Goal: Task Accomplishment & Management: Use online tool/utility

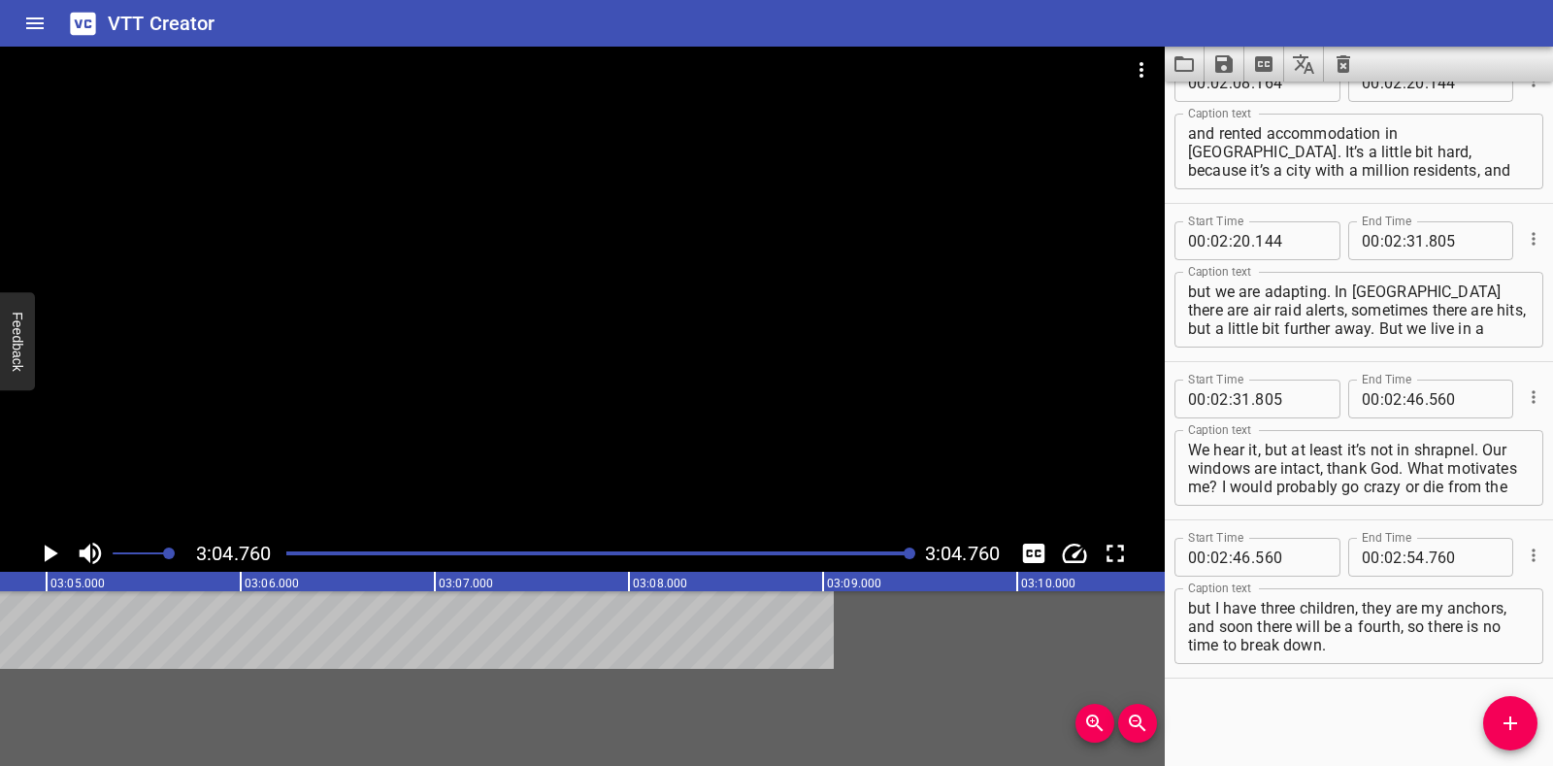
scroll to position [1622, 0]
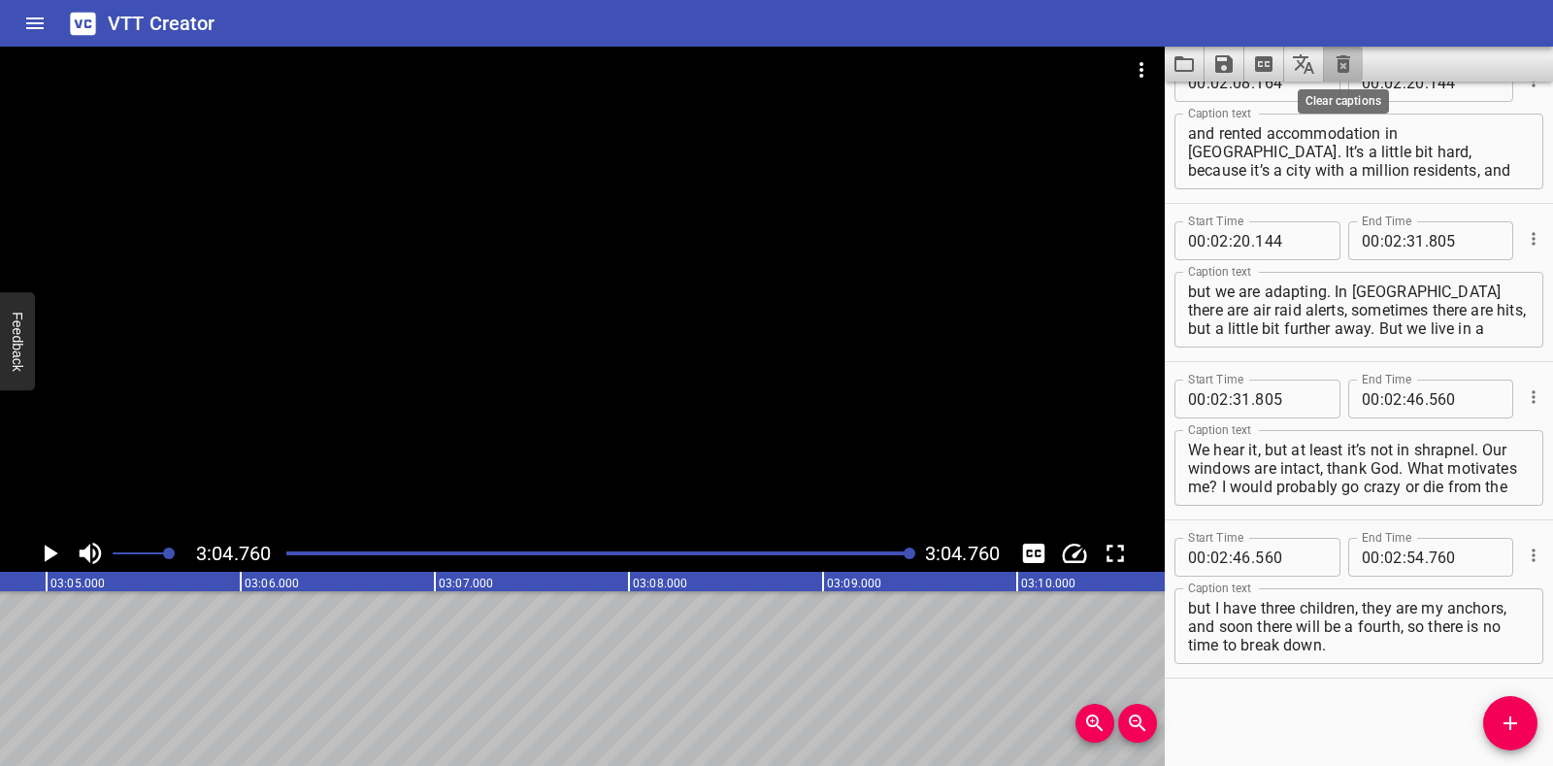
click at [1346, 62] on icon "Clear captions" at bounding box center [1344, 63] width 14 height 17
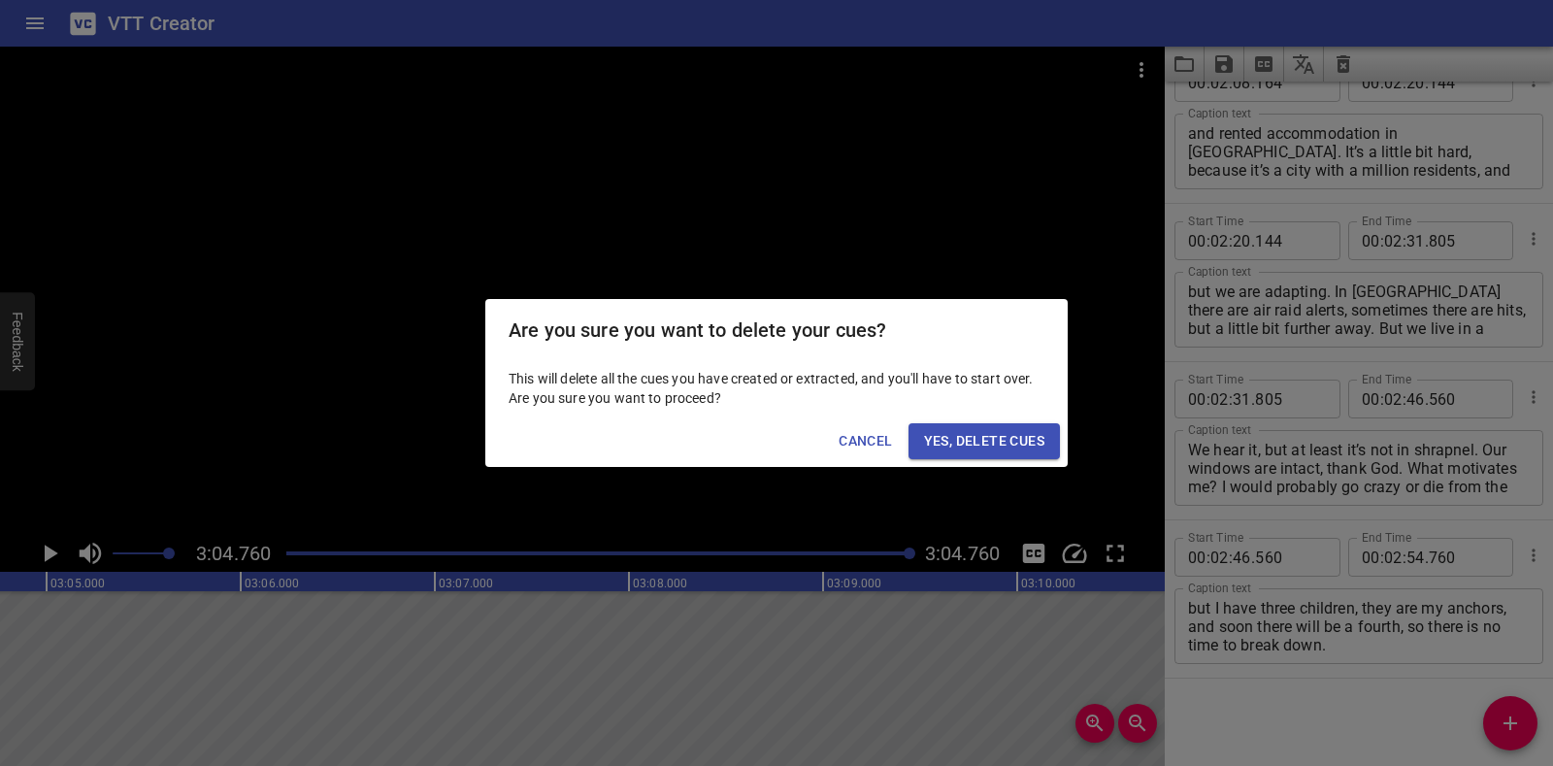
drag, startPoint x: 1005, startPoint y: 442, endPoint x: 1014, endPoint y: 430, distance: 14.6
click at [1005, 441] on span "Yes, Delete Cues" at bounding box center [984, 441] width 120 height 24
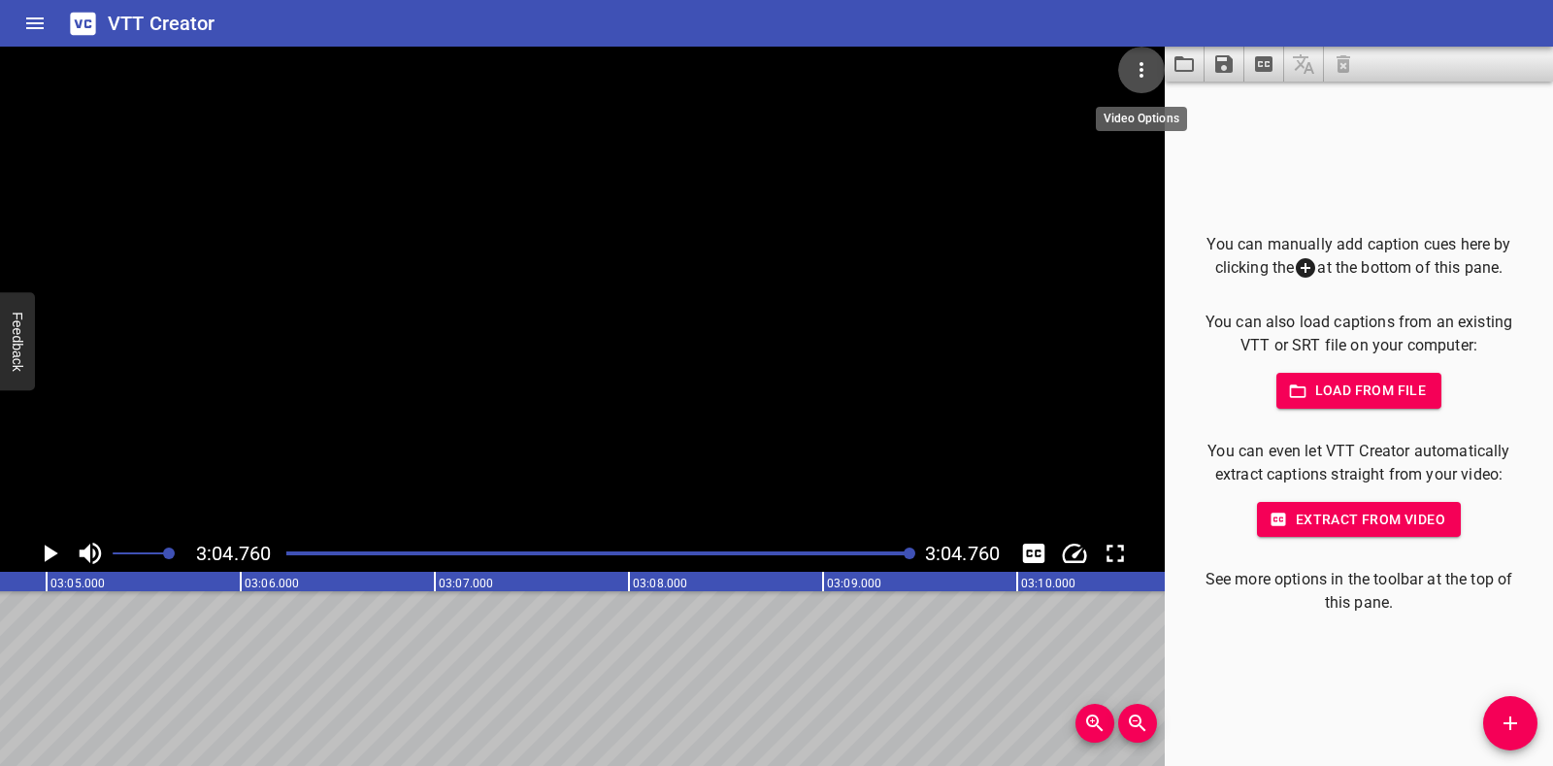
click at [1142, 64] on icon "Video Options" at bounding box center [1142, 70] width 4 height 16
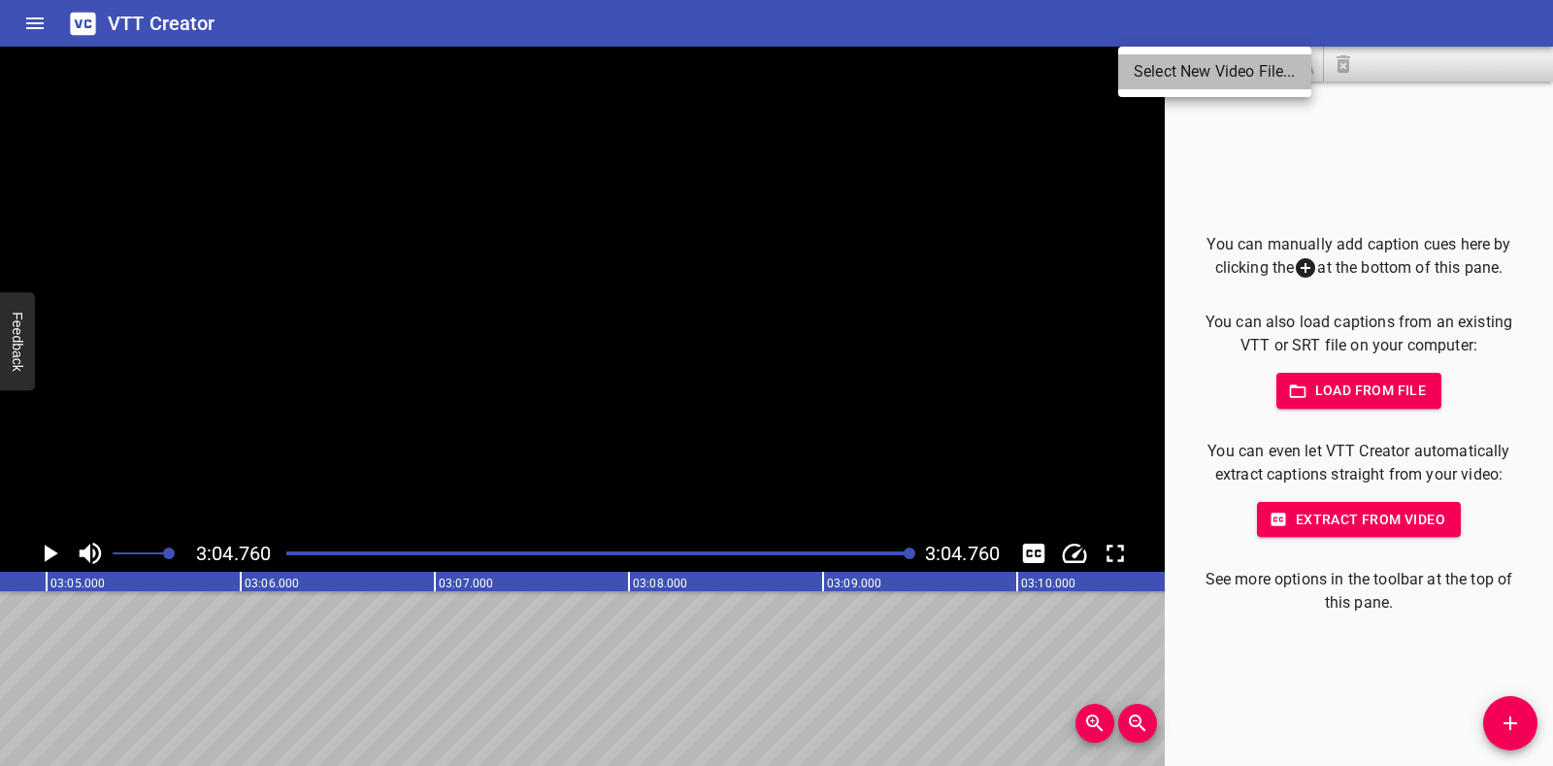
click at [1142, 64] on li "Select New Video File..." at bounding box center [1214, 71] width 193 height 35
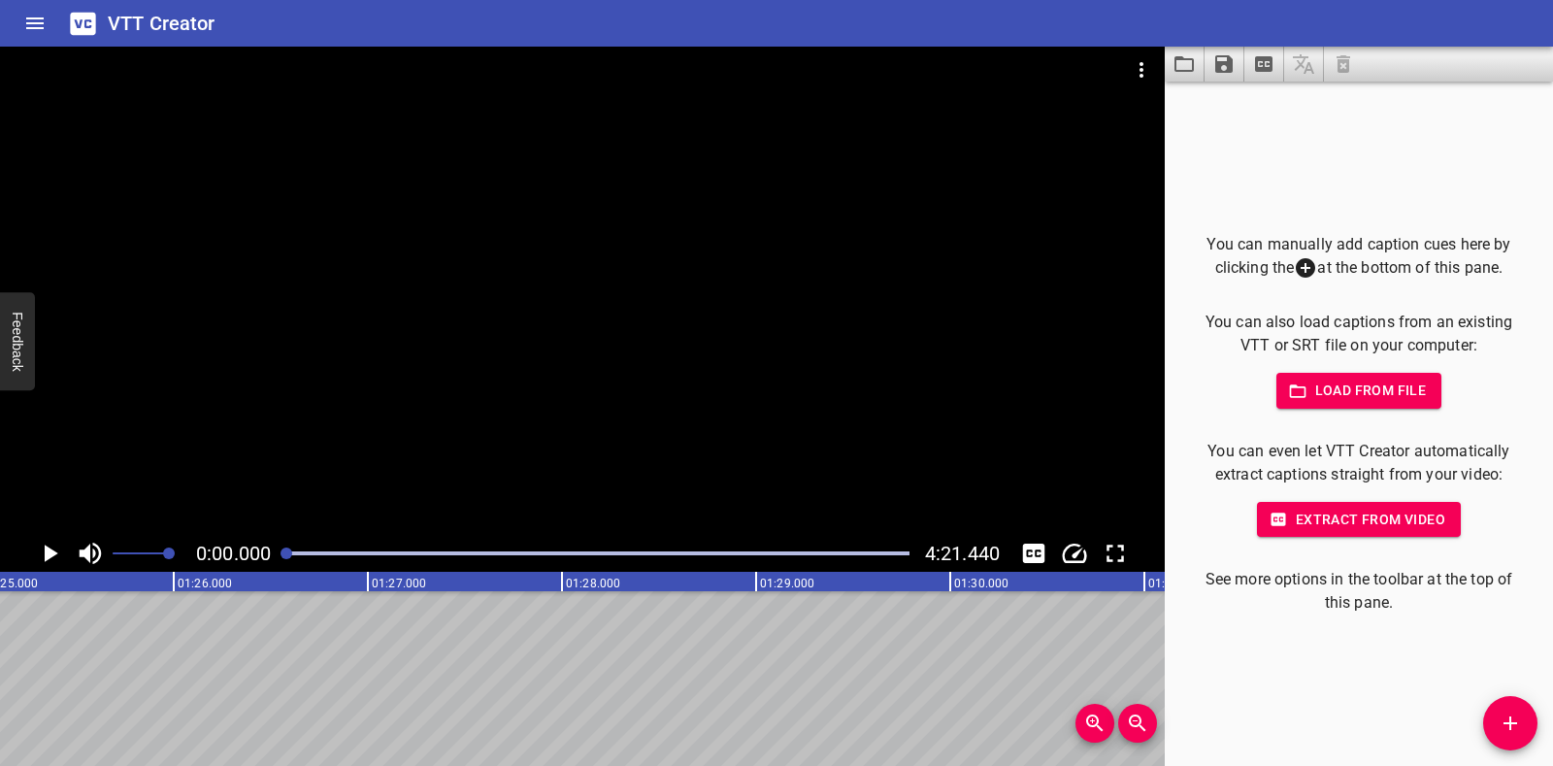
scroll to position [0, 0]
click at [55, 562] on icon "Play/Pause" at bounding box center [49, 553] width 29 height 29
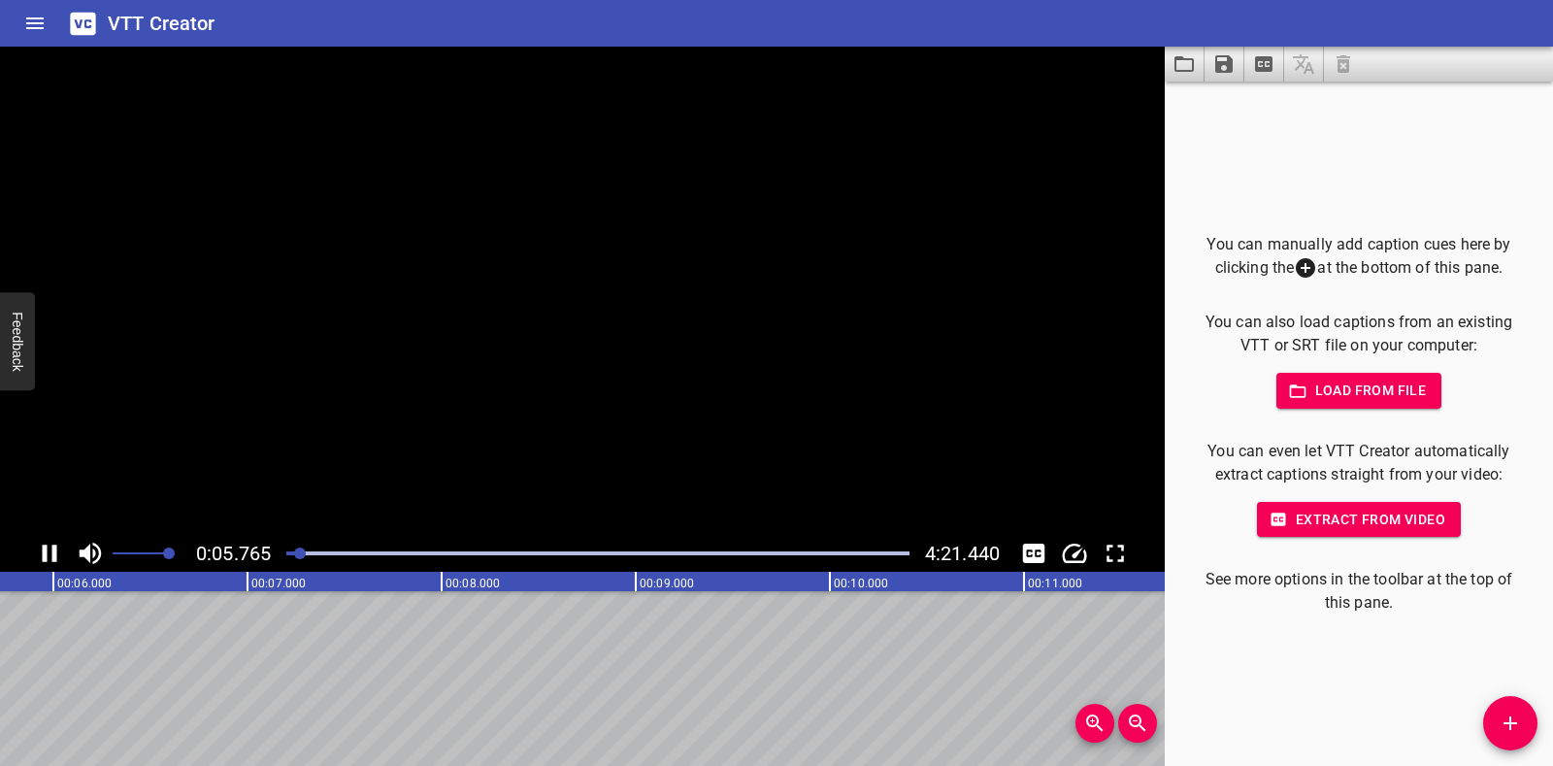
click at [55, 562] on icon "Play/Pause" at bounding box center [49, 553] width 29 height 29
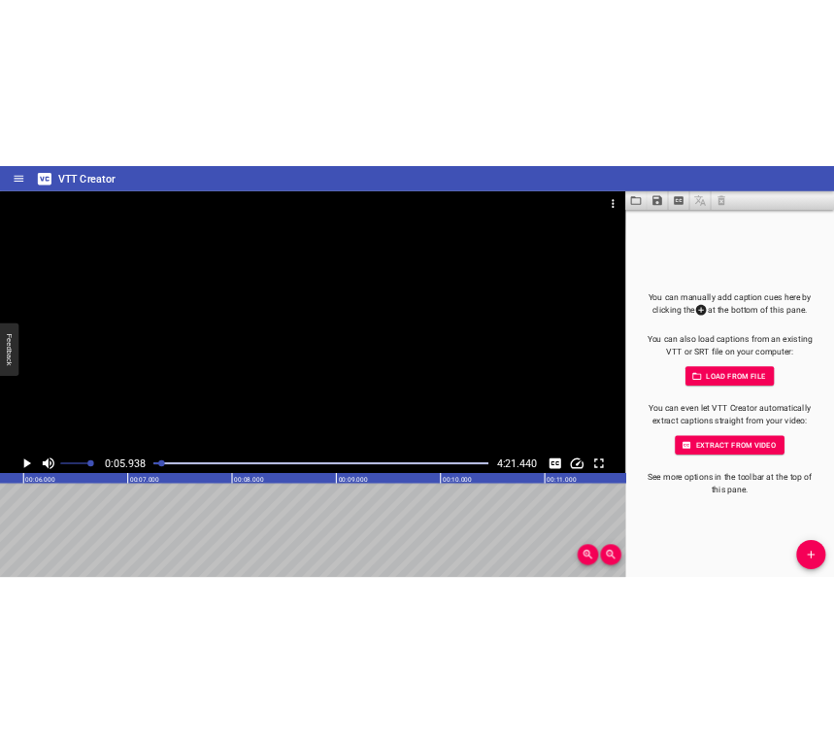
scroll to position [0, 1152]
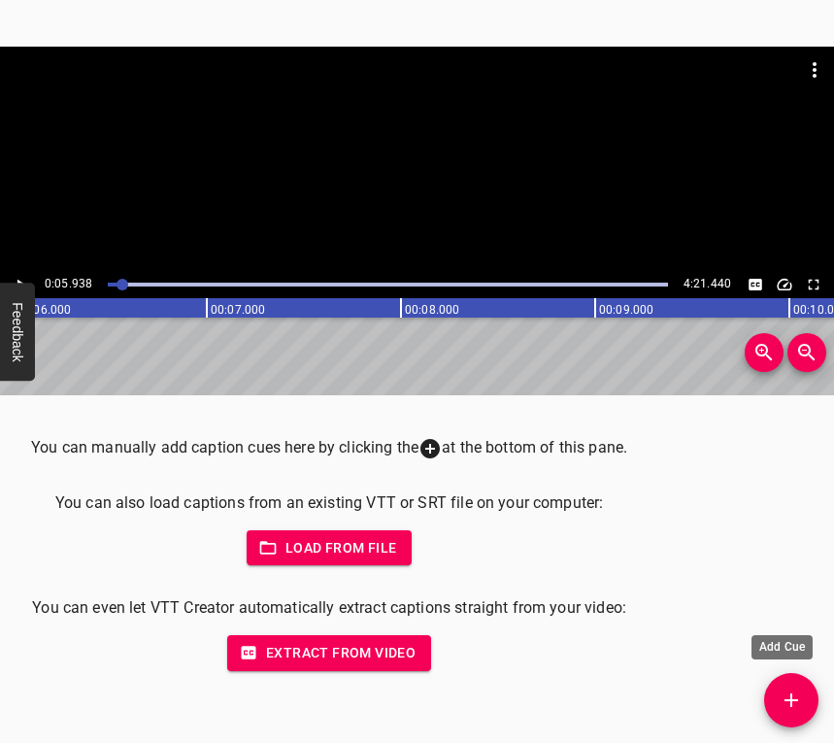
click at [800, 695] on icon "Add Cue" at bounding box center [791, 699] width 23 height 23
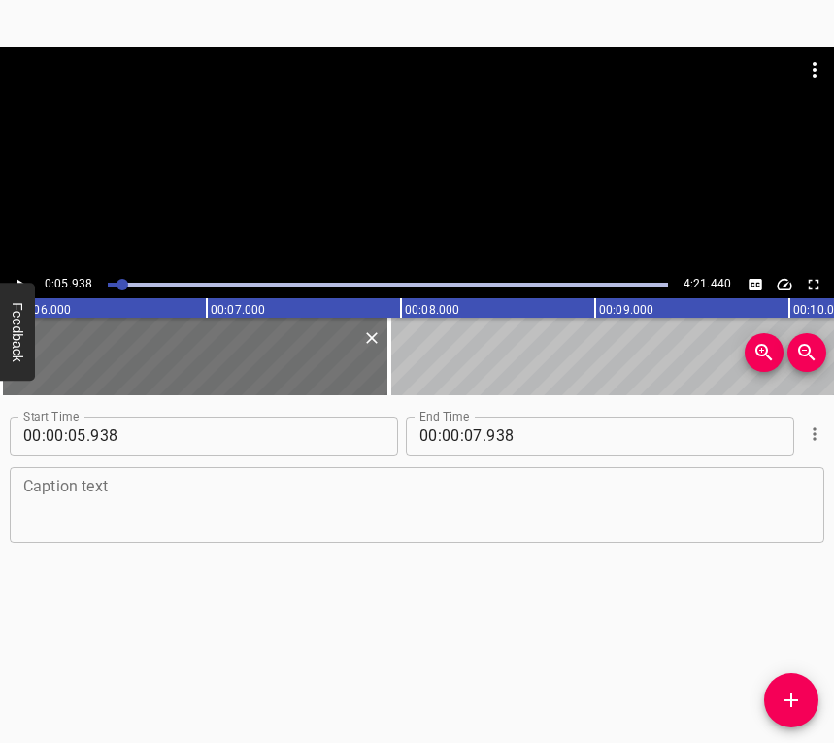
click at [83, 517] on textarea at bounding box center [416, 504] width 787 height 55
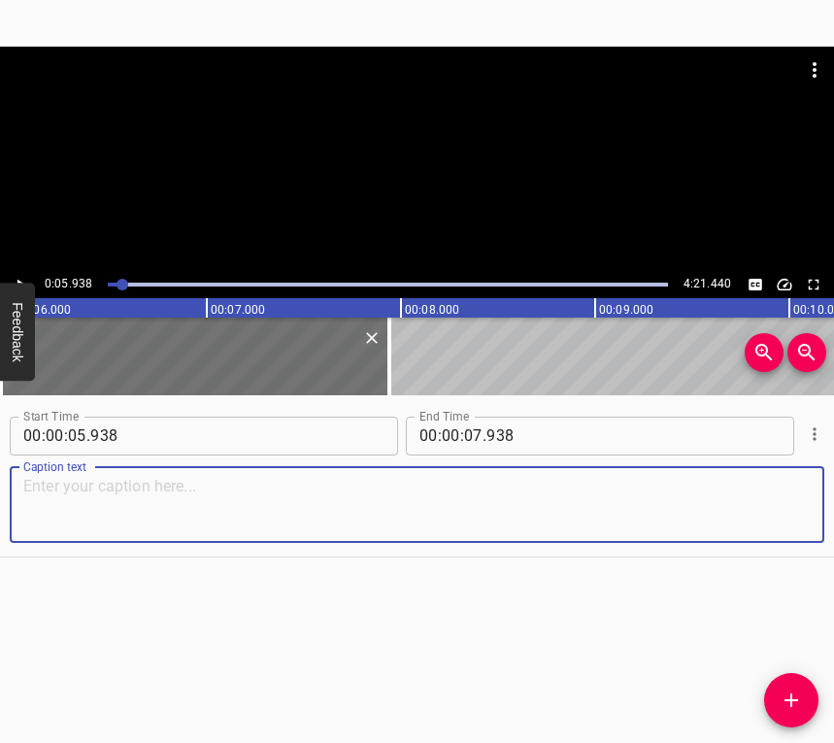
paste textarea "I was supposed to have a chemistry test, and I wasn’t really preparing for it. …"
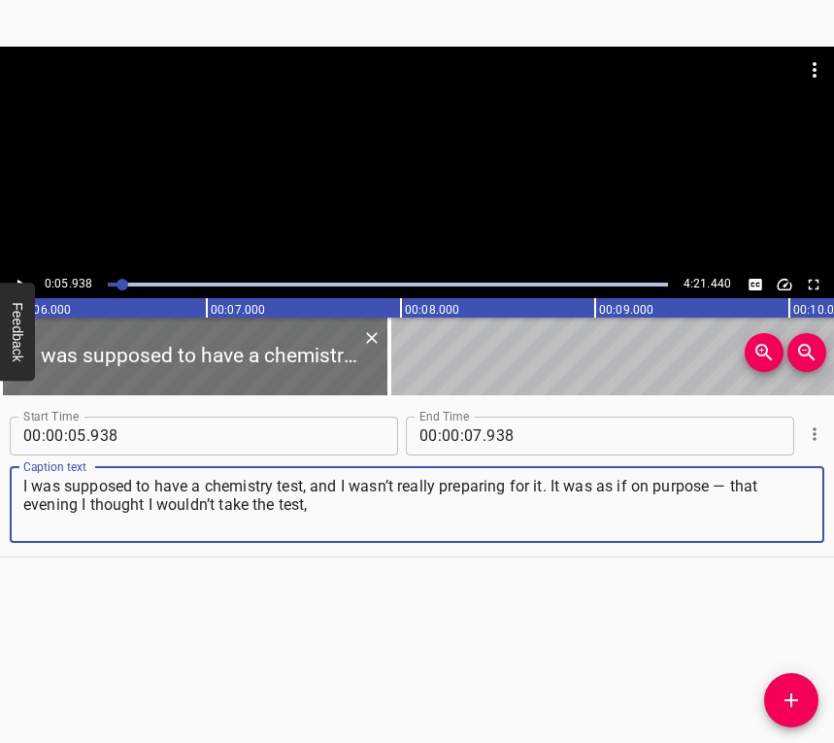
type textarea "I was supposed to have a chemistry test, and I wasn’t really preparing for it. …"
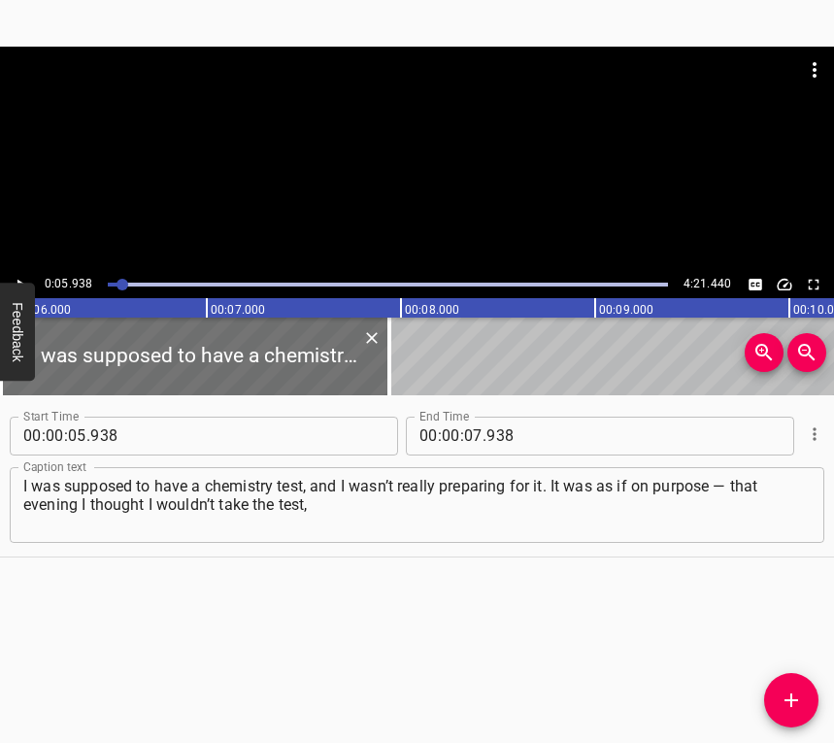
click at [16, 271] on div at bounding box center [417, 159] width 834 height 224
click at [25, 278] on icon "Play/Pause" at bounding box center [20, 284] width 17 height 17
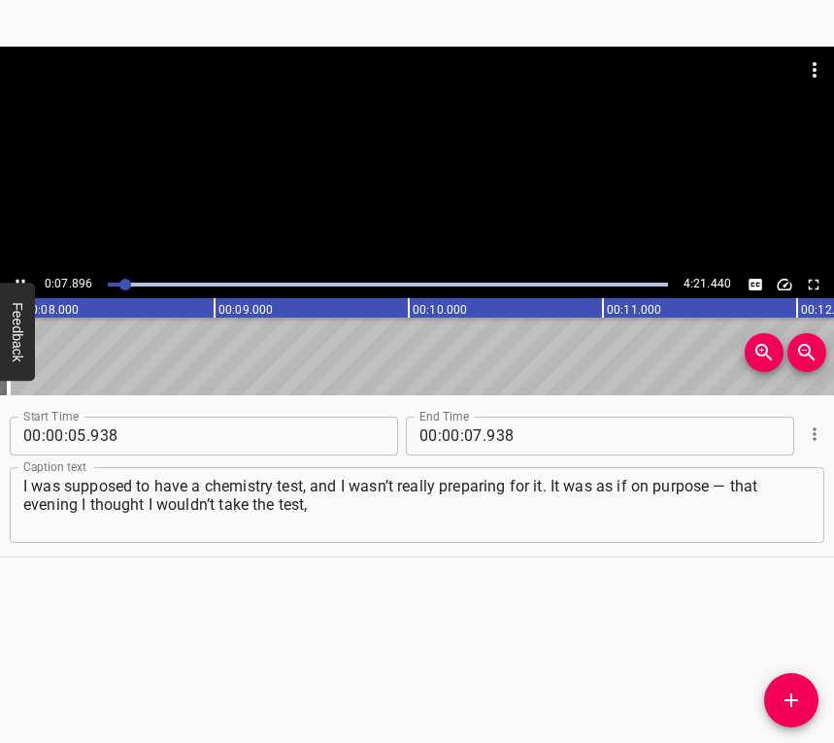
scroll to position [0, 1584]
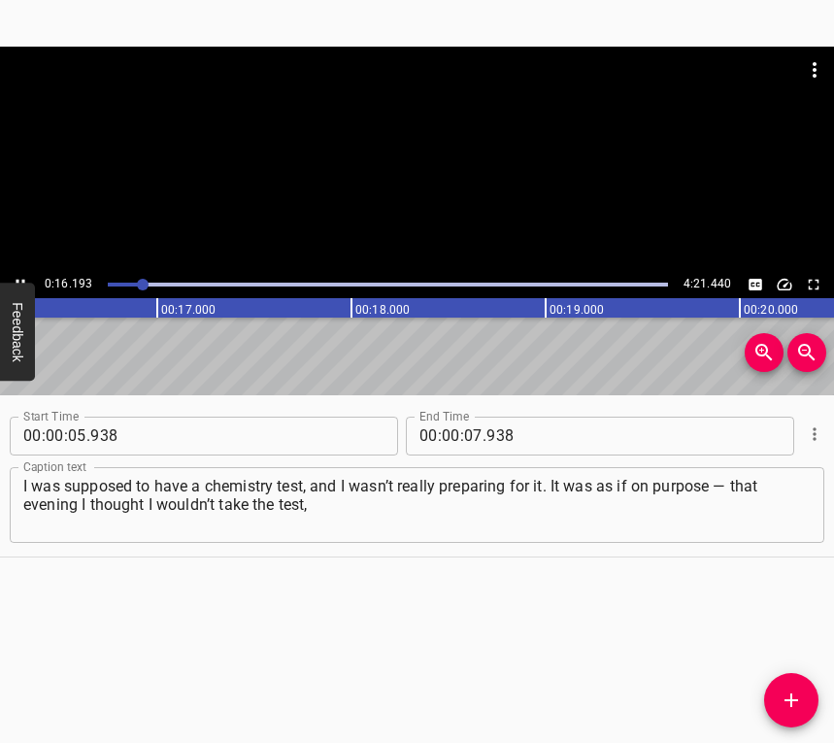
click at [17, 276] on icon "Play/Pause" at bounding box center [20, 284] width 17 height 17
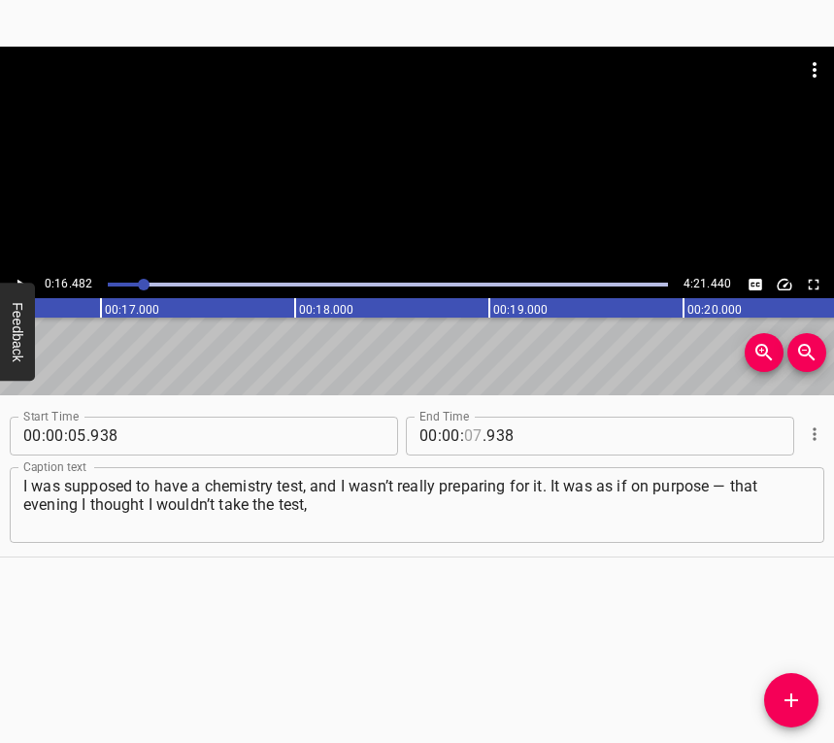
click at [470, 443] on input "number" at bounding box center [473, 435] width 18 height 39
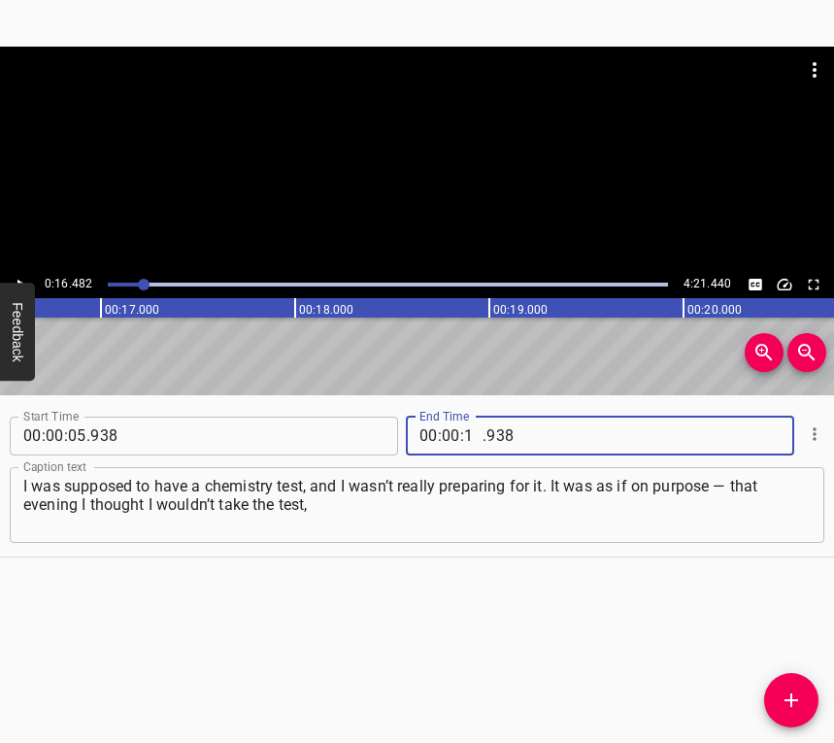
type input "16"
type input "482"
click at [794, 695] on icon "Add Cue" at bounding box center [791, 699] width 23 height 23
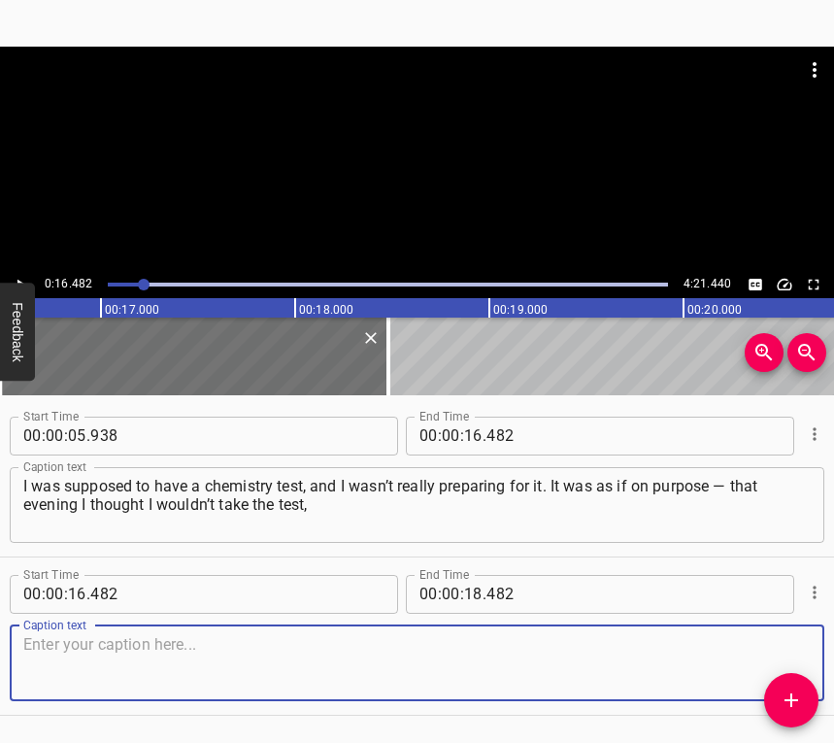
scroll to position [59, 0]
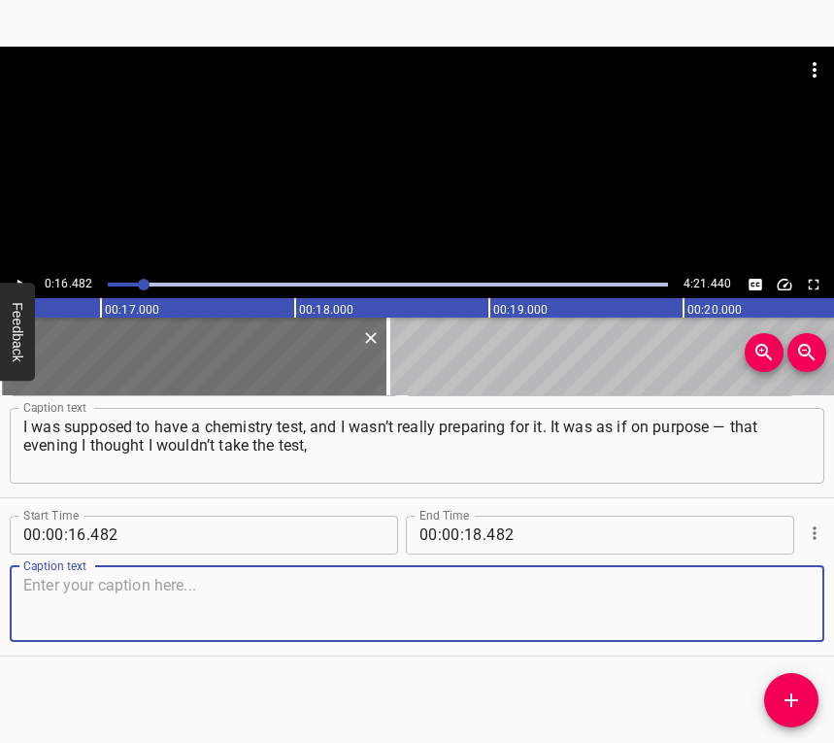
drag, startPoint x: 762, startPoint y: 594, endPoint x: 831, endPoint y: 562, distance: 76.0
click at [769, 589] on textarea at bounding box center [416, 603] width 787 height 55
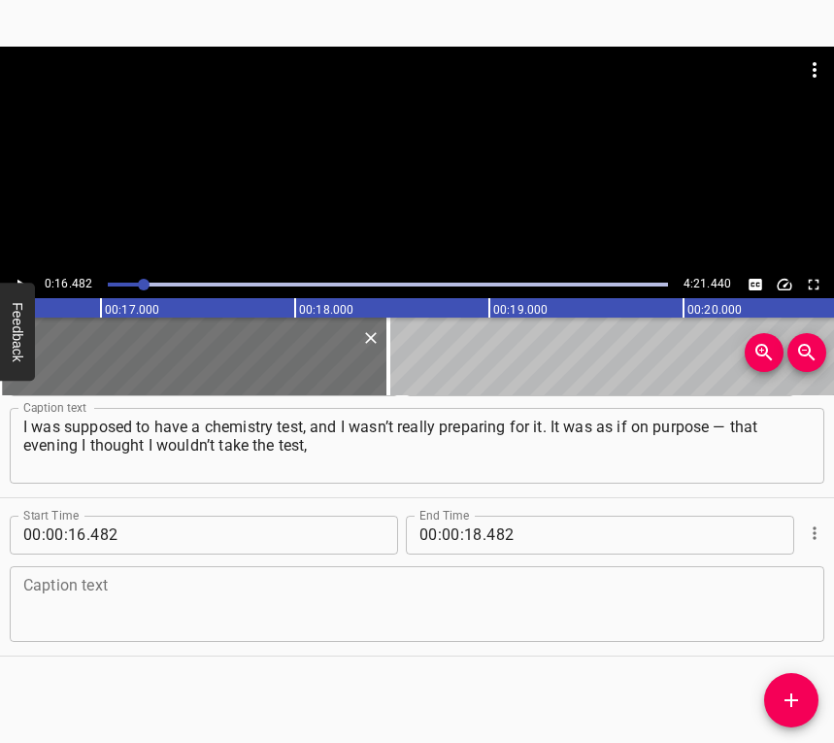
click at [99, 617] on textarea at bounding box center [416, 603] width 787 height 55
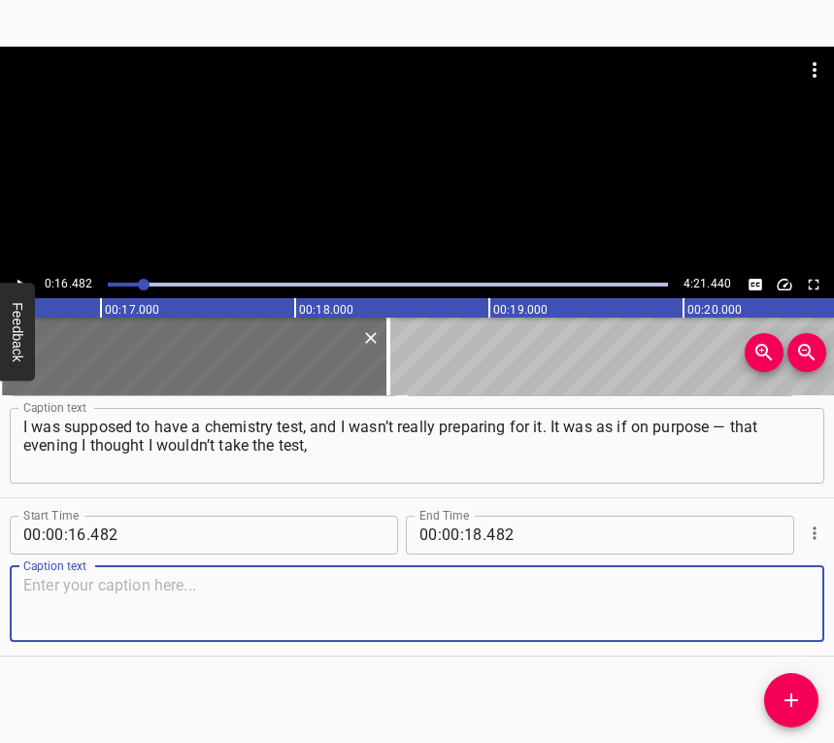
paste textarea "but I wouldn’t do anything either, I just didn’t feel like it. And then my pare…"
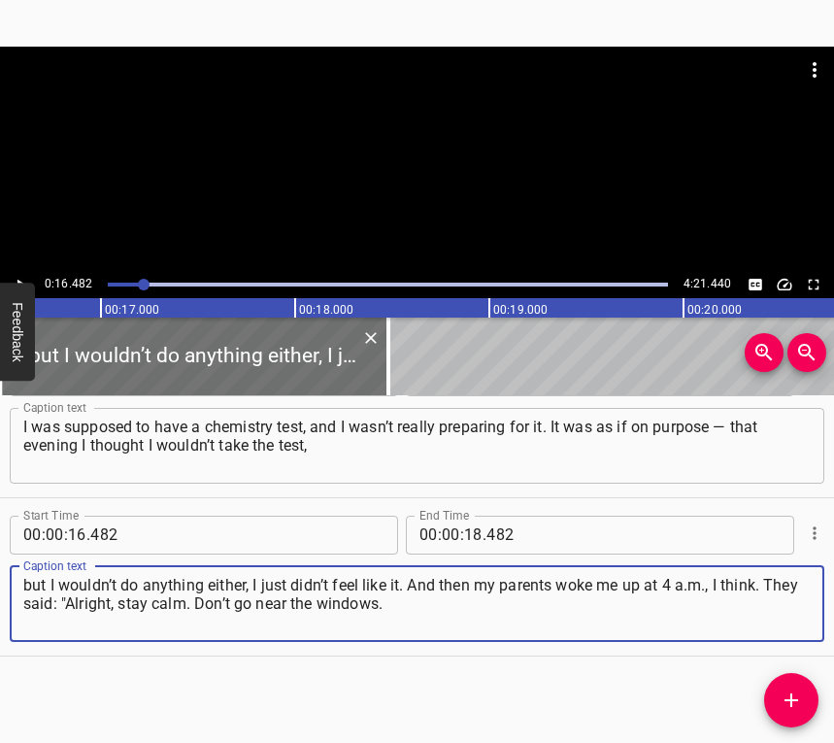
type textarea "but I wouldn’t do anything either, I just didn’t feel like it. And then my pare…"
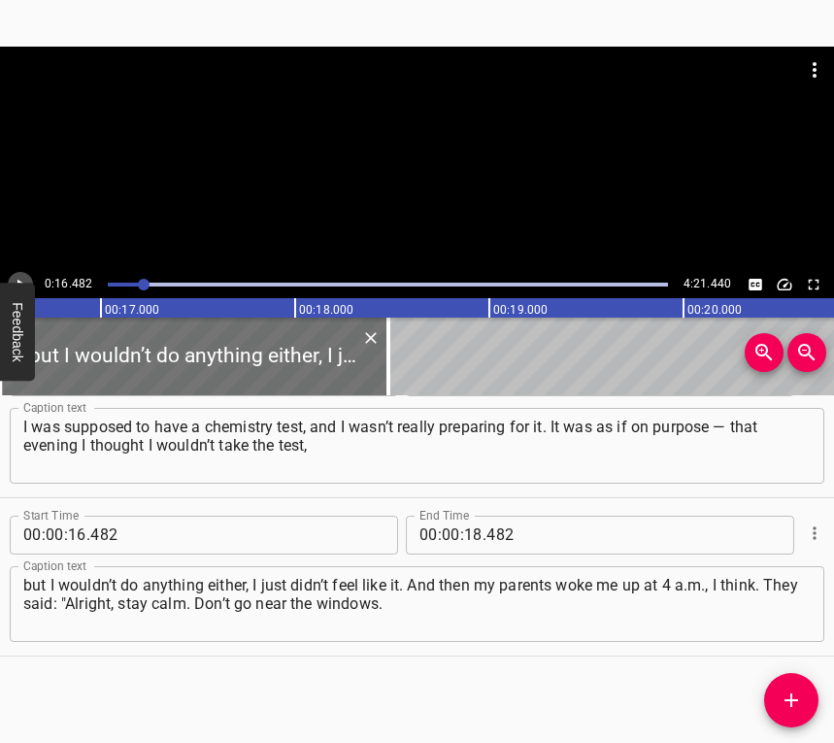
click at [17, 281] on icon "Play/Pause" at bounding box center [20, 284] width 17 height 17
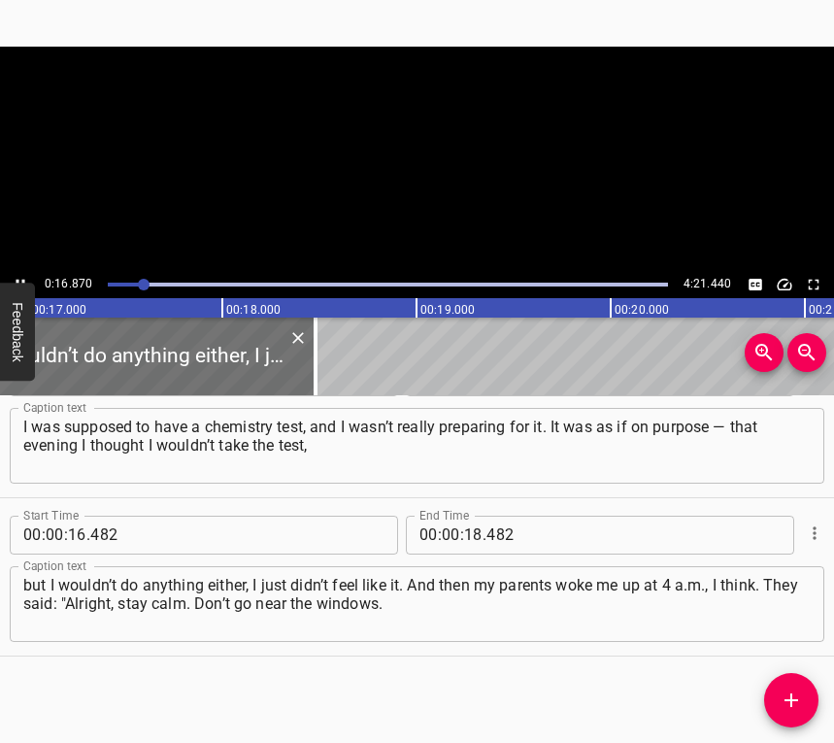
scroll to position [0, 3275]
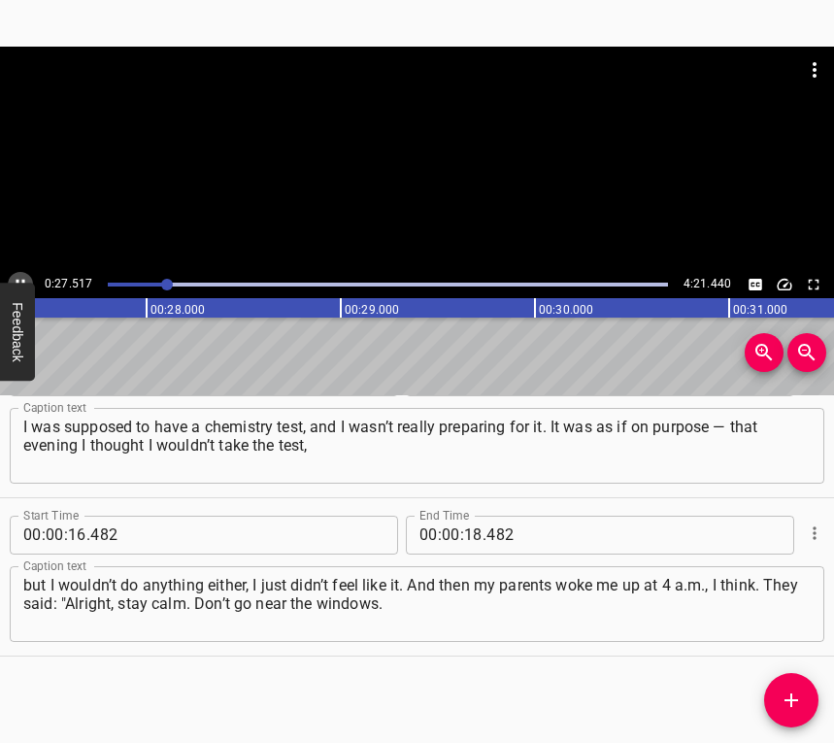
click at [18, 279] on icon "Play/Pause" at bounding box center [20, 284] width 17 height 17
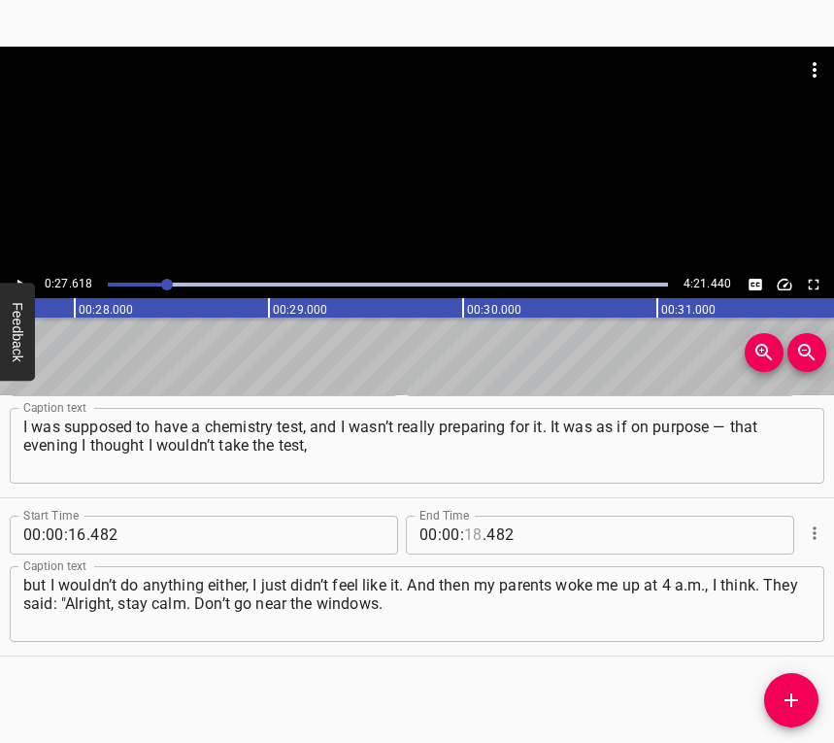
click at [464, 530] on input "number" at bounding box center [473, 534] width 18 height 39
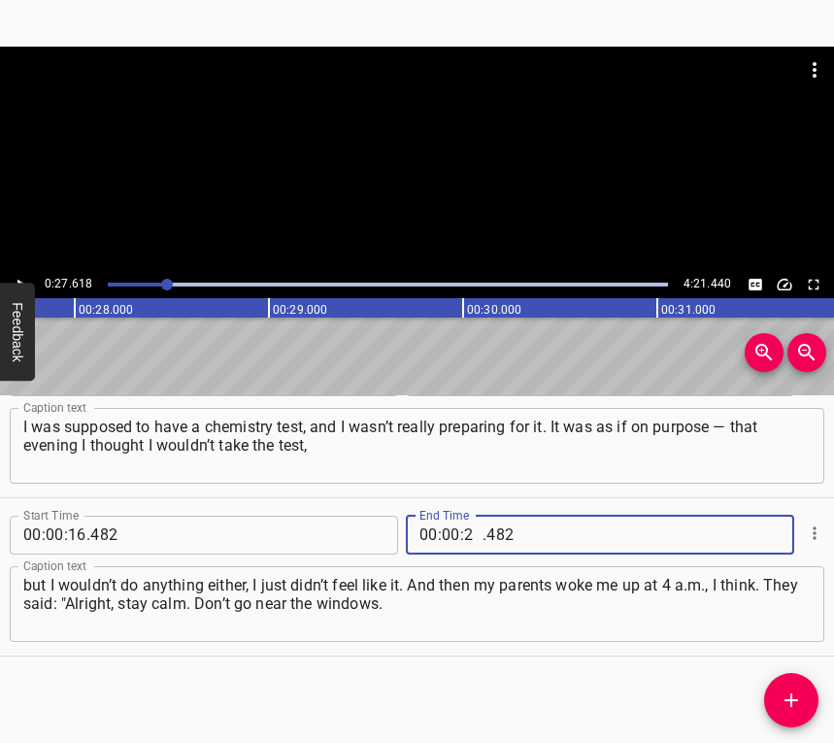
type input "27"
type input "618"
click at [782, 701] on icon "Add Cue" at bounding box center [791, 699] width 23 height 23
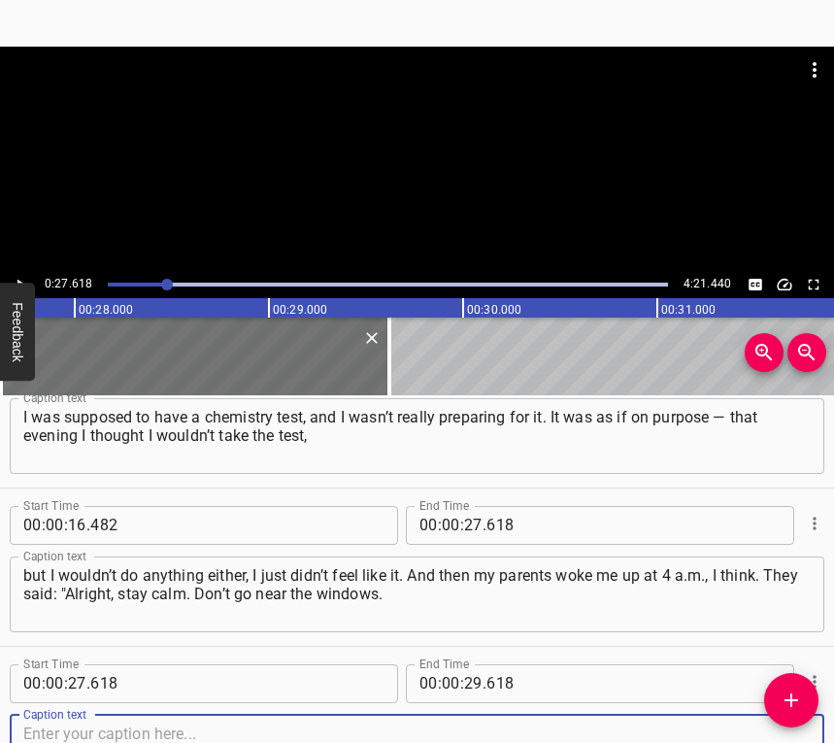
scroll to position [217, 0]
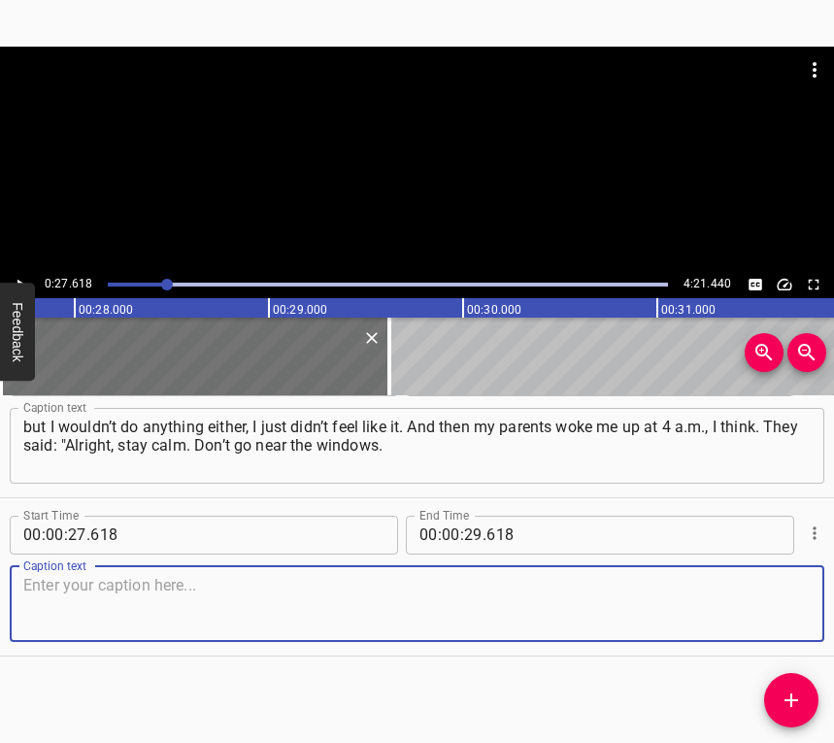
drag, startPoint x: 748, startPoint y: 611, endPoint x: 831, endPoint y: 582, distance: 87.5
click at [752, 610] on textarea at bounding box center [416, 603] width 787 height 55
click at [73, 583] on textarea at bounding box center [416, 603] width 787 height 55
paste textarea "Quickly pack everything we might need: some water, clothes — and change into so…"
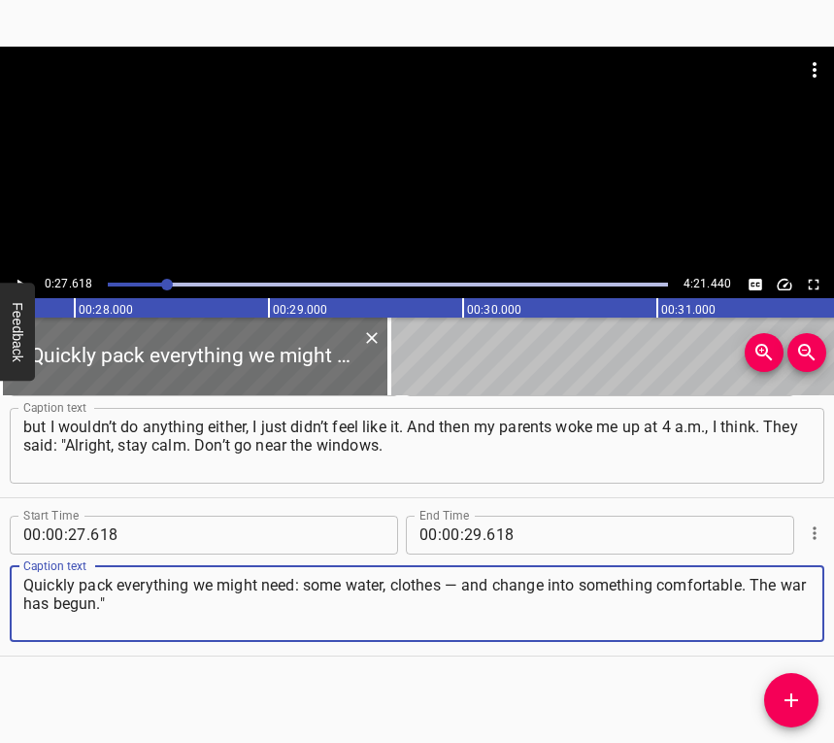
type textarea "Quickly pack everything we might need: some water, clothes — and change into so…"
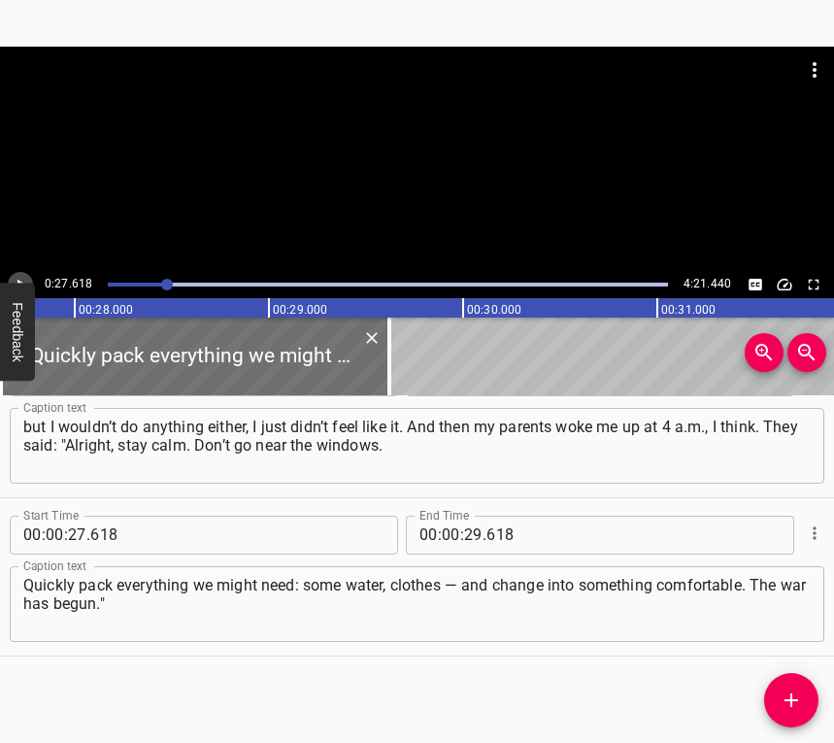
click at [23, 273] on button "Play/Pause" at bounding box center [20, 284] width 25 height 25
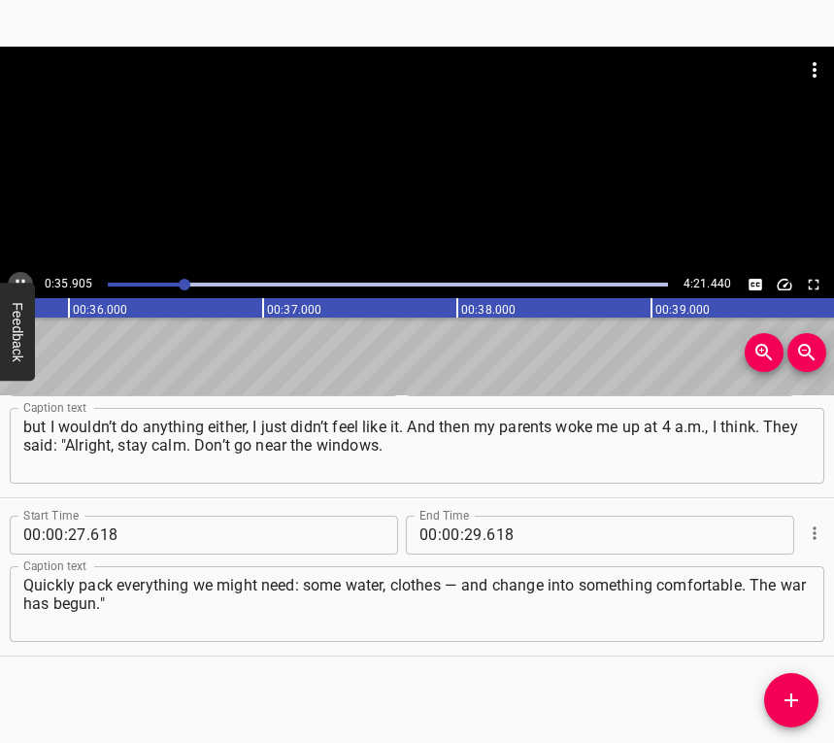
click at [24, 278] on icon "Play/Pause" at bounding box center [20, 284] width 17 height 17
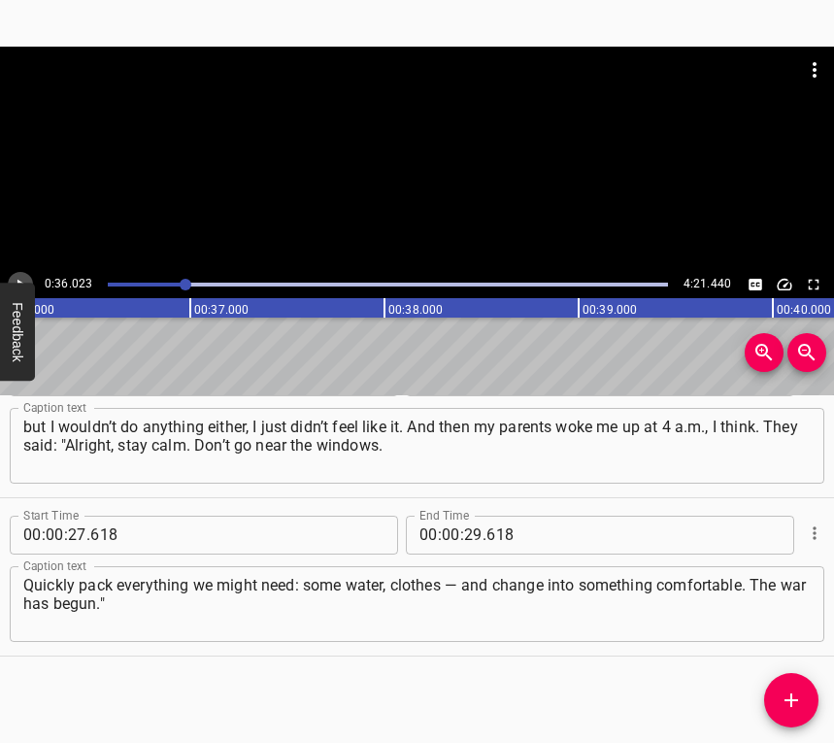
click at [24, 278] on icon "Play/Pause" at bounding box center [20, 284] width 17 height 17
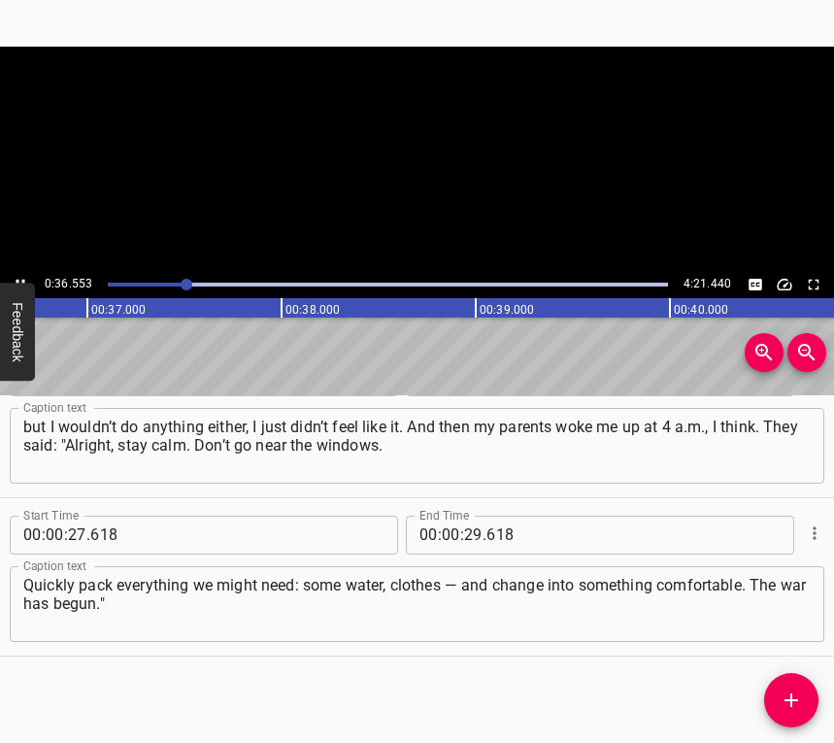
click at [24, 278] on icon "Play/Pause" at bounding box center [20, 284] width 17 height 17
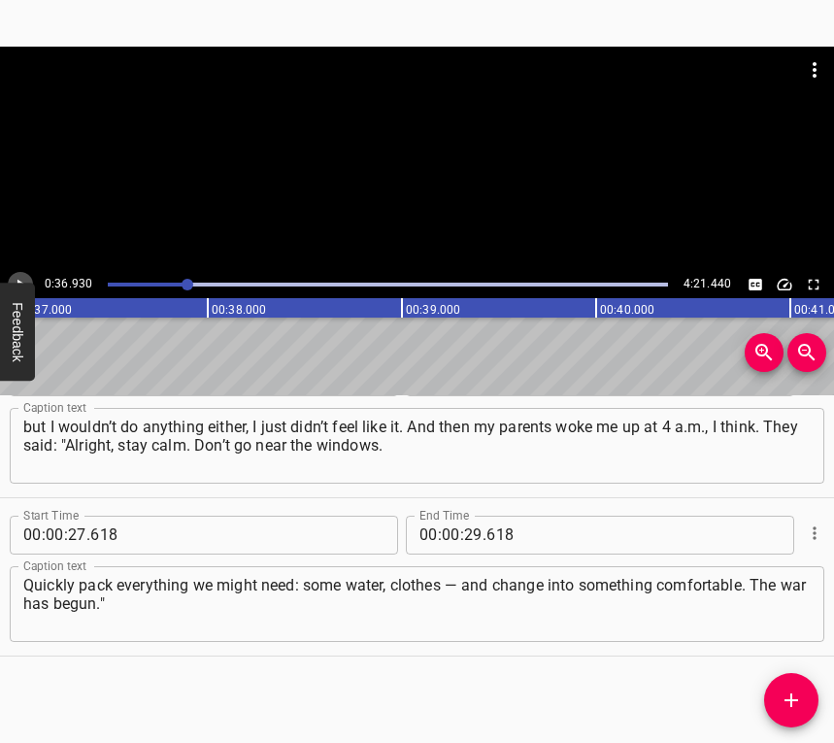
click at [24, 278] on icon "Play/Pause" at bounding box center [20, 284] width 17 height 17
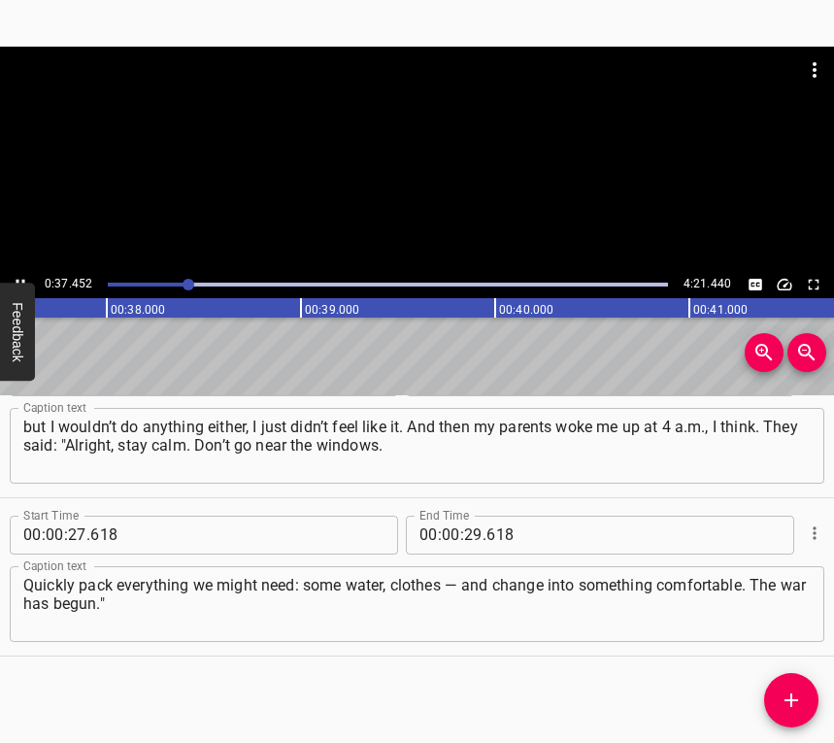
click at [41, 277] on div "0:37.452 4:21.440" at bounding box center [417, 284] width 834 height 27
click at [14, 276] on icon "Play/Pause" at bounding box center [20, 284] width 17 height 17
click at [468, 537] on input "number" at bounding box center [473, 534] width 18 height 39
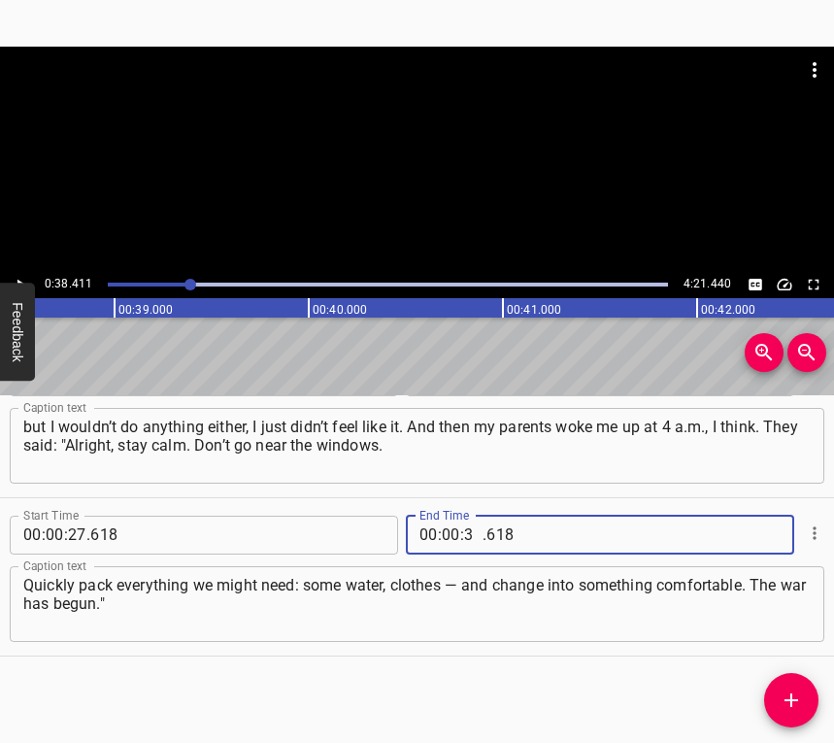
type input "38"
type input "411"
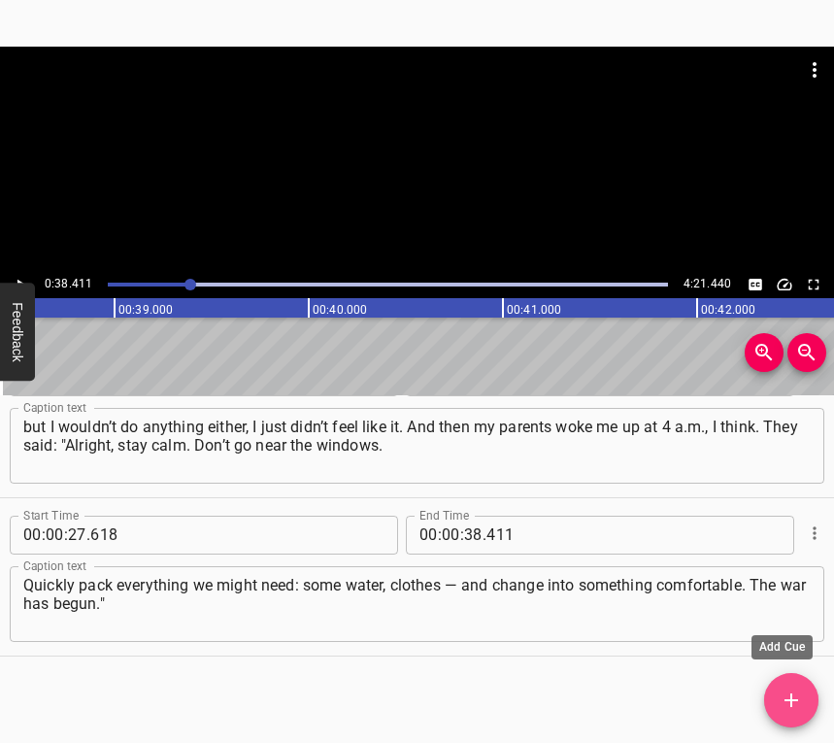
click at [793, 689] on icon "Add Cue" at bounding box center [791, 699] width 23 height 23
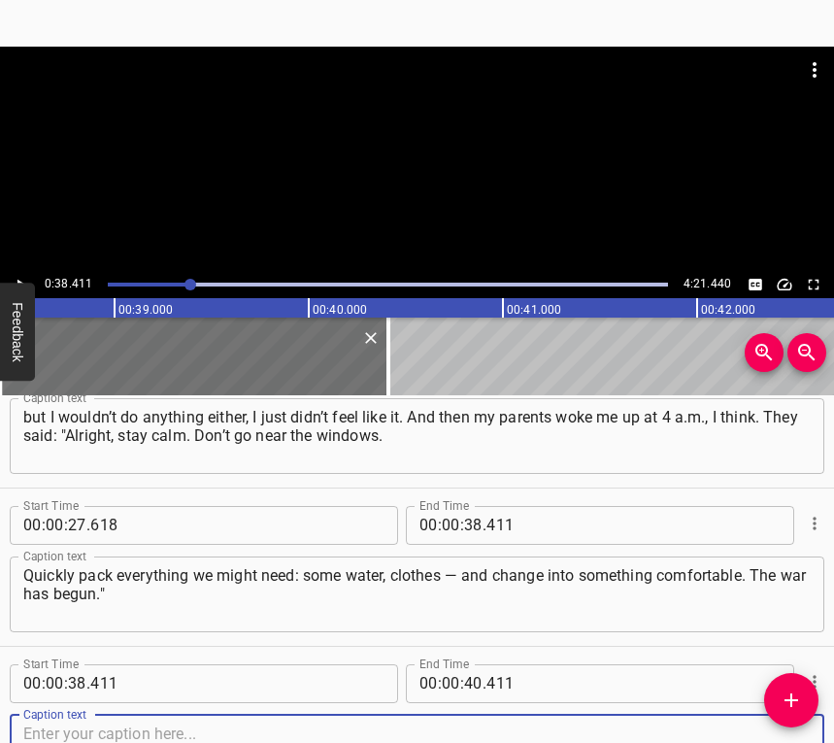
scroll to position [376, 0]
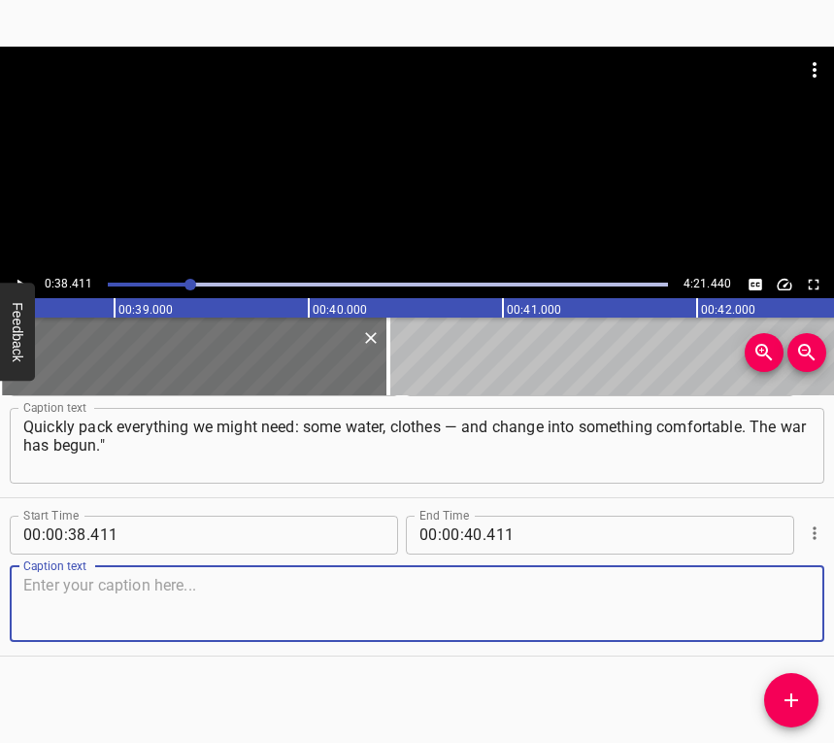
drag, startPoint x: 773, startPoint y: 599, endPoint x: 823, endPoint y: 567, distance: 59.8
click at [773, 598] on textarea at bounding box center [416, 603] width 787 height 55
click at [120, 601] on textarea at bounding box center [416, 603] width 787 height 55
paste textarea "At first, it wasn’t that scary, because literally a week before, in class, we’d…"
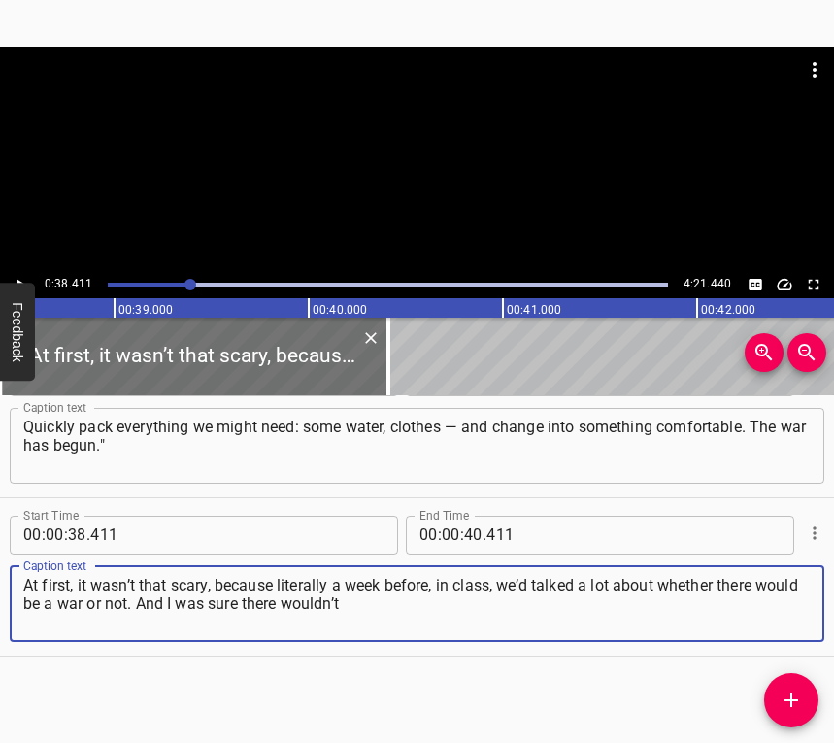
type textarea "At first, it wasn’t that scary, because literally a week before, in class, we’d…"
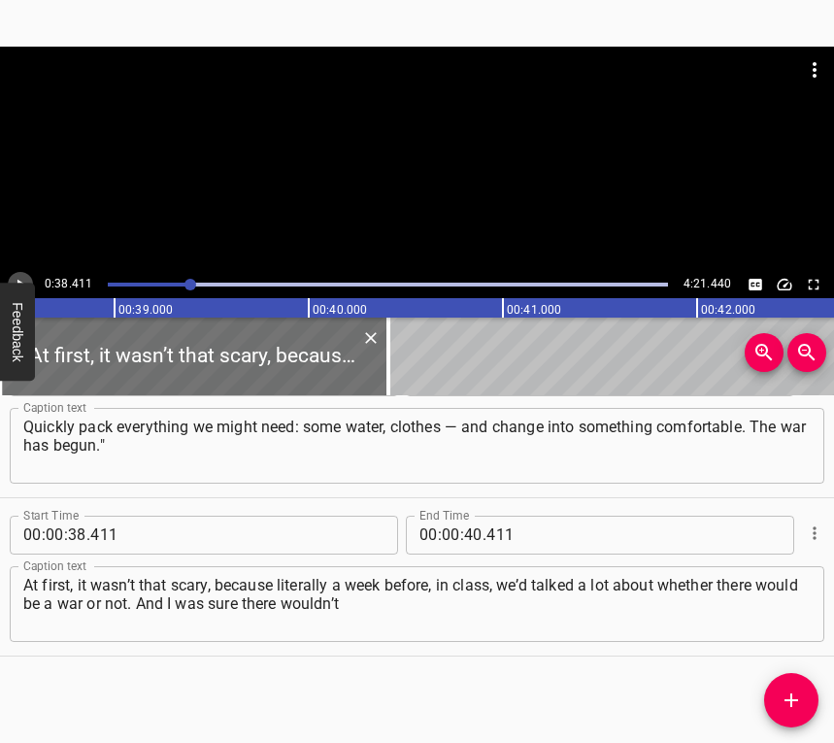
click at [16, 282] on icon "Play/Pause" at bounding box center [20, 284] width 17 height 17
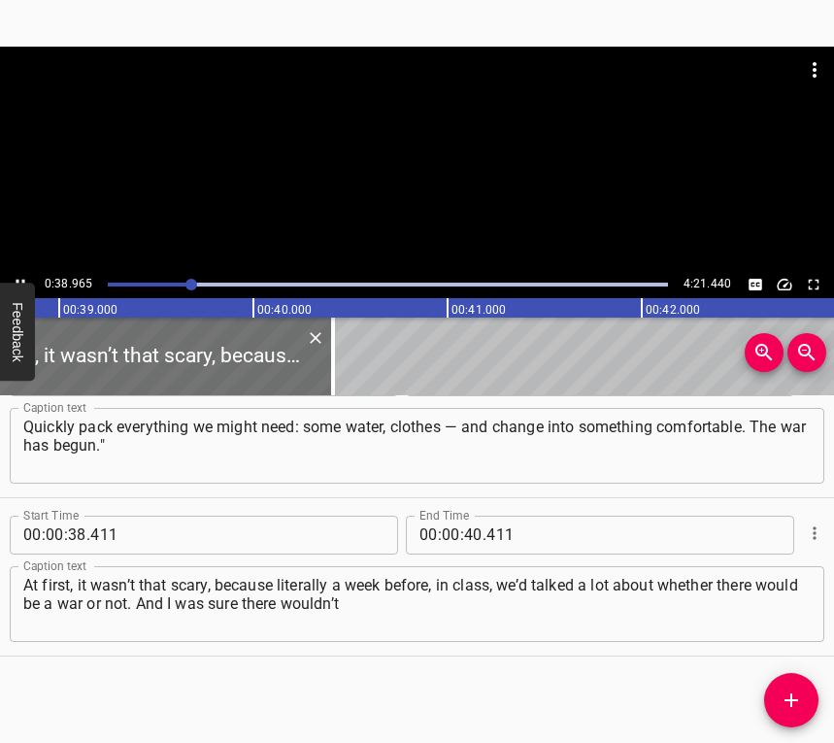
scroll to position [0, 7565]
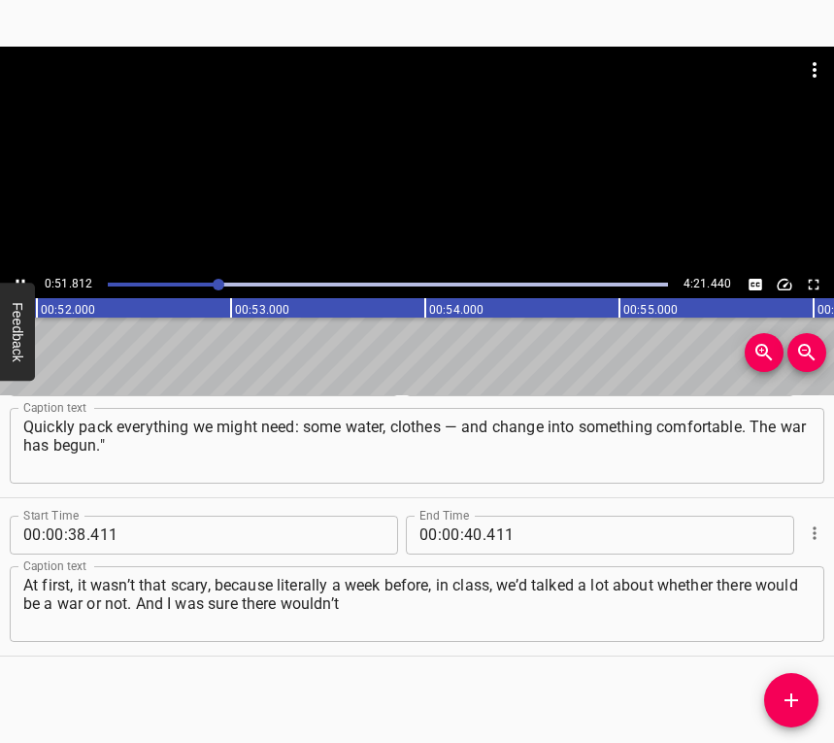
click at [18, 278] on icon "Play/Pause" at bounding box center [20, 284] width 17 height 17
click at [469, 536] on input "number" at bounding box center [473, 534] width 18 height 39
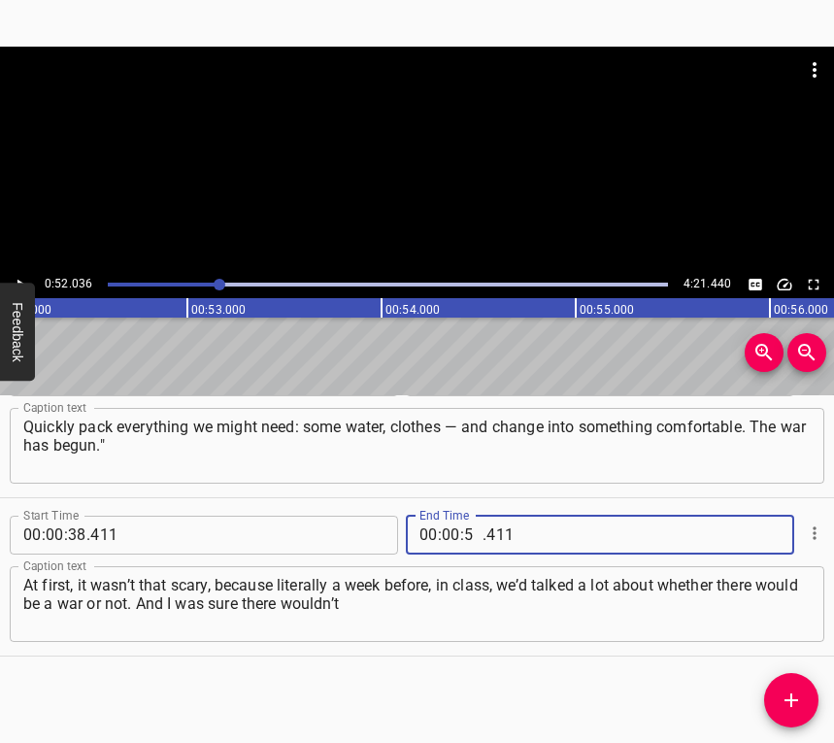
type input "52"
type input "036"
click at [781, 693] on icon "Add Cue" at bounding box center [791, 699] width 23 height 23
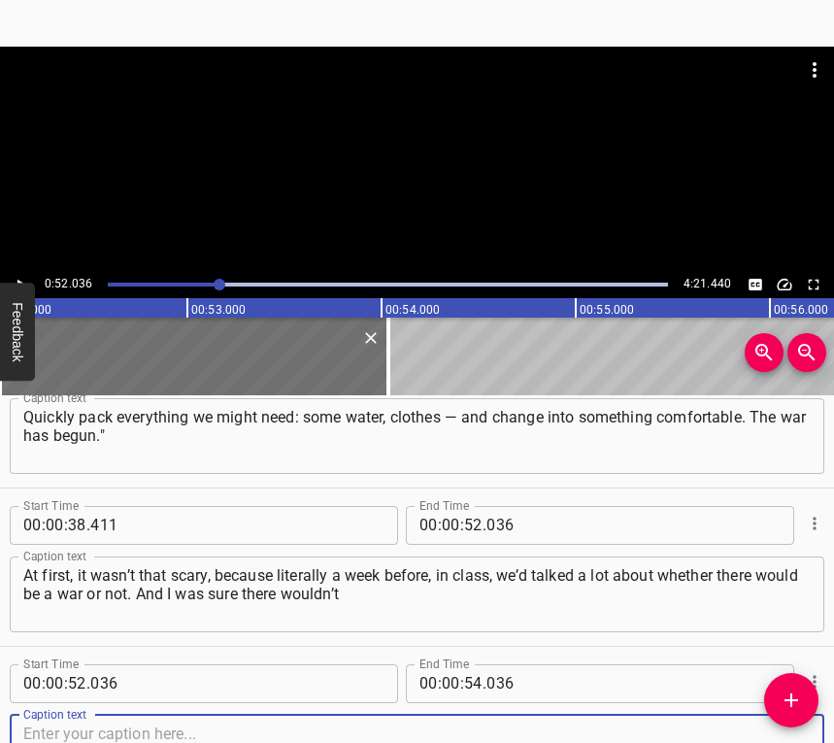
scroll to position [534, 0]
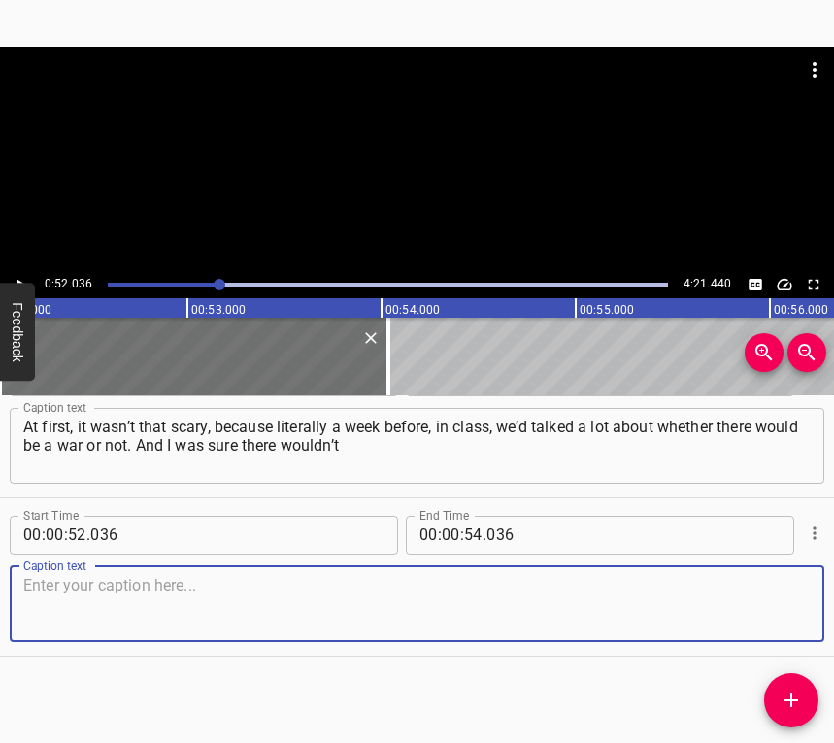
click at [778, 619] on textarea at bounding box center [416, 603] width 787 height 55
click at [185, 595] on textarea at bounding box center [416, 603] width 787 height 55
paste textarea "be any war at all. How could it even happen? Still, I somehow felt calm. Maybe …"
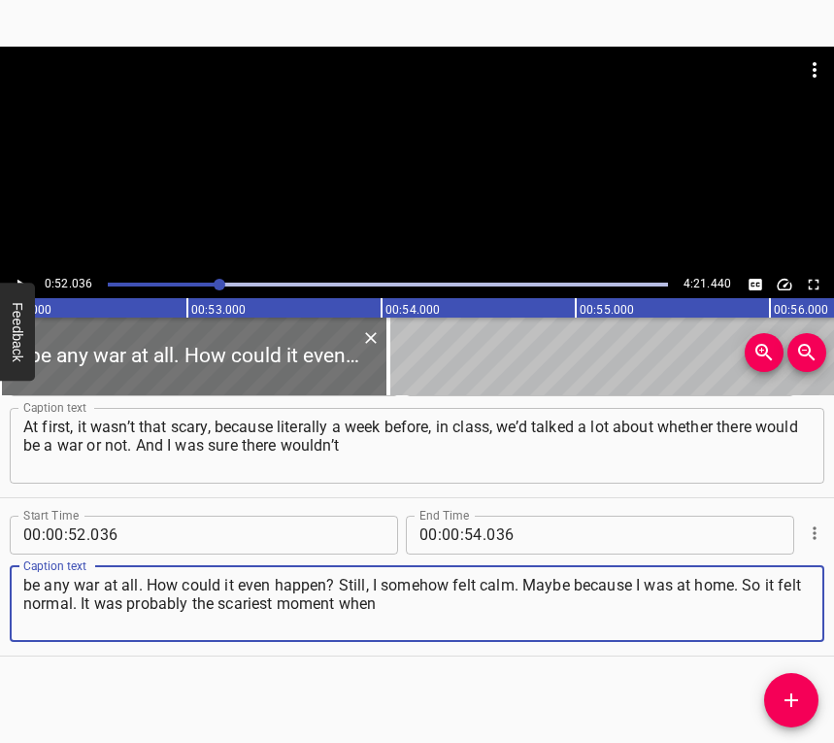
type textarea "be any war at all. How could it even happen? Still, I somehow felt calm. Maybe …"
click at [21, 274] on button "Play/Pause" at bounding box center [20, 284] width 25 height 25
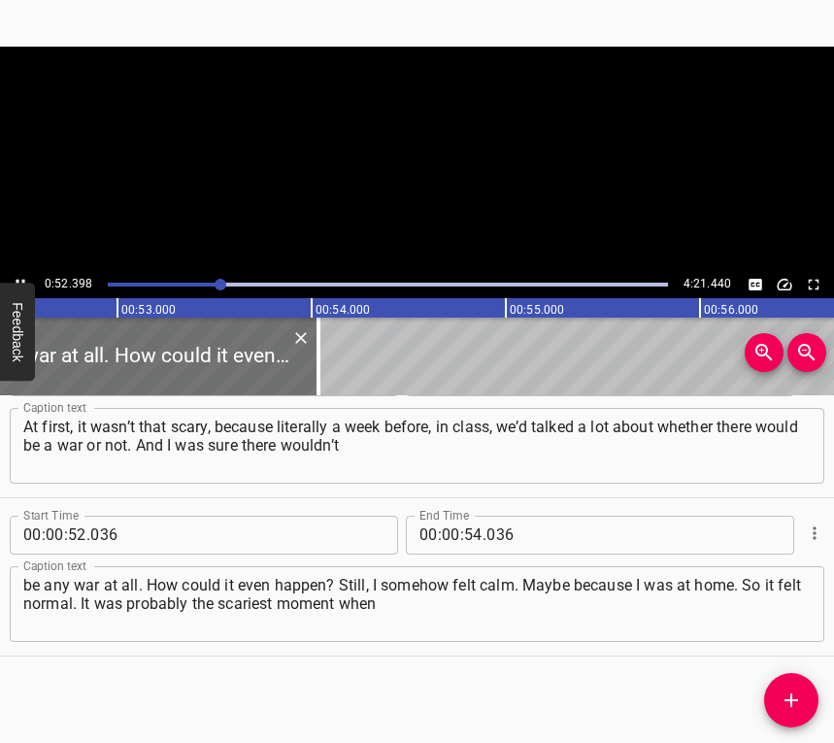
scroll to position [0, 10224]
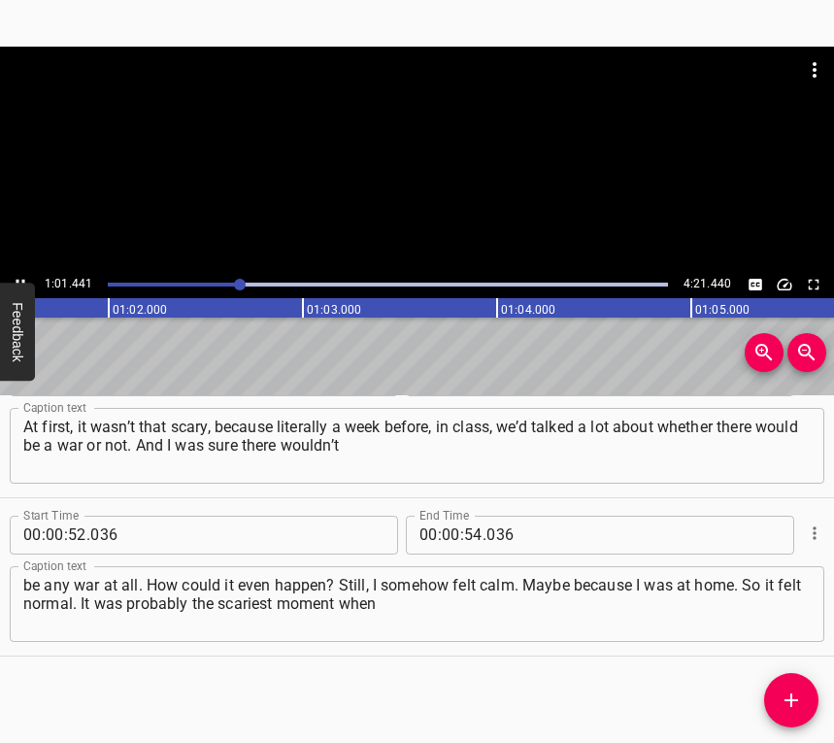
click at [15, 276] on icon "Play/Pause" at bounding box center [20, 284] width 17 height 17
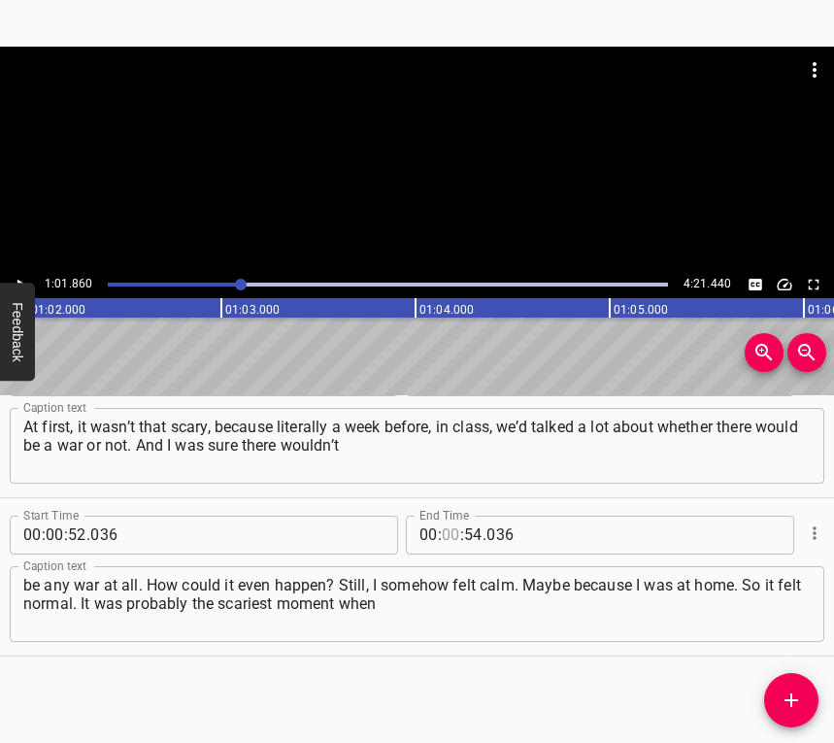
click at [447, 535] on input "number" at bounding box center [451, 534] width 18 height 39
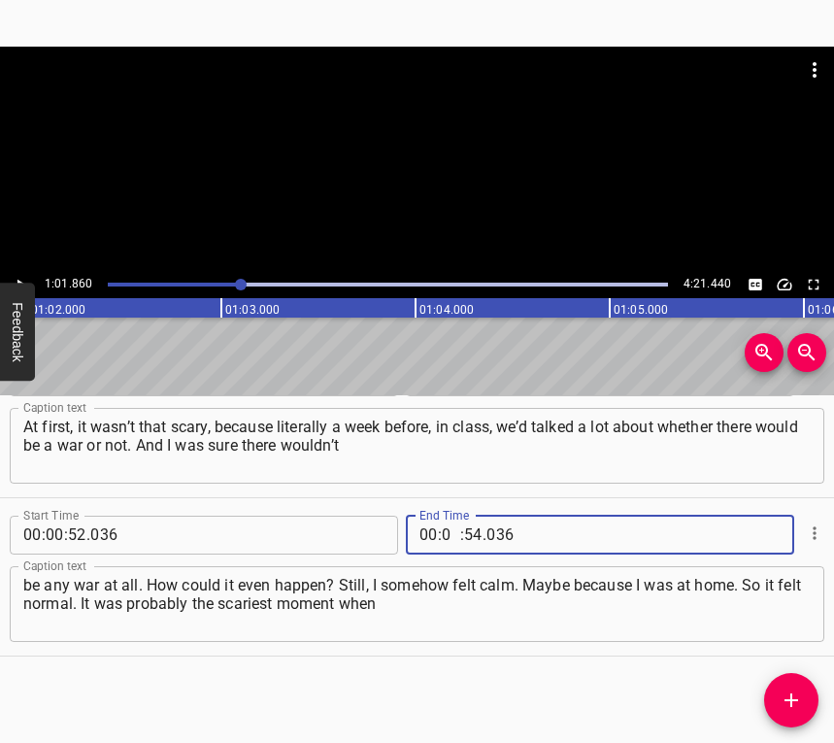
type input "01"
type input "860"
click at [798, 696] on icon "Add Cue" at bounding box center [791, 699] width 23 height 23
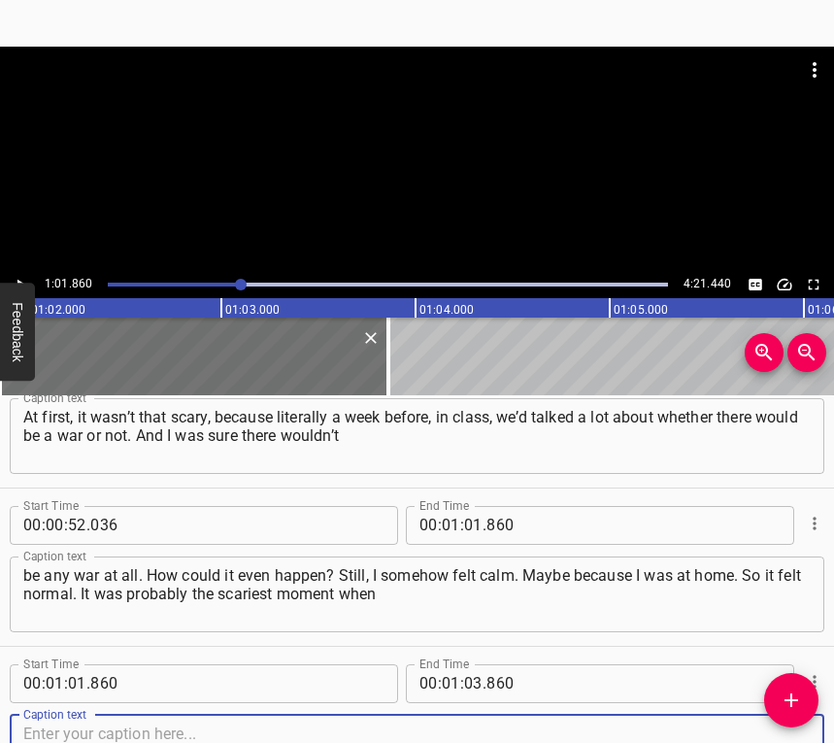
scroll to position [692, 0]
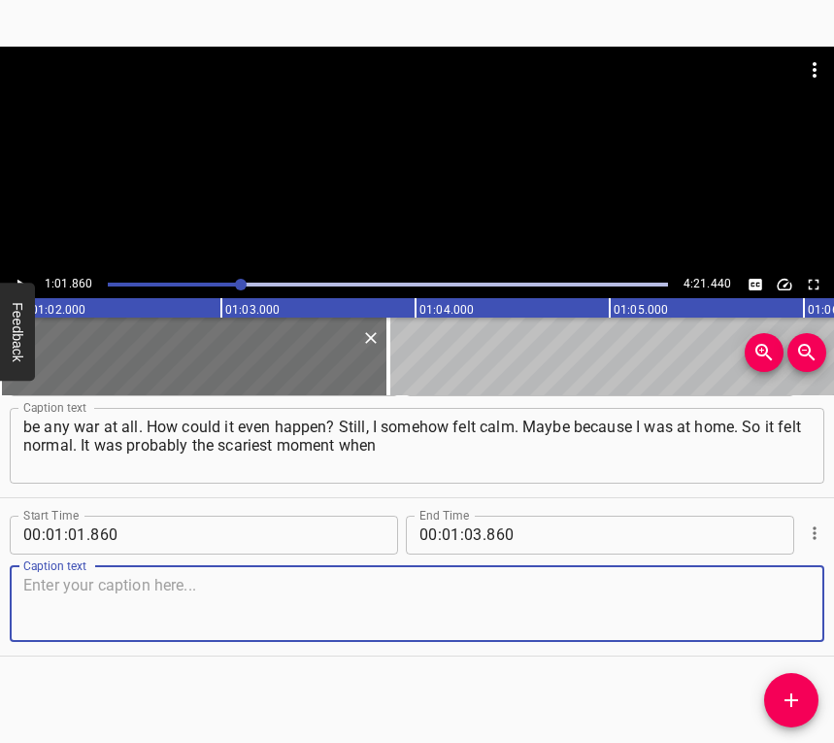
click at [769, 600] on textarea at bounding box center [416, 603] width 787 height 55
click at [85, 616] on textarea at bounding box center [416, 603] width 787 height 55
paste textarea "my parents took me aside — I have two younger ones, a sister and a brother — an…"
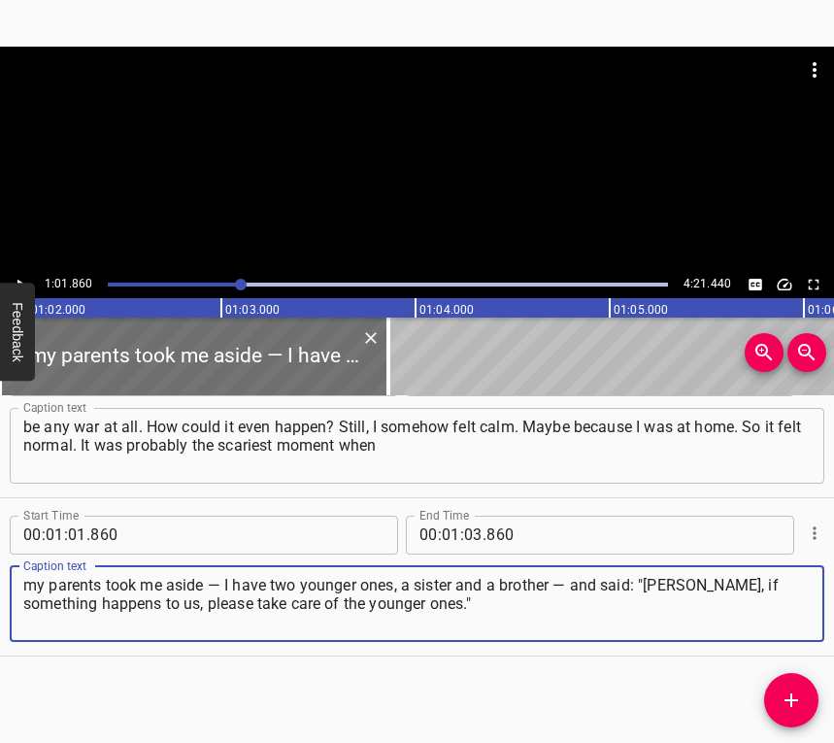
type textarea "my parents took me aside — I have two younger ones, a sister and a brother — an…"
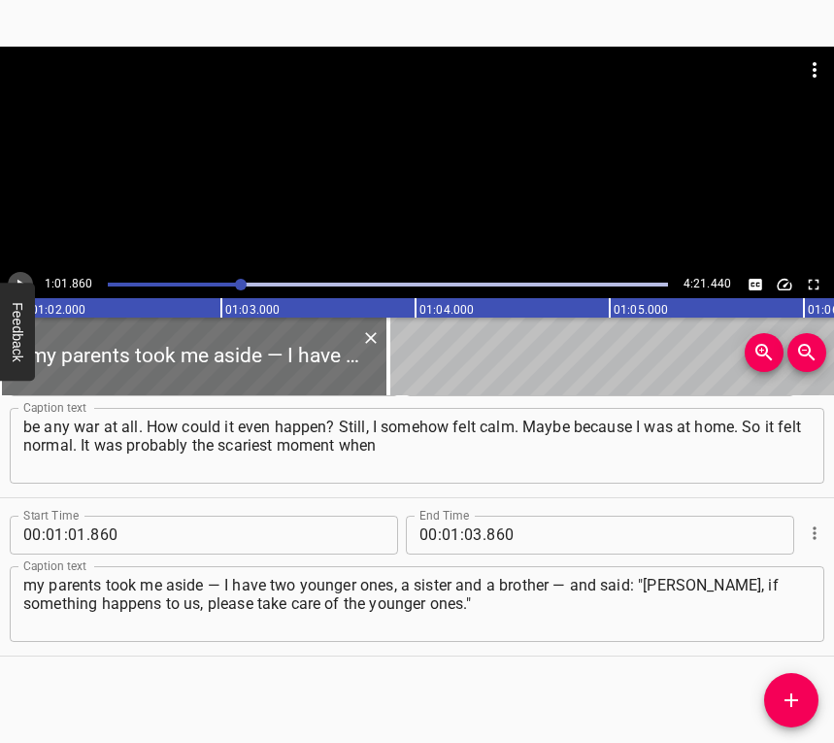
click at [24, 273] on button "Play/Pause" at bounding box center [20, 284] width 25 height 25
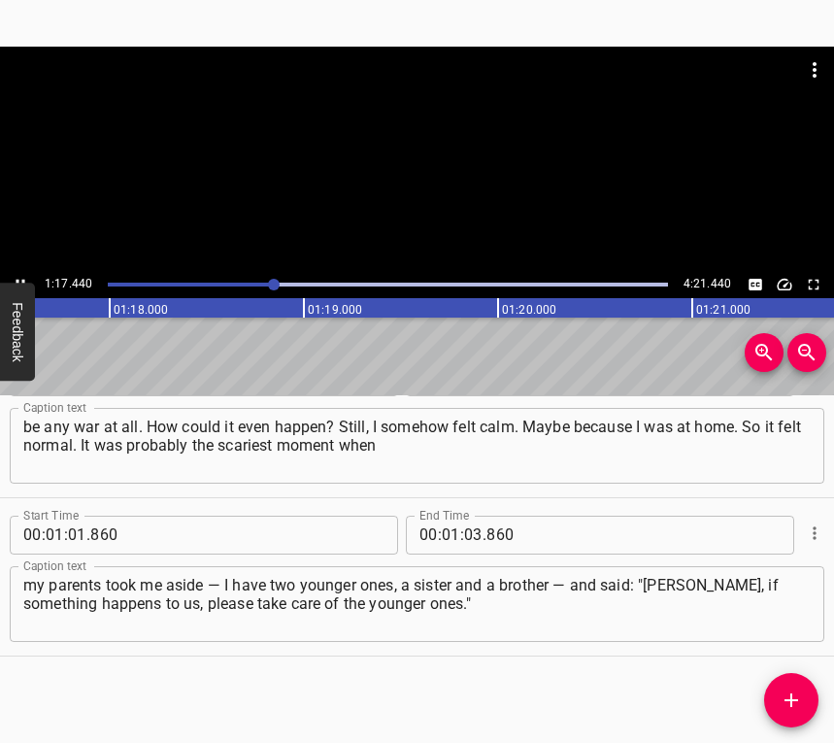
click at [17, 276] on icon "Play/Pause" at bounding box center [20, 284] width 17 height 17
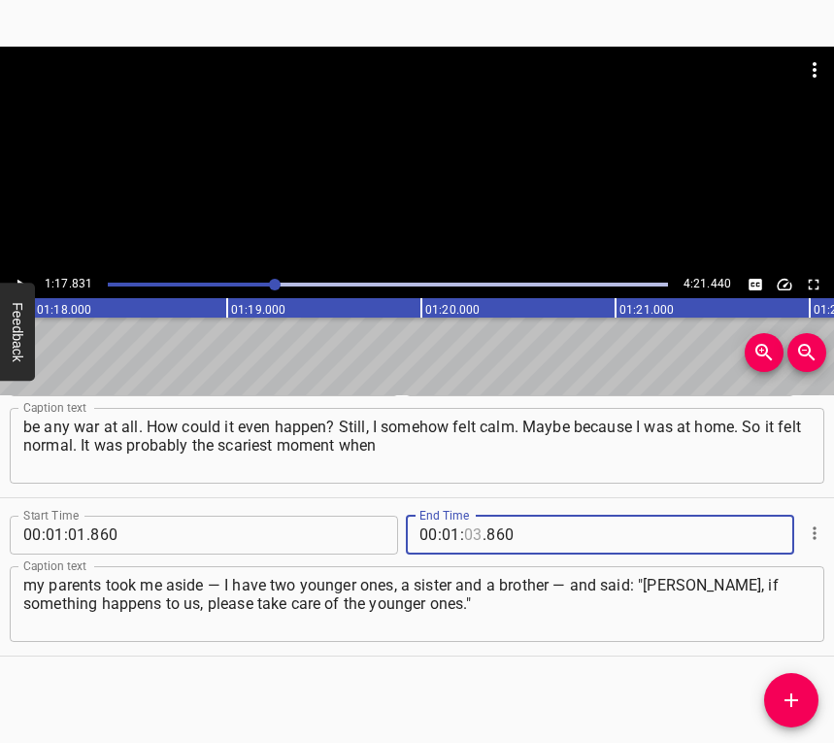
click at [467, 533] on input "number" at bounding box center [473, 534] width 18 height 39
type input "17"
type input "831"
click at [793, 696] on icon "Add Cue" at bounding box center [791, 699] width 23 height 23
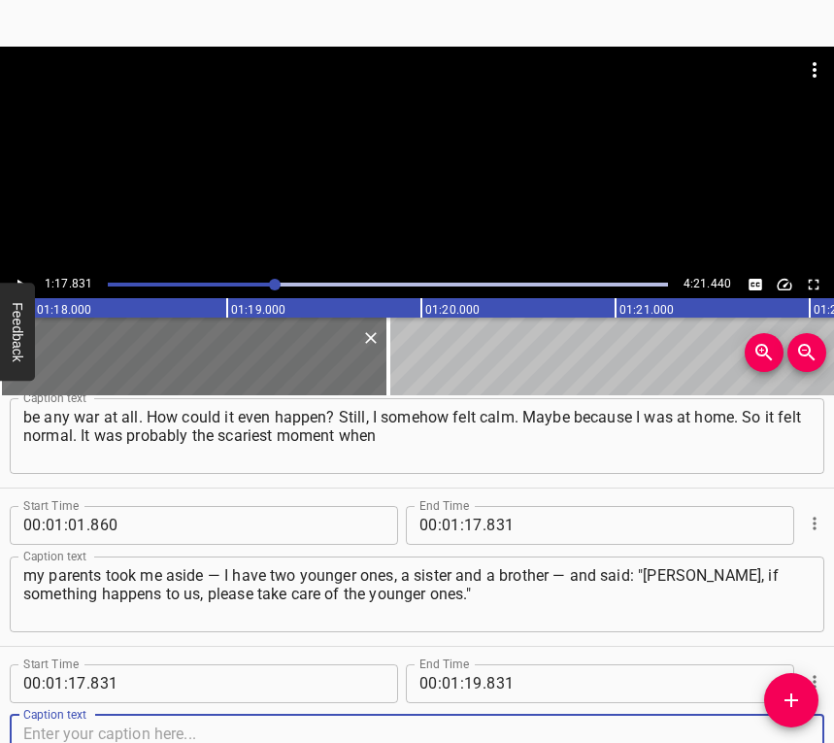
scroll to position [850, 0]
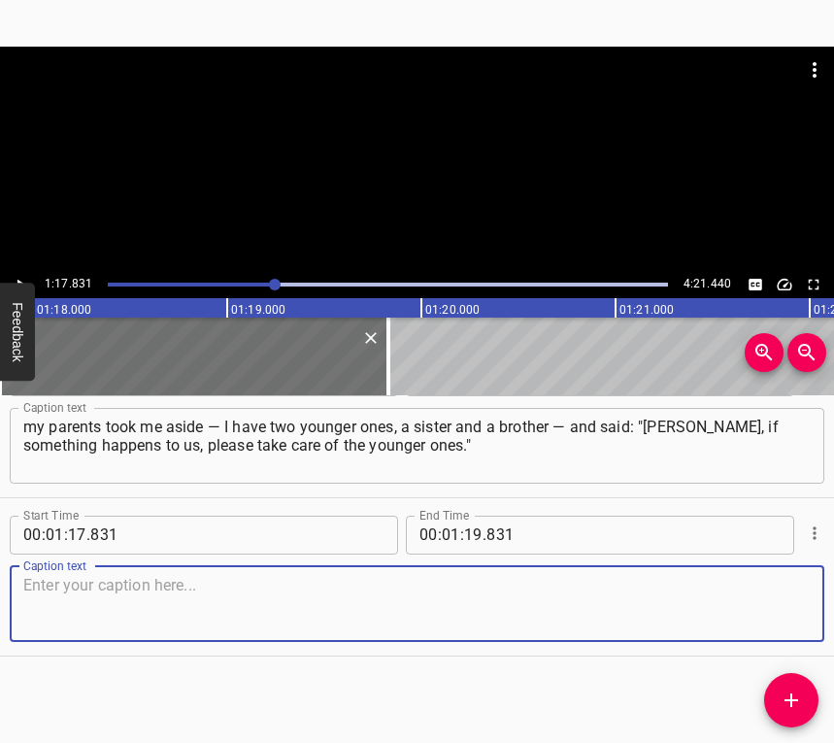
drag, startPoint x: 783, startPoint y: 589, endPoint x: 828, endPoint y: 554, distance: 56.7
click at [782, 588] on textarea at bounding box center [416, 603] width 787 height 55
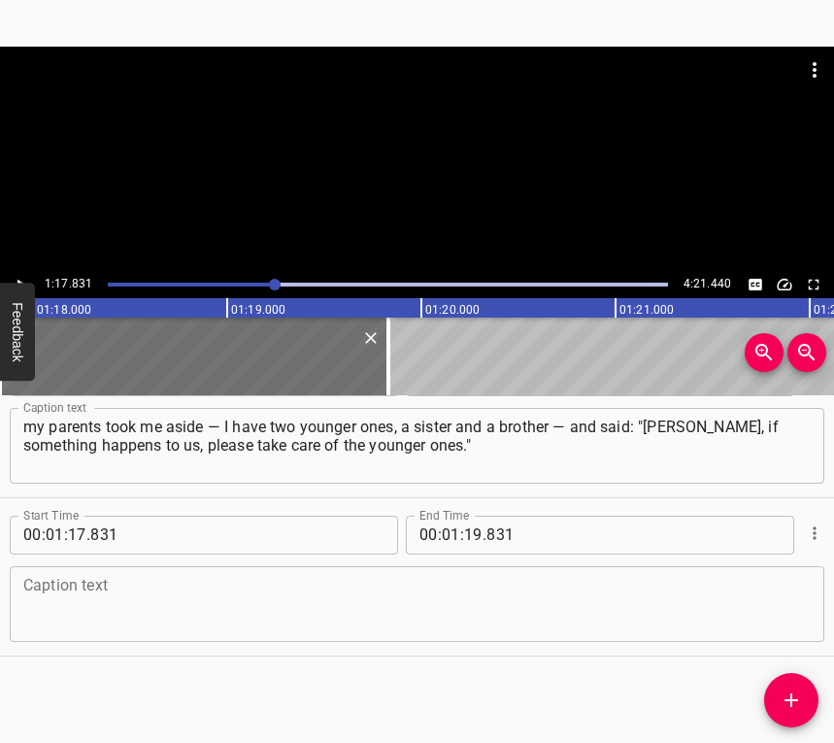
click at [90, 575] on div "Caption text" at bounding box center [417, 604] width 815 height 76
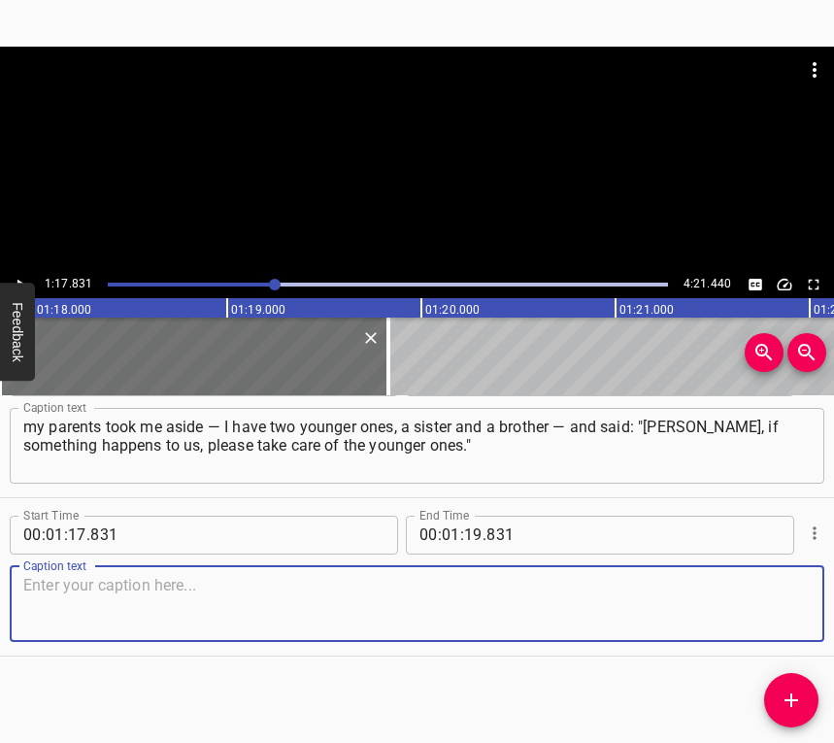
paste textarea "My brother was six then, and my sister was thirteen, or maybe twelve. It was fr…"
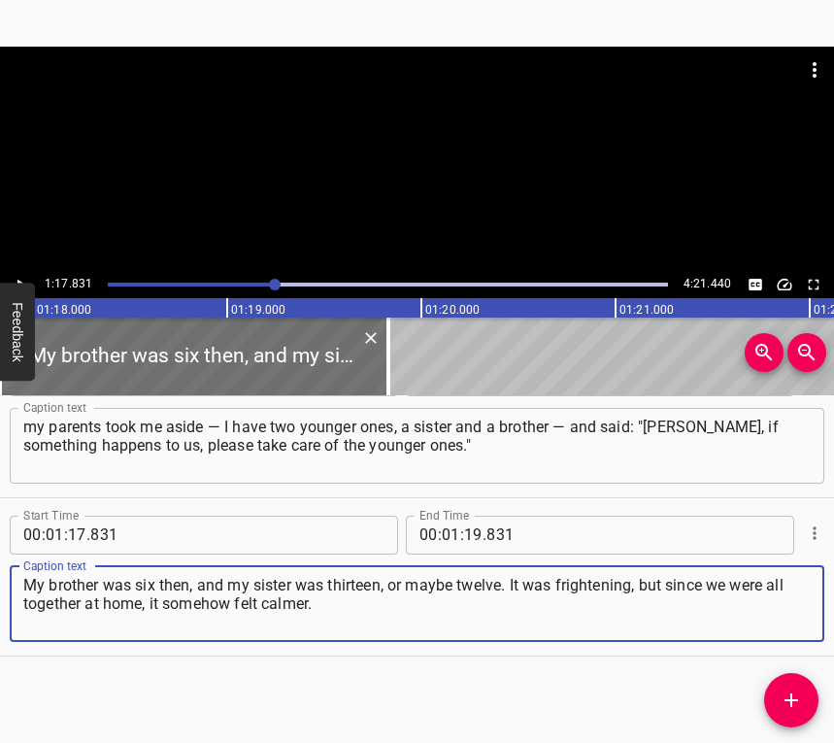
type textarea "My brother was six then, and my sister was thirteen, or maybe twelve. It was fr…"
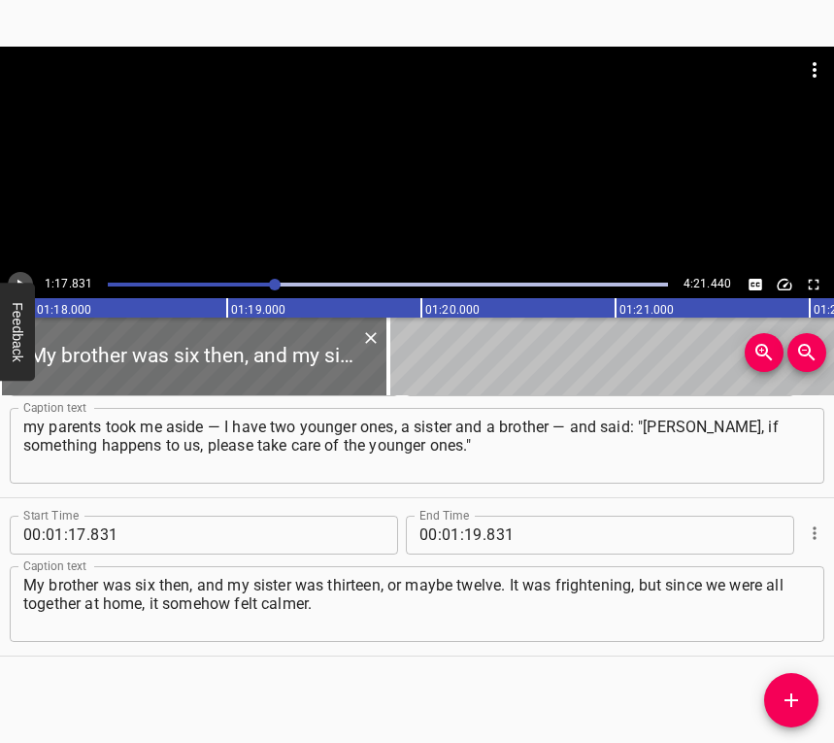
click at [23, 278] on icon "Play/Pause" at bounding box center [20, 284] width 17 height 17
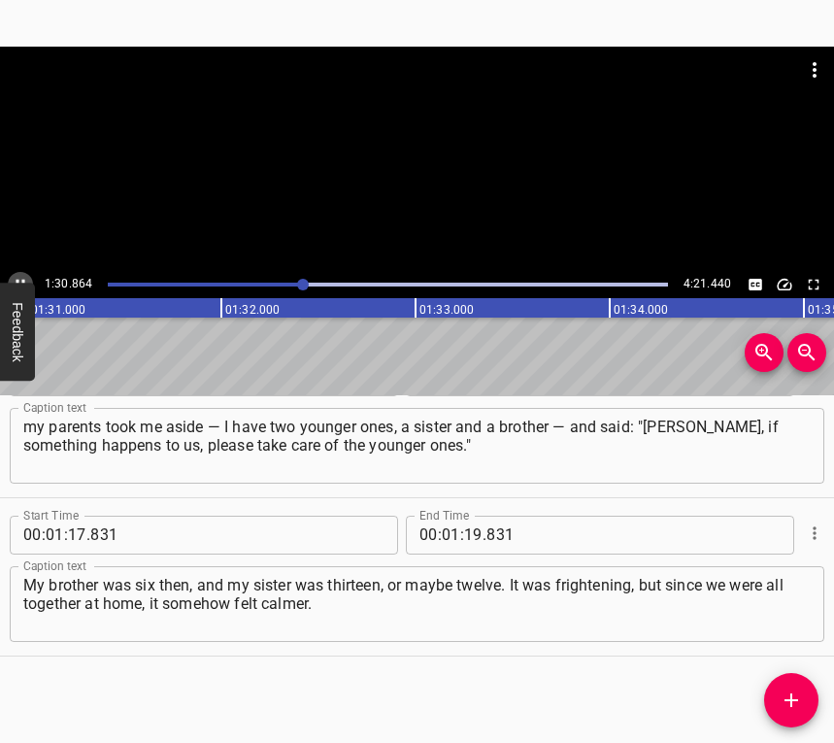
click at [17, 276] on icon "Play/Pause" at bounding box center [20, 284] width 17 height 17
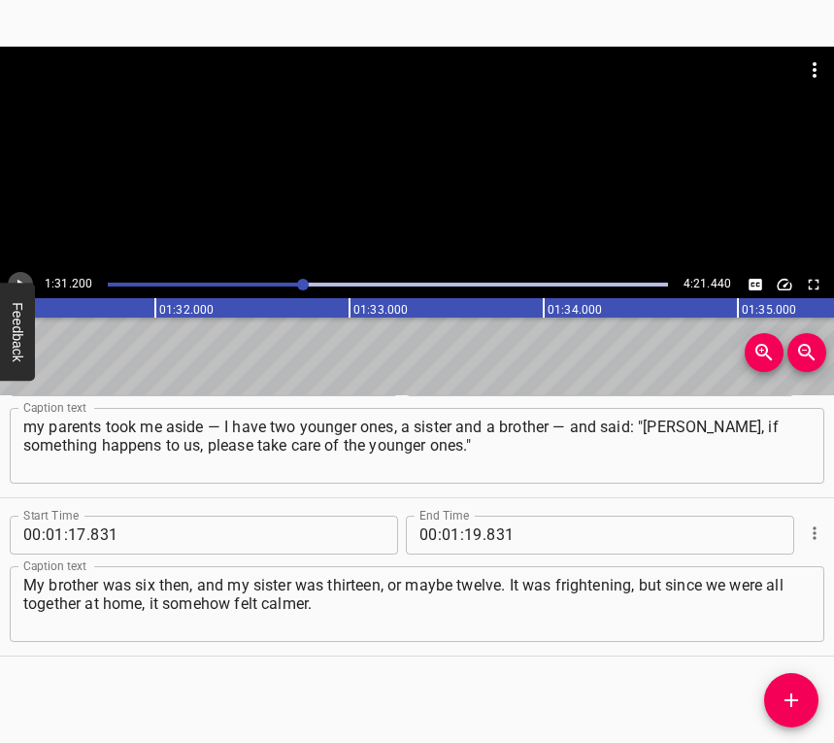
click at [17, 276] on icon "Play/Pause" at bounding box center [20, 284] width 17 height 17
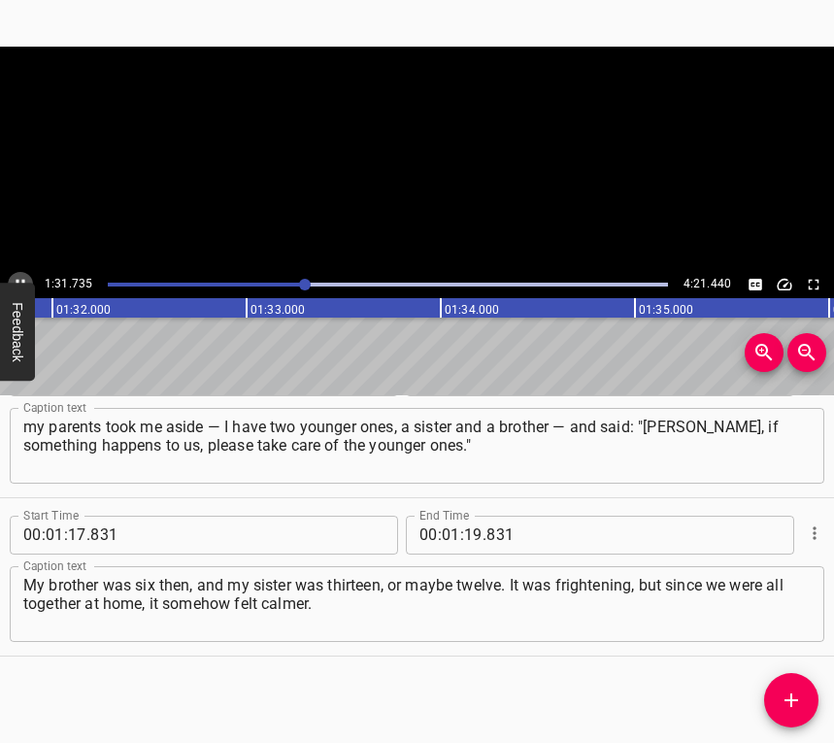
click at [17, 276] on icon "Play/Pause" at bounding box center [20, 284] width 17 height 17
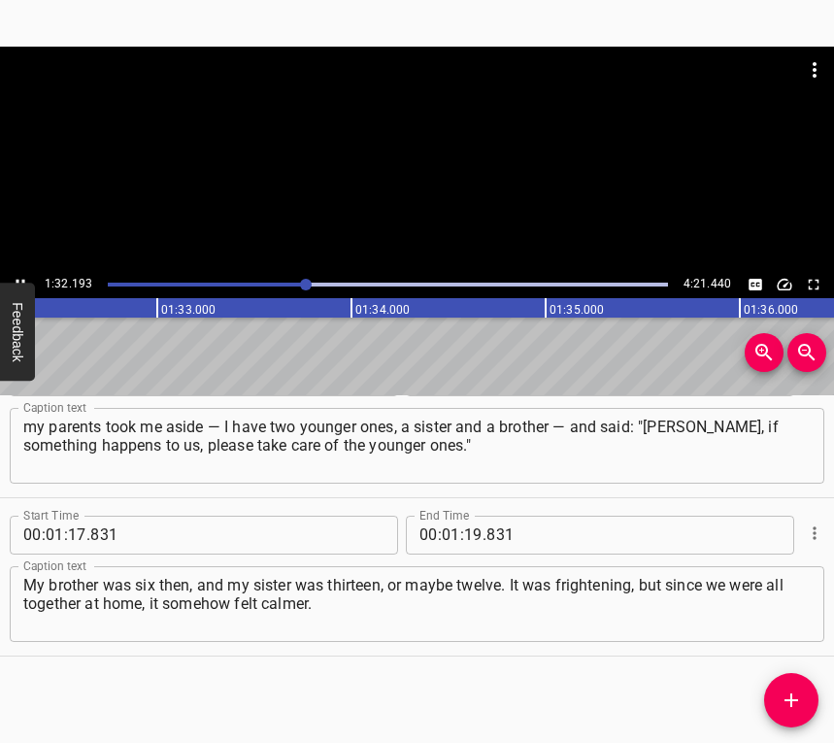
click at [17, 276] on icon "Play/Pause" at bounding box center [20, 284] width 17 height 17
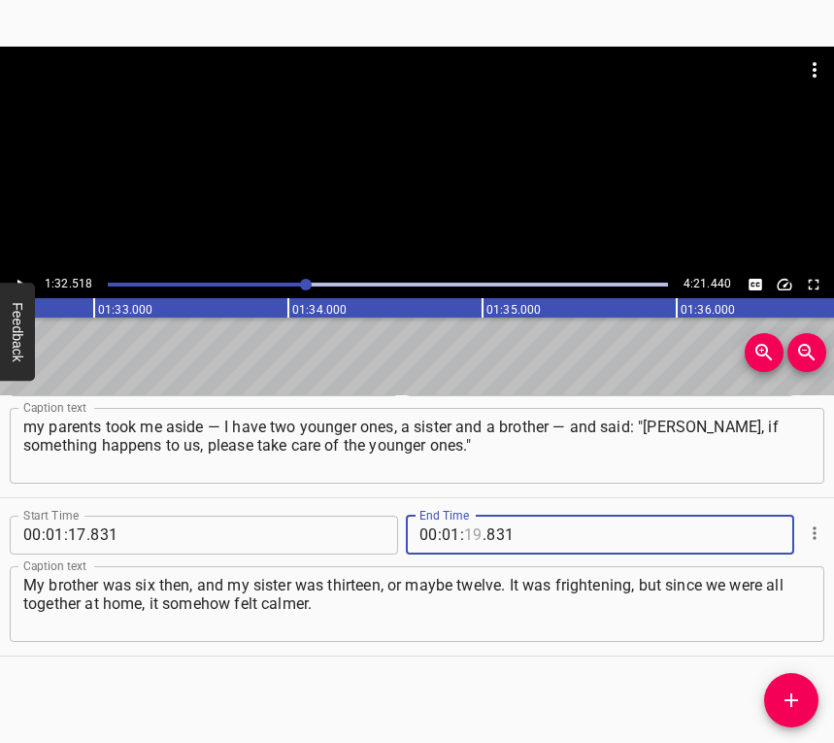
click at [464, 528] on input "number" at bounding box center [473, 534] width 18 height 39
type input "32"
type input "518"
click at [789, 678] on button "Add Cue" at bounding box center [791, 700] width 54 height 54
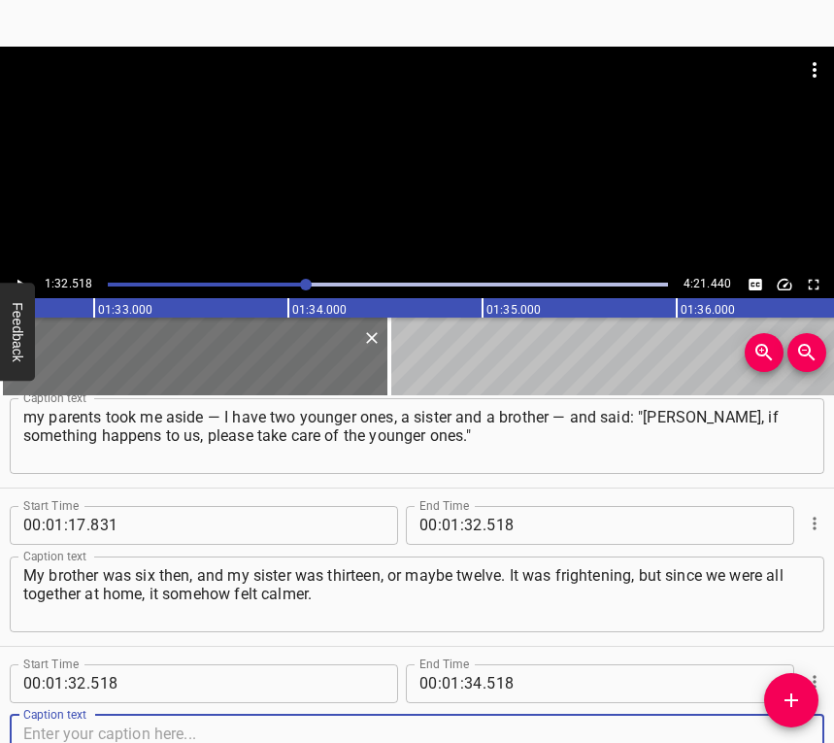
scroll to position [1009, 0]
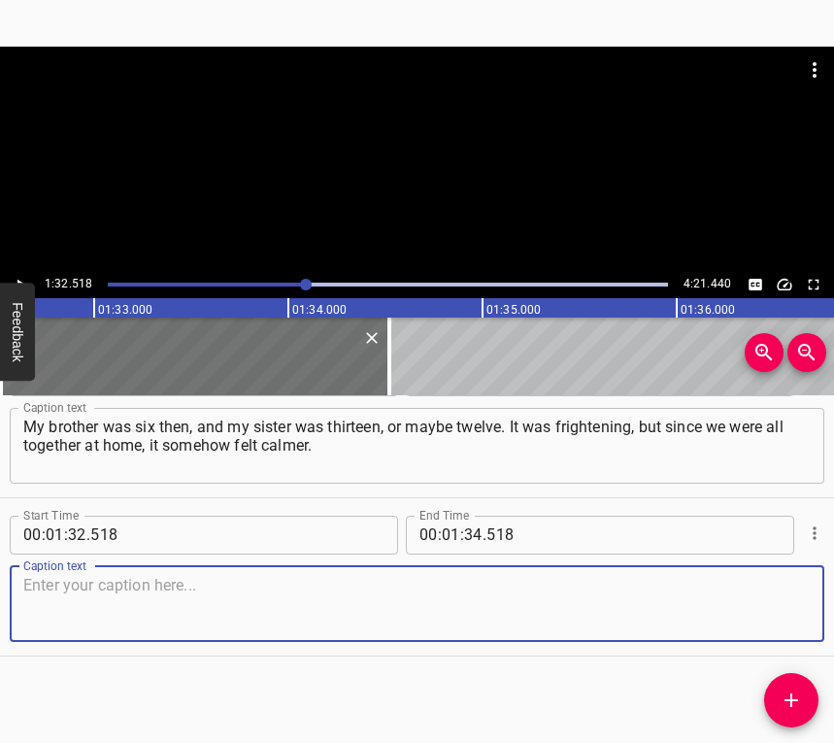
drag, startPoint x: 777, startPoint y: 611, endPoint x: 833, endPoint y: 580, distance: 64.3
click at [777, 610] on textarea at bounding box center [416, 603] width 787 height 55
click at [278, 622] on textarea at bounding box center [416, 603] width 787 height 55
paste textarea "We live in [GEOGRAPHIC_DATA], and when we saw the news that a russian armored v…"
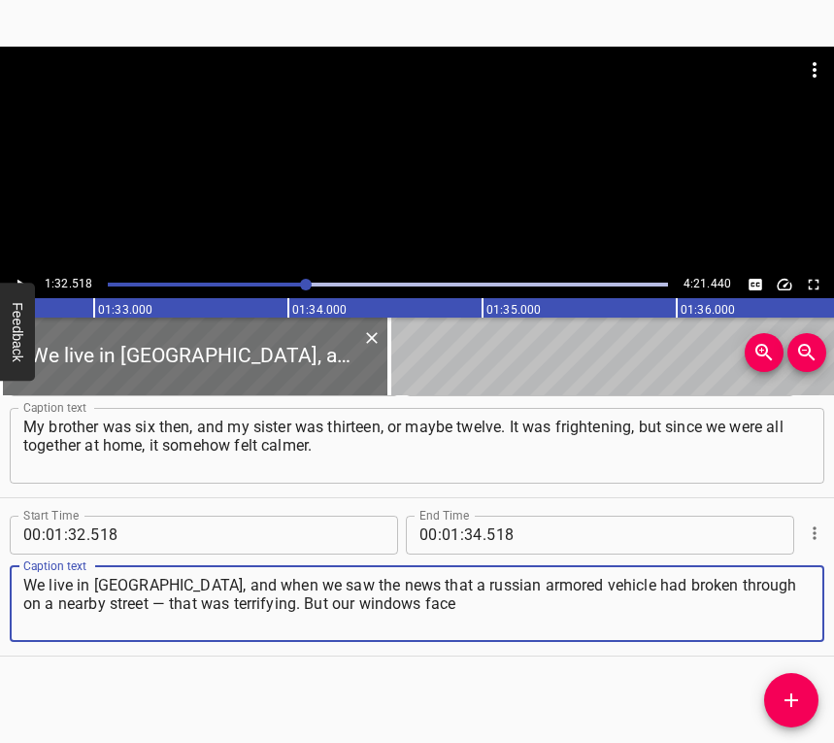
type textarea "We live in [GEOGRAPHIC_DATA], and when we saw the news that a russian armored v…"
click at [17, 277] on icon "Play/Pause" at bounding box center [20, 284] width 17 height 17
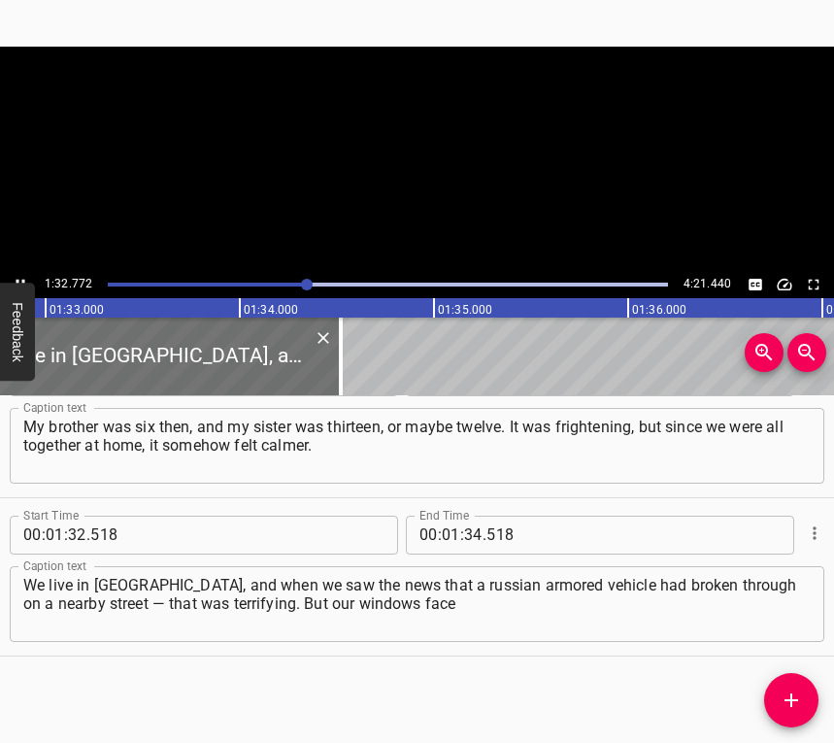
scroll to position [0, 18062]
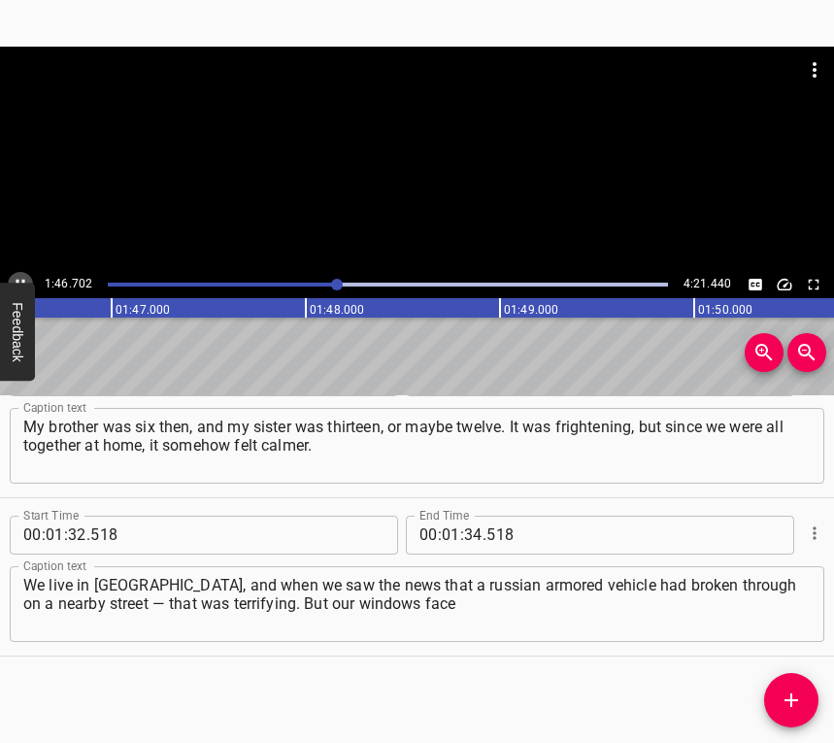
click at [22, 276] on icon "Play/Pause" at bounding box center [20, 284] width 17 height 17
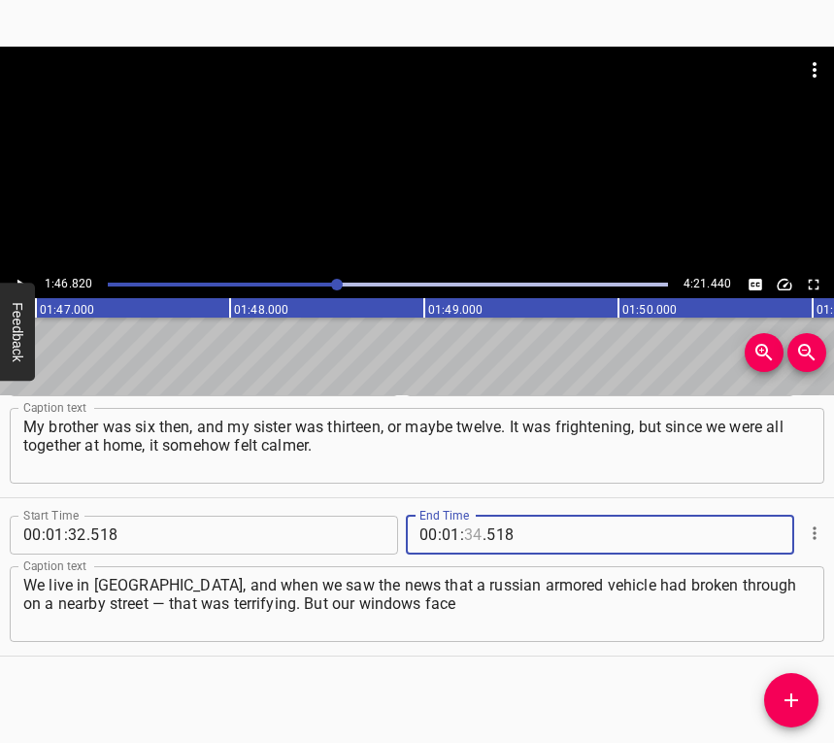
click at [464, 539] on input "number" at bounding box center [473, 534] width 18 height 39
type input "46"
type input "820"
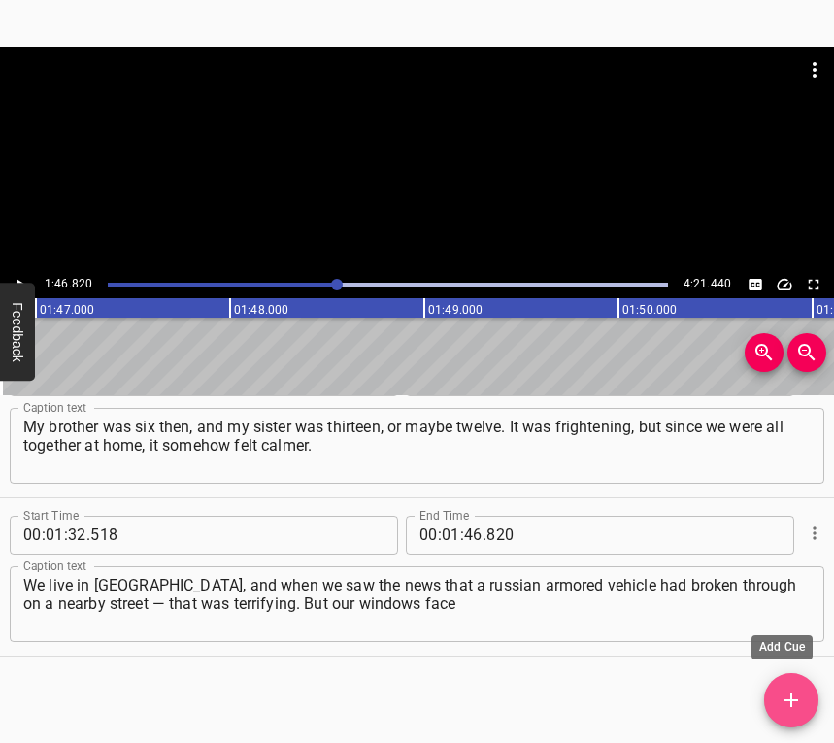
click at [797, 701] on icon "Add Cue" at bounding box center [791, 700] width 14 height 14
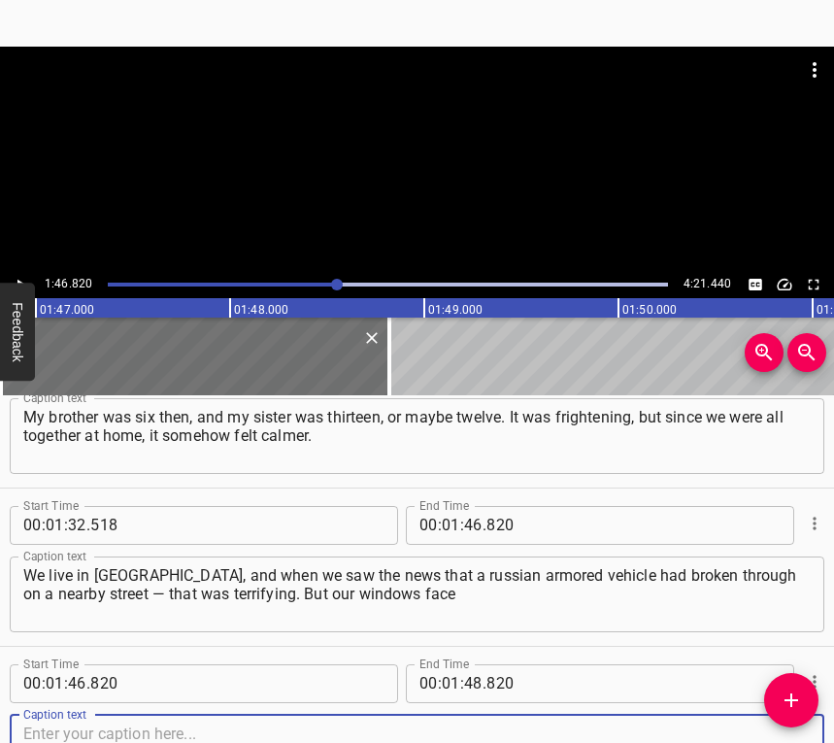
scroll to position [1167, 0]
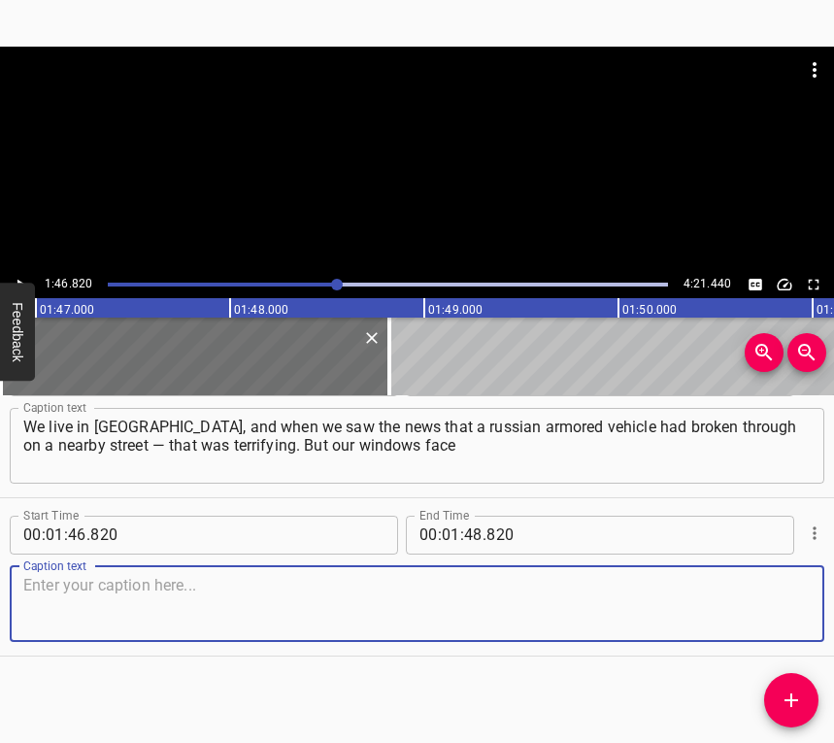
click at [766, 625] on textarea at bounding box center [416, 603] width 787 height 55
click at [108, 613] on textarea at bounding box center [416, 603] width 787 height 55
paste textarea "the courtyard, so we couldn’t see anything, thank God. We didn’t go anywhere. T…"
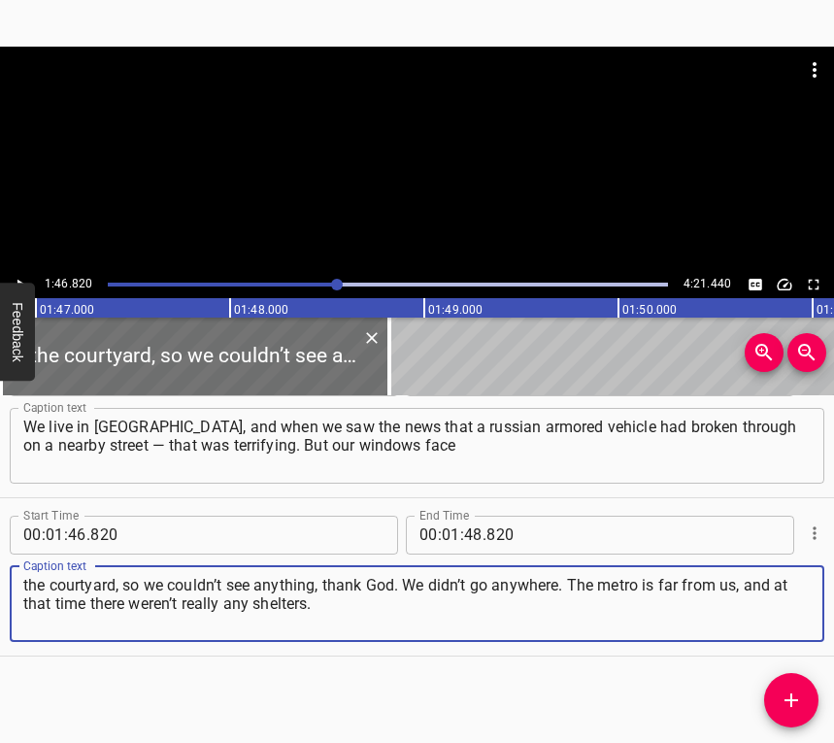
type textarea "the courtyard, so we couldn’t see anything, thank God. We didn’t go anywhere. T…"
click at [28, 277] on icon "Play/Pause" at bounding box center [20, 284] width 17 height 17
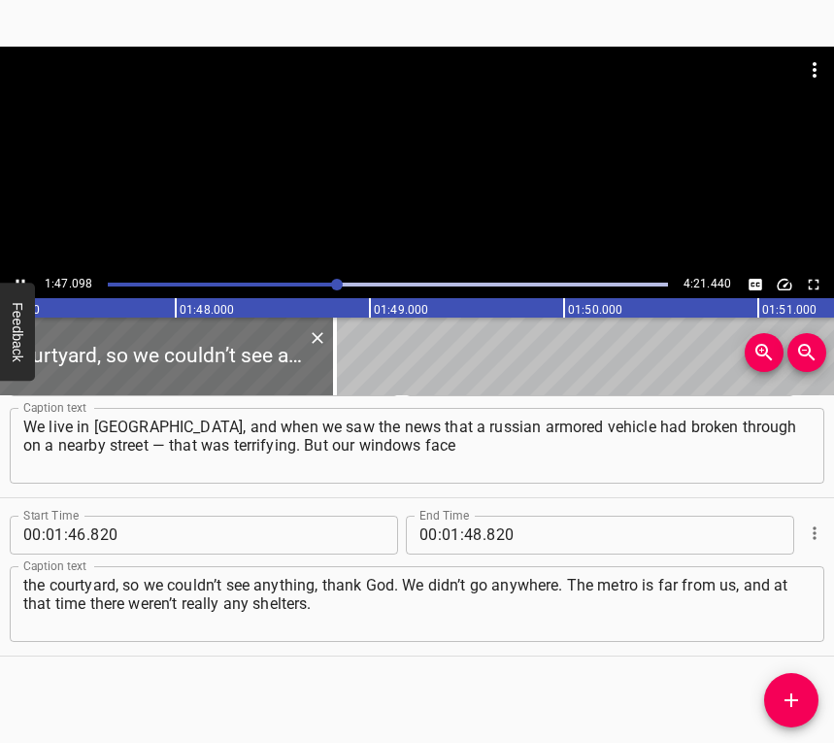
scroll to position [0, 20846]
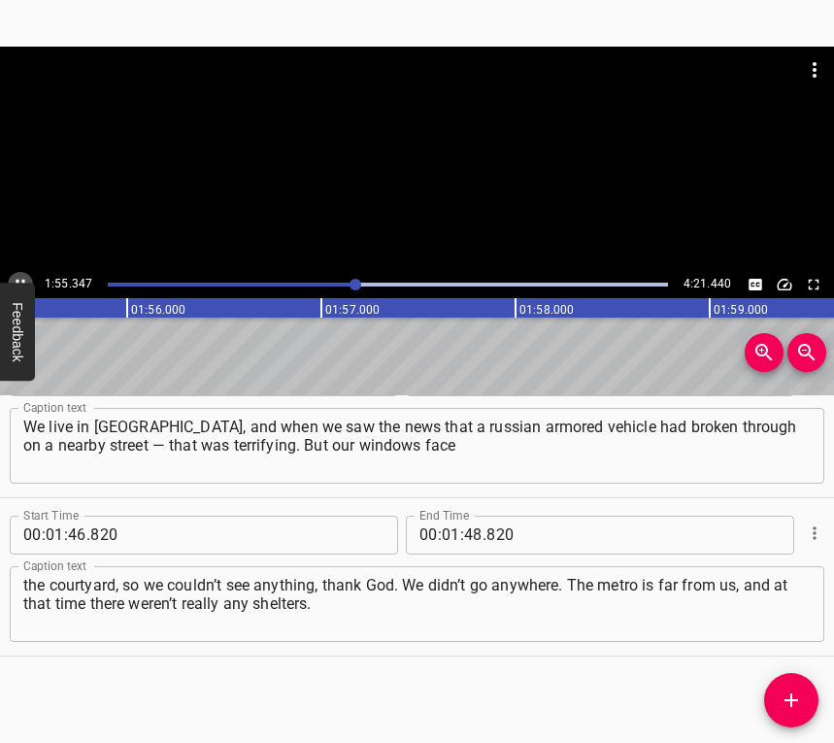
click at [14, 281] on icon "Play/Pause" at bounding box center [20, 284] width 17 height 17
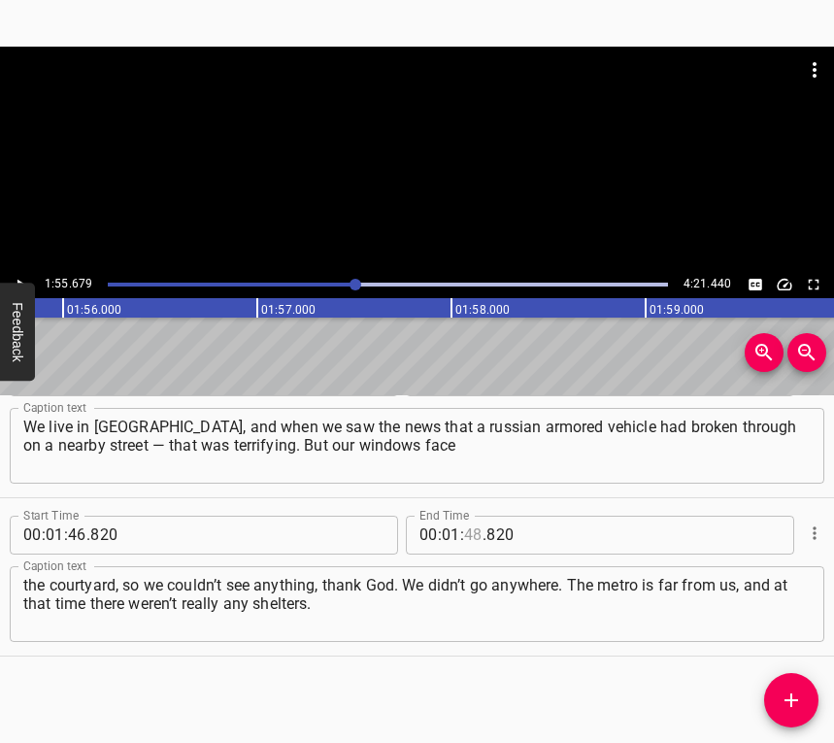
click at [466, 525] on input "number" at bounding box center [473, 534] width 18 height 39
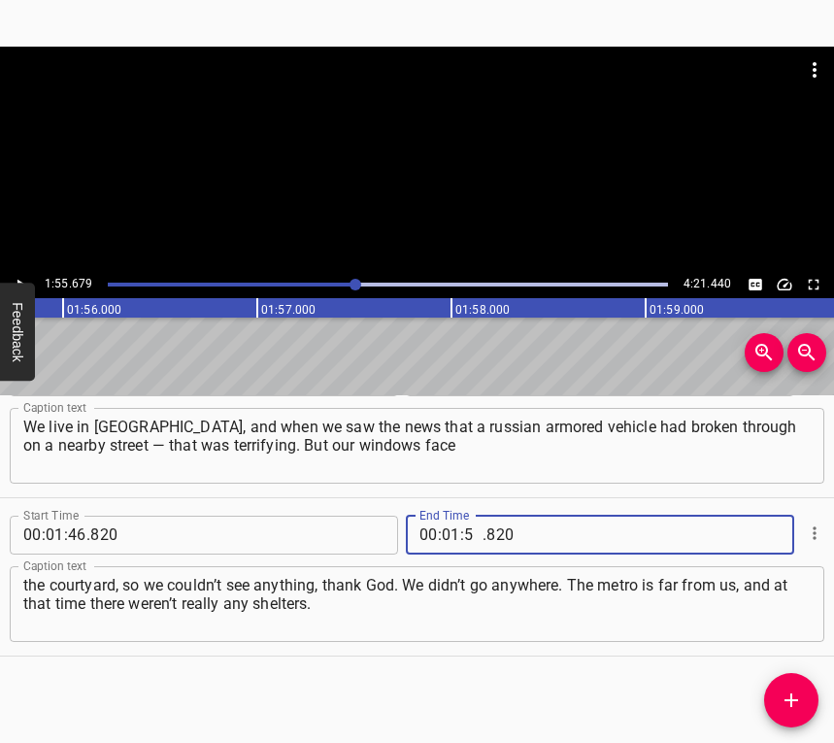
type input "55"
type input "679"
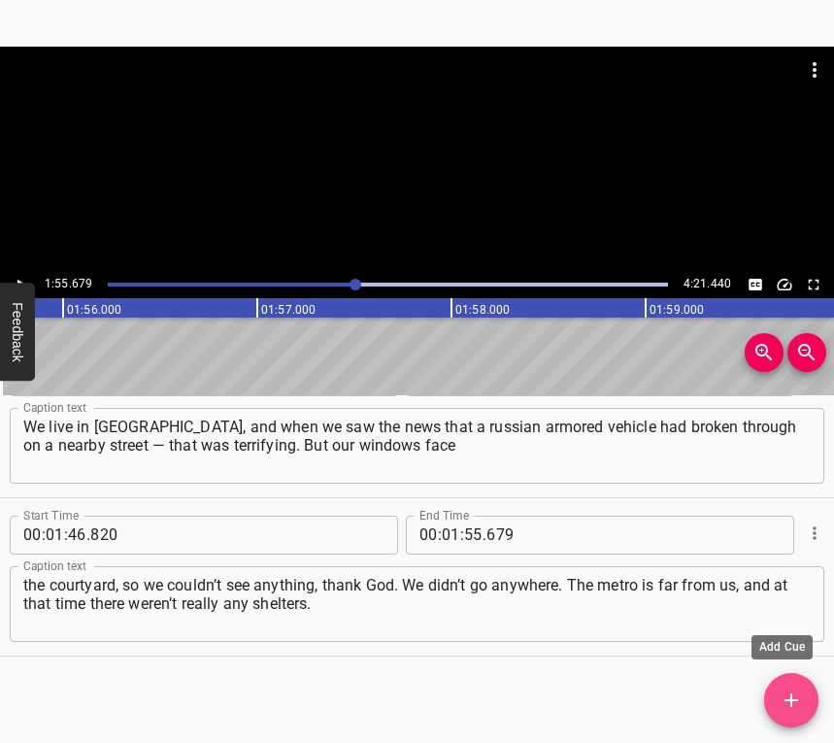
click at [784, 709] on icon "Add Cue" at bounding box center [791, 699] width 23 height 23
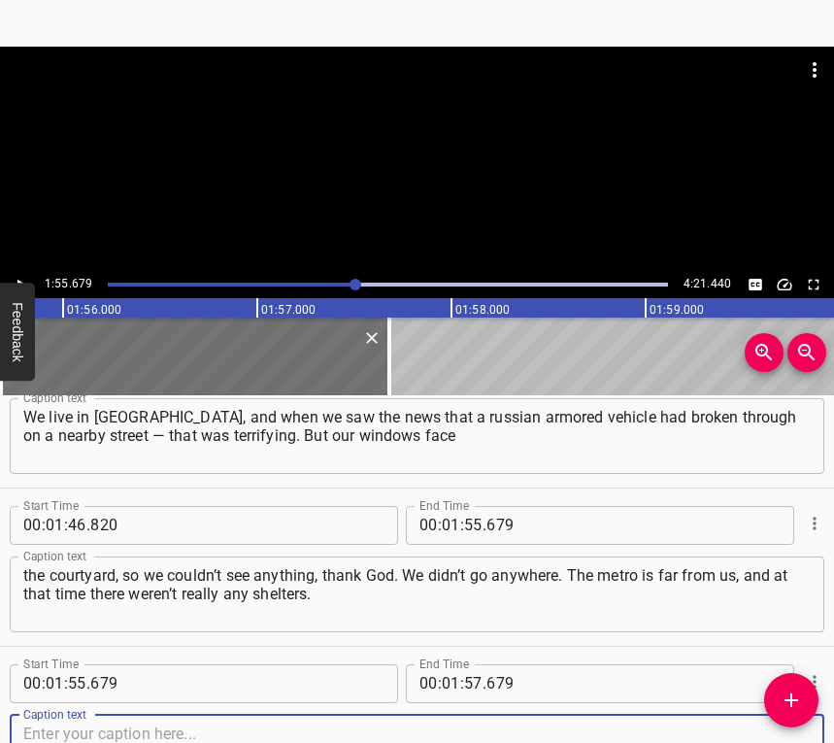
scroll to position [1325, 0]
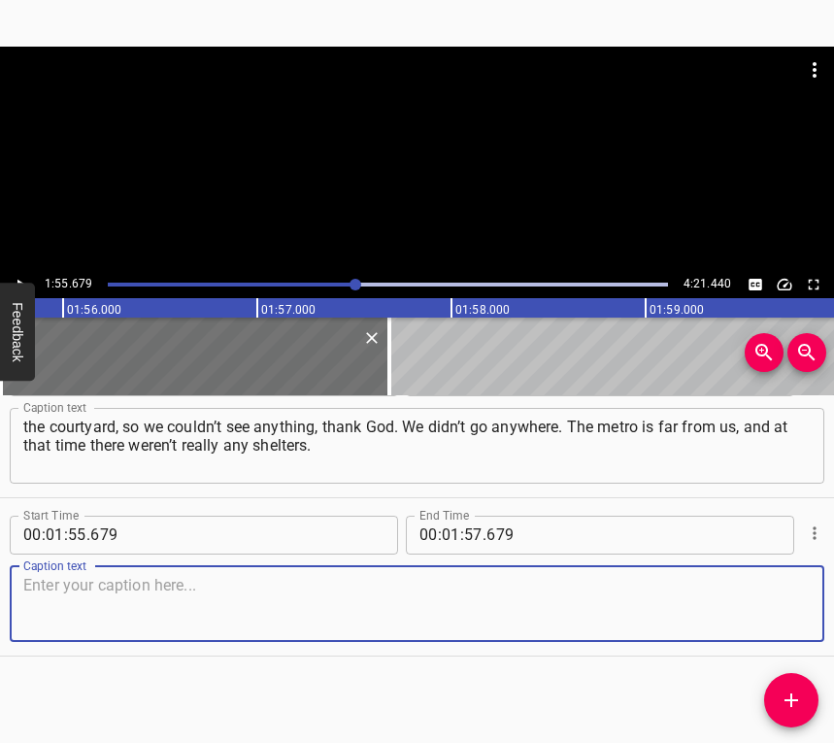
click at [775, 603] on textarea at bounding box center [416, 603] width 787 height 55
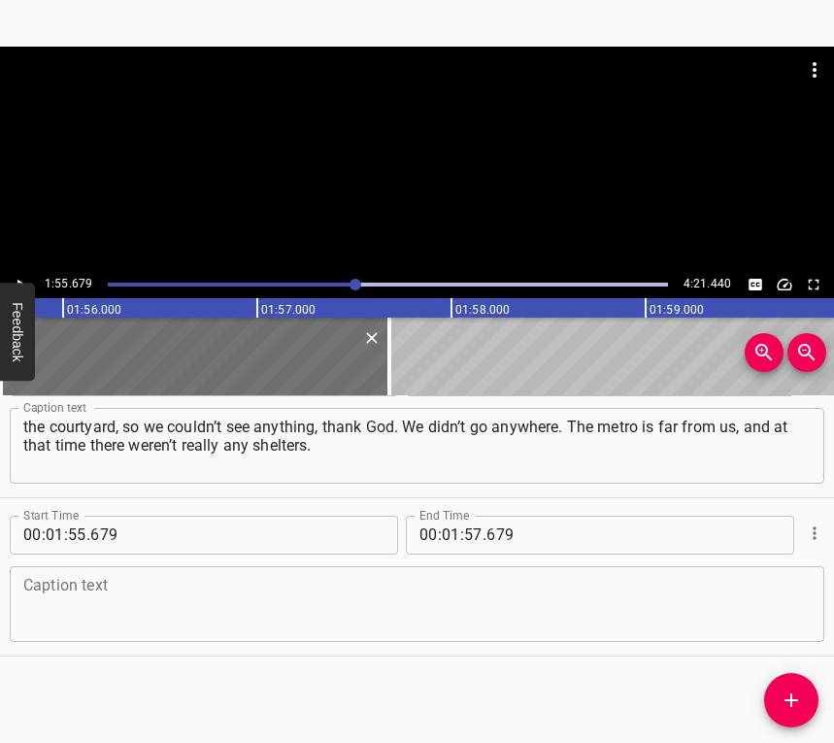
click at [92, 593] on textarea at bounding box center [416, 603] width 787 height 55
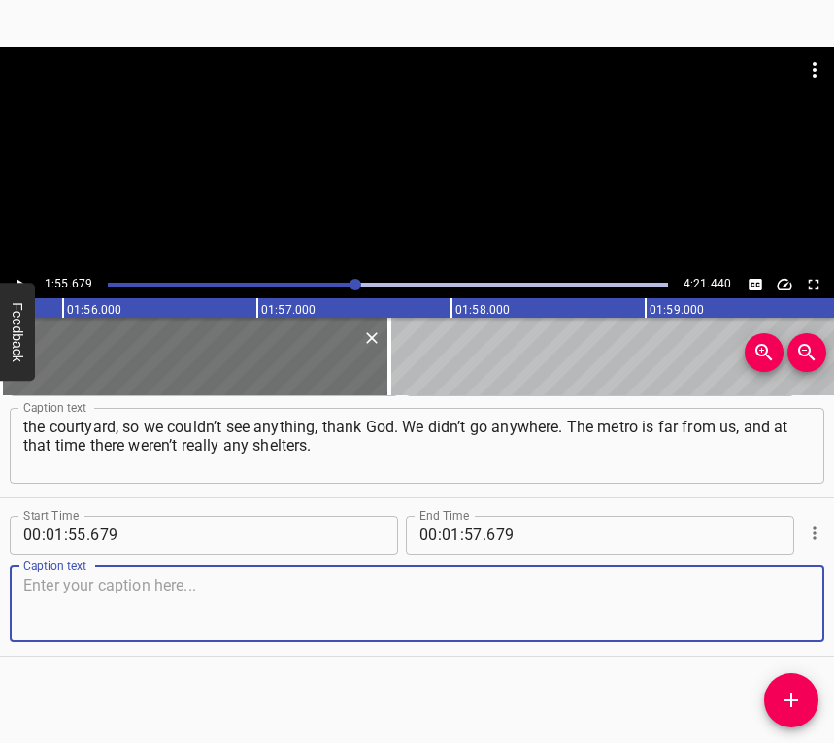
paste textarea "So we stayed in our apartment, in the corridor. We didn’t go anywhere. In the f…"
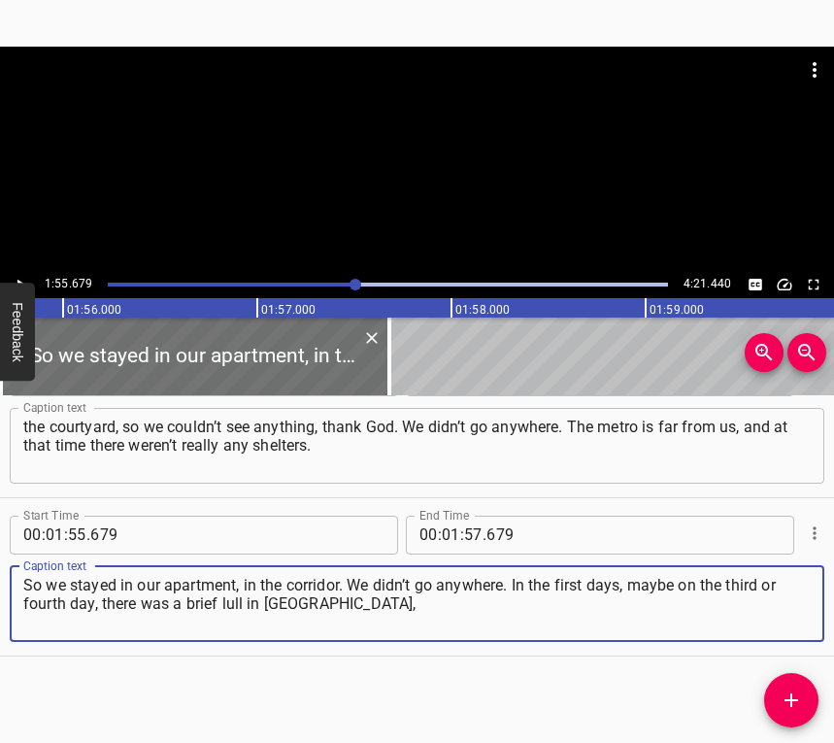
type textarea "So we stayed in our apartment, in the corridor. We didn’t go anywhere. In the f…"
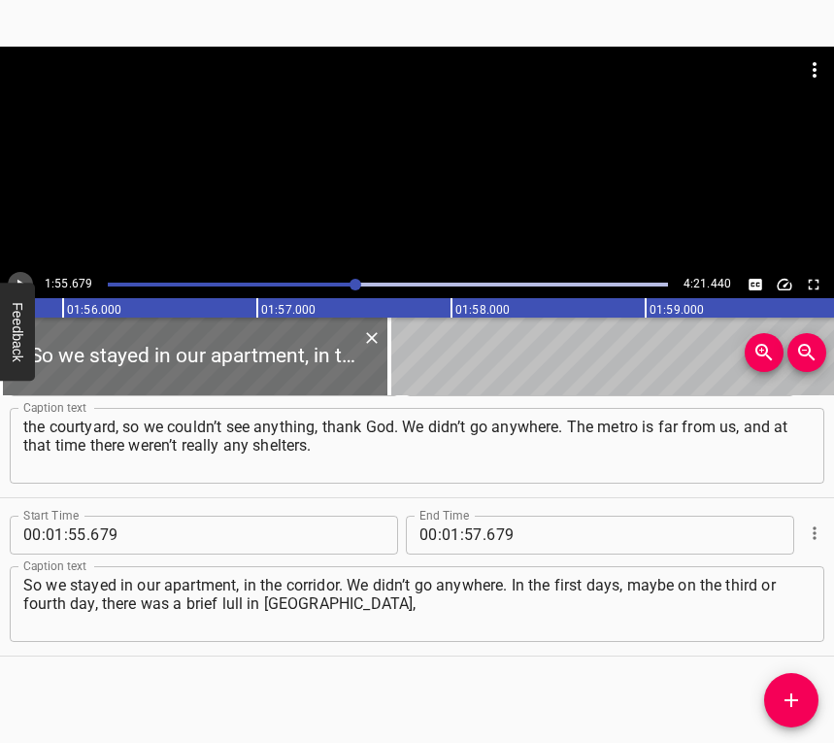
click at [20, 279] on icon "Play/Pause" at bounding box center [20, 284] width 17 height 17
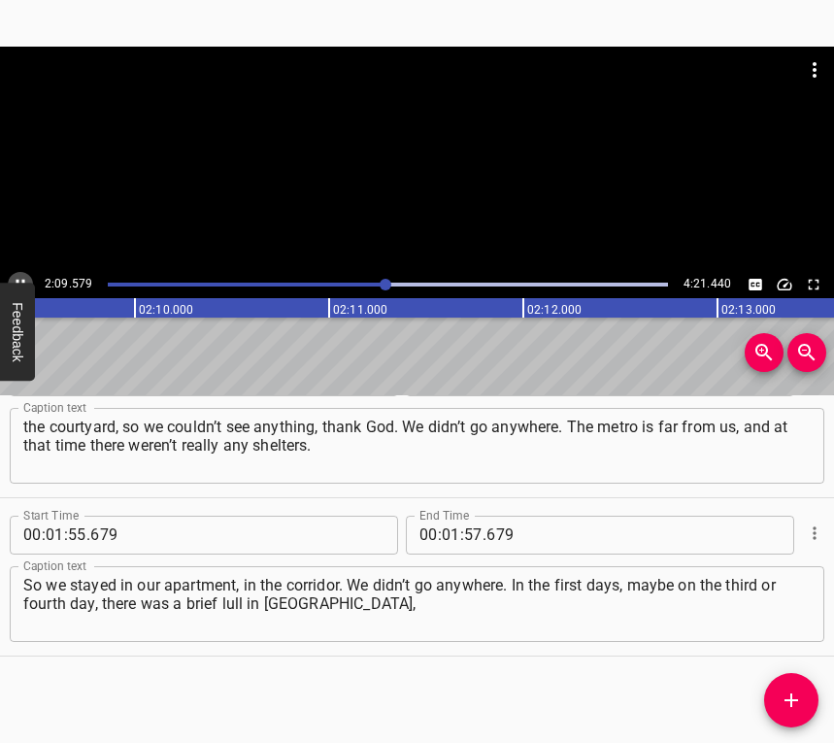
click at [21, 276] on icon "Play/Pause" at bounding box center [20, 284] width 17 height 17
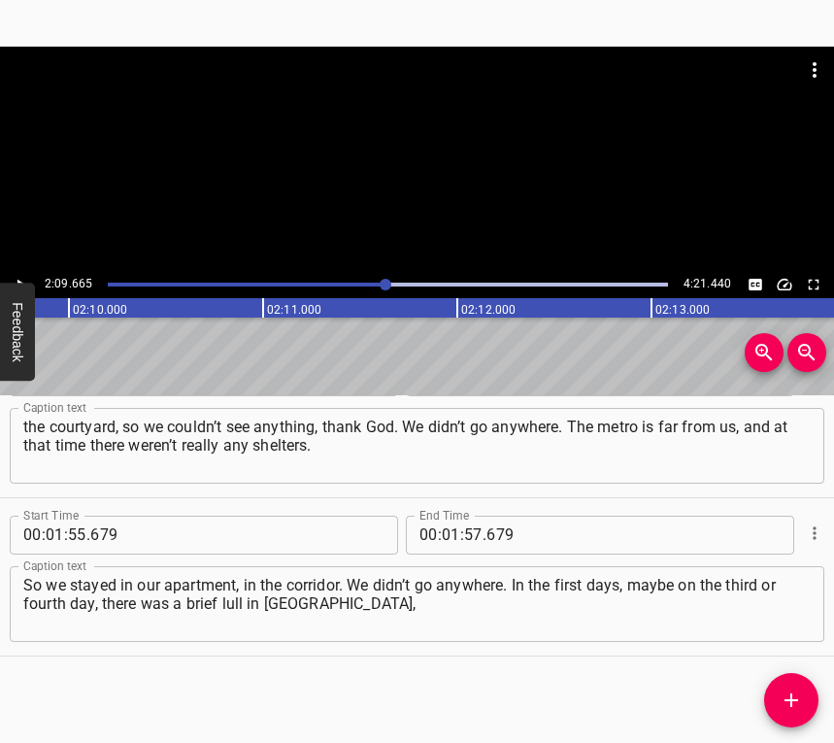
scroll to position [0, 25175]
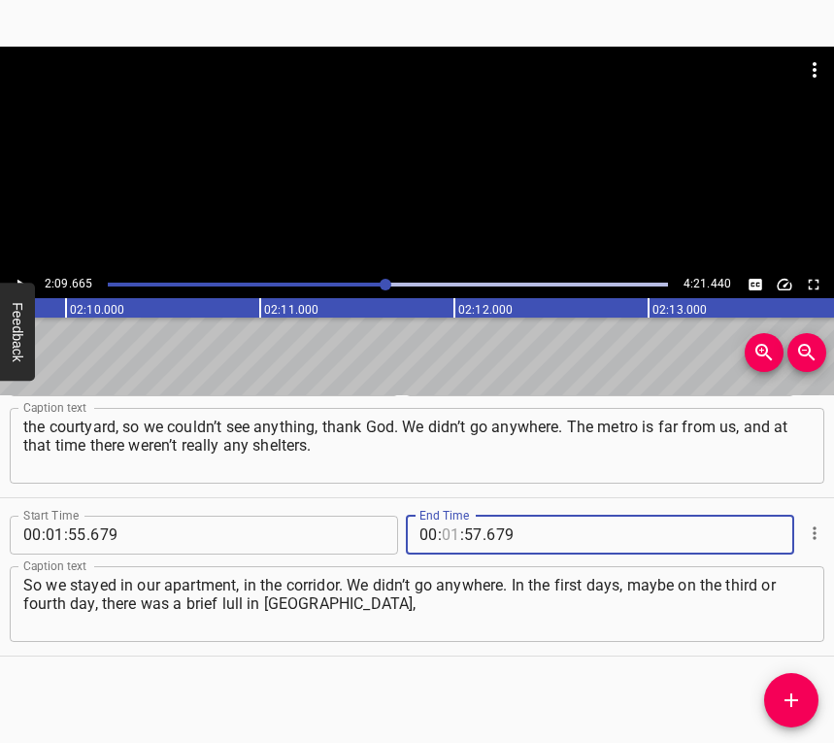
click at [443, 533] on input "number" at bounding box center [451, 534] width 18 height 39
type input "02"
type input "09"
type input "665"
click at [789, 698] on icon "Add Cue" at bounding box center [791, 699] width 23 height 23
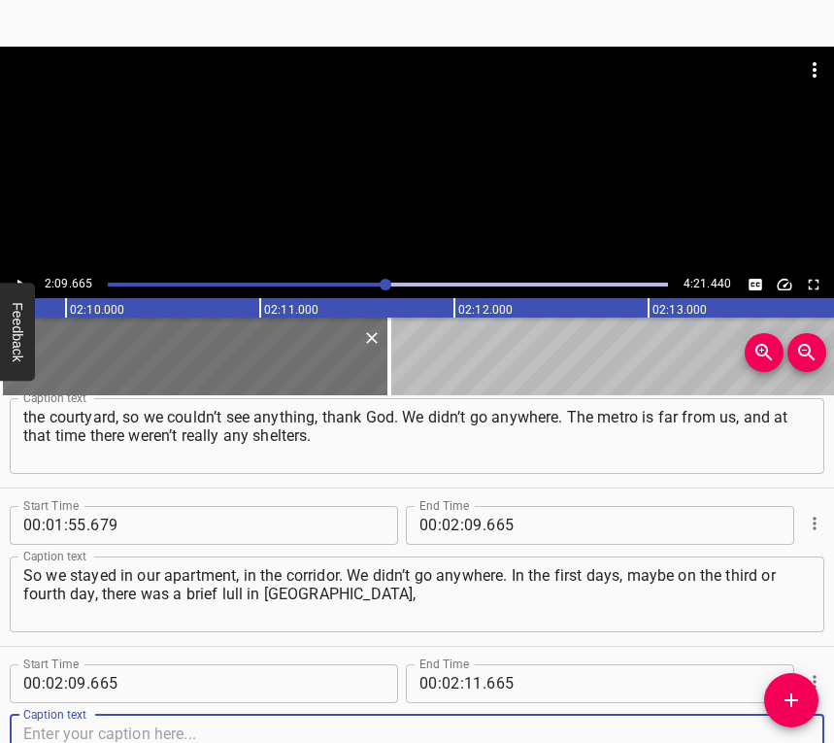
scroll to position [1483, 0]
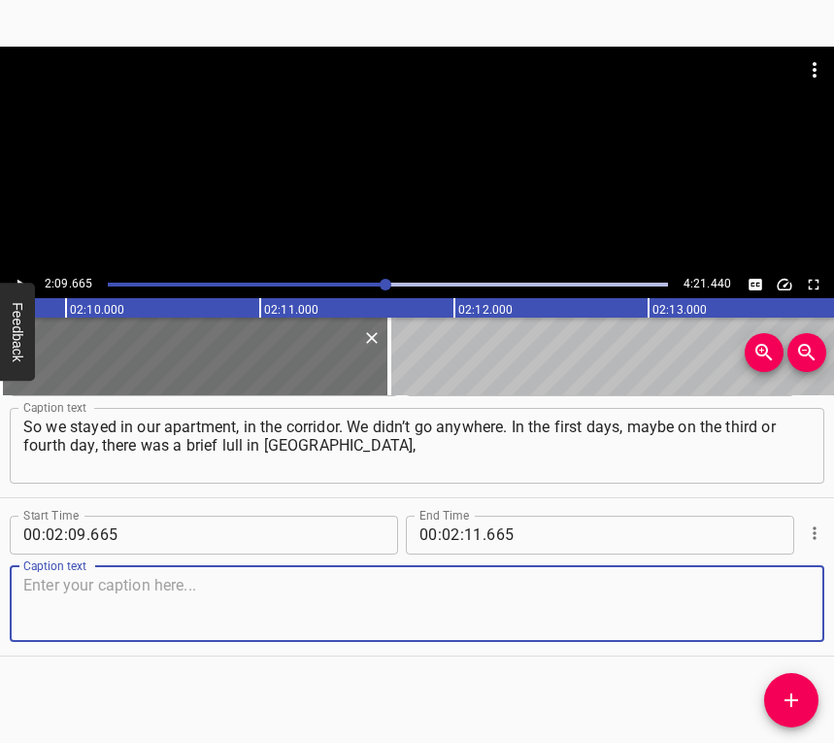
click at [763, 615] on textarea at bounding box center [416, 603] width 787 height 55
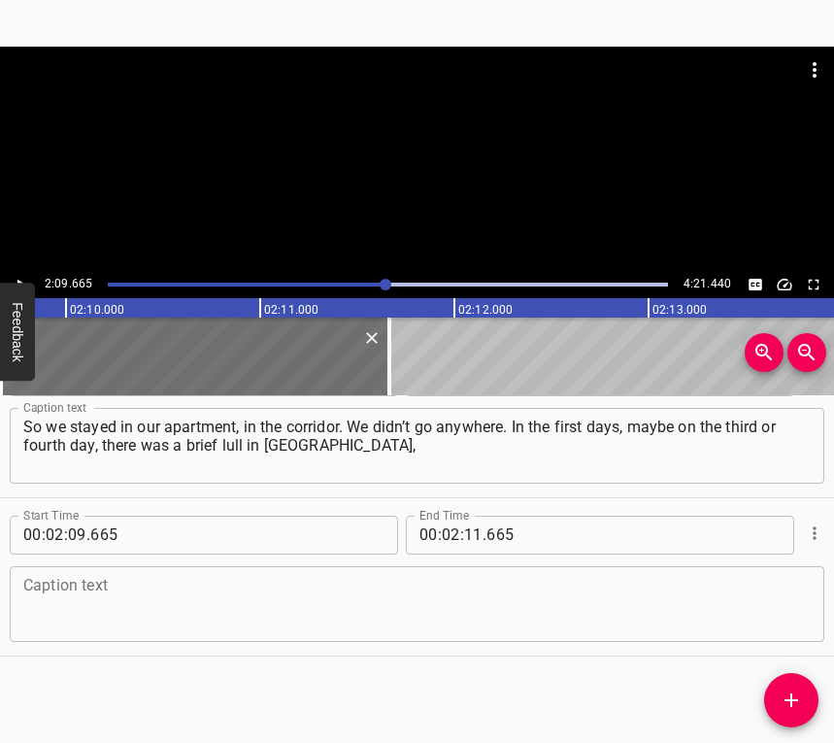
click at [67, 596] on textarea at bounding box center [416, 603] width 787 height 55
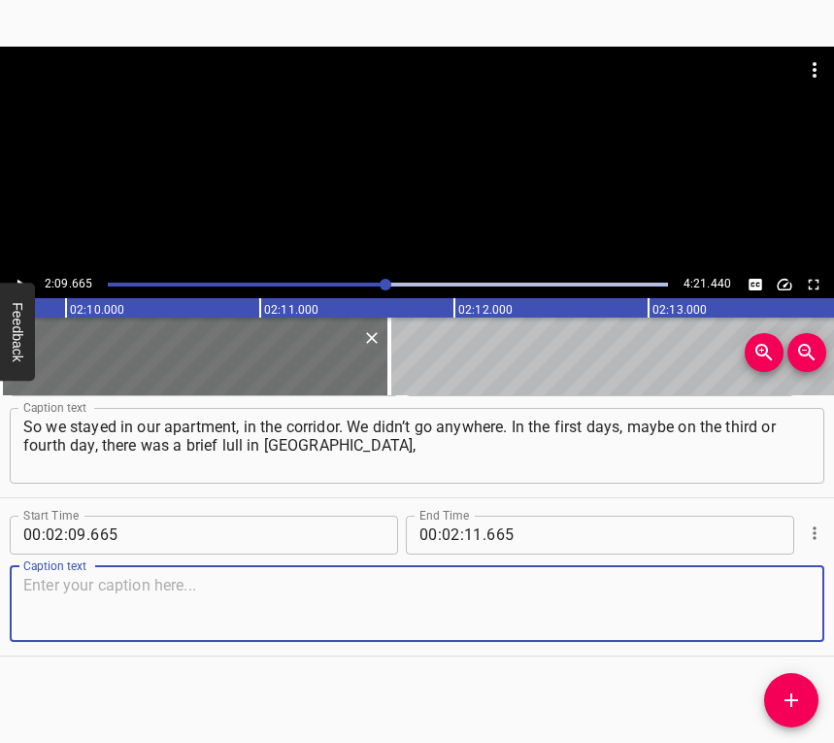
paste textarea "in our neighborhood. We went outside. I started going to the stores with my par…"
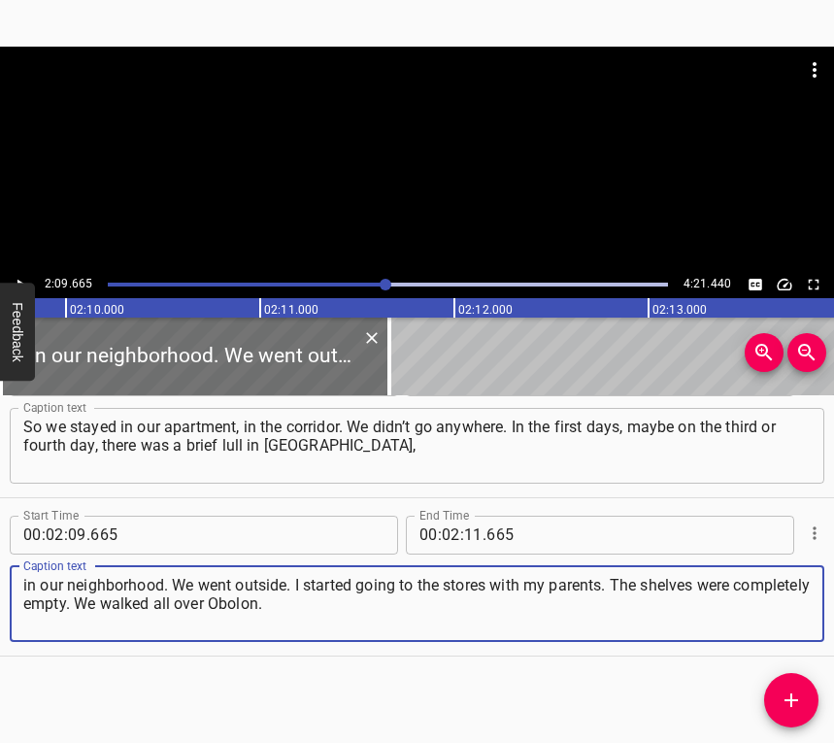
type textarea "in our neighborhood. We went outside. I started going to the stores with my par…"
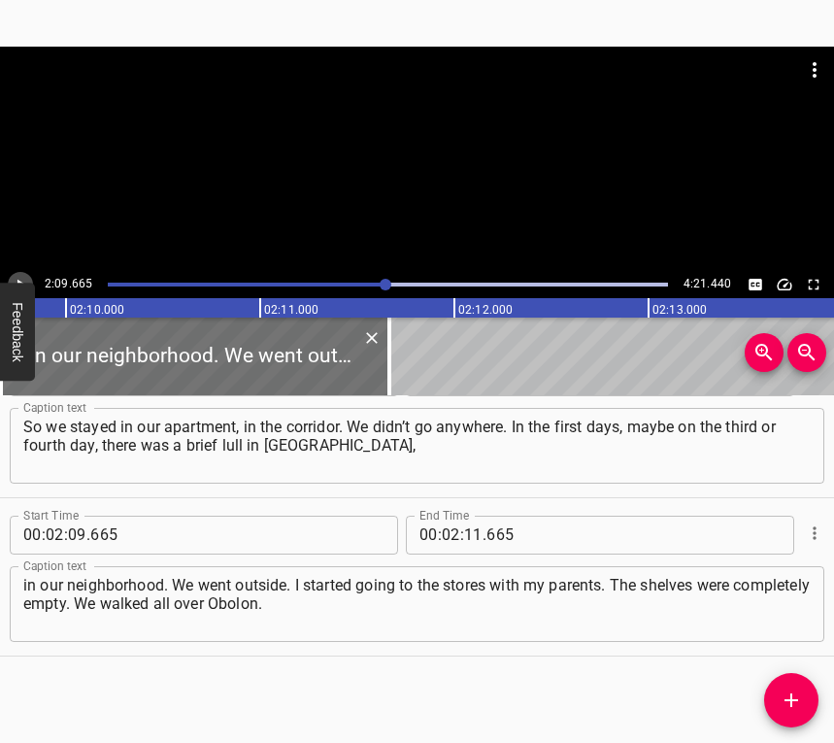
click at [20, 277] on icon "Play/Pause" at bounding box center [20, 284] width 17 height 17
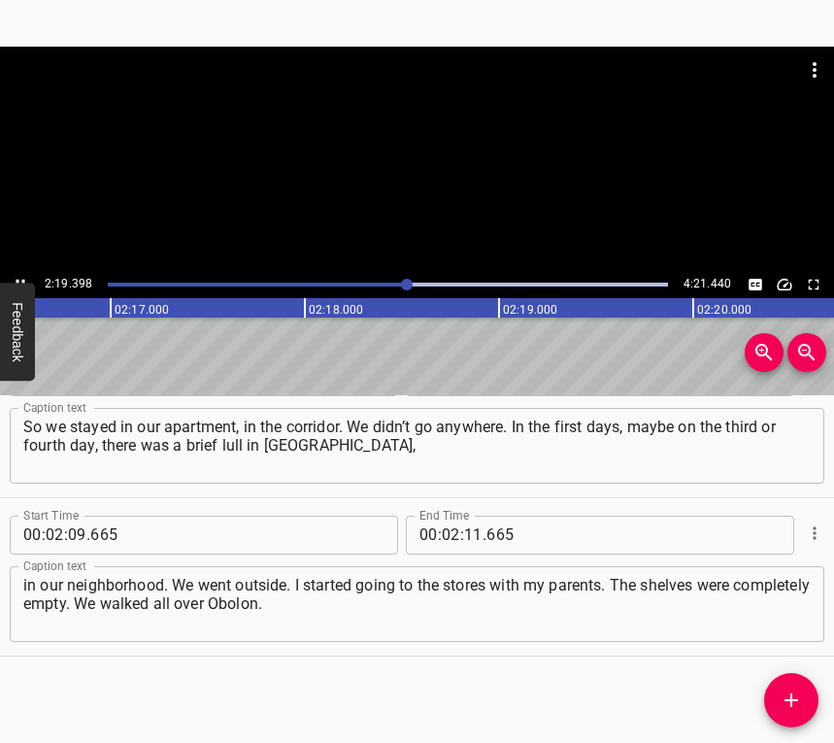
click at [17, 273] on button "Play/Pause" at bounding box center [20, 284] width 25 height 25
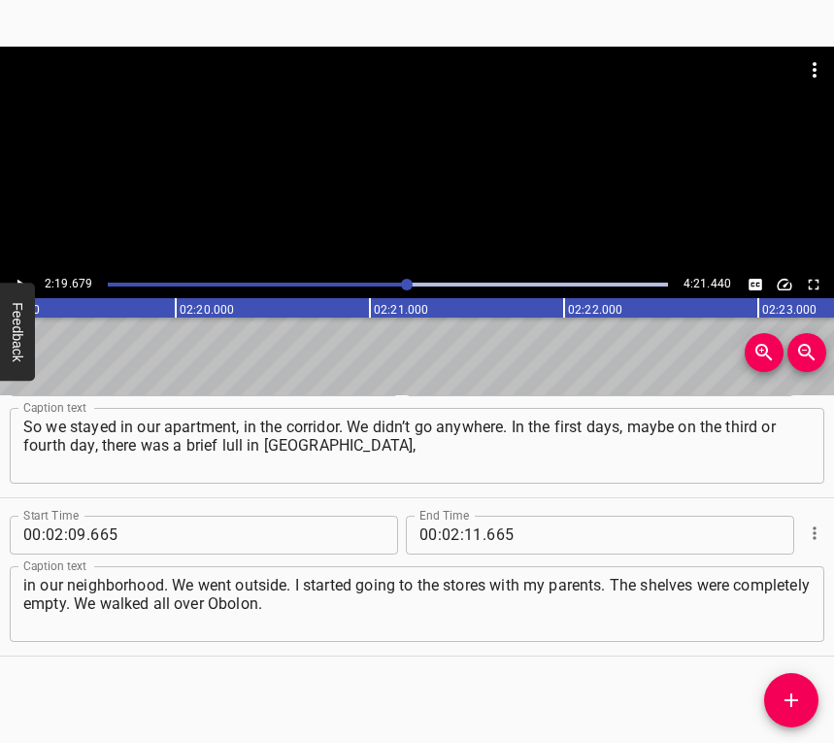
scroll to position [0, 27119]
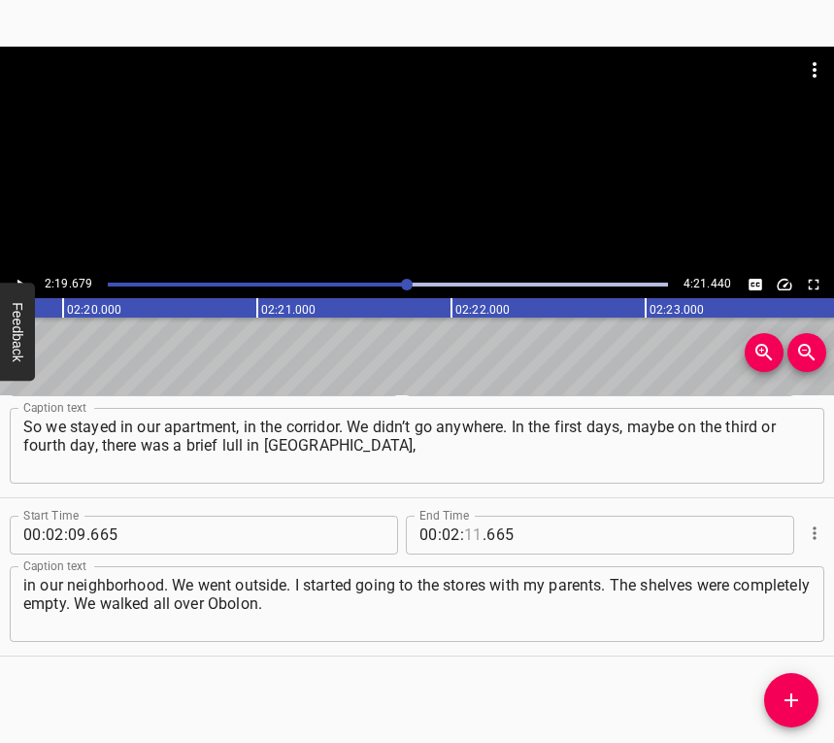
click at [464, 529] on input "number" at bounding box center [473, 534] width 18 height 39
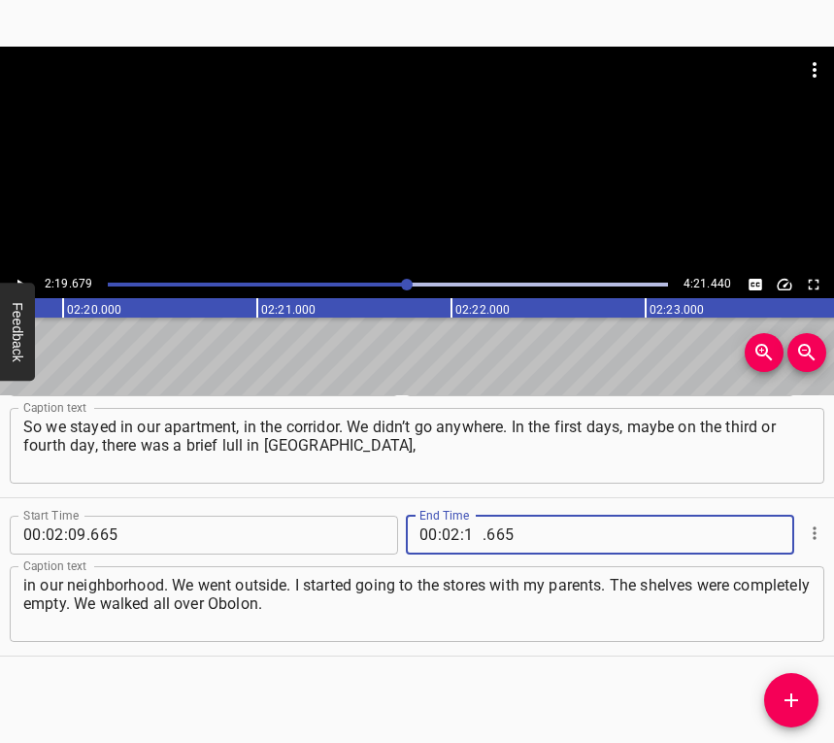
type input "19"
type input "679"
click at [794, 702] on icon "Add Cue" at bounding box center [791, 699] width 23 height 23
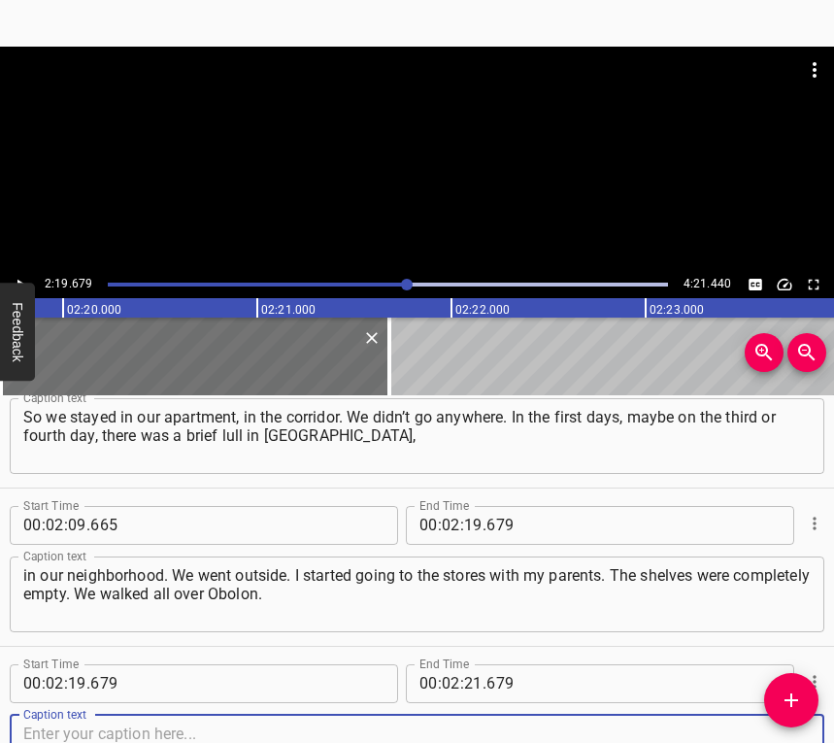
scroll to position [1642, 0]
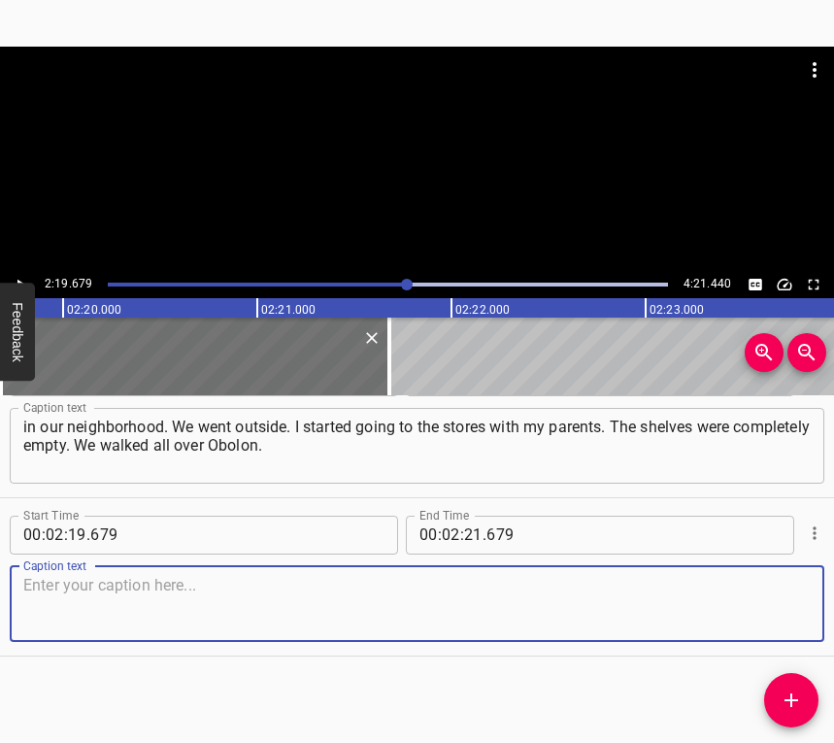
click at [773, 607] on textarea at bounding box center [416, 603] width 787 height 55
click at [129, 625] on textarea at bounding box center [416, 603] width 787 height 55
paste textarea "There was absolutely no bread anywhere. Some food was available, but no bread a…"
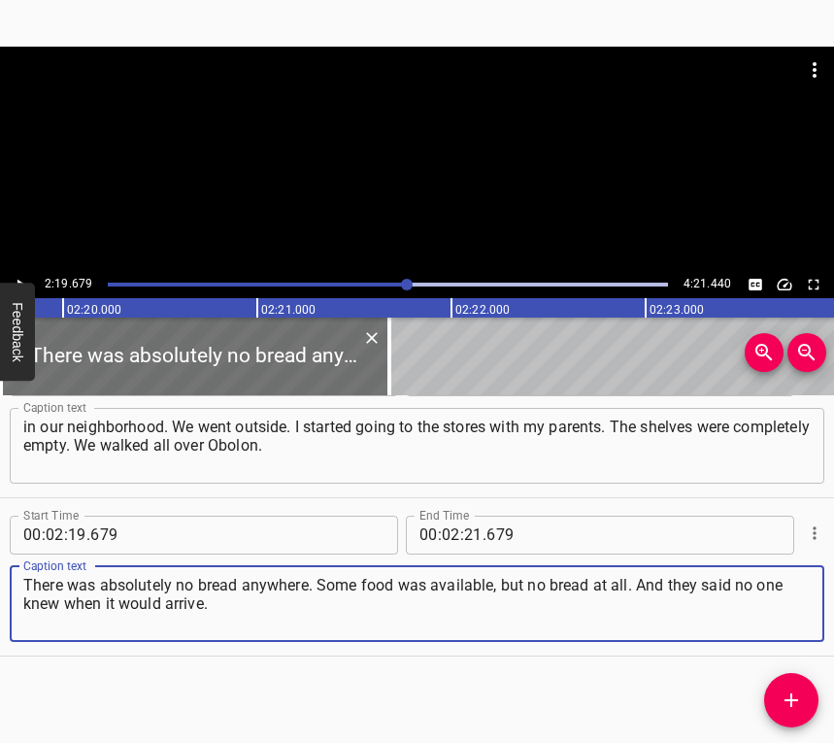
type textarea "There was absolutely no bread anywhere. Some food was available, but no bread a…"
click at [16, 282] on icon "Play/Pause" at bounding box center [20, 284] width 17 height 17
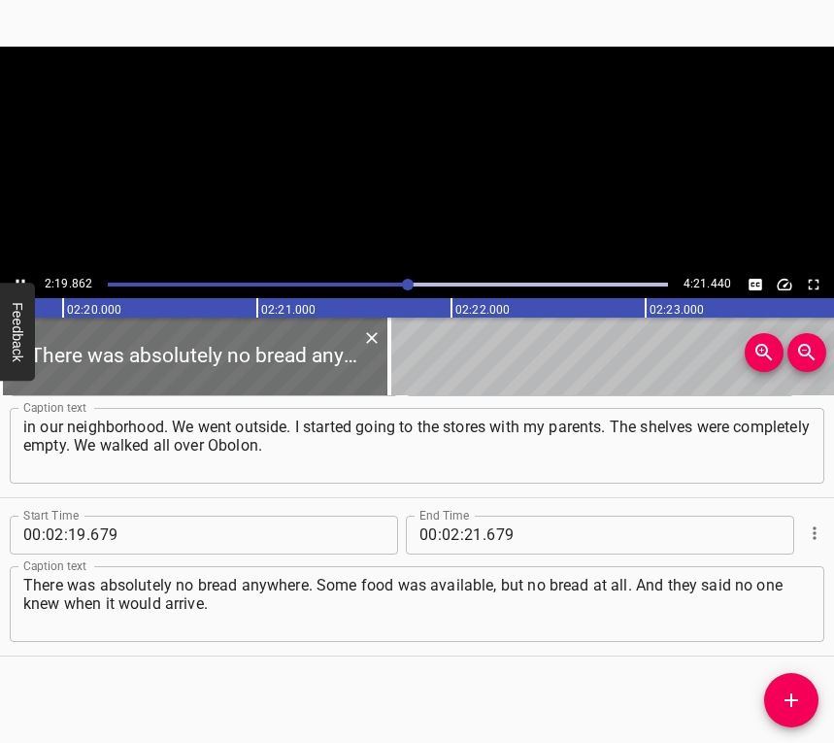
scroll to position [0, 27155]
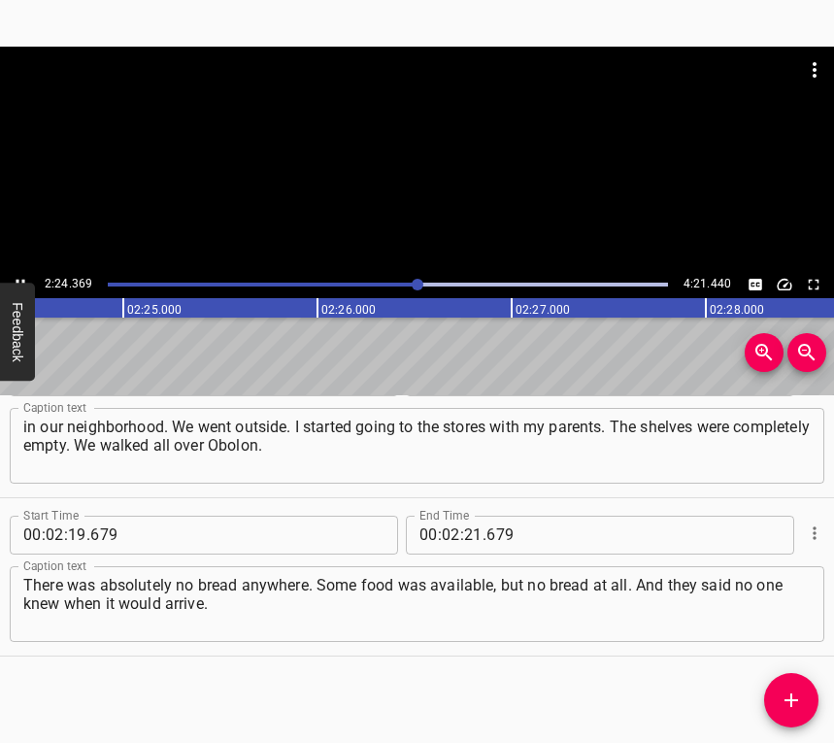
click at [17, 277] on icon "Play/Pause" at bounding box center [20, 284] width 17 height 17
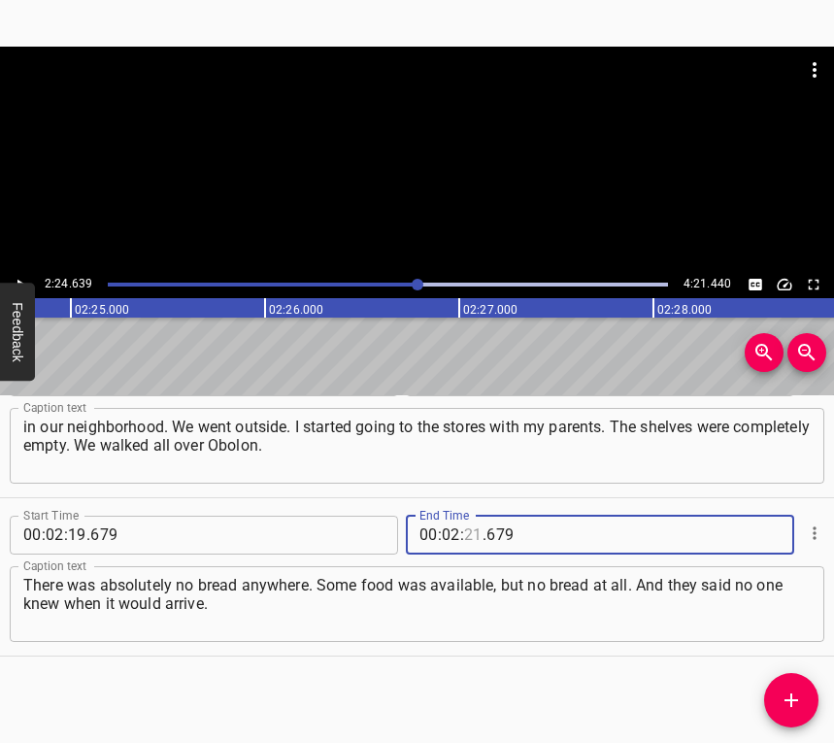
click at [464, 531] on input "number" at bounding box center [473, 534] width 18 height 39
type input "24"
type input "639"
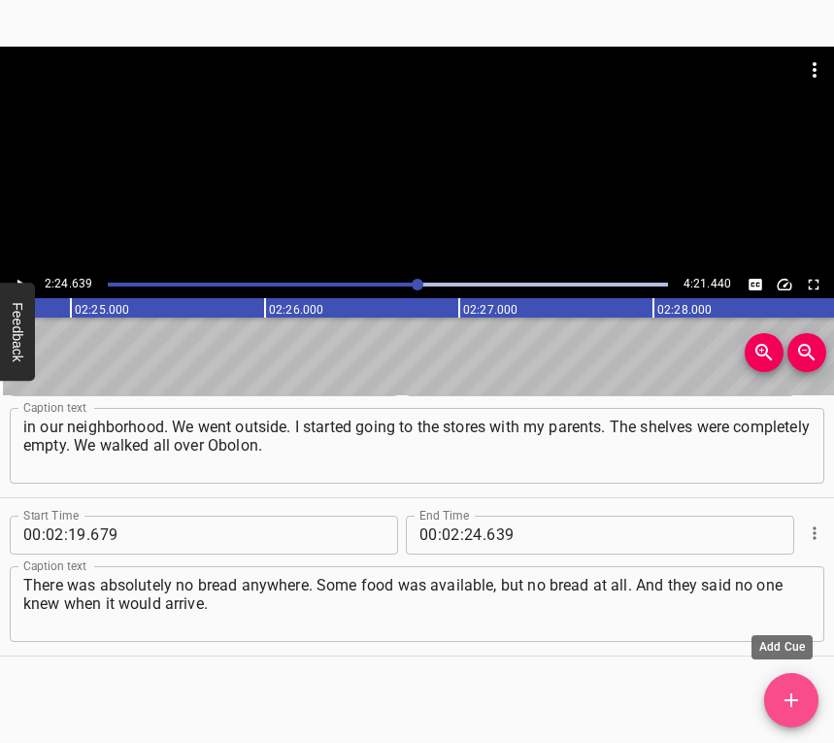
click at [802, 705] on icon "Add Cue" at bounding box center [791, 699] width 23 height 23
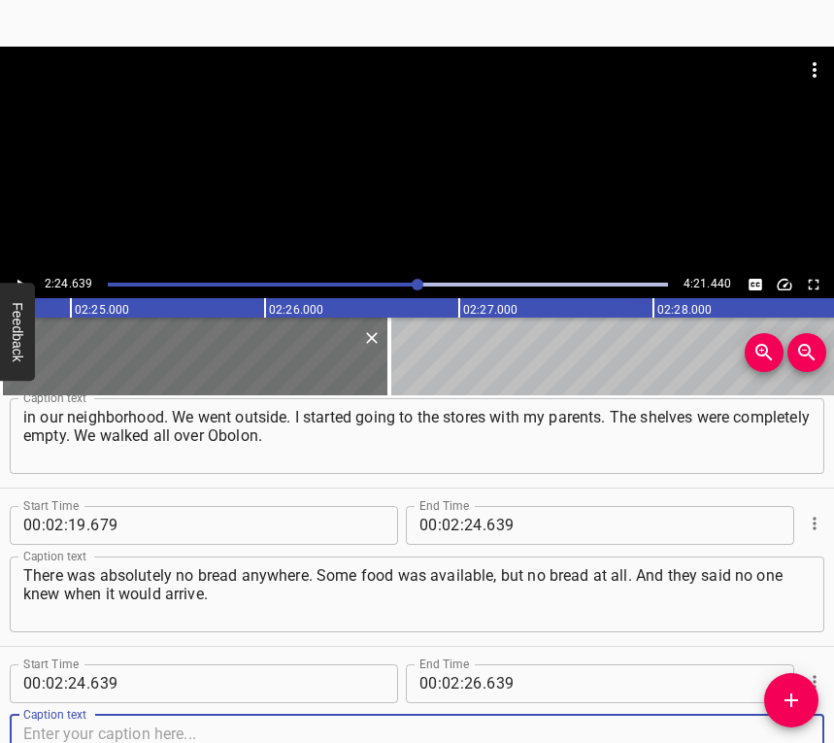
scroll to position [1800, 0]
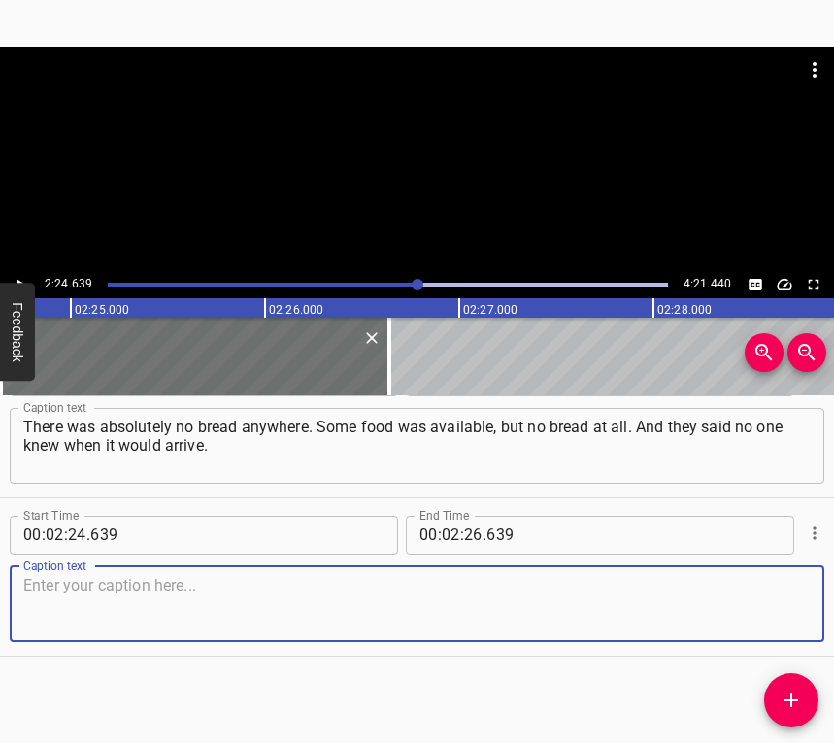
click at [782, 613] on textarea at bounding box center [416, 603] width 787 height 55
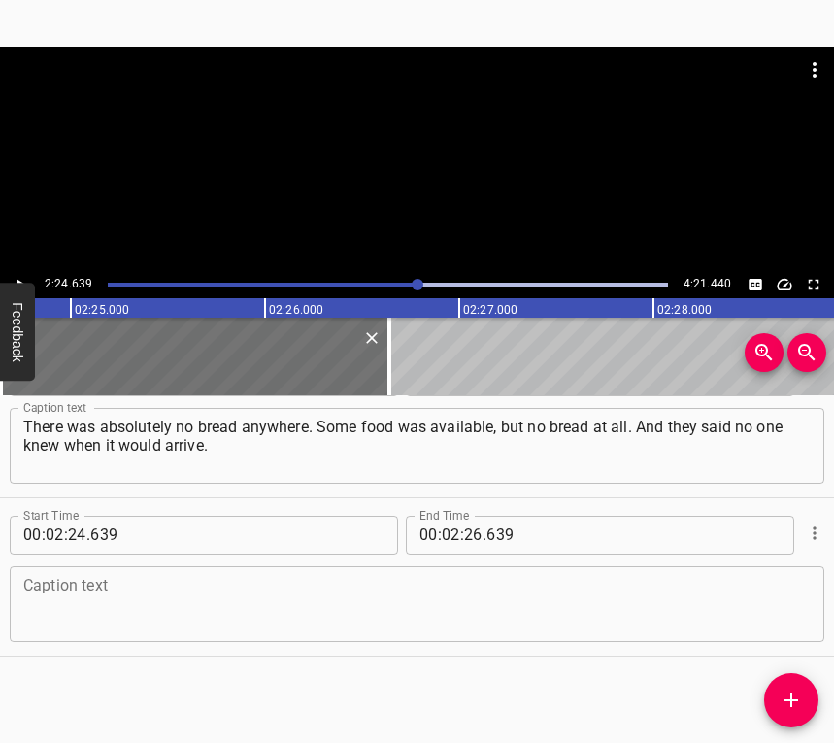
click at [102, 595] on textarea at bounding box center [416, 603] width 787 height 55
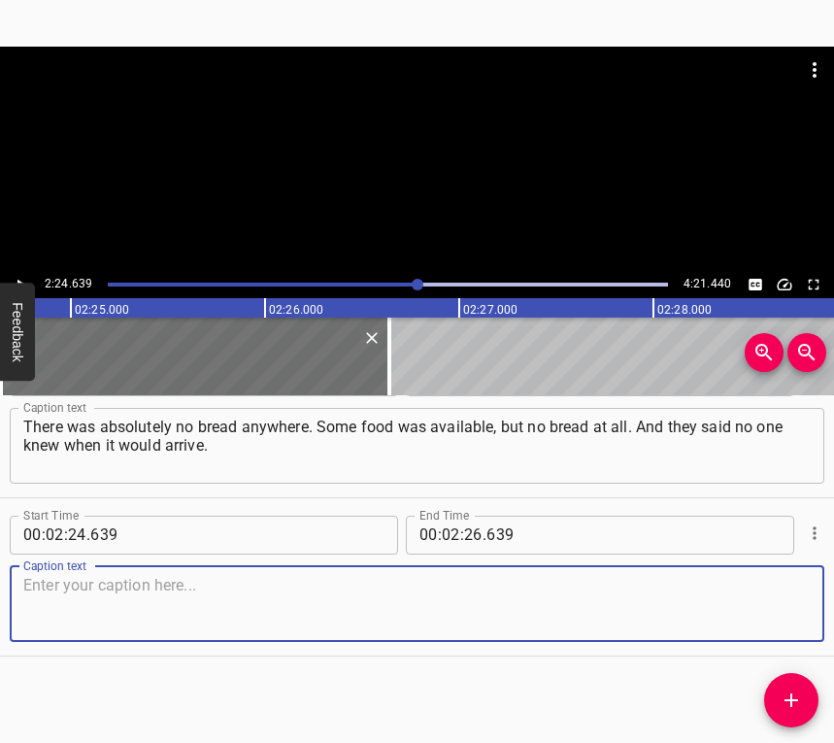
paste textarea "You could hear explosions and gunfire. But in the first days, nothing landed ne…"
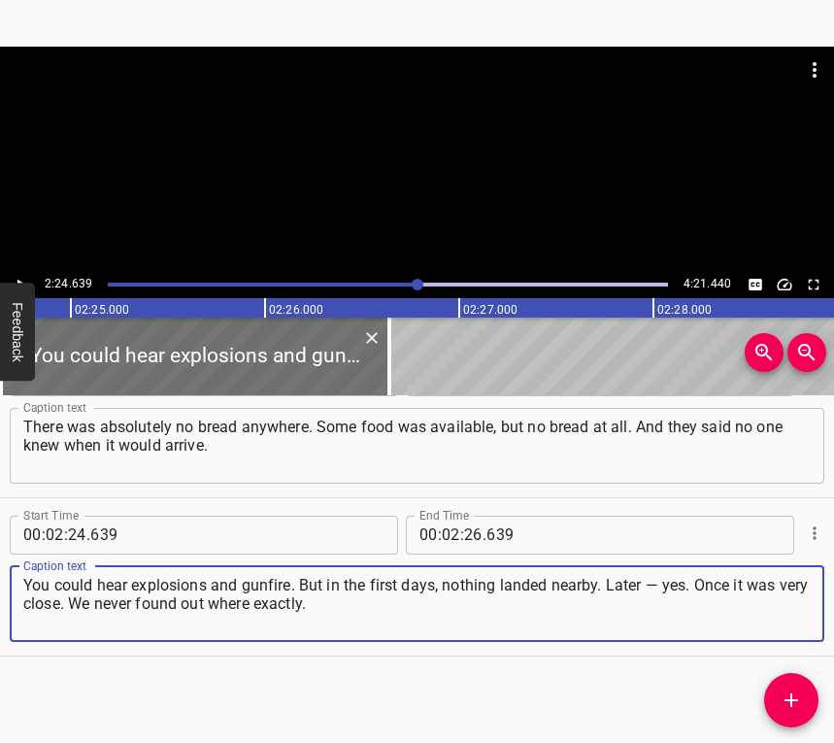
type textarea "You could hear explosions and gunfire. But in the first days, nothing landed ne…"
click at [17, 270] on div at bounding box center [417, 159] width 834 height 224
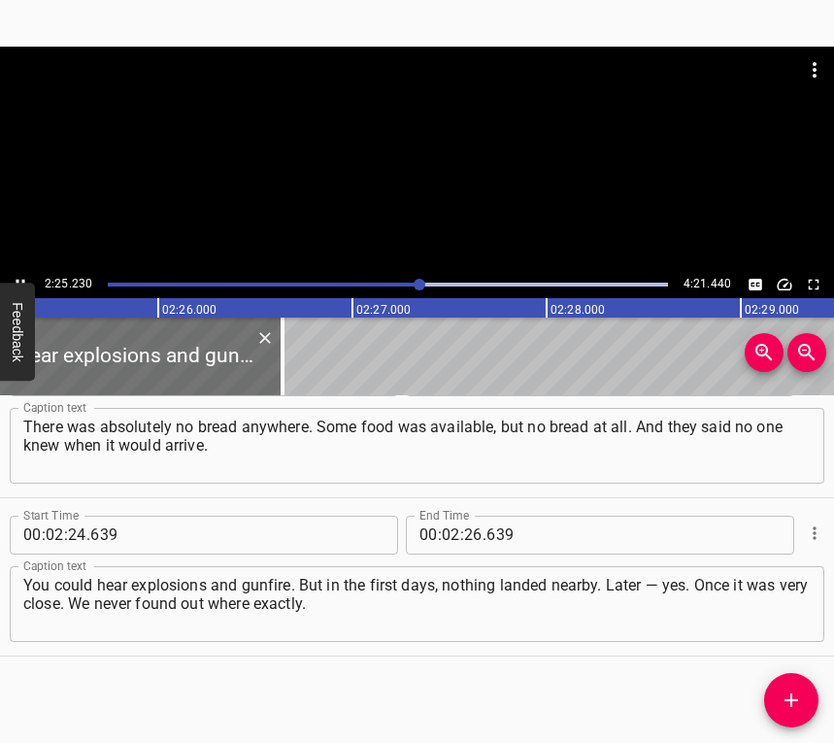
scroll to position [0, 28197]
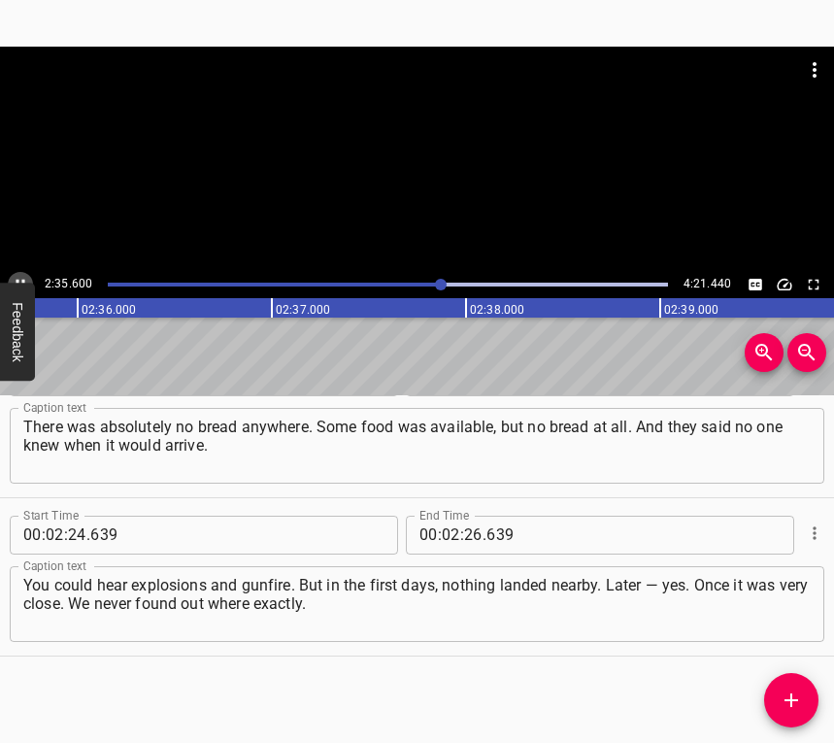
click at [21, 276] on icon "Play/Pause" at bounding box center [20, 284] width 17 height 17
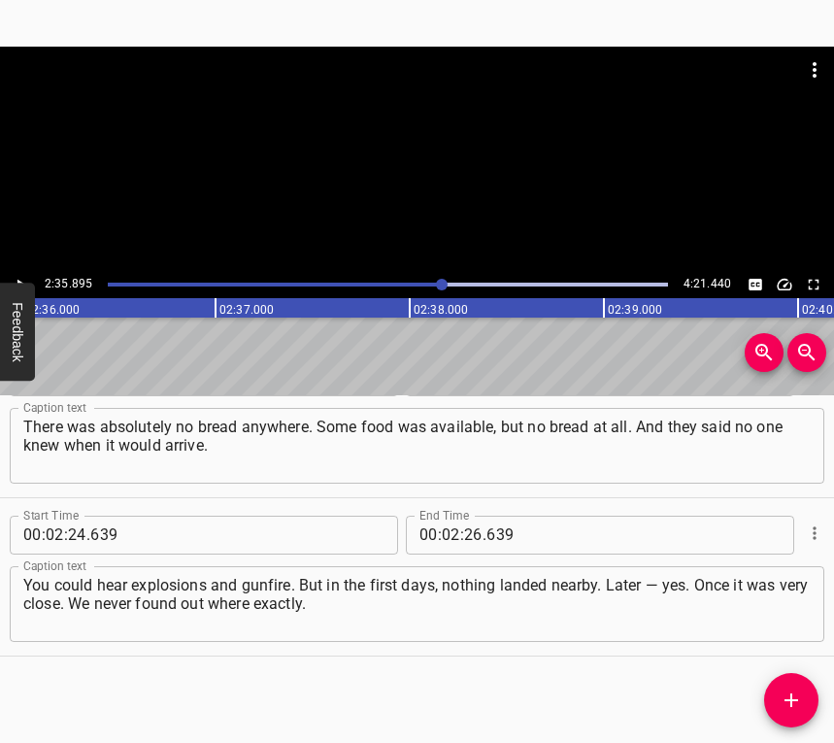
scroll to position [0, 30269]
click at [482, 534] on span "." at bounding box center [484, 534] width 4 height 39
click at [464, 537] on input "number" at bounding box center [473, 534] width 18 height 39
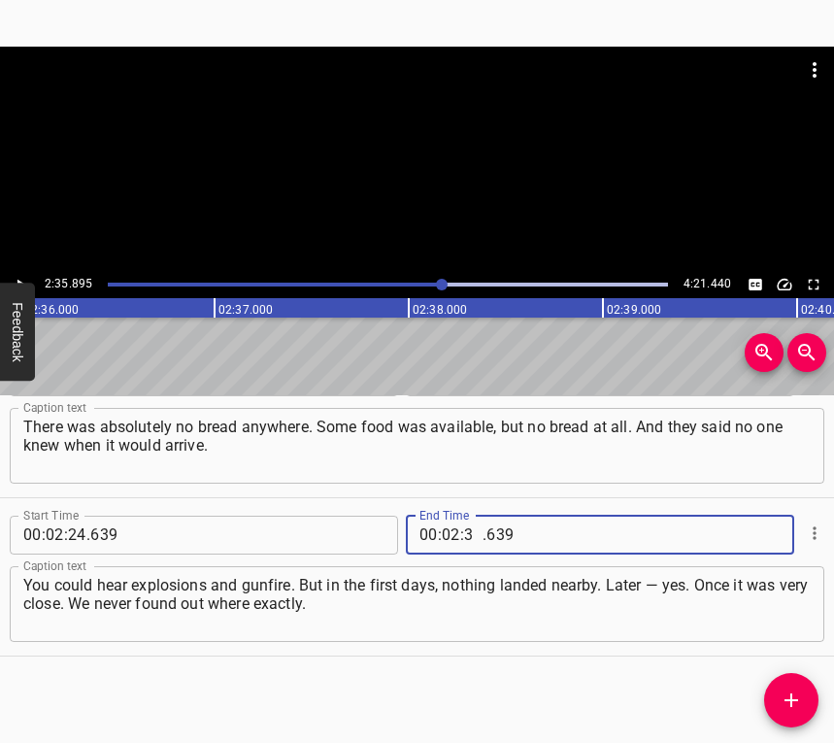
type input "35"
type input "895"
click at [796, 716] on button "Add Cue" at bounding box center [791, 700] width 54 height 54
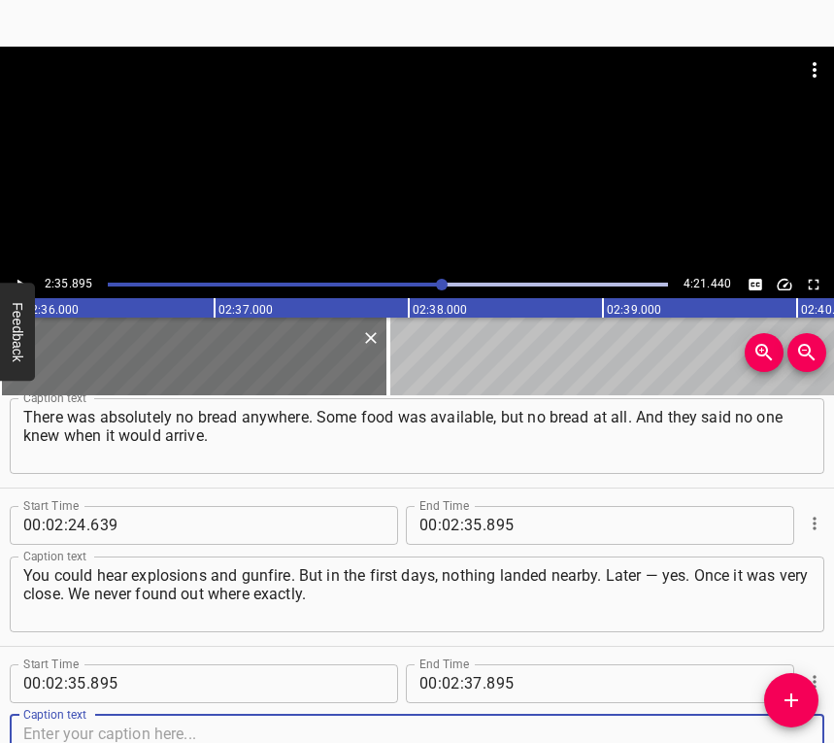
scroll to position [1958, 0]
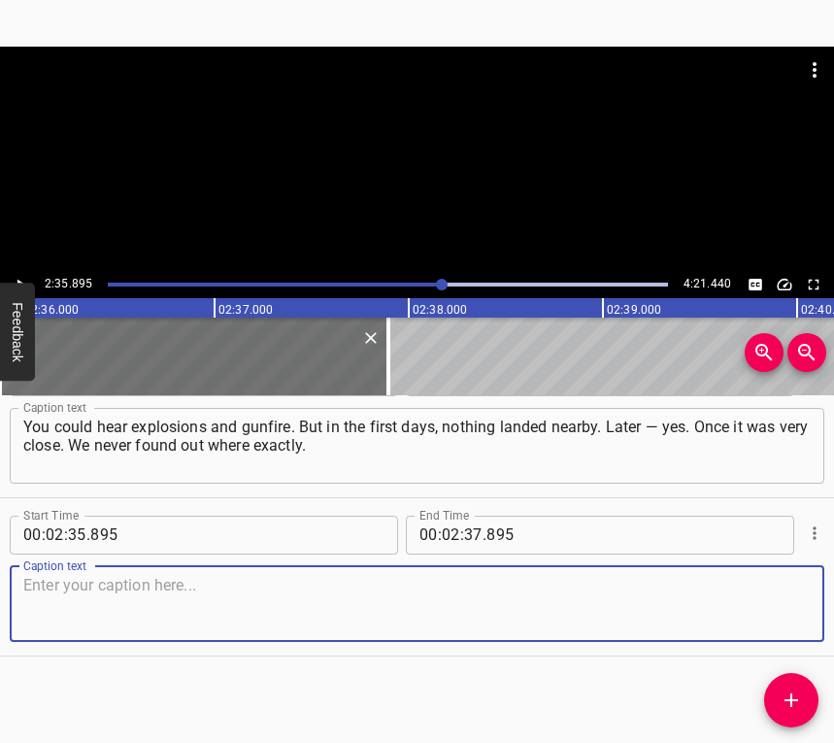
click at [759, 608] on textarea at bounding box center [416, 603] width 787 height 55
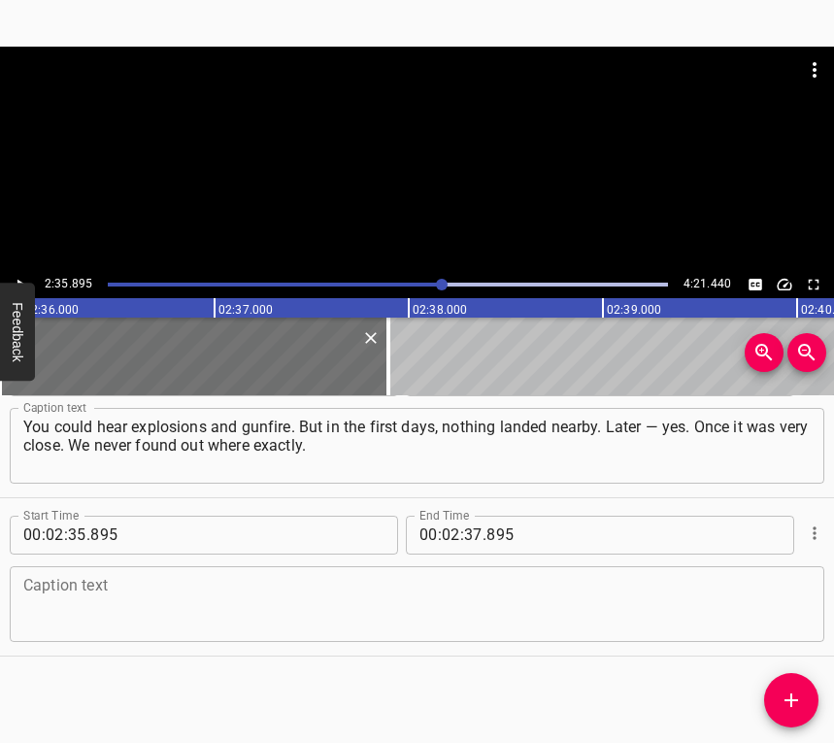
click at [74, 598] on textarea at bounding box center [416, 603] width 787 height 55
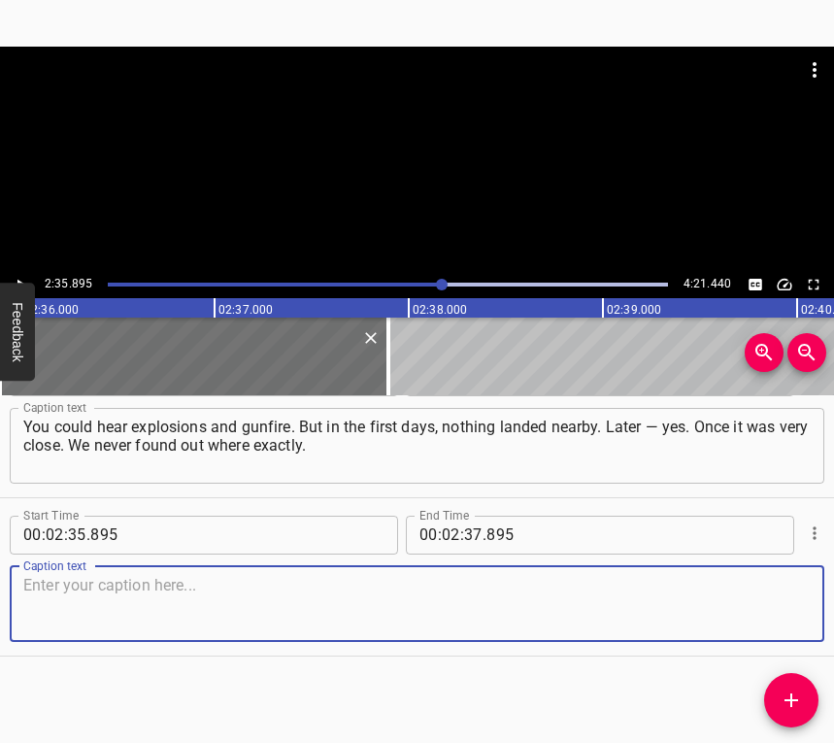
paste textarea "There was nothing about it in the news. But we weren’t sitting in our own corri…"
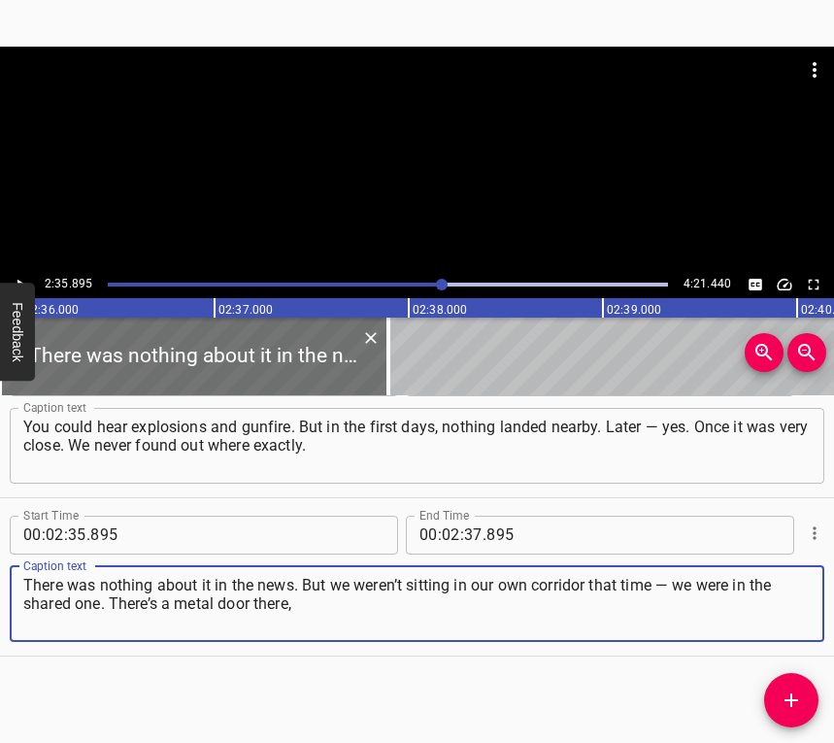
type textarea "There was nothing about it in the news. But we weren’t sitting in our own corri…"
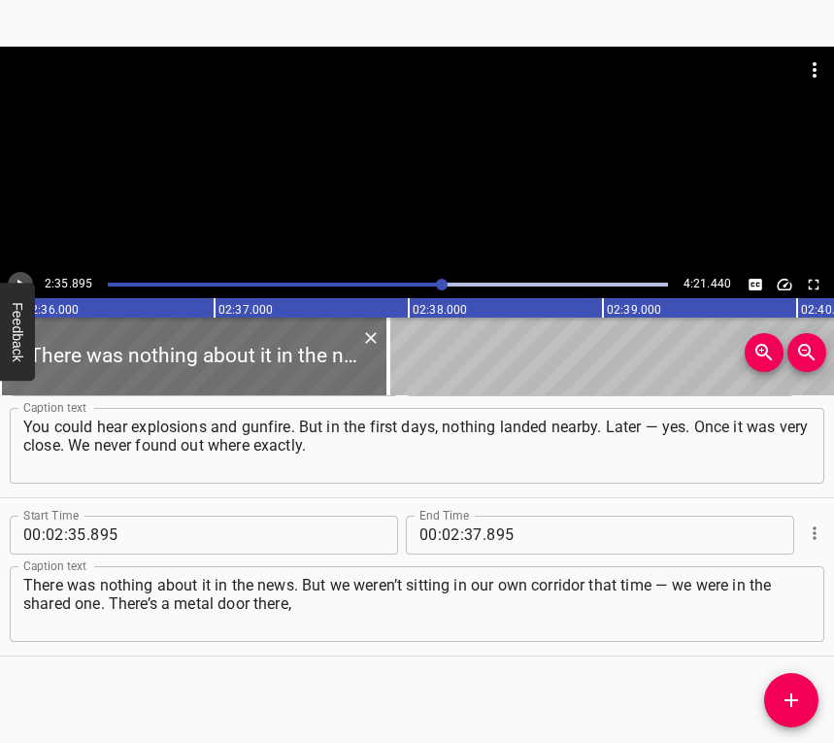
click at [19, 278] on icon "Play/Pause" at bounding box center [20, 284] width 17 height 17
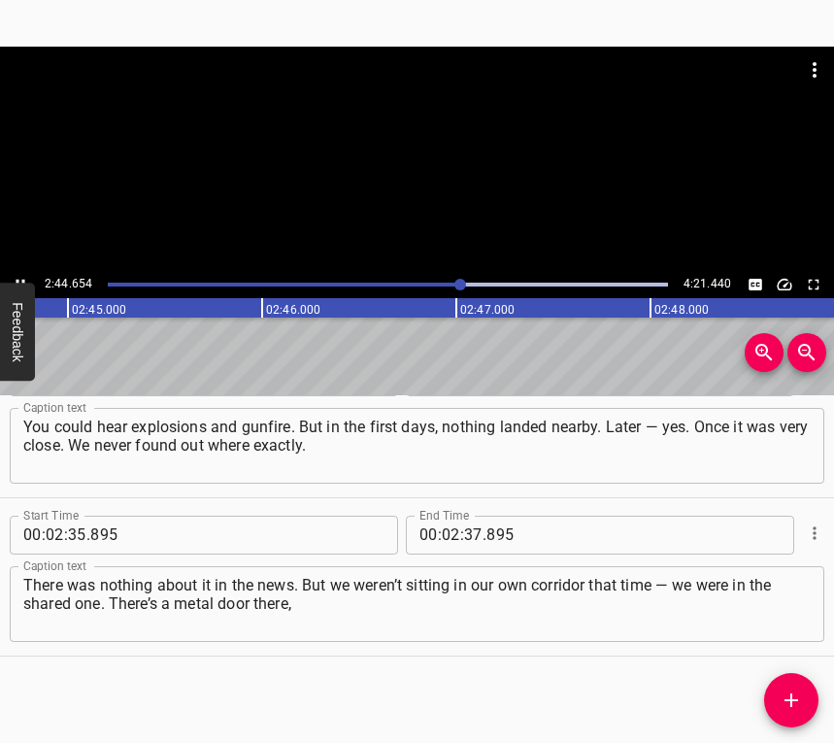
click at [21, 276] on icon "Play/Pause" at bounding box center [20, 284] width 17 height 17
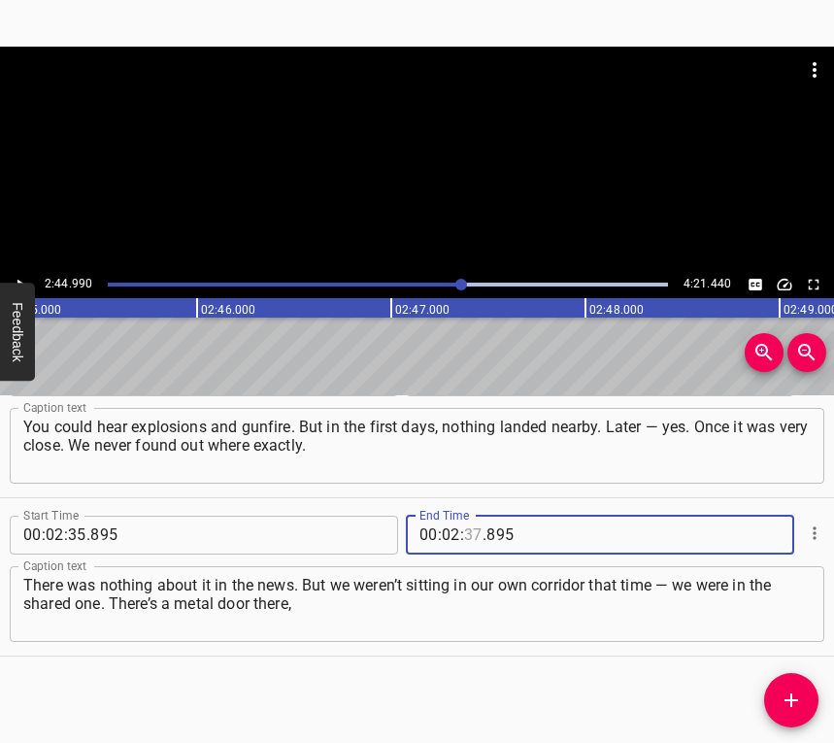
click at [473, 537] on input "number" at bounding box center [473, 534] width 18 height 39
type input "44"
type input "990"
click at [800, 696] on icon "Add Cue" at bounding box center [791, 699] width 23 height 23
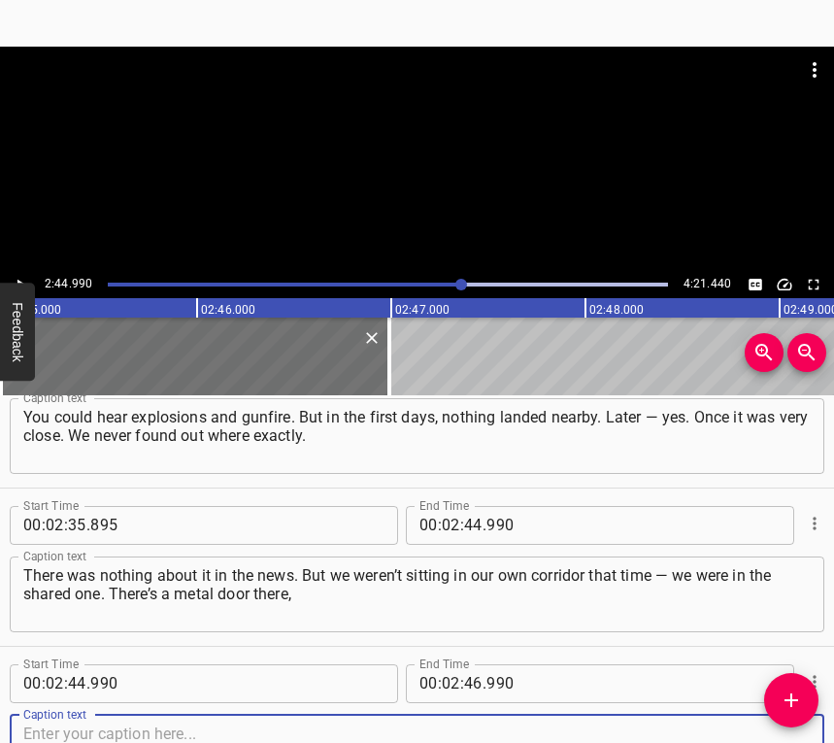
scroll to position [2116, 0]
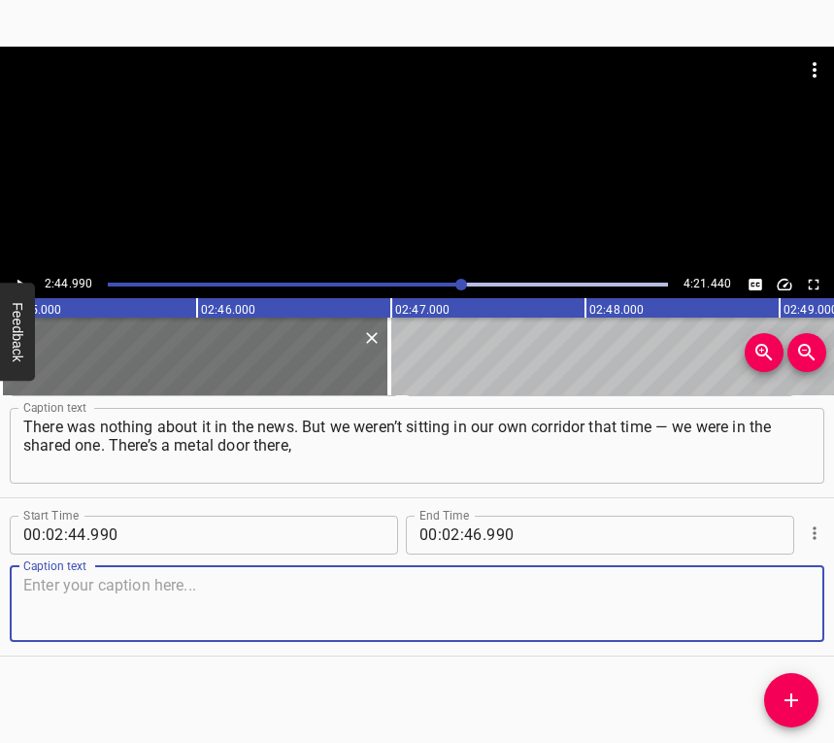
click at [771, 612] on textarea at bounding box center [416, 603] width 787 height 55
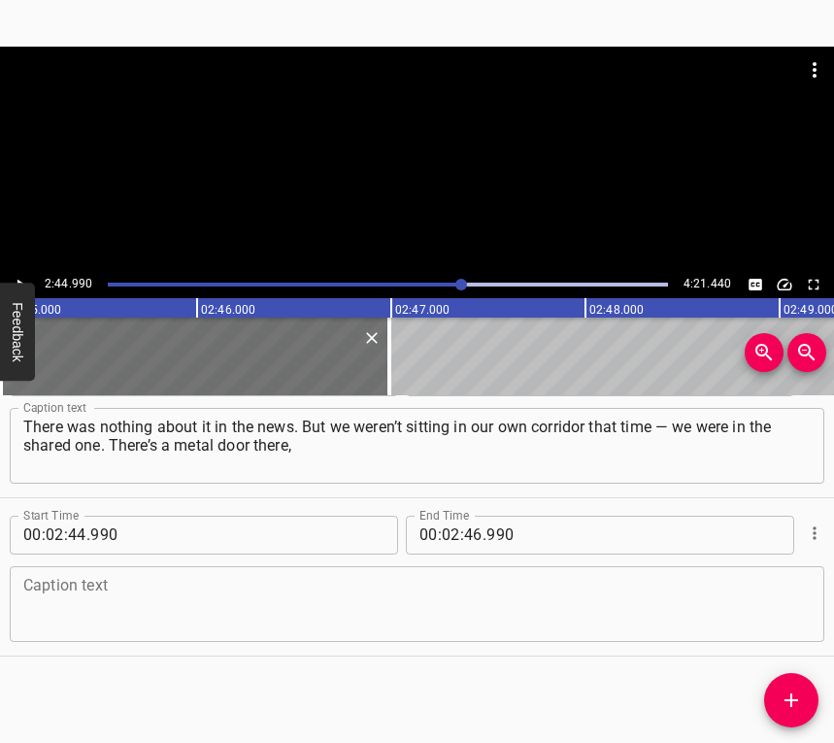
click at [73, 609] on textarea at bounding box center [416, 603] width 787 height 55
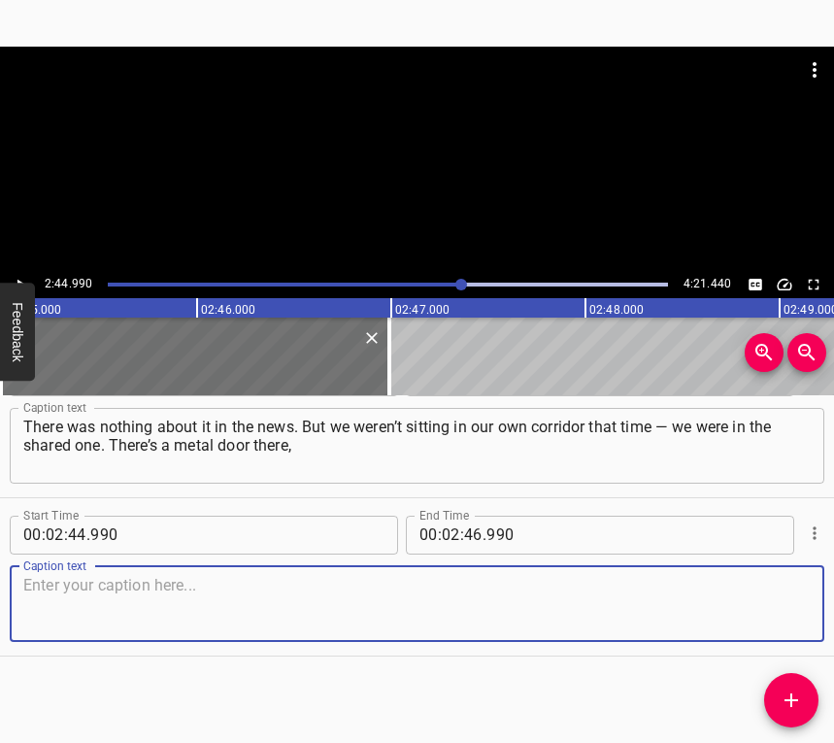
paste textarea "and the explosion was so strong it made the door shake. It was locked, but stil…"
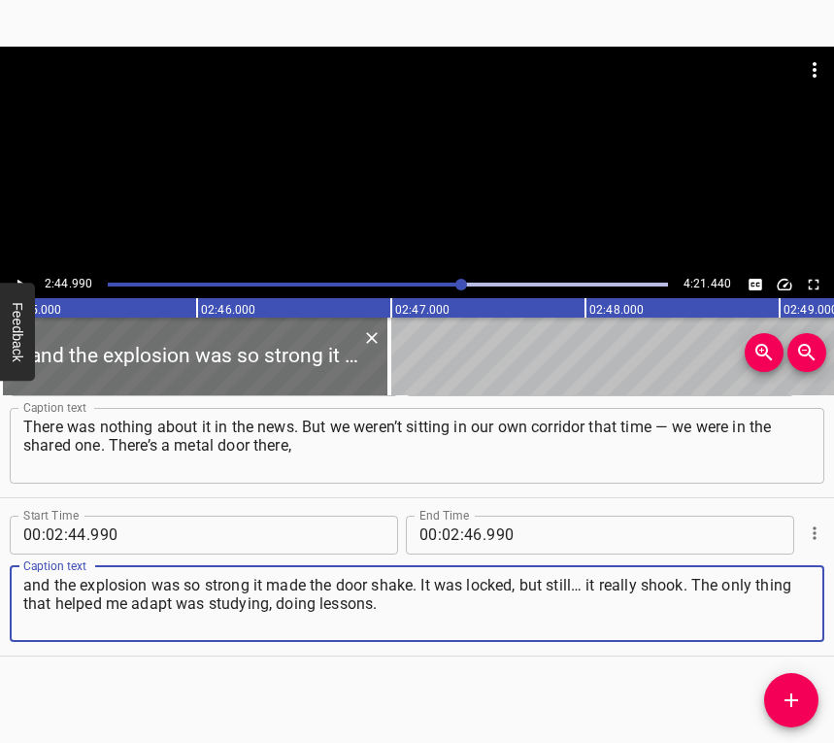
type textarea "and the explosion was so strong it made the door shake. It was locked, but stil…"
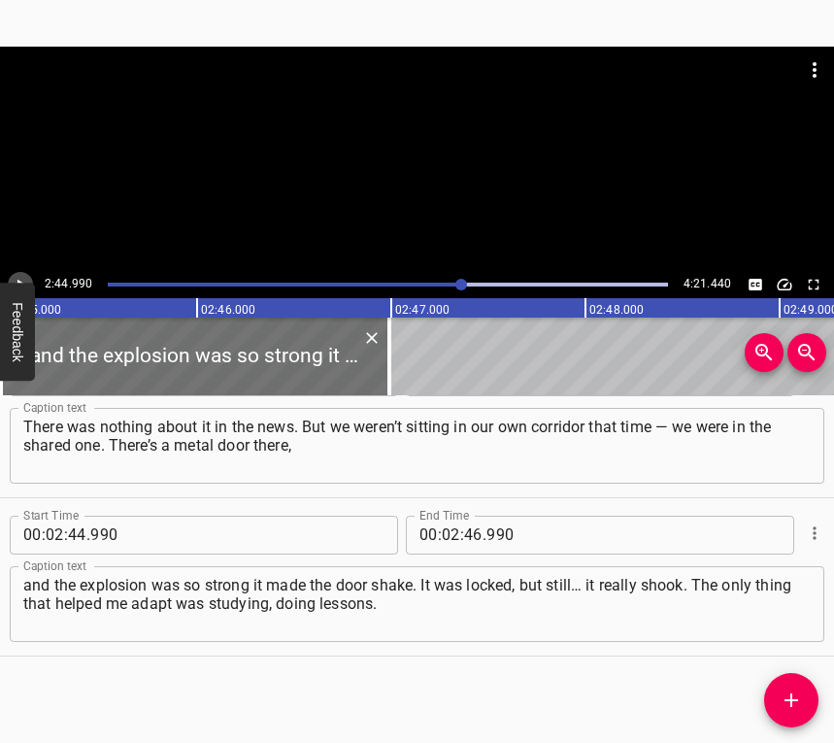
click at [15, 277] on icon "Play/Pause" at bounding box center [20, 284] width 17 height 17
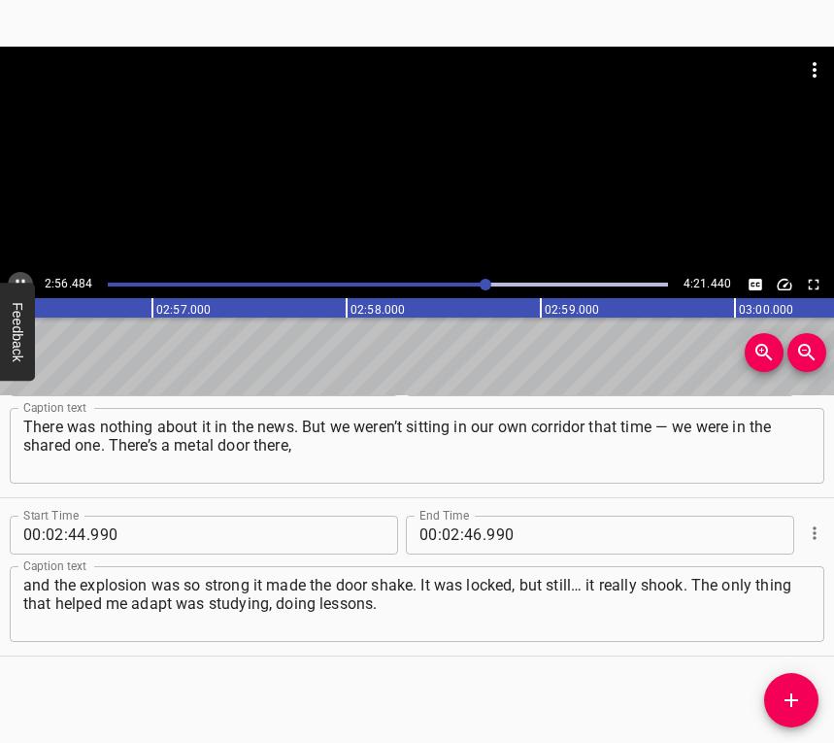
click at [23, 276] on icon "Play/Pause" at bounding box center [20, 284] width 17 height 17
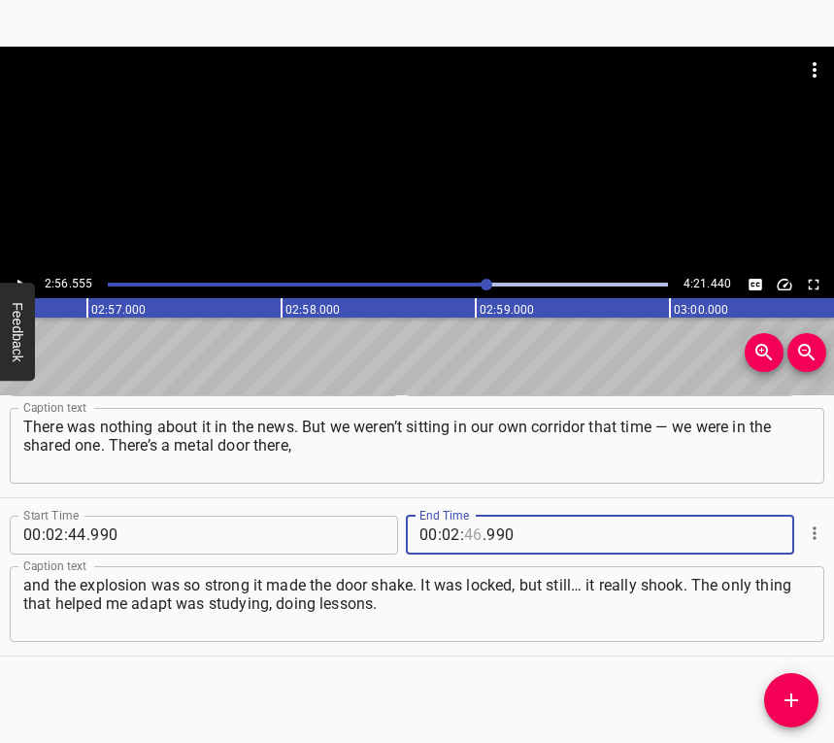
click at [469, 537] on input "number" at bounding box center [473, 534] width 18 height 39
type input "56"
type input "555"
click at [789, 704] on icon "Add Cue" at bounding box center [791, 699] width 23 height 23
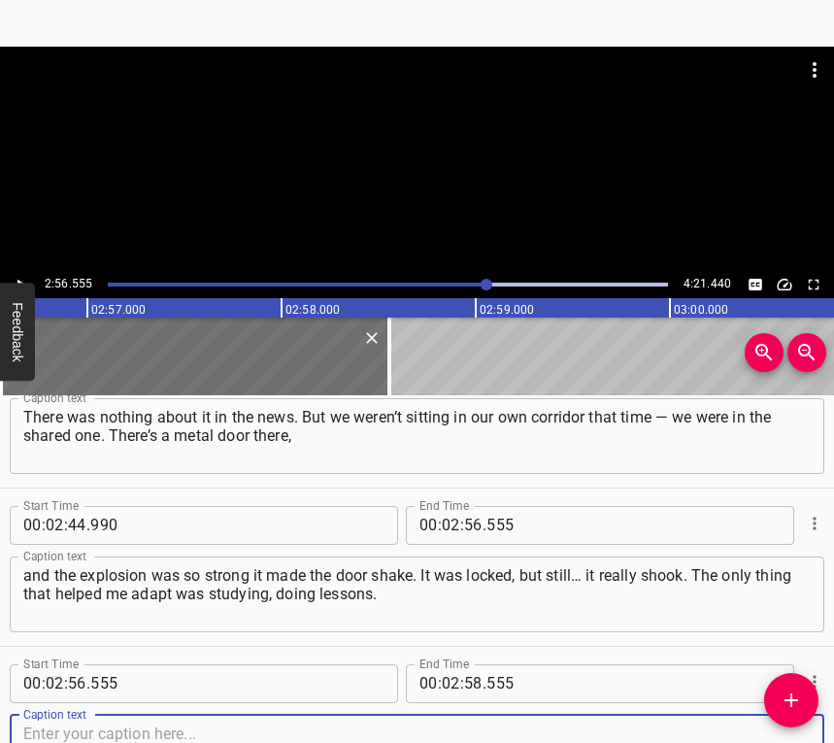
scroll to position [2275, 0]
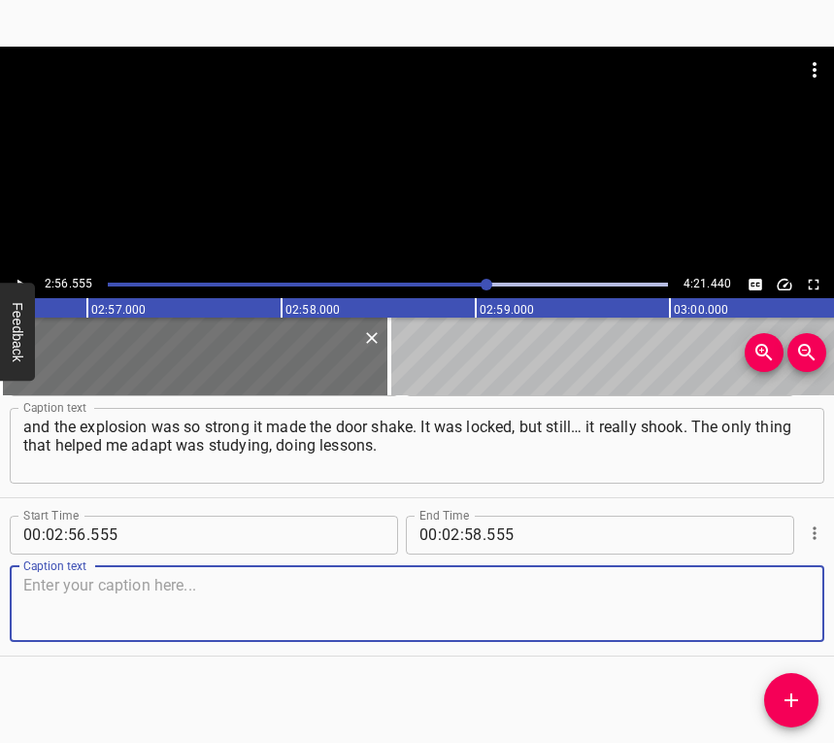
drag, startPoint x: 781, startPoint y: 597, endPoint x: 828, endPoint y: 582, distance: 48.8
click at [781, 596] on textarea at bounding box center [416, 603] width 787 height 55
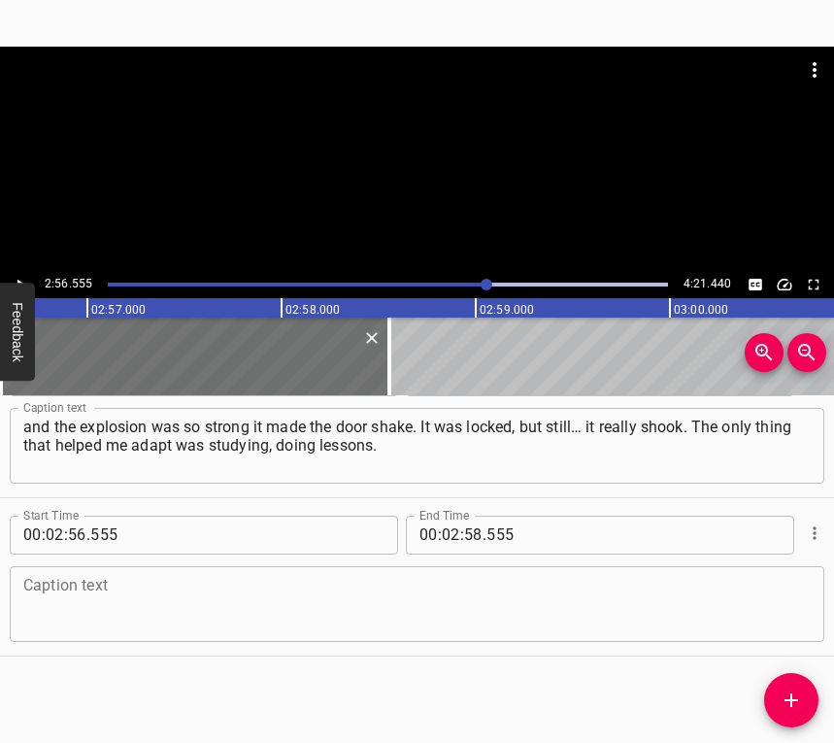
click at [130, 616] on textarea at bounding box center [416, 603] width 787 height 55
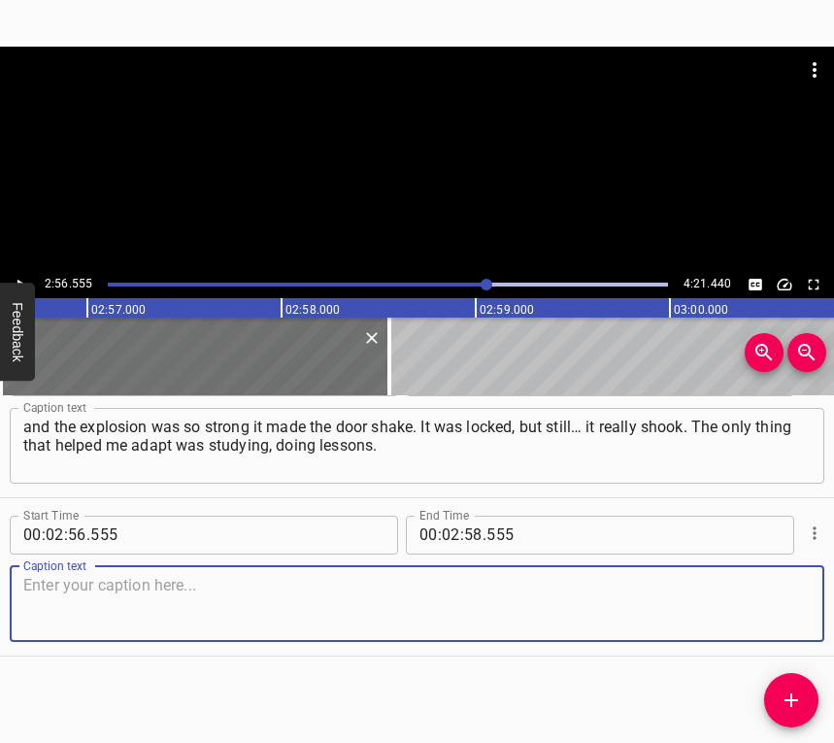
paste textarea "Something was still going on. Not right away, of course, but we still had some …"
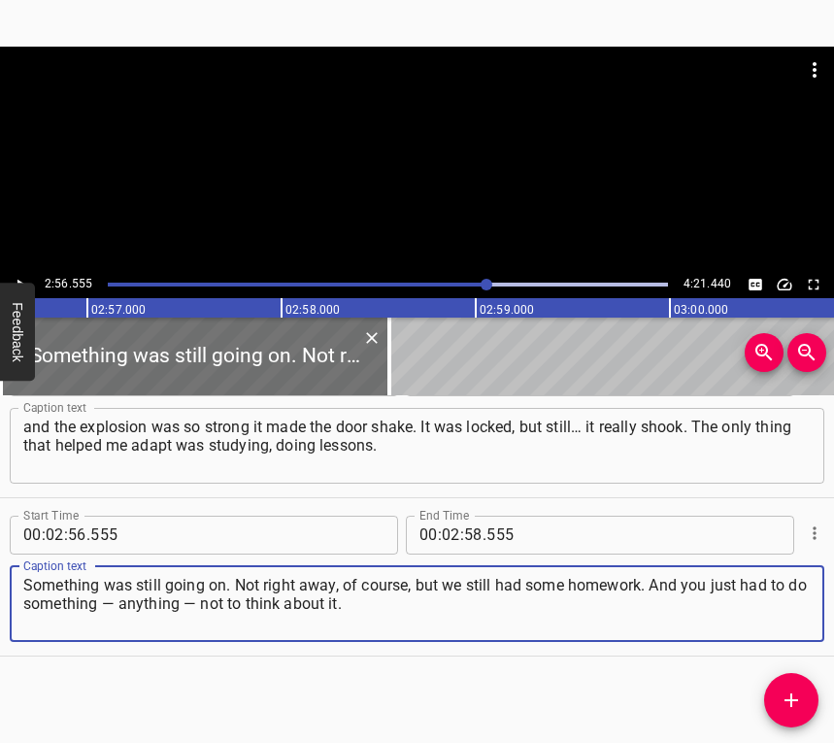
type textarea "Something was still going on. Not right away, of course, but we still had some …"
click at [14, 277] on icon "Play/Pause" at bounding box center [20, 284] width 17 height 17
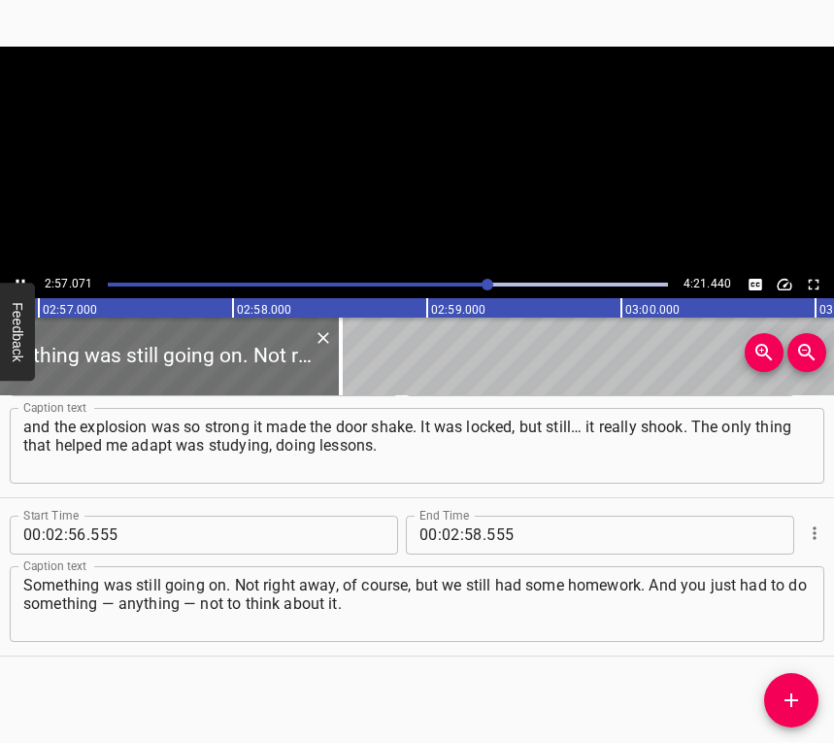
scroll to position [0, 34379]
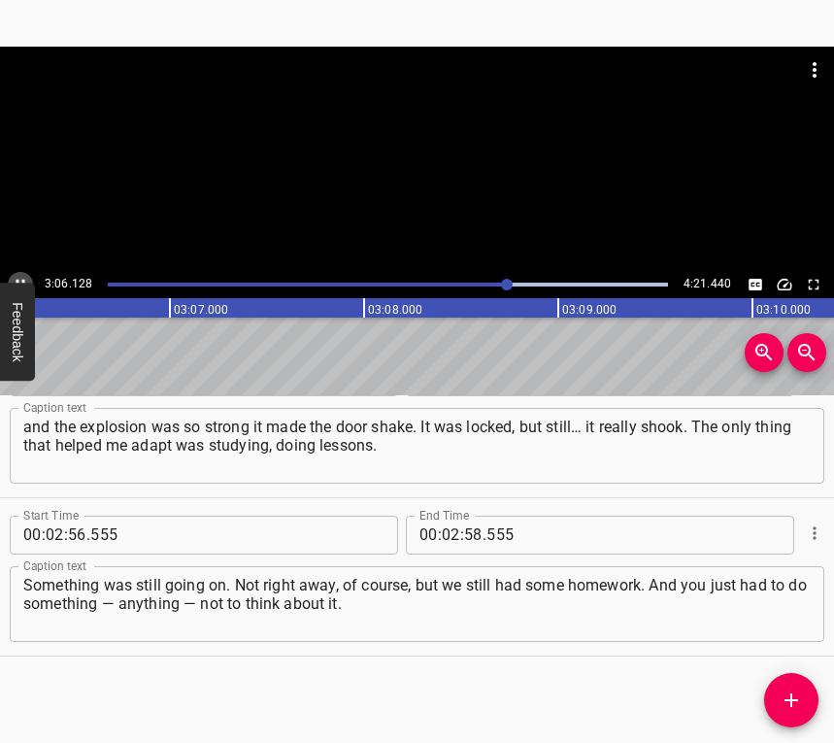
click at [14, 278] on icon "Play/Pause" at bounding box center [20, 284] width 17 height 17
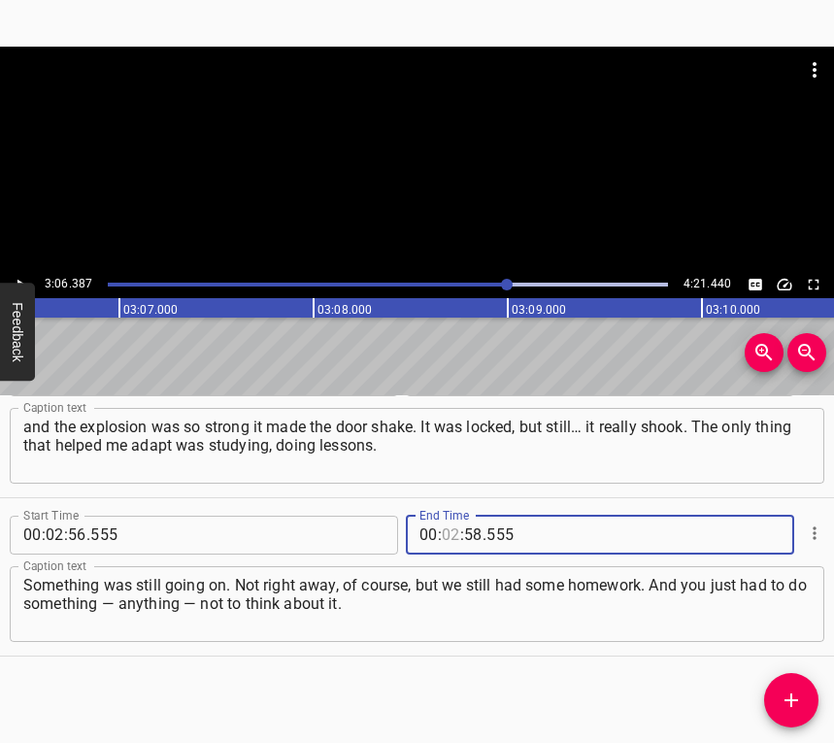
click at [447, 528] on input "number" at bounding box center [451, 534] width 18 height 39
type input "03"
type input "06"
type input "387"
click at [776, 696] on span "Add Cue" at bounding box center [791, 699] width 54 height 23
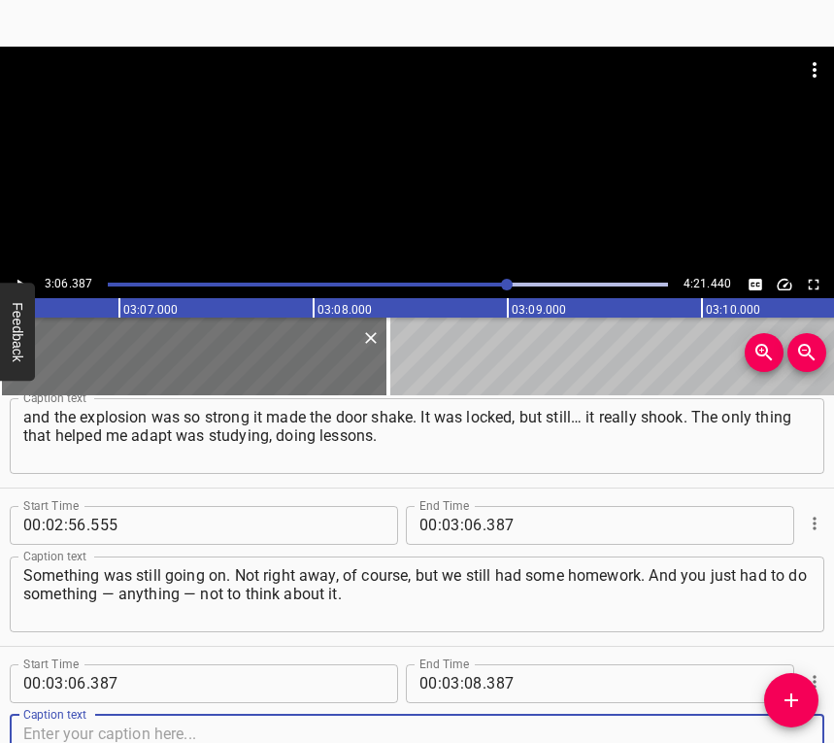
scroll to position [2433, 0]
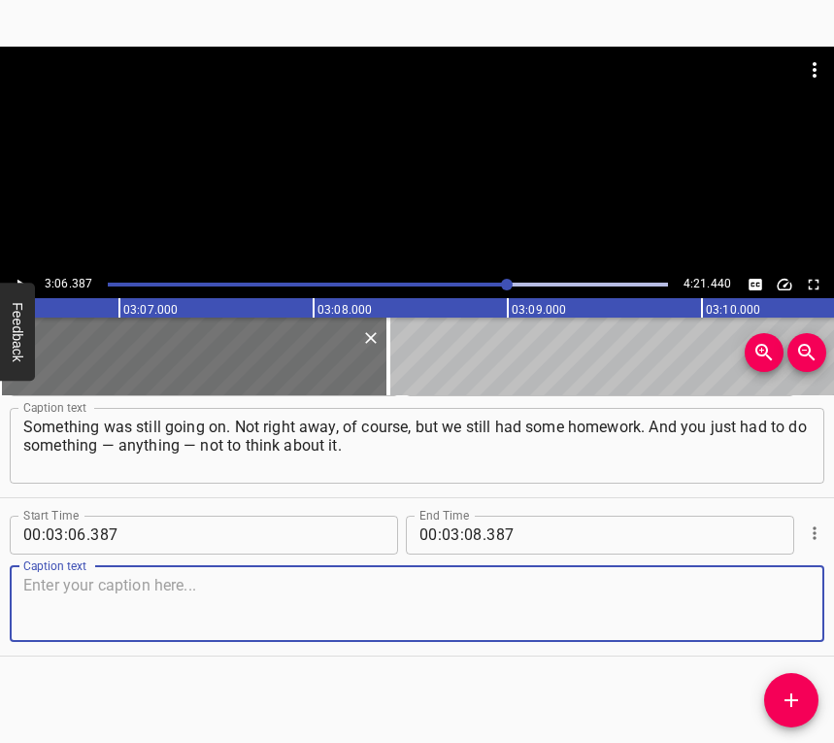
click at [772, 590] on textarea at bounding box center [416, 603] width 787 height 55
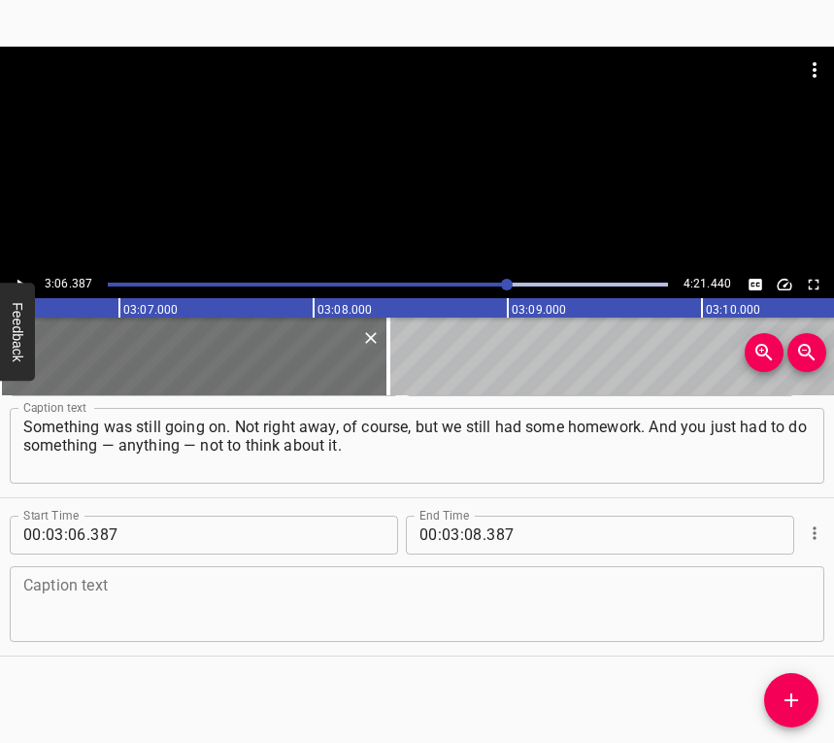
click at [45, 592] on textarea at bounding box center [416, 603] width 787 height 55
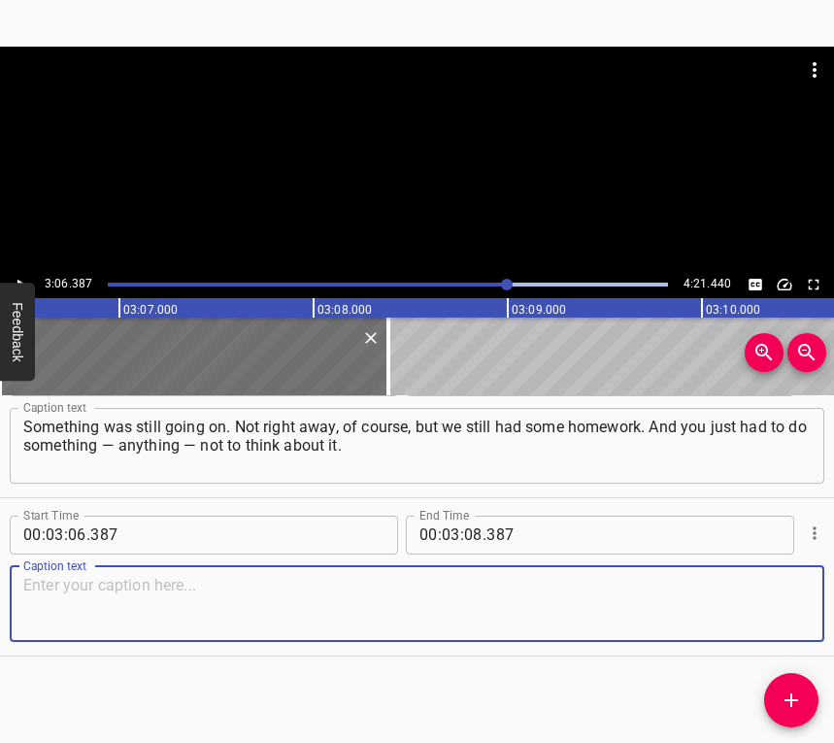
paste textarea "At first, I watched the news, but then I stopped completely, because there was …"
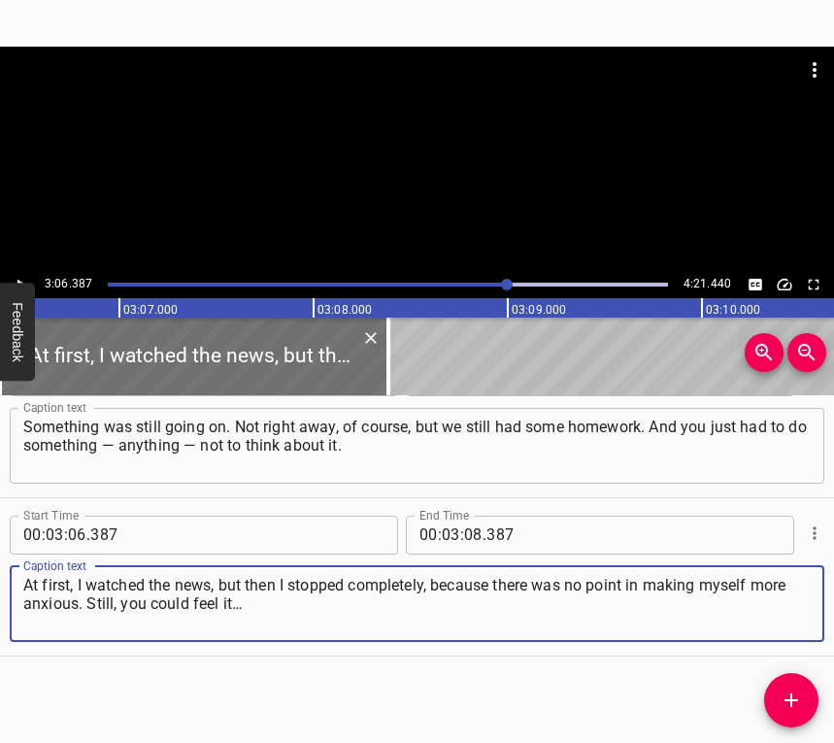
type textarea "At first, I watched the news, but then I stopped completely, because there was …"
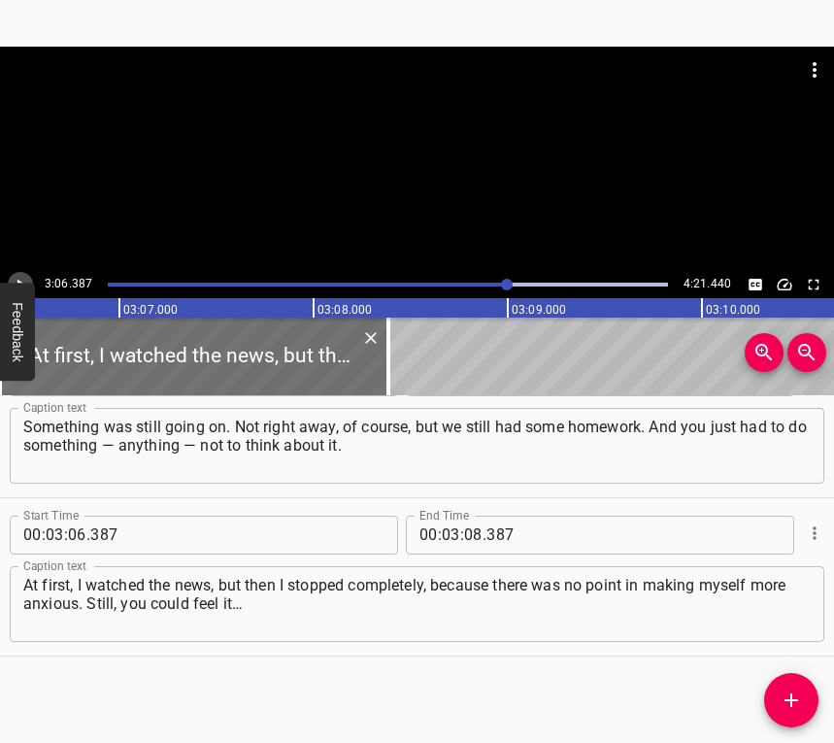
click at [26, 279] on icon "Play/Pause" at bounding box center [20, 284] width 17 height 17
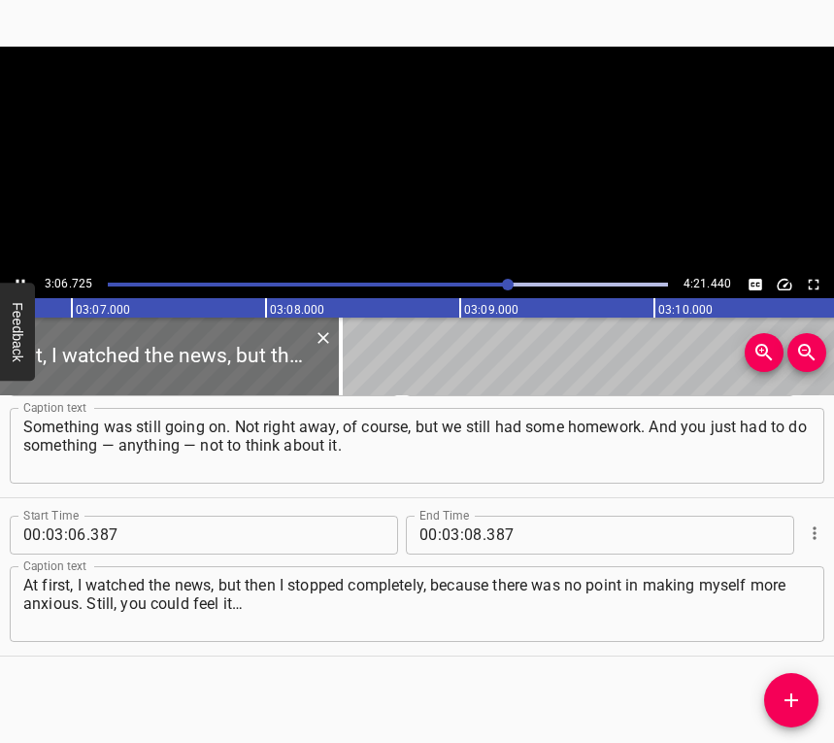
scroll to position [0, 36254]
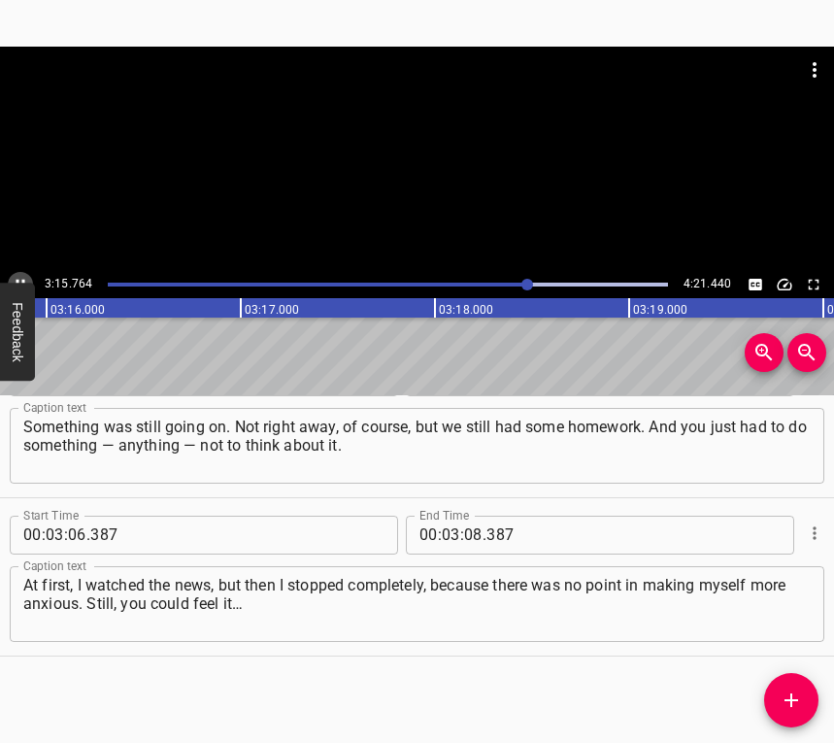
click at [23, 276] on icon "Play/Pause" at bounding box center [20, 284] width 17 height 17
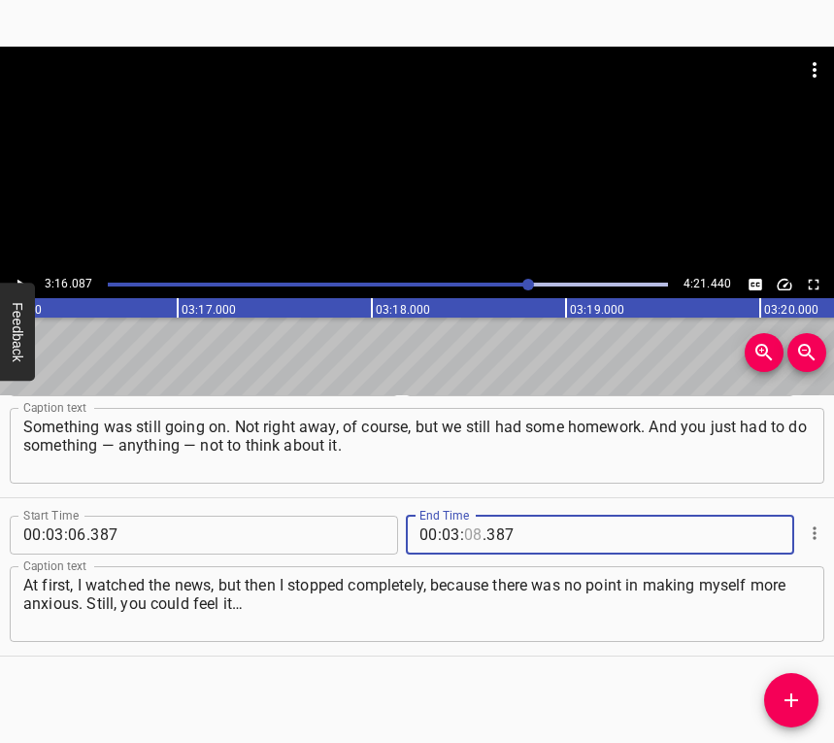
click at [464, 537] on input "number" at bounding box center [473, 534] width 18 height 39
type input "16"
type input "087"
click at [798, 697] on icon "Add Cue" at bounding box center [791, 699] width 23 height 23
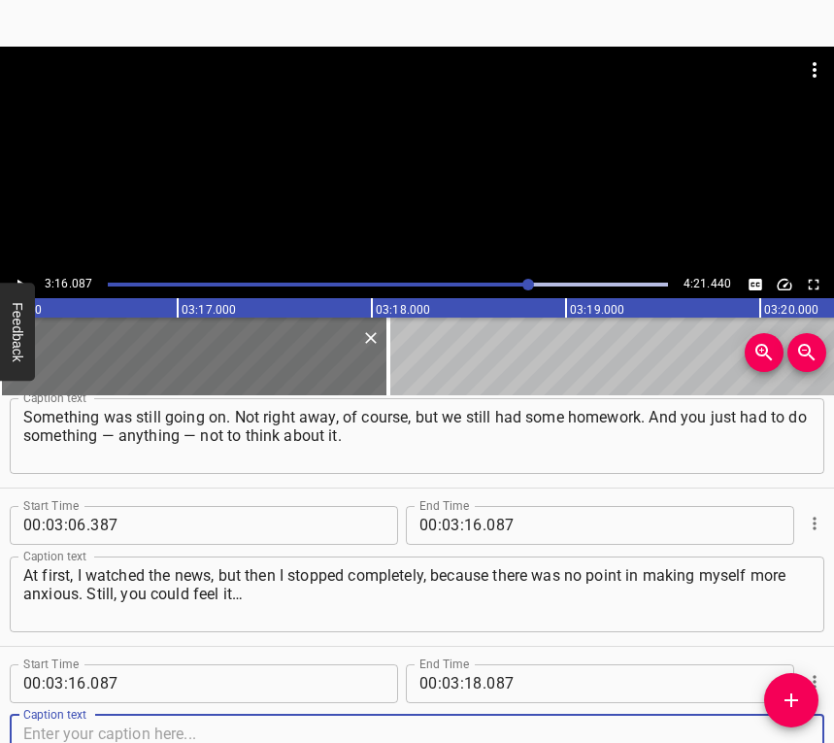
scroll to position [2591, 0]
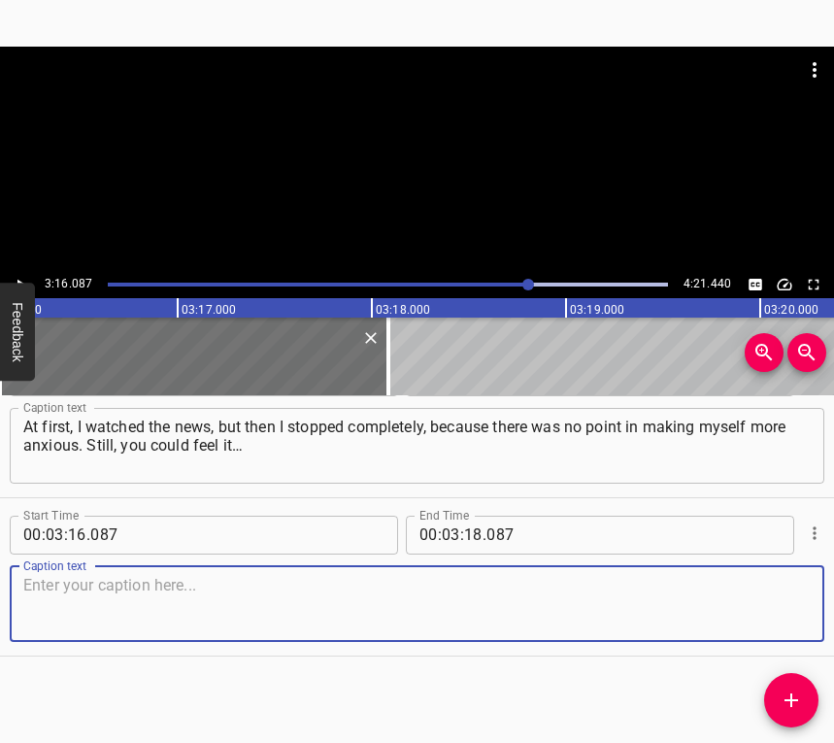
drag, startPoint x: 784, startPoint y: 619, endPoint x: 794, endPoint y: 610, distance: 13.7
click at [784, 617] on textarea at bounding box center [416, 603] width 787 height 55
click at [68, 630] on textarea at bounding box center [416, 603] width 787 height 55
paste textarea "You couldn’t go anywhere without your parents. A couple of times, our teacher p…"
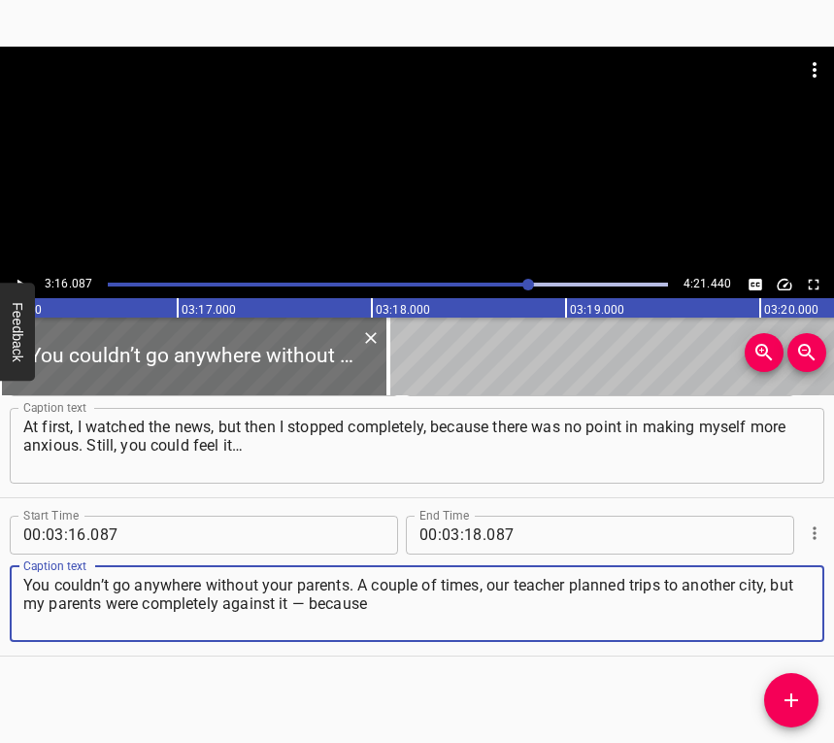
type textarea "You couldn’t go anywhere without your parents. A couple of times, our teacher p…"
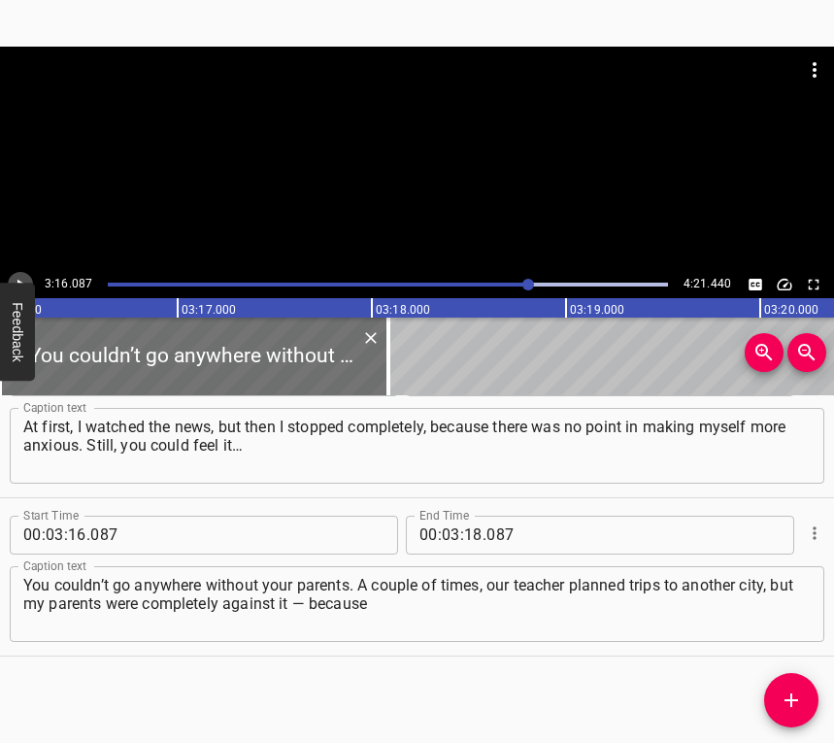
click at [20, 272] on button "Play/Pause" at bounding box center [20, 284] width 25 height 25
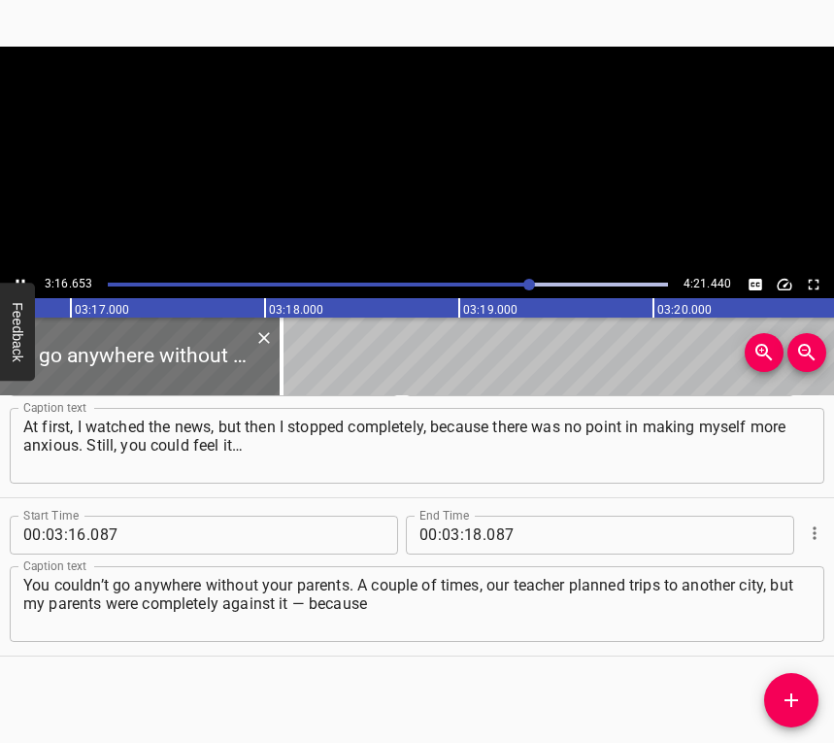
scroll to position [0, 38182]
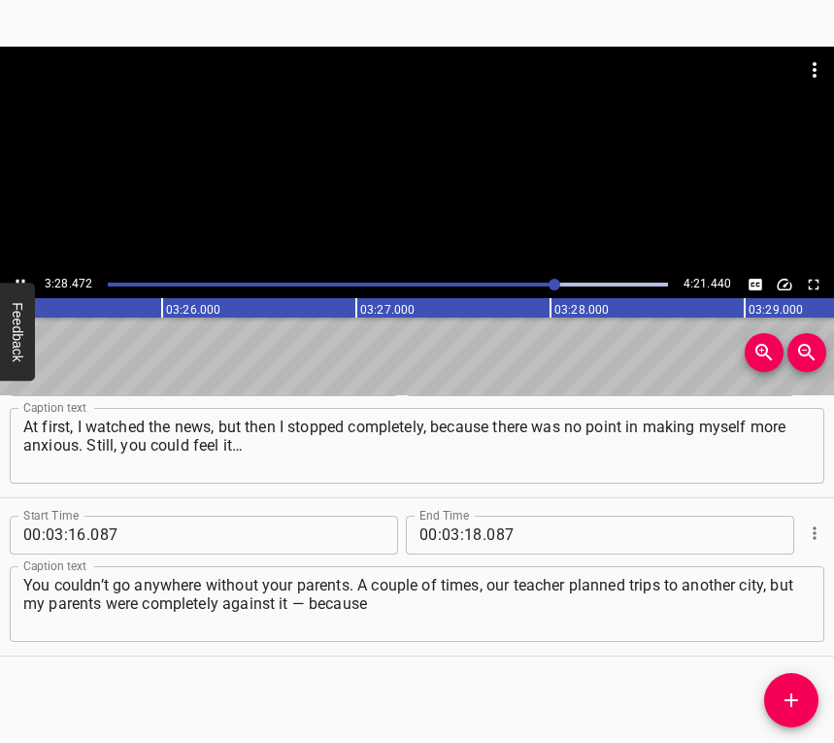
click at [22, 276] on icon "Play/Pause" at bounding box center [20, 284] width 17 height 17
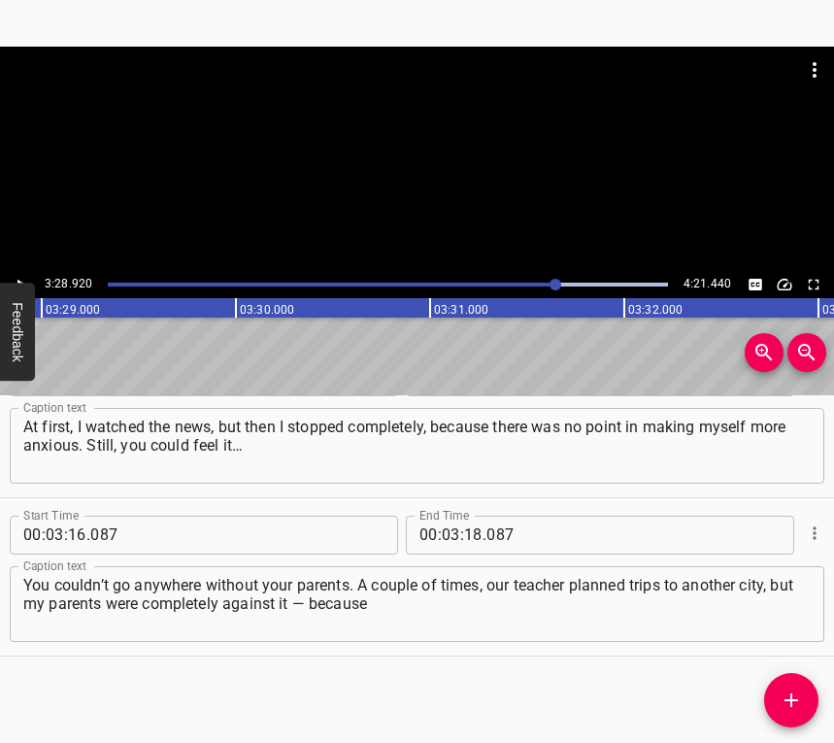
scroll to position [0, 40563]
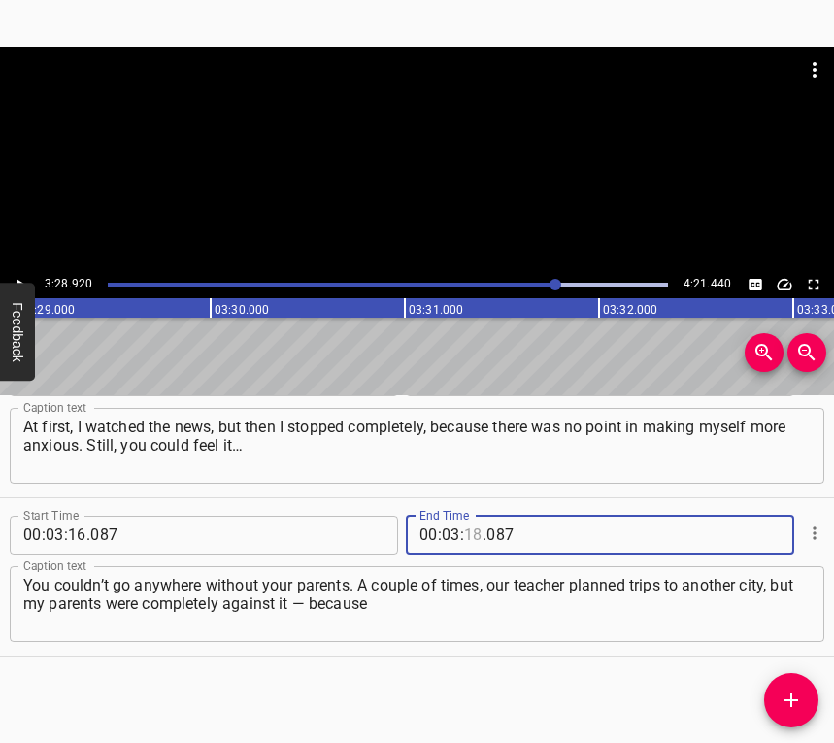
click at [473, 526] on input "number" at bounding box center [473, 534] width 18 height 39
type input "28"
type input "920"
click at [796, 694] on icon "Add Cue" at bounding box center [791, 699] width 23 height 23
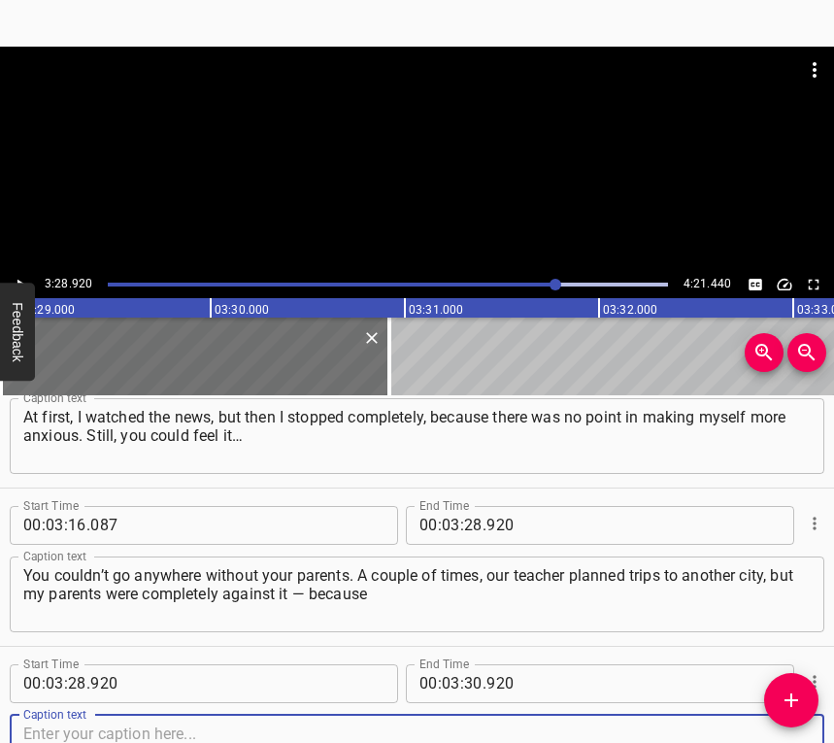
scroll to position [2749, 0]
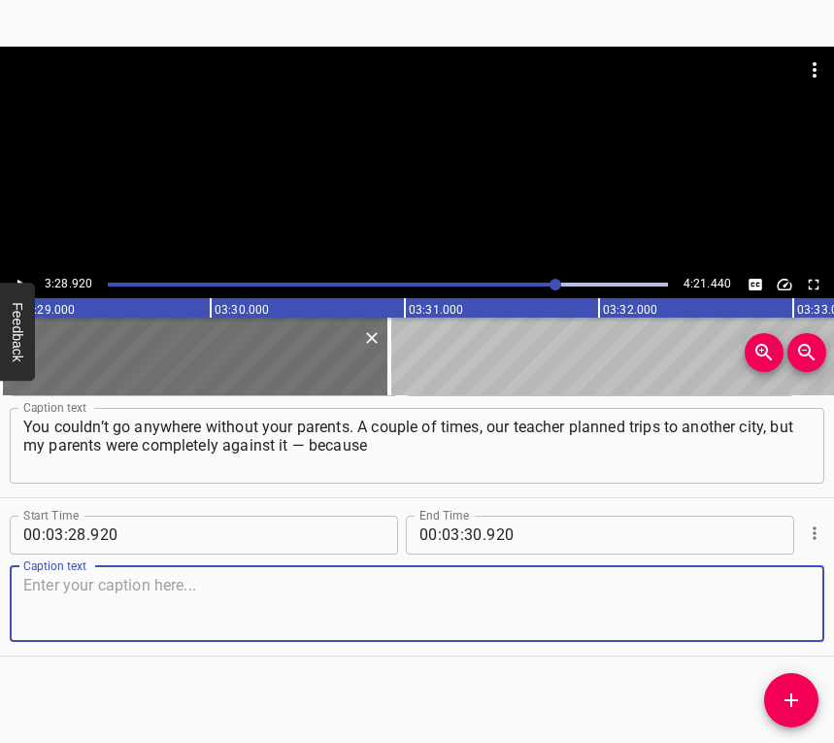
click at [763, 597] on textarea at bounding box center [416, 603] width 787 height 55
click at [87, 593] on textarea at bounding box center [416, 603] width 787 height 55
paste textarea "of the shelling, and they were worried. Maybe I started to treat my time more r…"
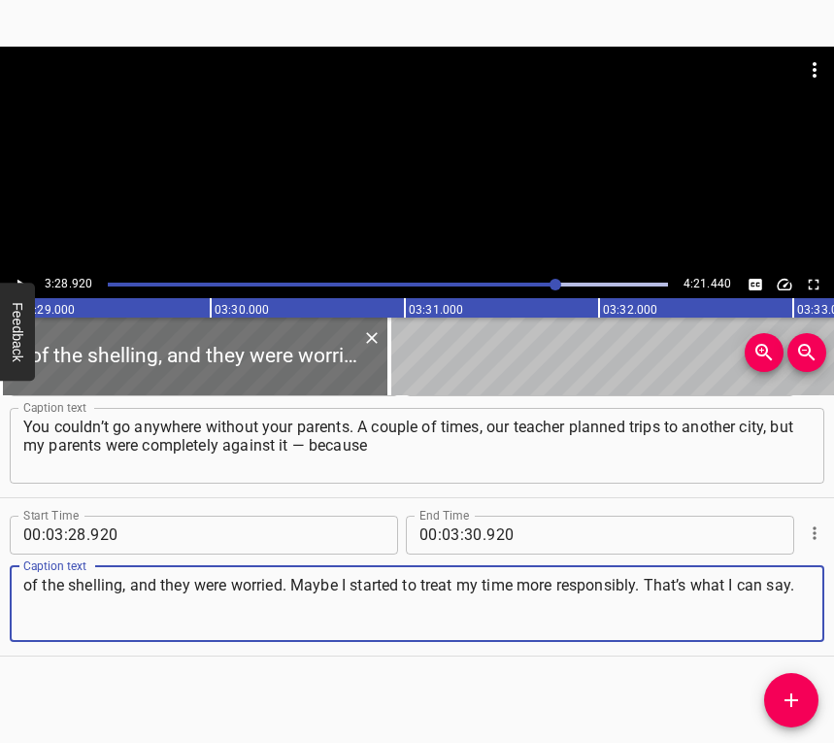
type textarea "of the shelling, and they were worried. Maybe I started to treat my time more r…"
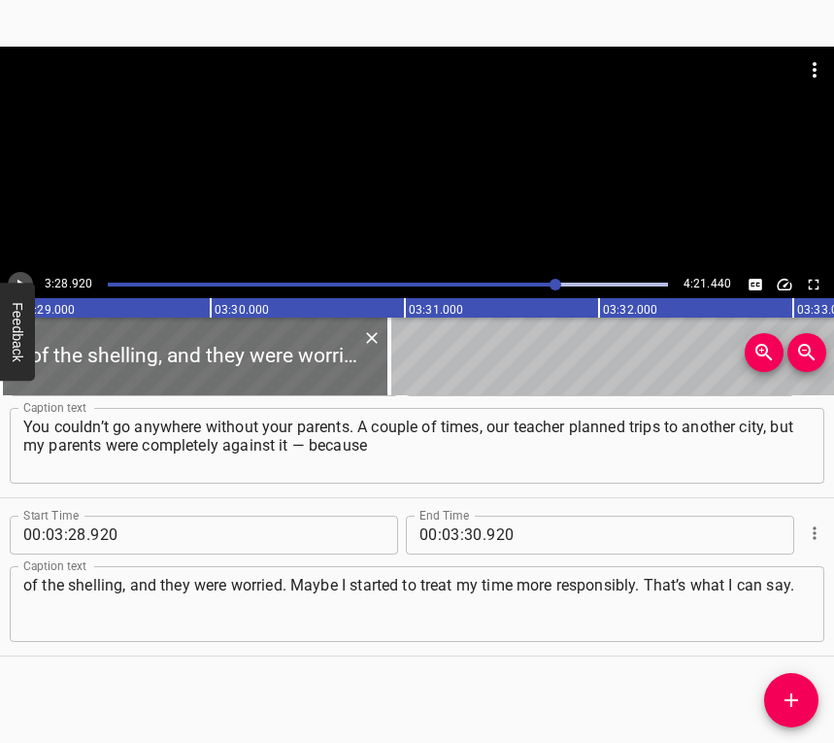
click at [28, 276] on icon "Play/Pause" at bounding box center [20, 284] width 17 height 17
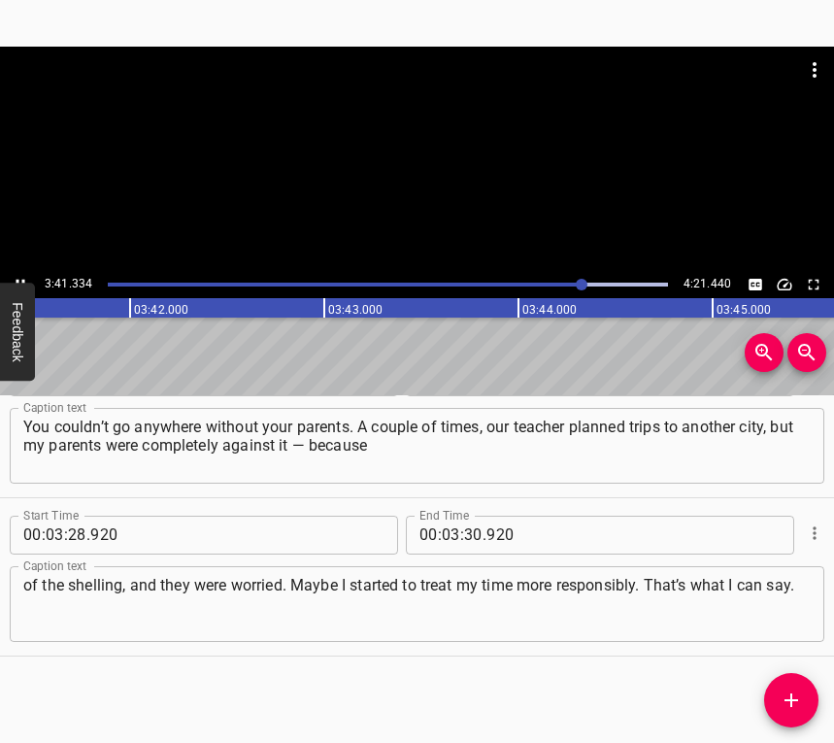
click at [15, 279] on icon "Play/Pause" at bounding box center [20, 284] width 17 height 17
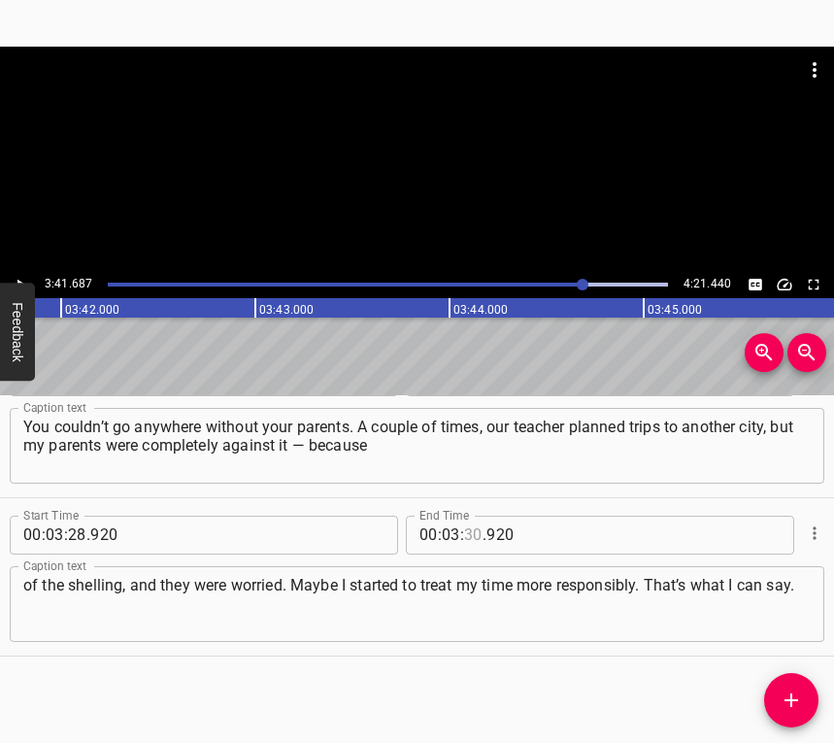
click at [464, 539] on input "number" at bounding box center [473, 534] width 18 height 39
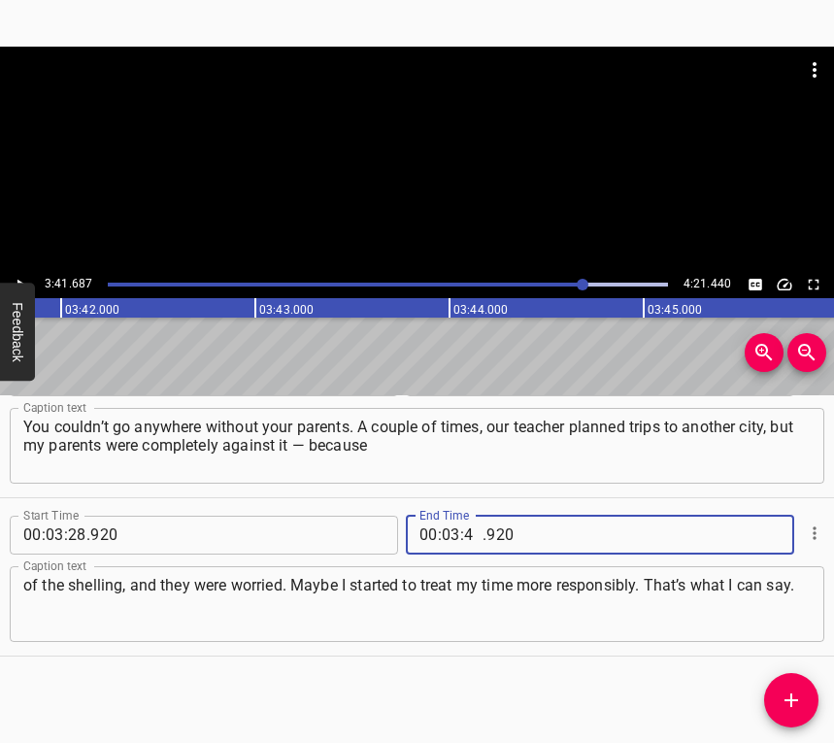
type input "41"
type input "687"
click at [786, 703] on icon "Add Cue" at bounding box center [791, 699] width 23 height 23
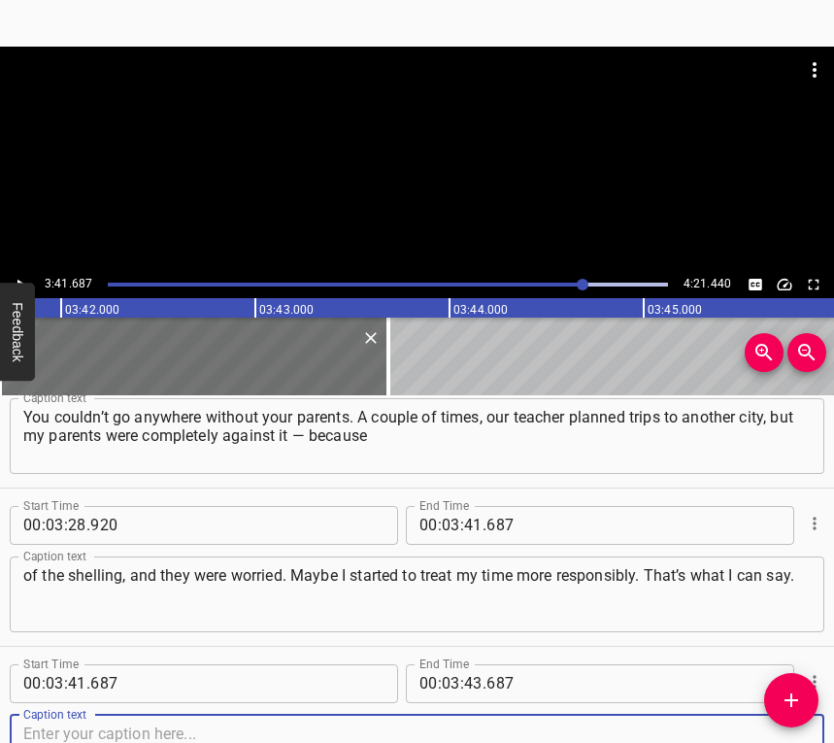
scroll to position [2908, 0]
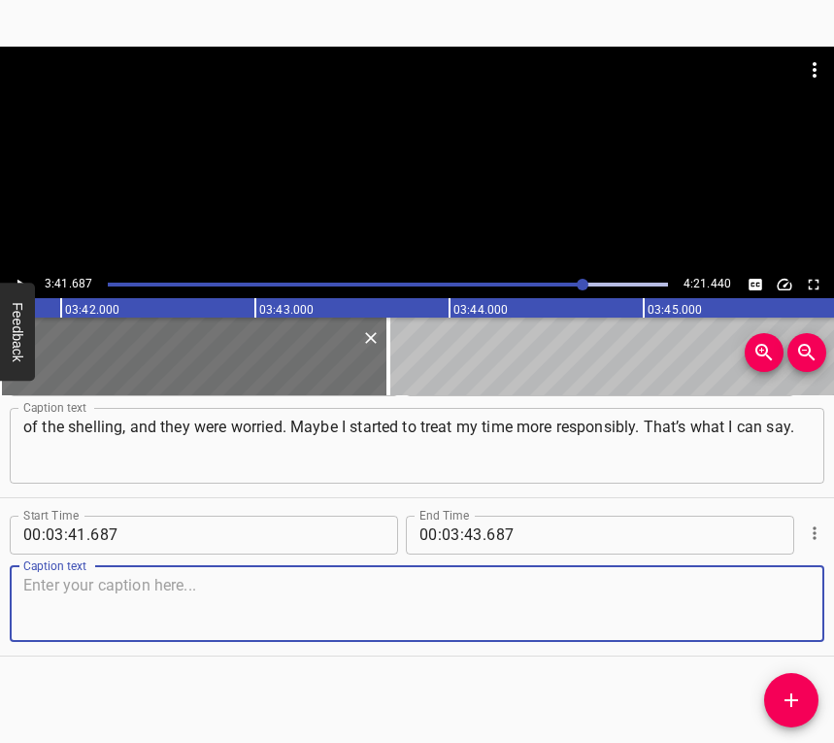
drag, startPoint x: 784, startPoint y: 613, endPoint x: 815, endPoint y: 594, distance: 36.1
click at [784, 612] on textarea at bounding box center [416, 603] width 787 height 55
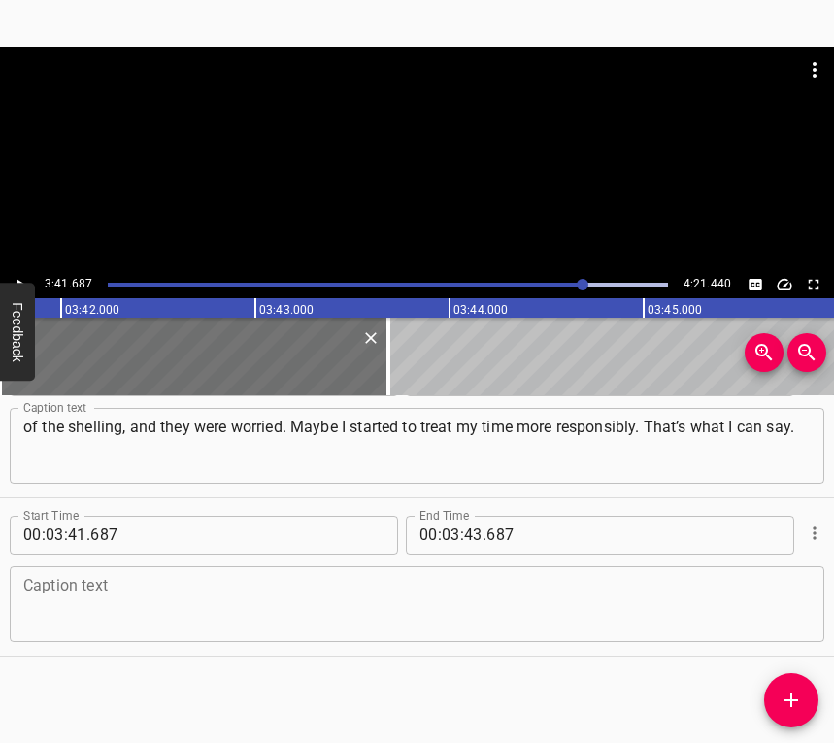
click at [404, 597] on textarea at bounding box center [416, 603] width 787 height 55
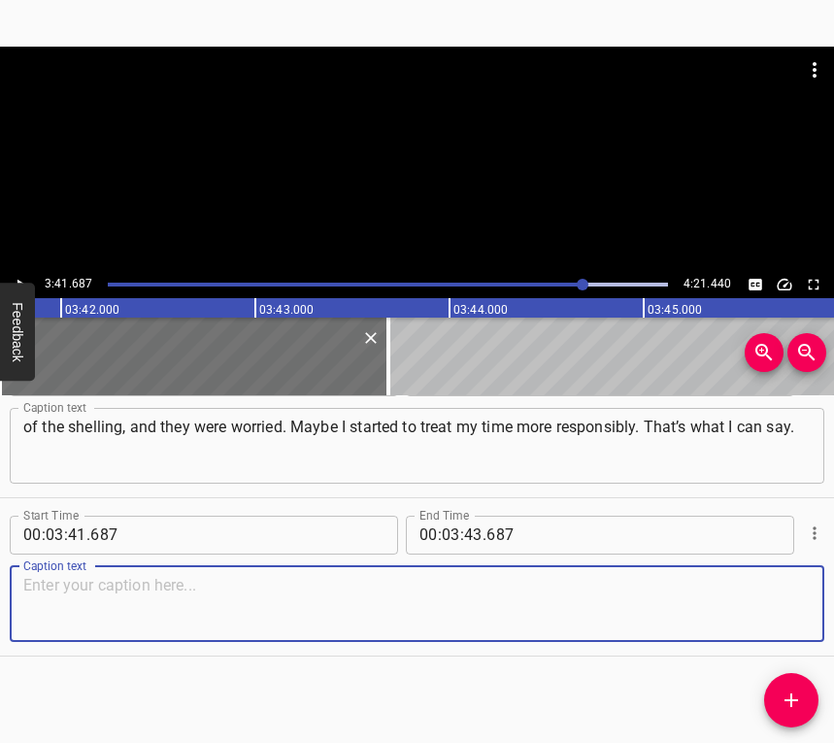
paste textarea "Because with all these air raids, you have to plan how to get somewhere in time…"
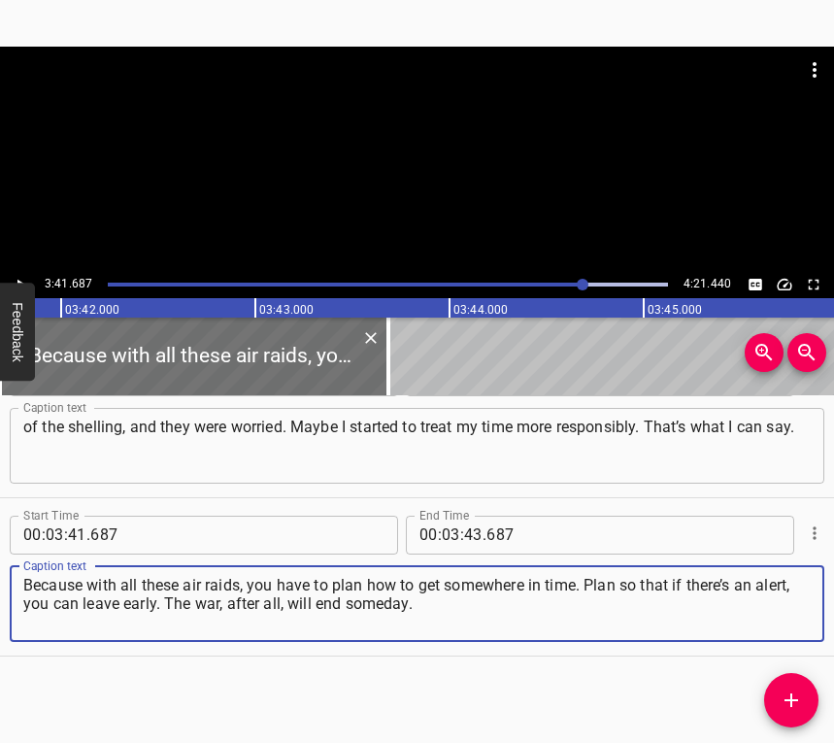
type textarea "Because with all these air raids, you have to plan how to get somewhere in time…"
click at [17, 273] on button "Play/Pause" at bounding box center [20, 284] width 25 height 25
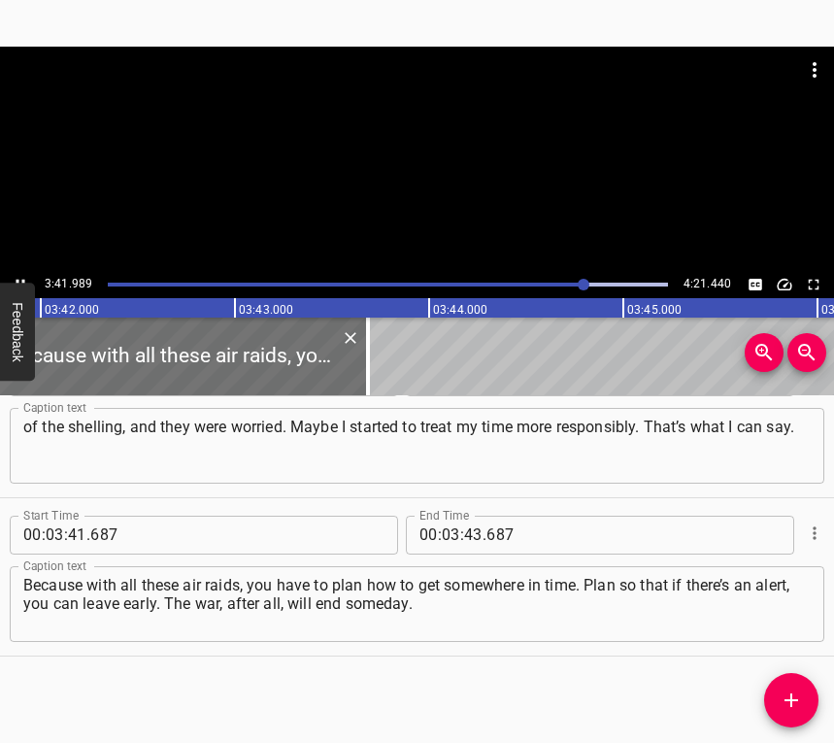
scroll to position [0, 43101]
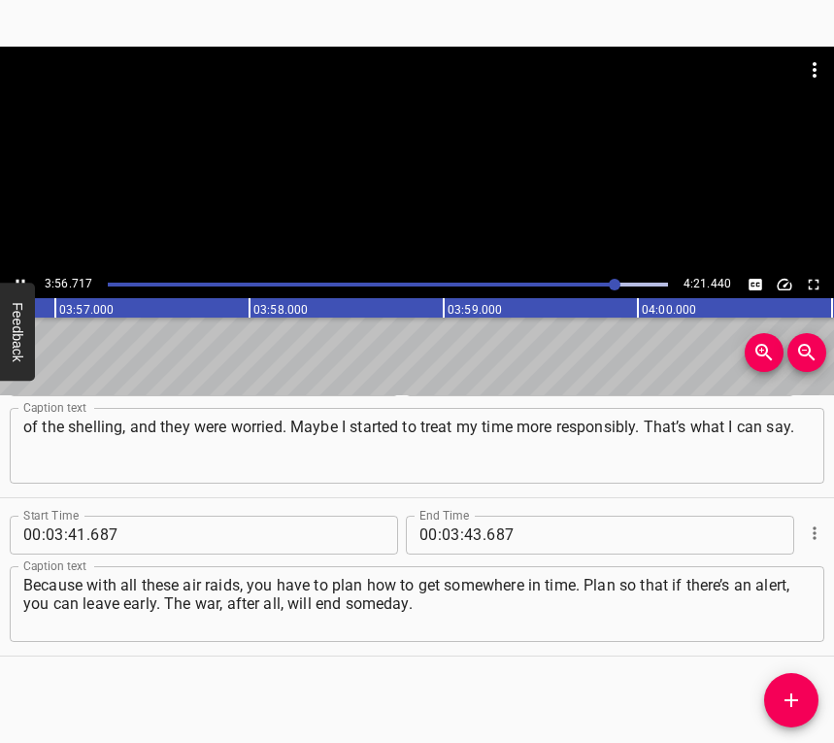
click at [21, 277] on icon "Play/Pause" at bounding box center [20, 284] width 17 height 17
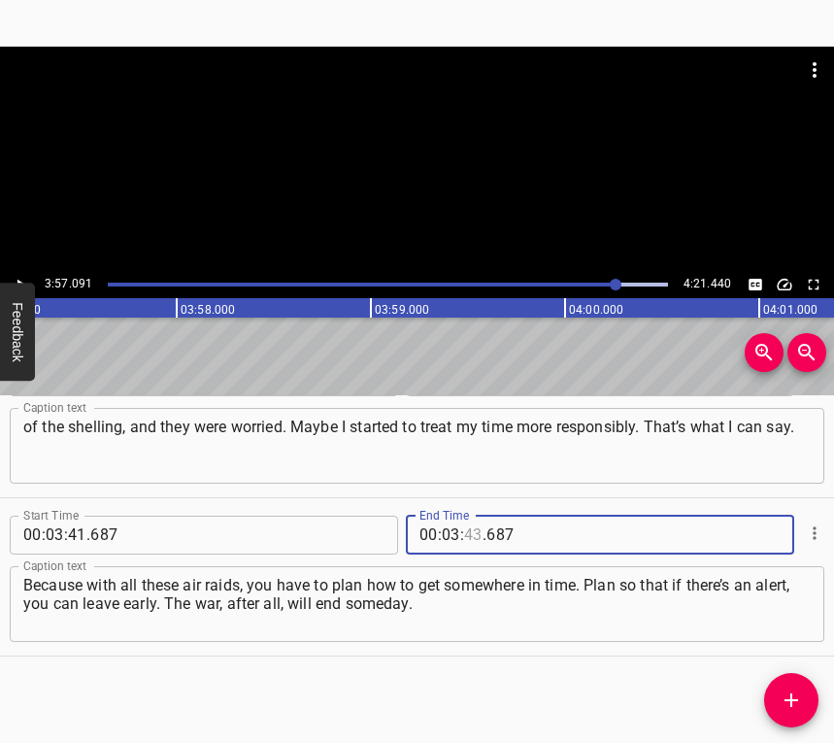
click at [470, 532] on input "number" at bounding box center [473, 534] width 18 height 39
type input "57"
type input "091"
click at [796, 697] on icon "Add Cue" at bounding box center [791, 699] width 23 height 23
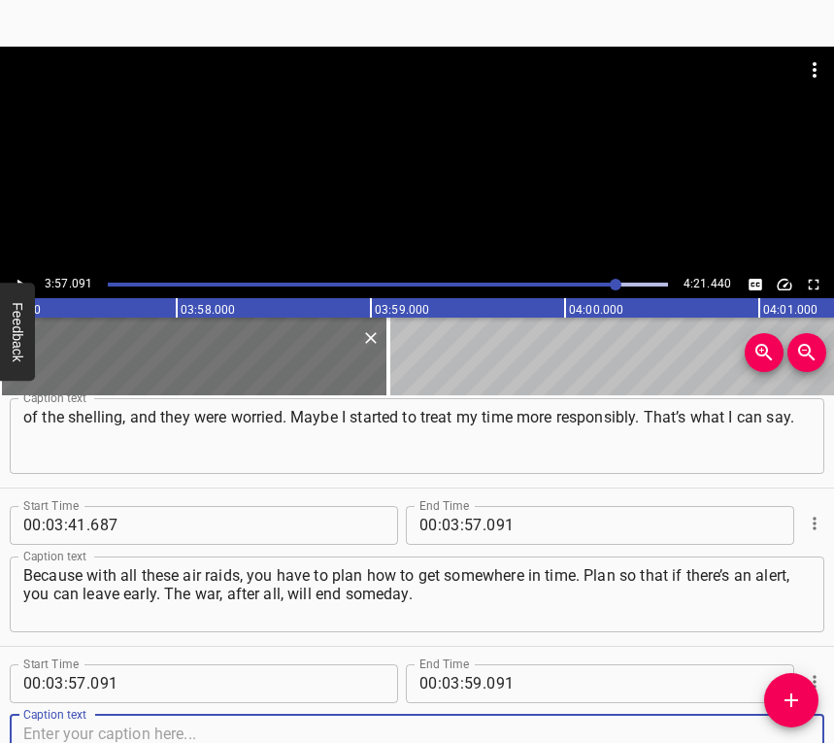
scroll to position [3066, 0]
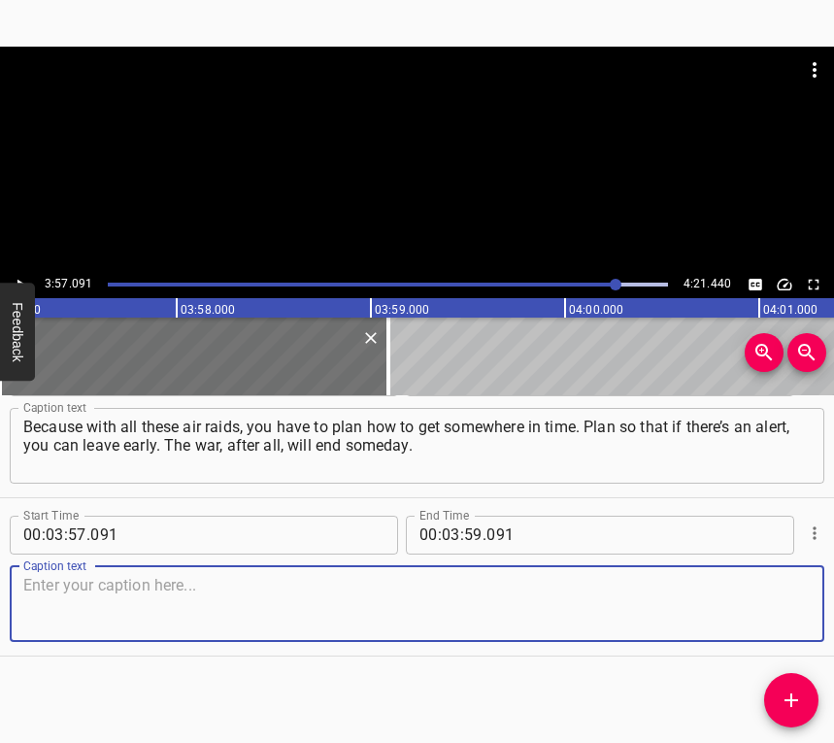
click at [781, 609] on textarea at bounding box center [416, 603] width 787 height 55
click at [88, 604] on textarea at bounding box center [416, 603] width 787 height 55
paste textarea "So you have to think about the future. There’s enough to do every day. I just w…"
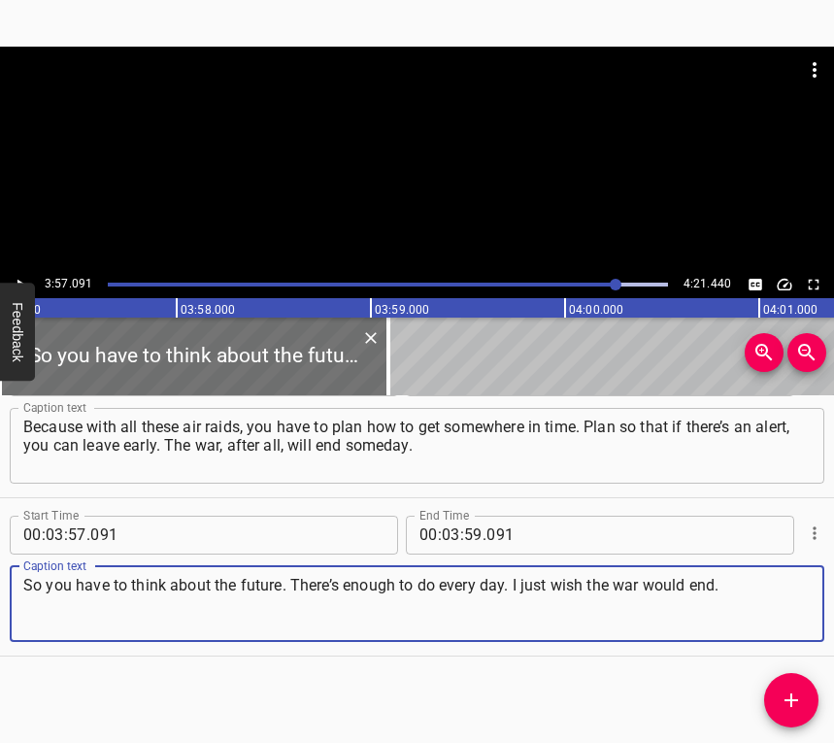
type textarea "So you have to think about the future. There’s enough to do every day. I just w…"
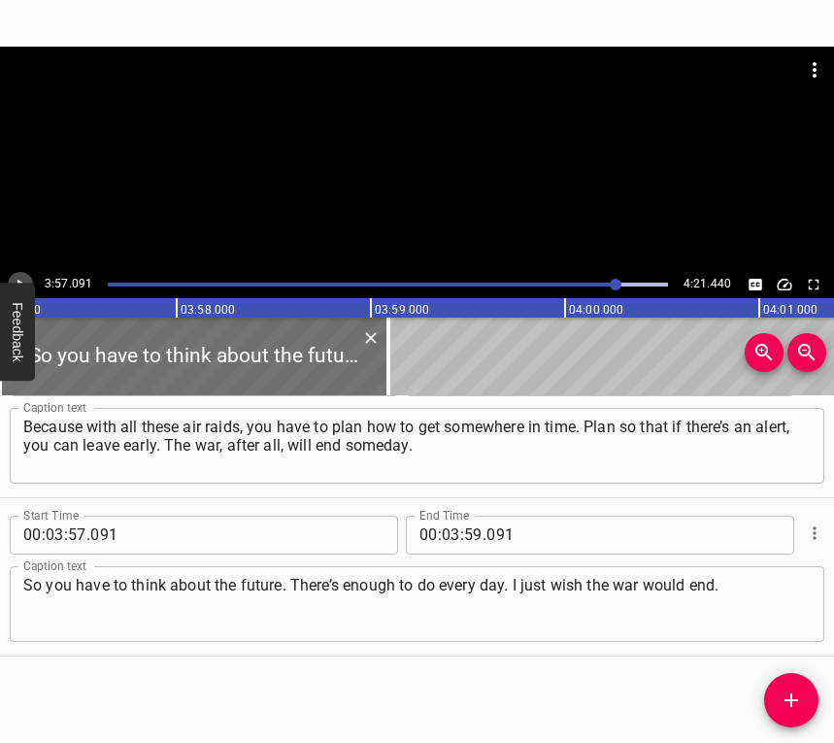
click at [21, 276] on icon "Play/Pause" at bounding box center [20, 284] width 17 height 17
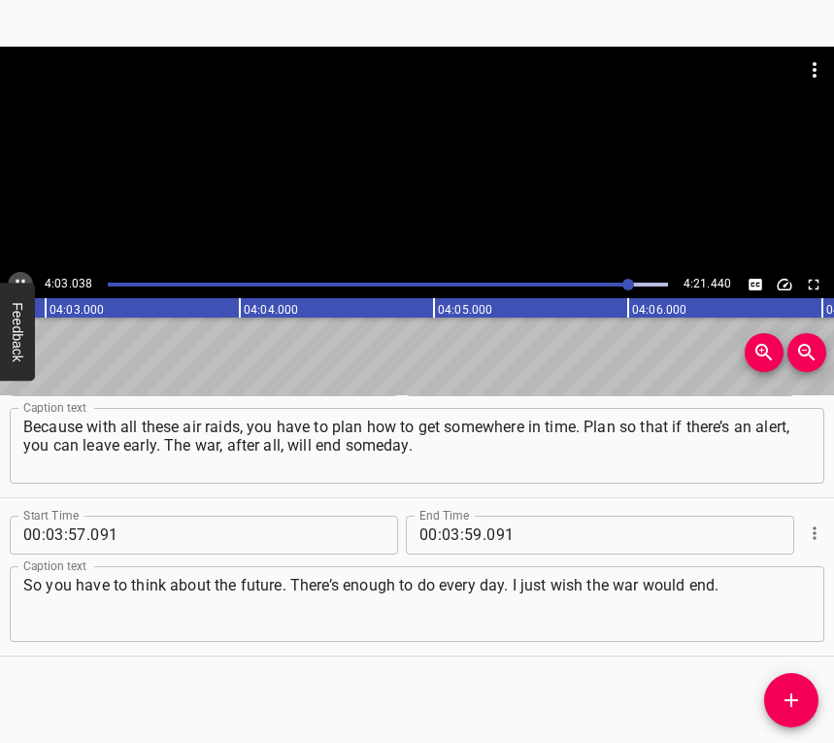
click at [18, 276] on icon "Play/Pause" at bounding box center [20, 284] width 17 height 17
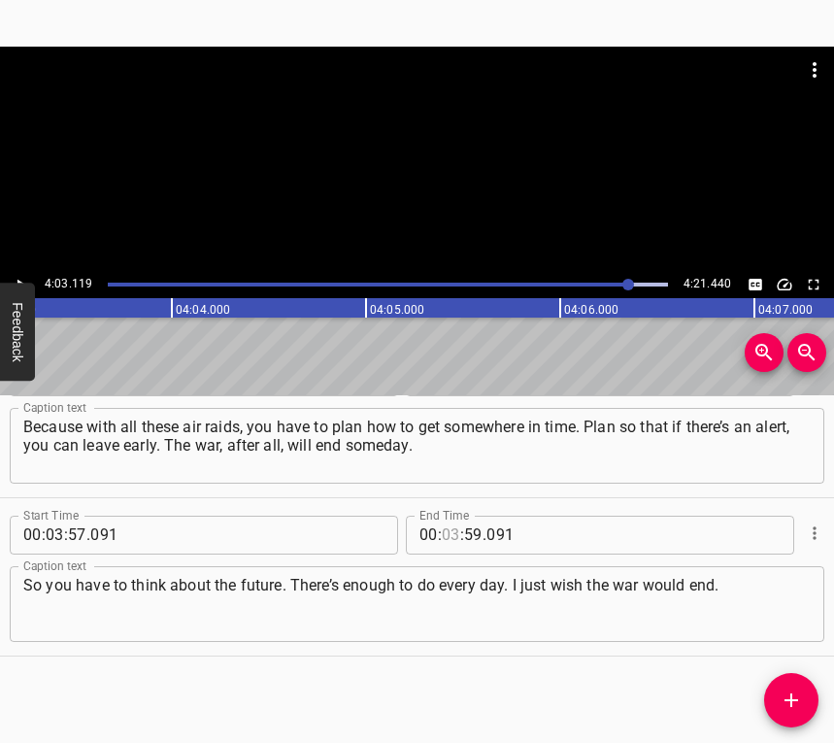
click at [445, 535] on input "number" at bounding box center [451, 534] width 18 height 39
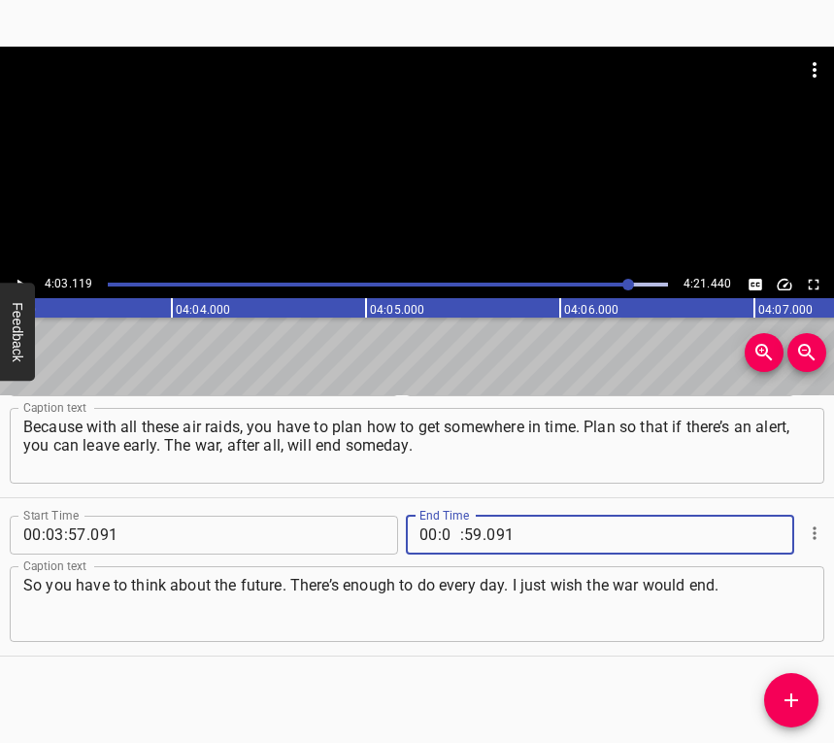
type input "04"
type input "03"
type input "119"
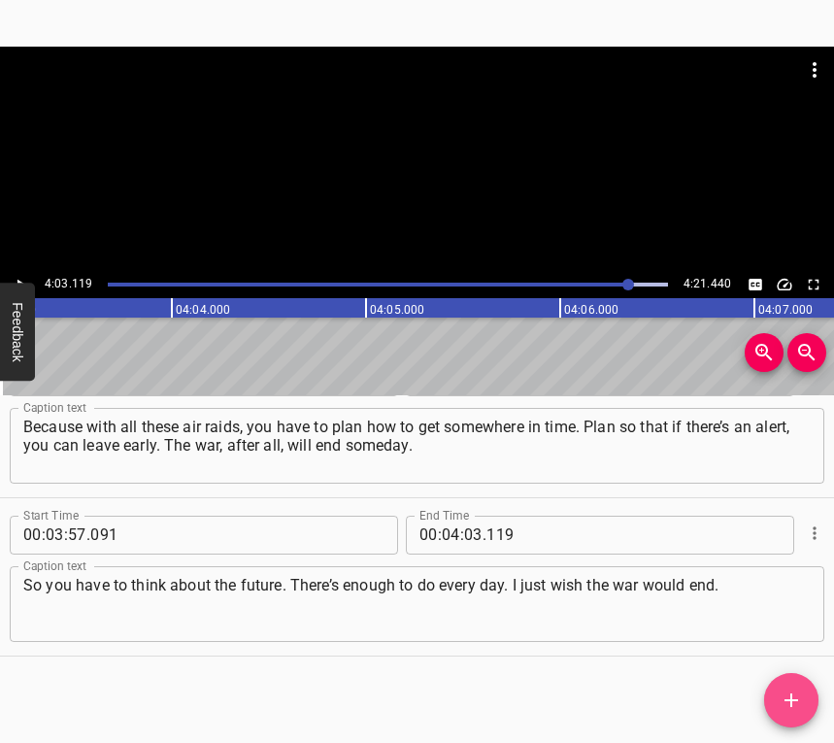
click at [793, 701] on icon "Add Cue" at bounding box center [791, 700] width 14 height 14
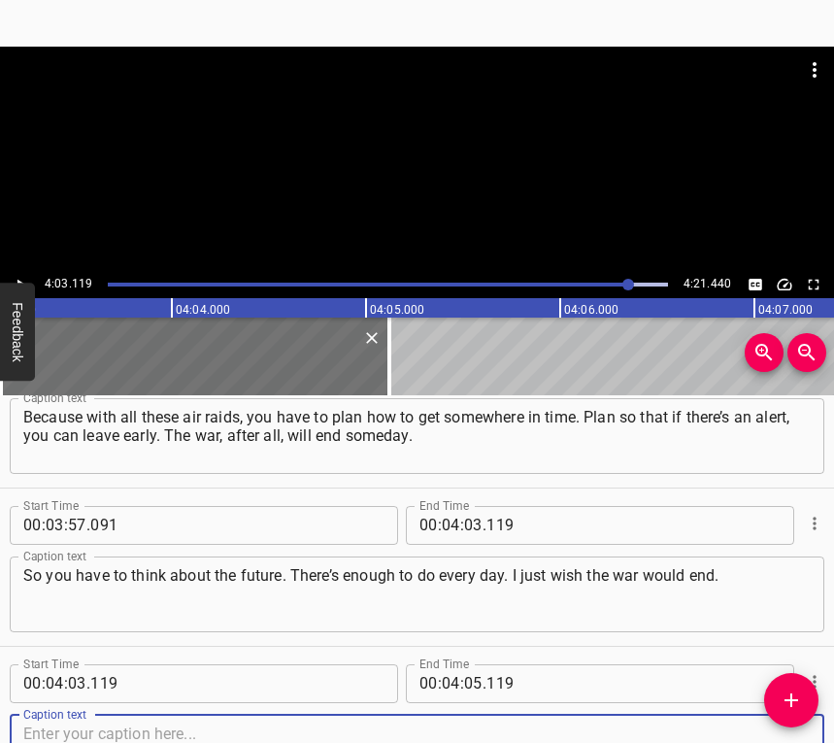
scroll to position [3224, 0]
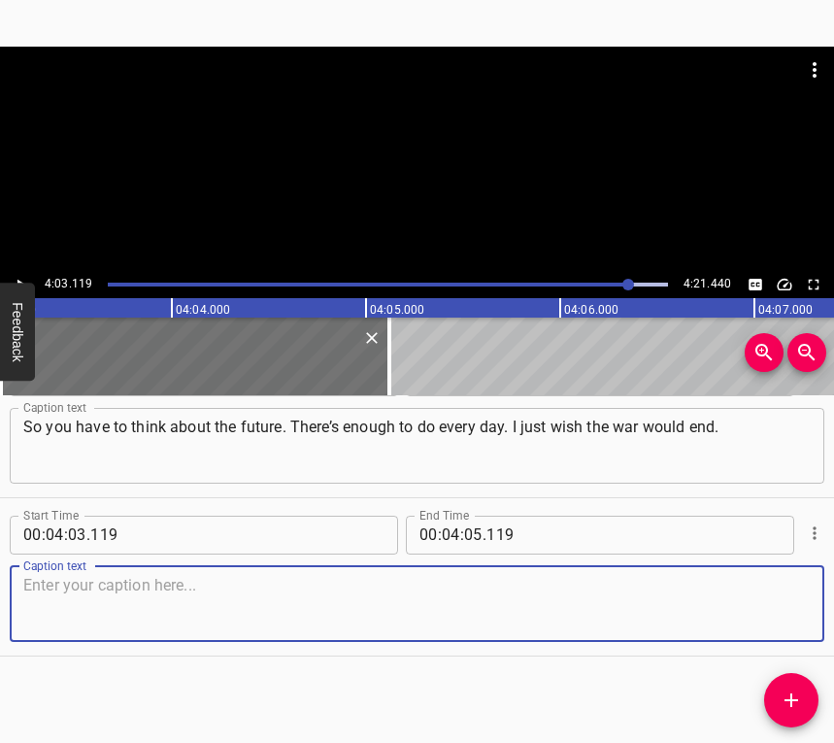
drag, startPoint x: 779, startPoint y: 604, endPoint x: 826, endPoint y: 576, distance: 55.3
click at [781, 600] on textarea at bounding box center [416, 603] width 787 height 55
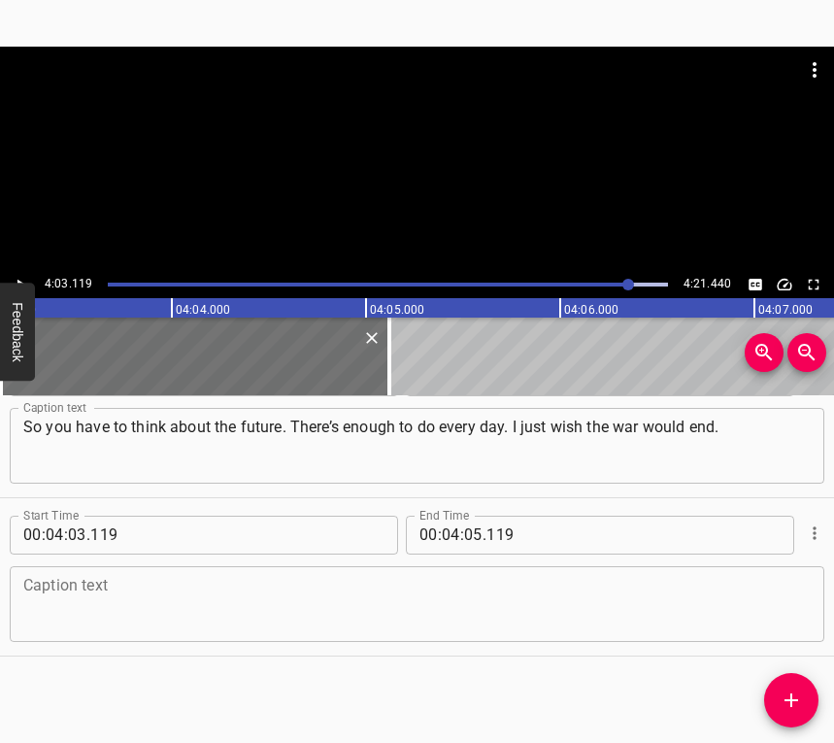
click at [50, 602] on textarea at bounding box center [416, 603] width 787 height 55
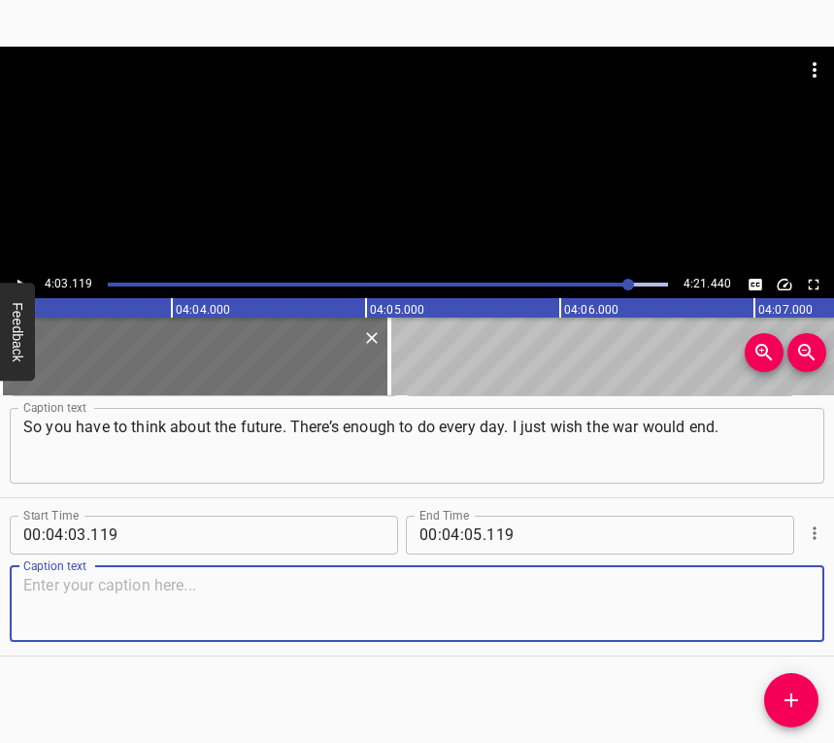
paste textarea "So that all of this would end, and we could go back to normal life. That’s all …"
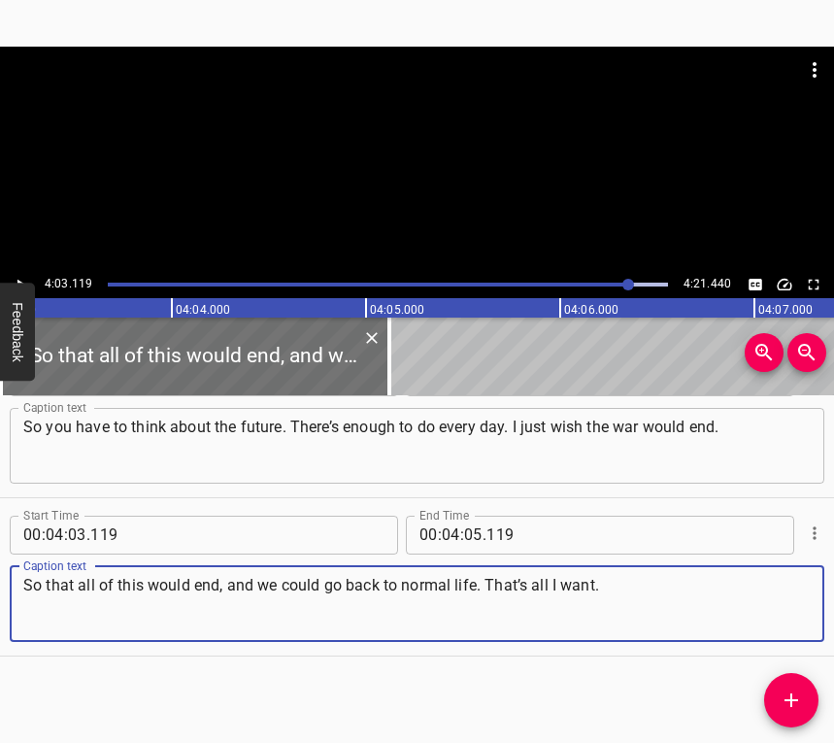
type textarea "So that all of this would end, and we could go back to normal life. That’s all …"
click at [466, 535] on input "number" at bounding box center [473, 534] width 18 height 39
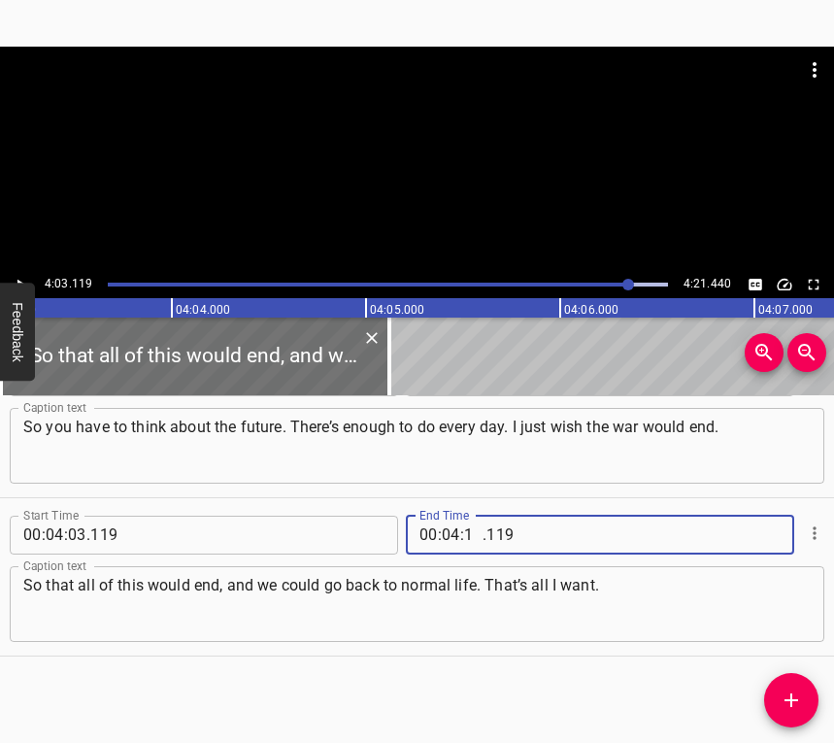
type input "11"
type input "440"
click at [25, 280] on icon "Play/Pause" at bounding box center [20, 284] width 17 height 17
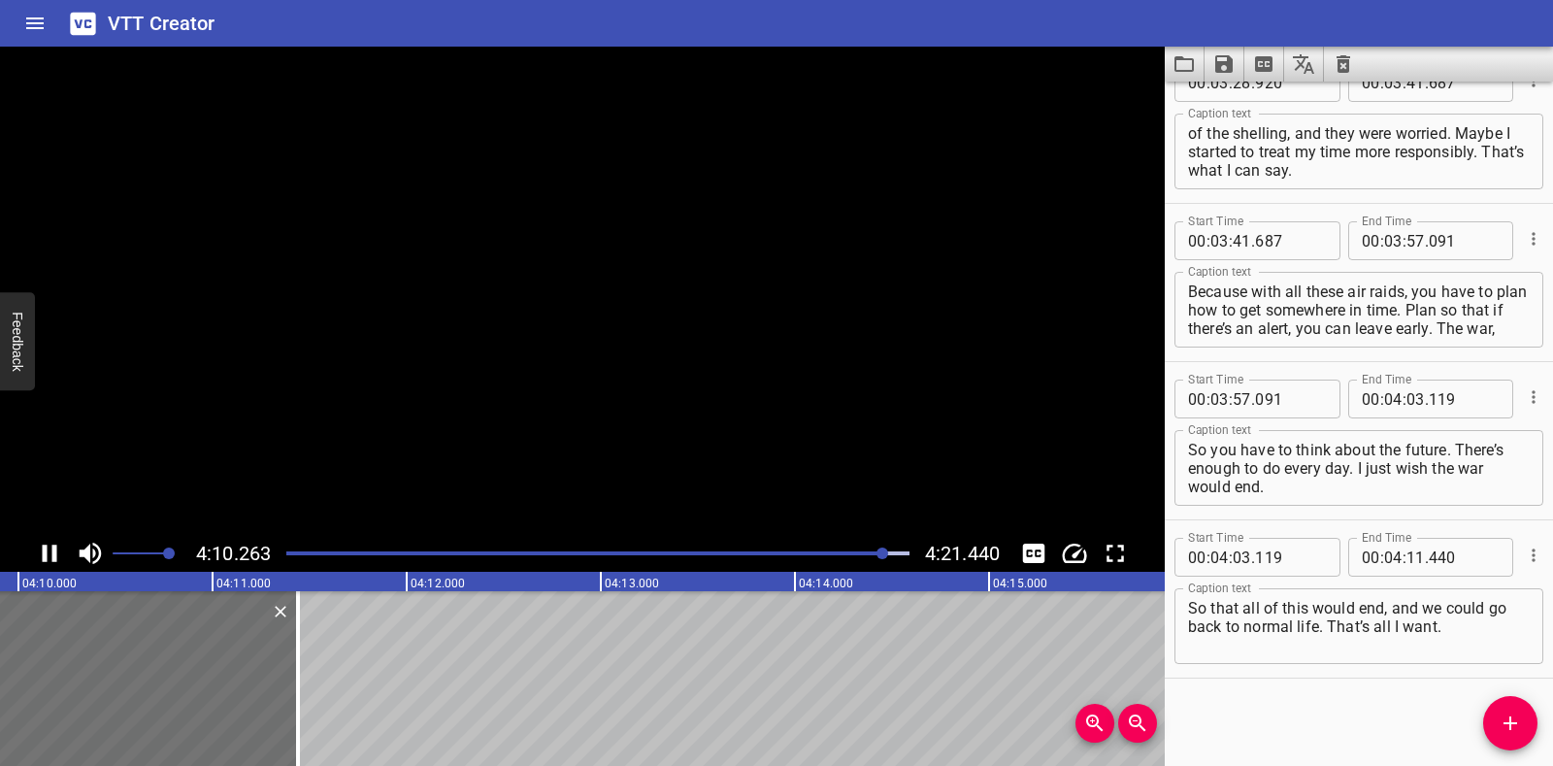
scroll to position [2888, 0]
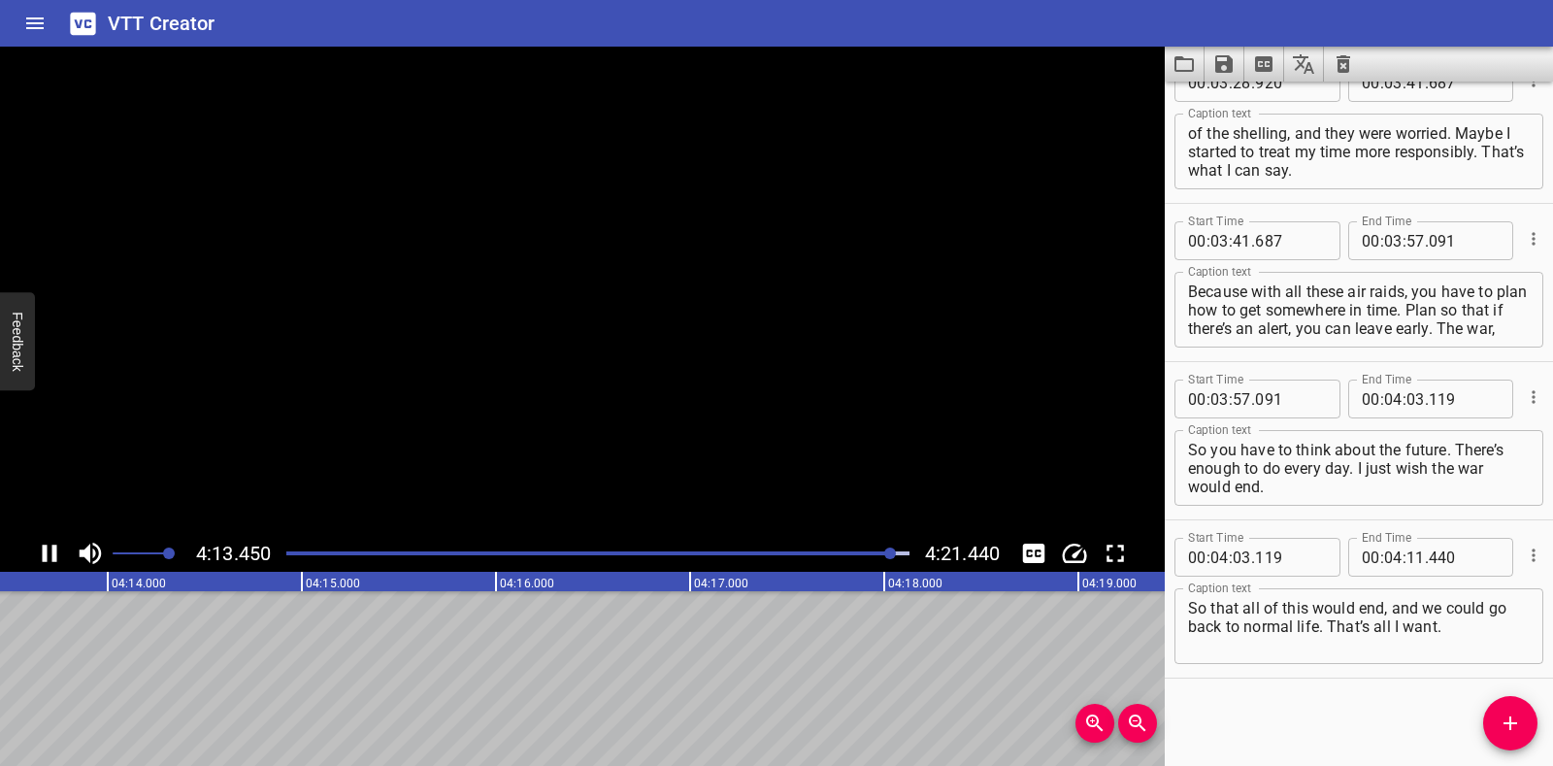
click at [1214, 70] on icon "Save captions to file" at bounding box center [1224, 63] width 23 height 23
click at [1235, 107] on li "Save to VTT file" at bounding box center [1276, 106] width 143 height 35
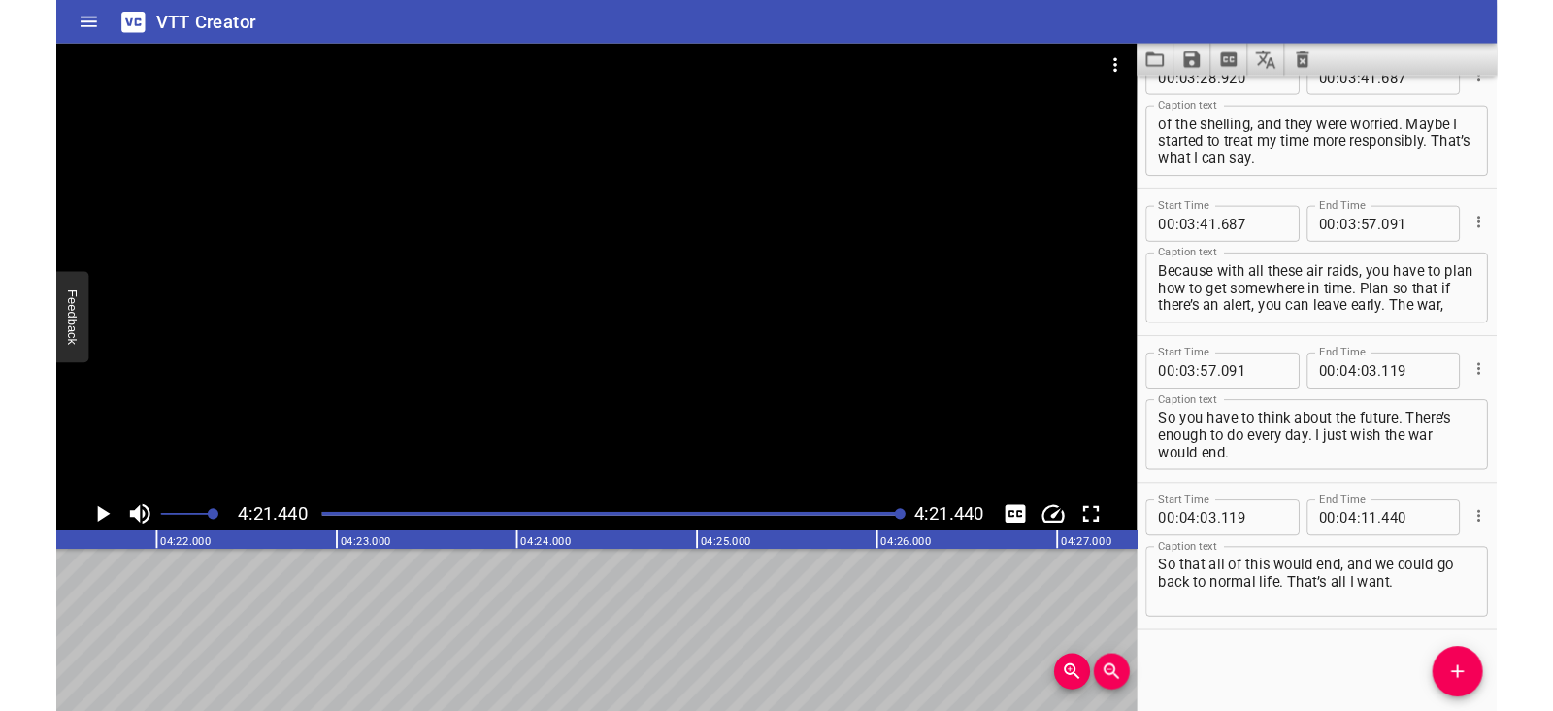
scroll to position [2943, 0]
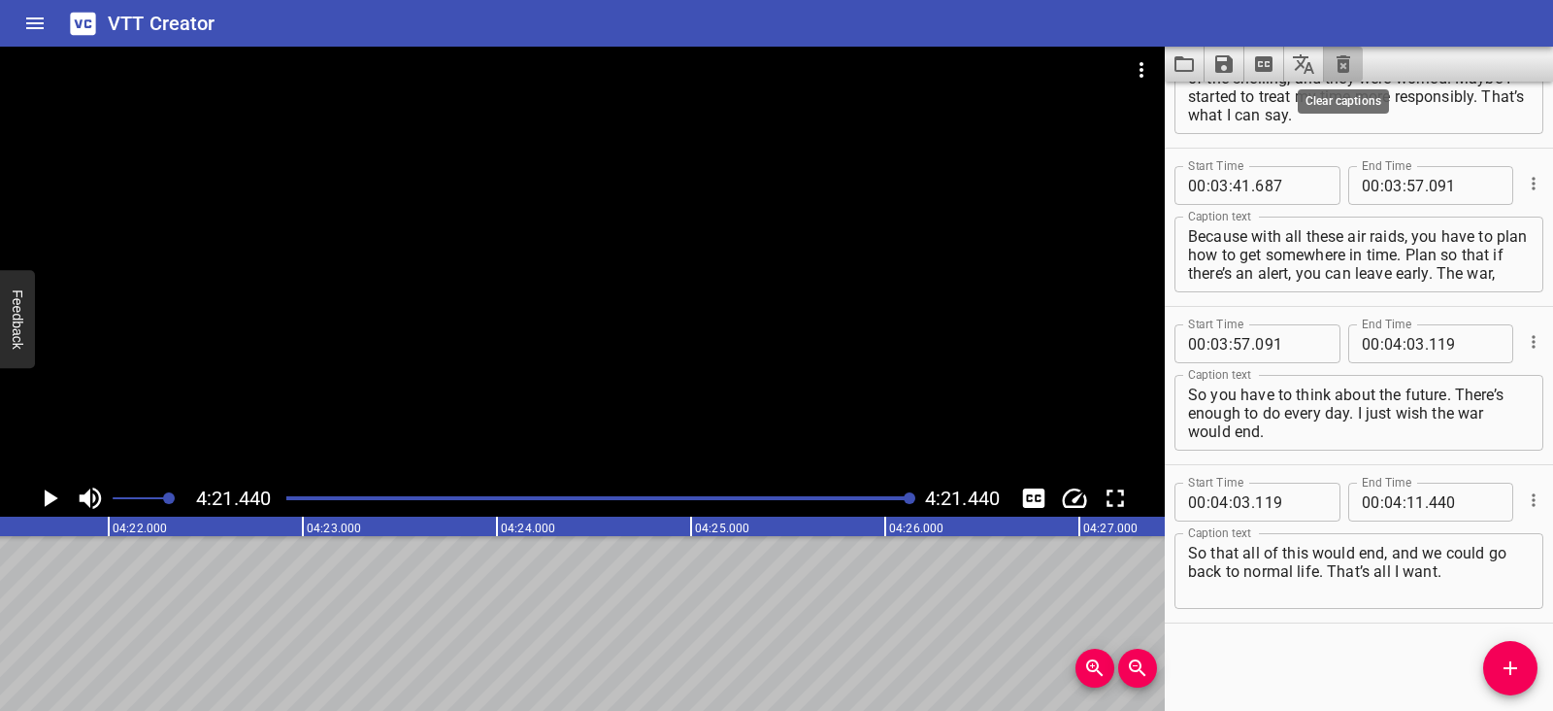
click at [1346, 58] on icon "Clear captions" at bounding box center [1344, 63] width 14 height 17
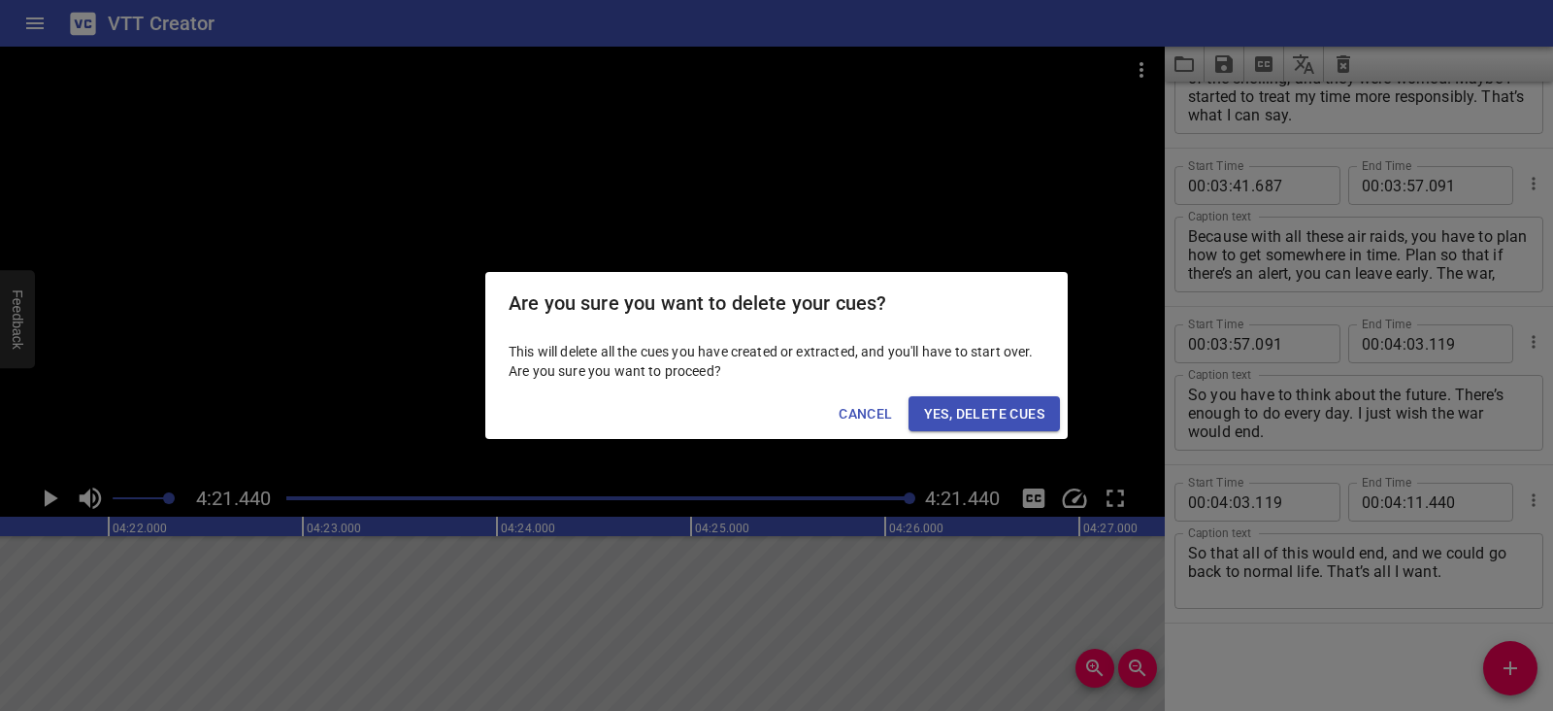
click at [1030, 411] on span "Yes, Delete Cues" at bounding box center [984, 414] width 120 height 24
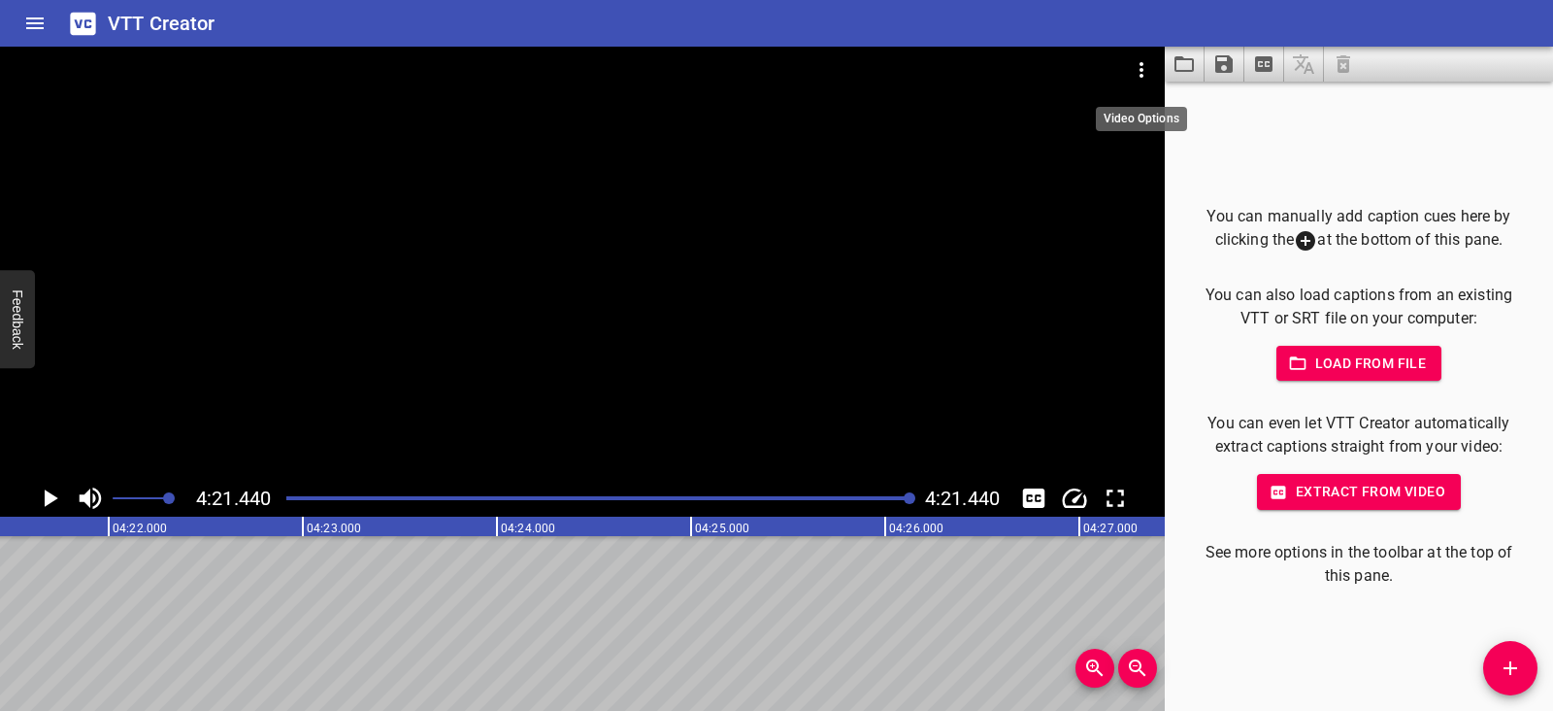
click at [1132, 68] on icon "Video Options" at bounding box center [1141, 69] width 23 height 23
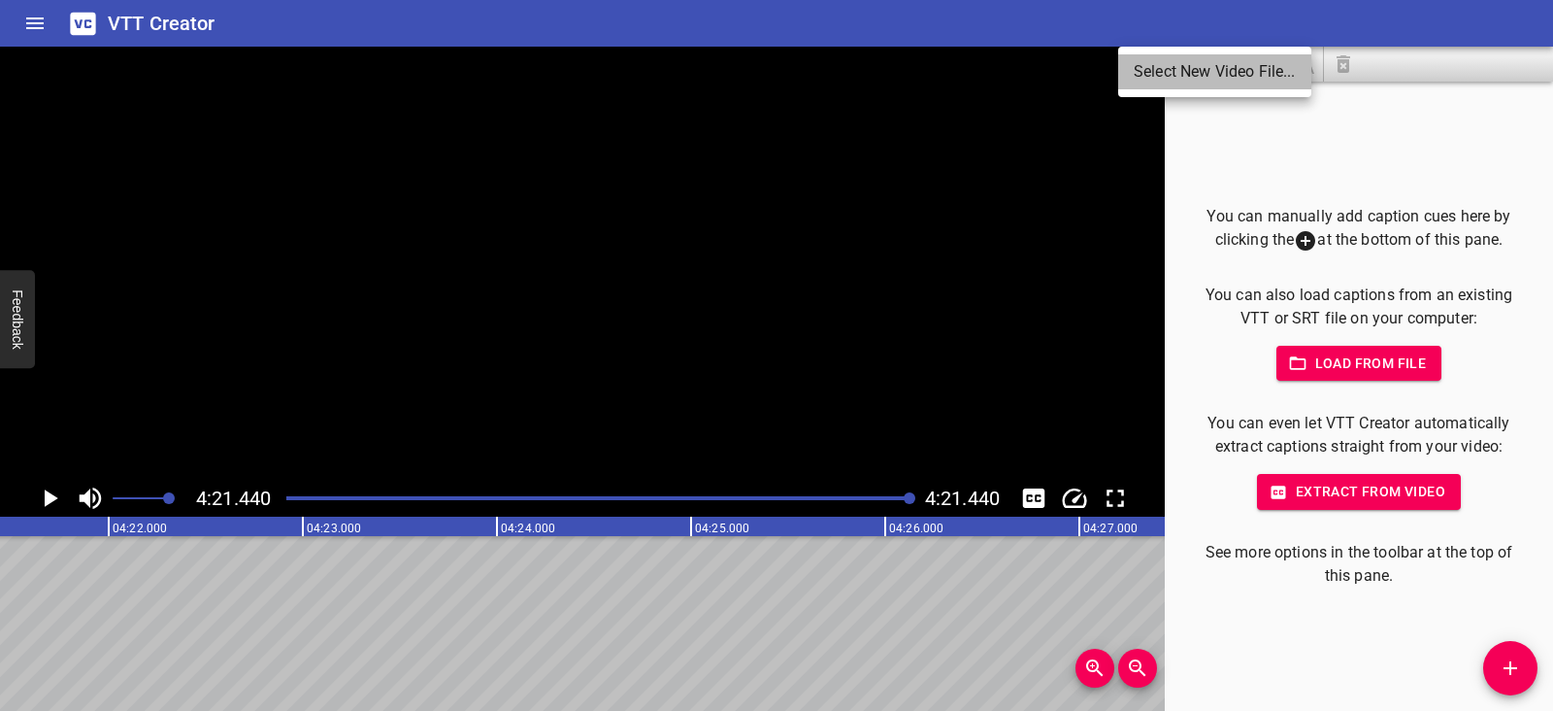
click at [1132, 68] on li "Select New Video File..." at bounding box center [1214, 71] width 193 height 35
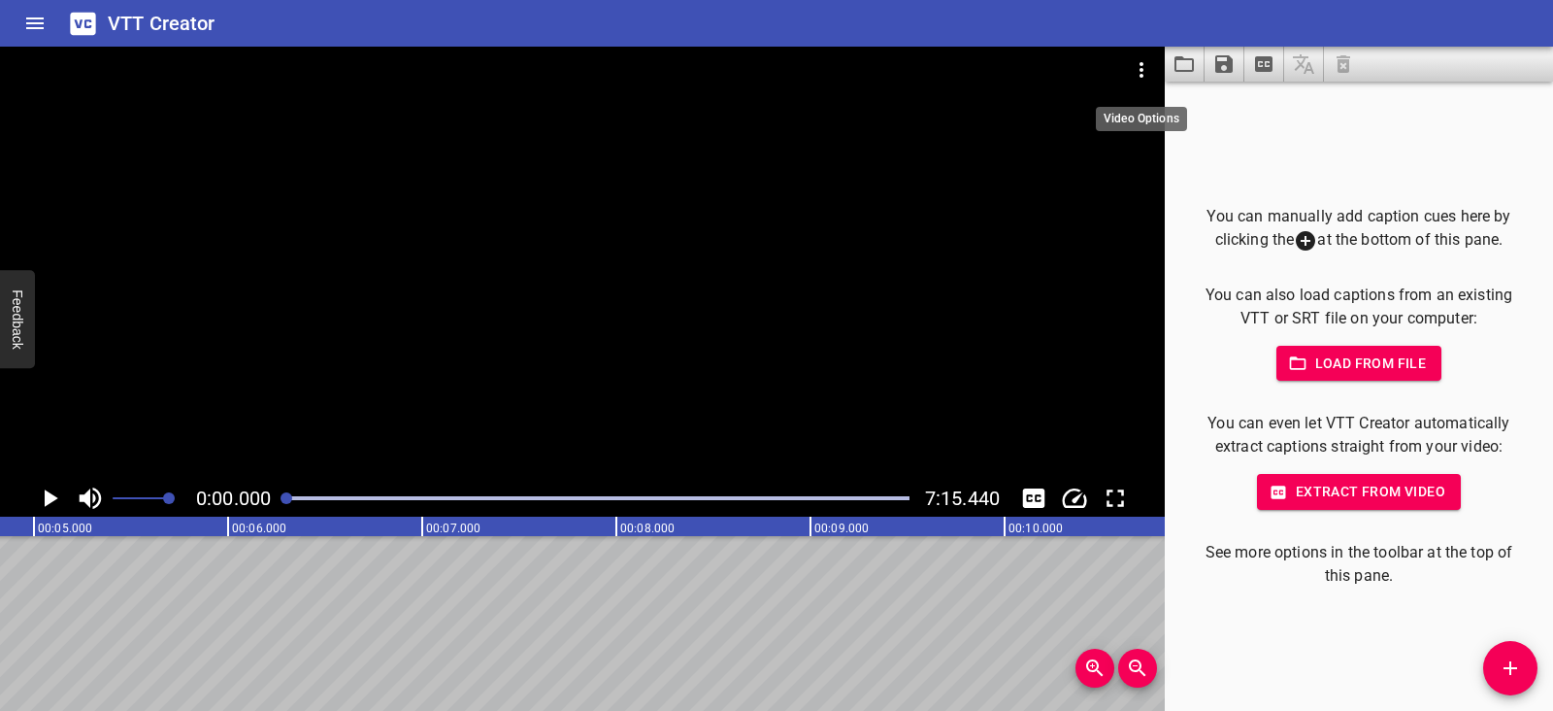
scroll to position [0, 0]
click at [50, 496] on icon "Play/Pause" at bounding box center [52, 497] width 14 height 17
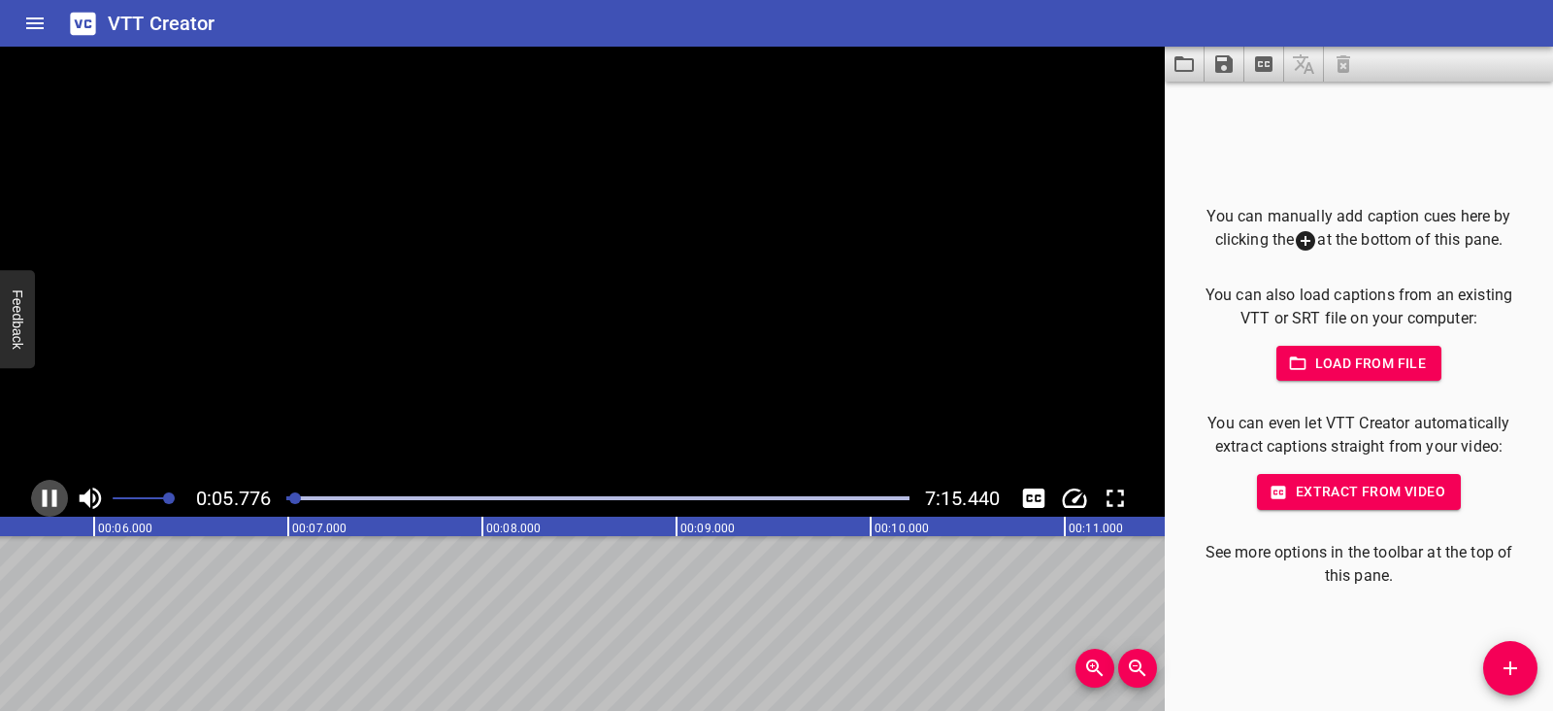
click at [50, 496] on icon "Play/Pause" at bounding box center [49, 497] width 29 height 29
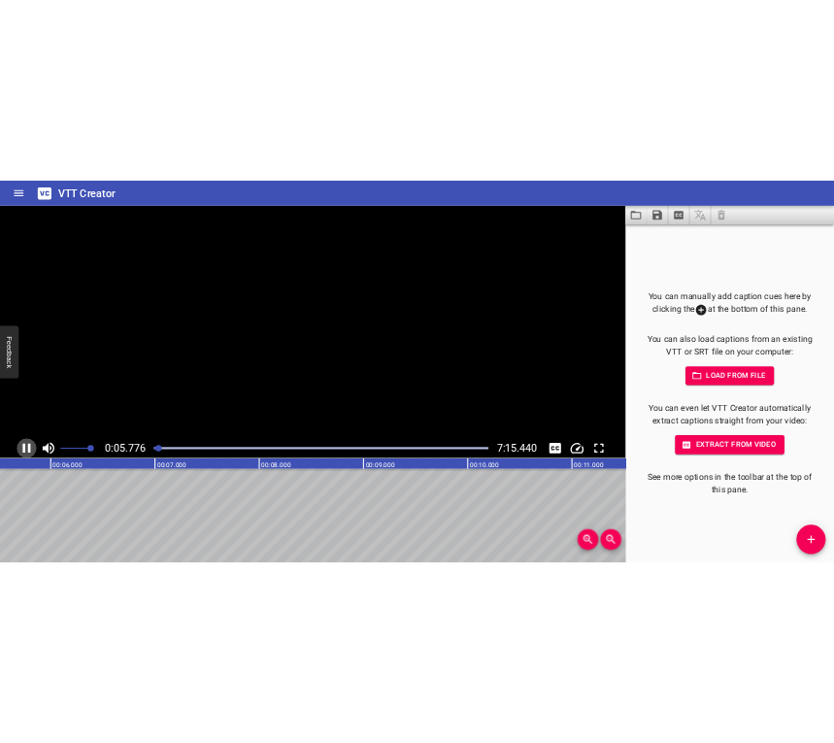
scroll to position [0, 1146]
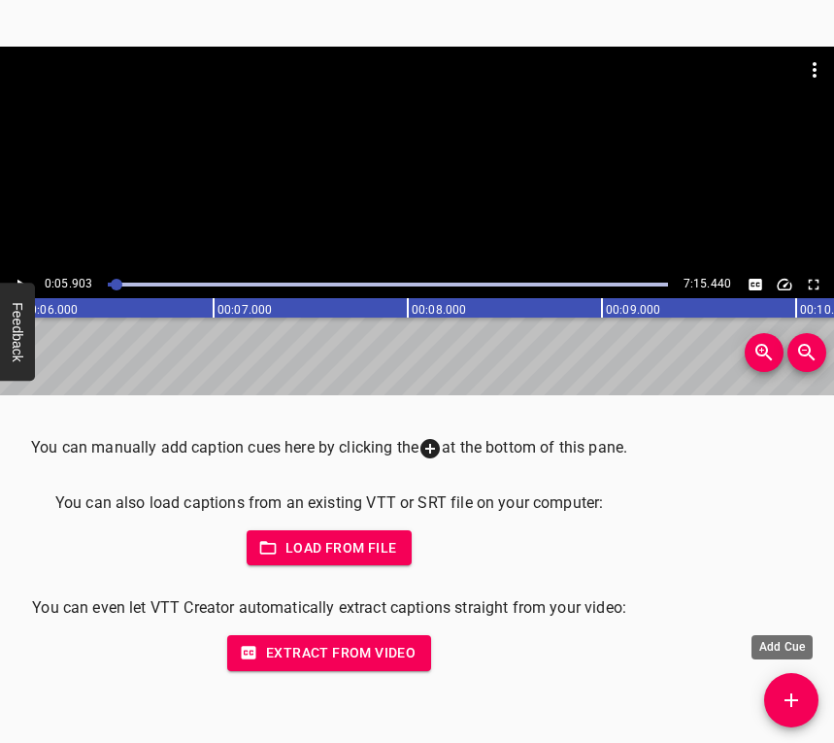
click at [800, 700] on icon "Add Cue" at bounding box center [791, 699] width 23 height 23
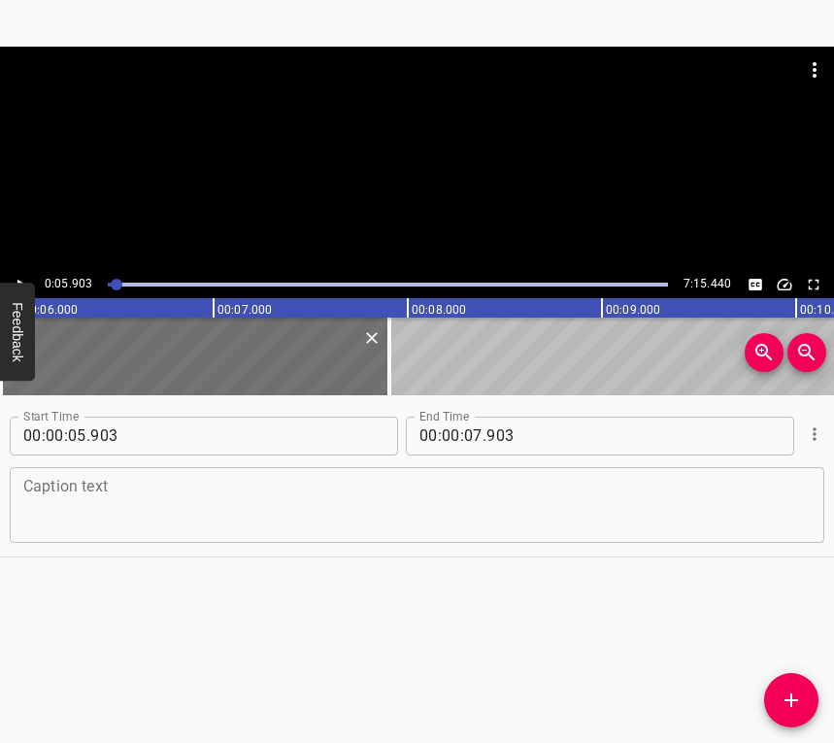
click at [98, 498] on textarea at bounding box center [416, 504] width 787 height 55
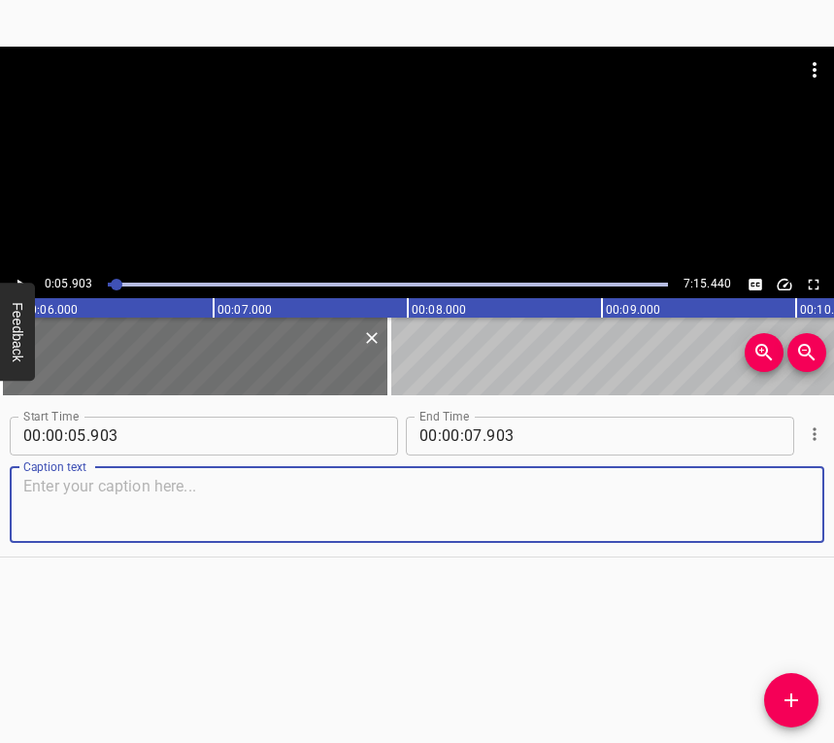
paste textarea "It was around five in the morning when I heard the explosions. My son-in-law ca…"
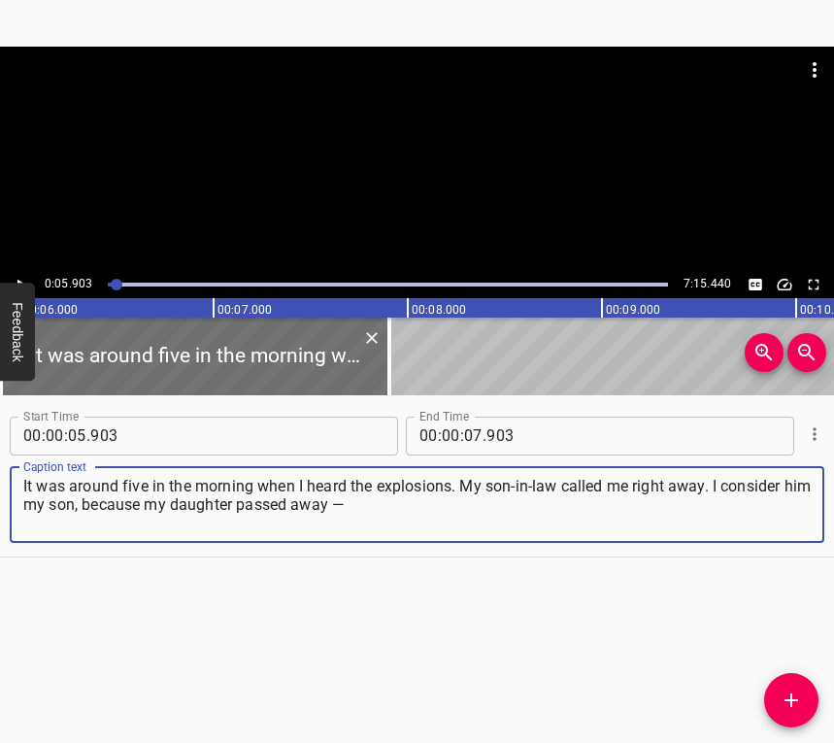
type textarea "It was around five in the morning when I heard the explosions. My son-in-law ca…"
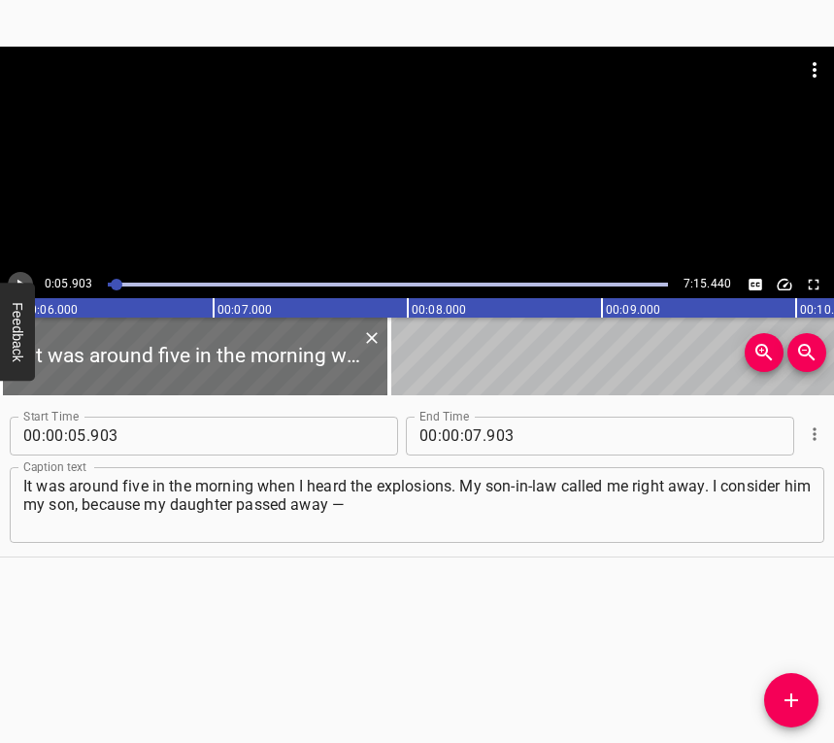
click at [16, 276] on icon "Play/Pause" at bounding box center [20, 284] width 17 height 17
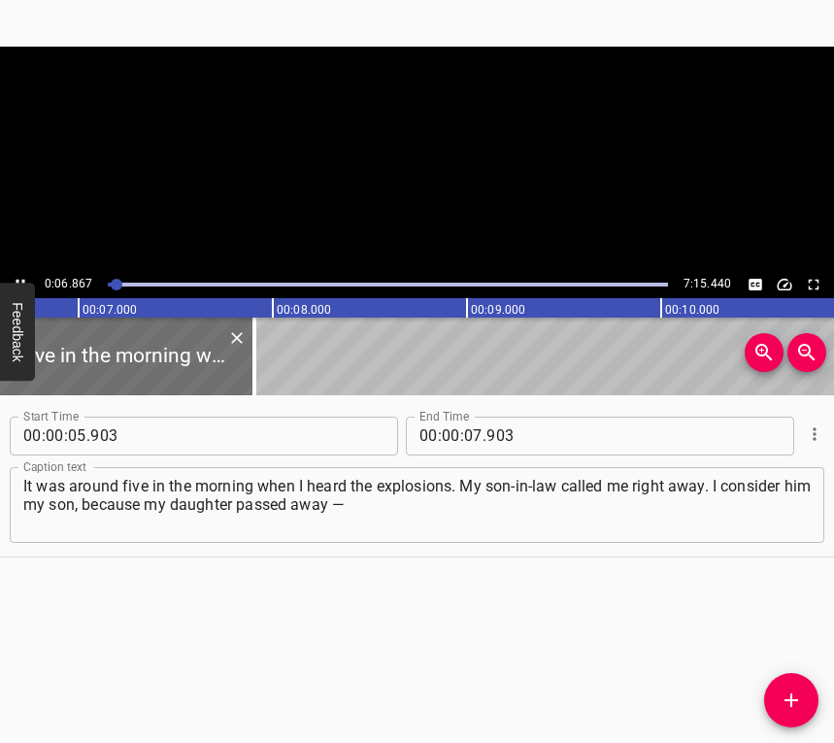
scroll to position [0, 1329]
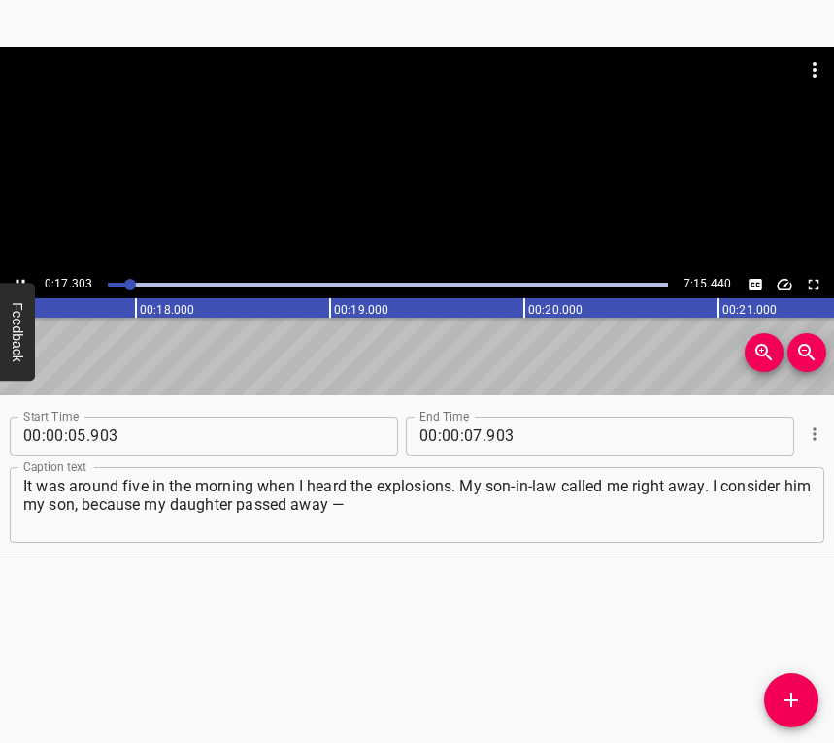
click at [21, 278] on icon "Play/Pause" at bounding box center [20, 284] width 17 height 17
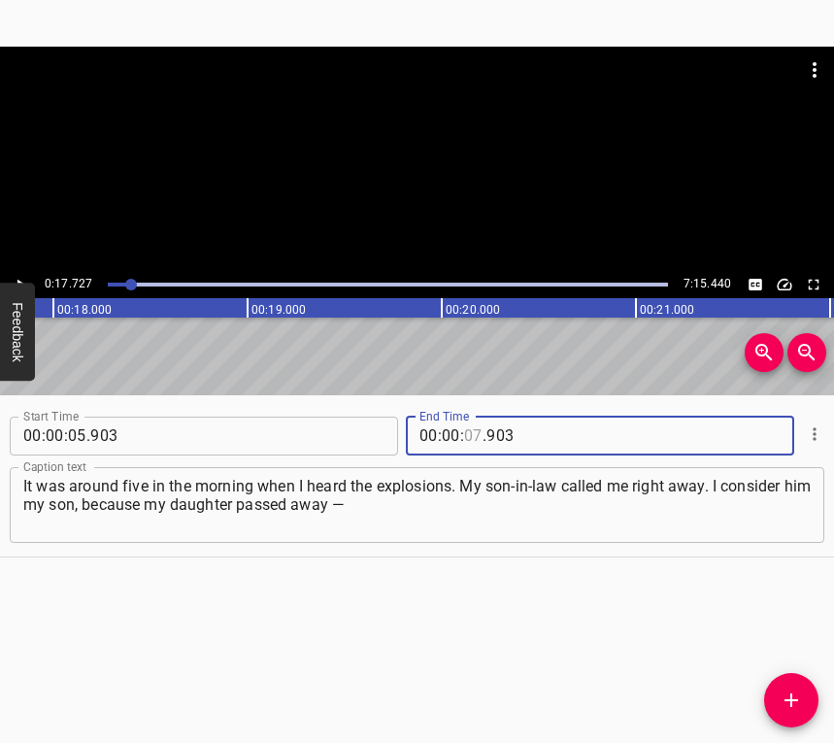
click at [464, 429] on input "number" at bounding box center [473, 435] width 18 height 39
type input "17"
type input "727"
click at [796, 687] on button "Add Cue" at bounding box center [791, 700] width 54 height 54
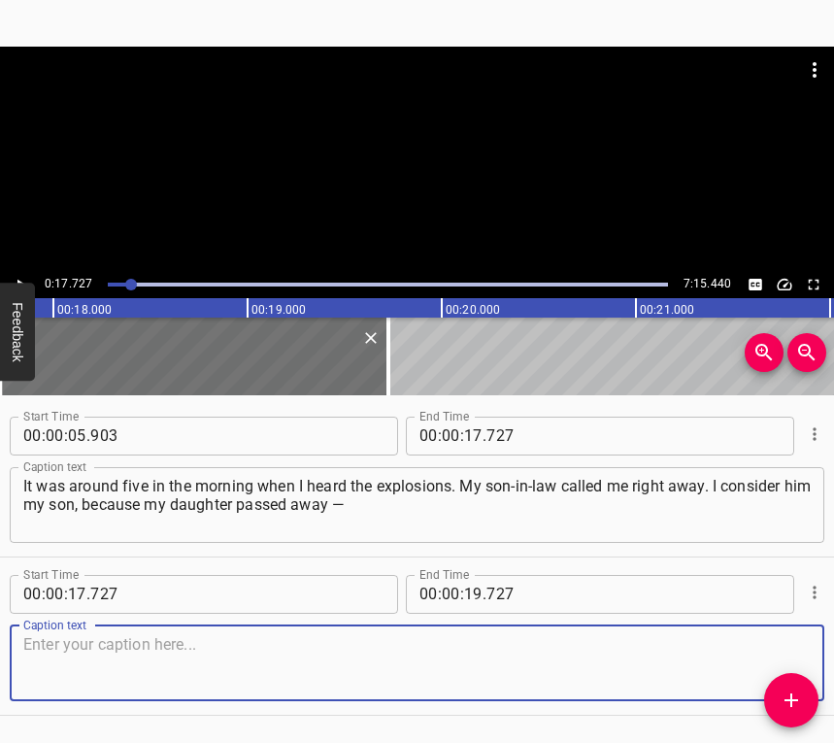
scroll to position [59, 0]
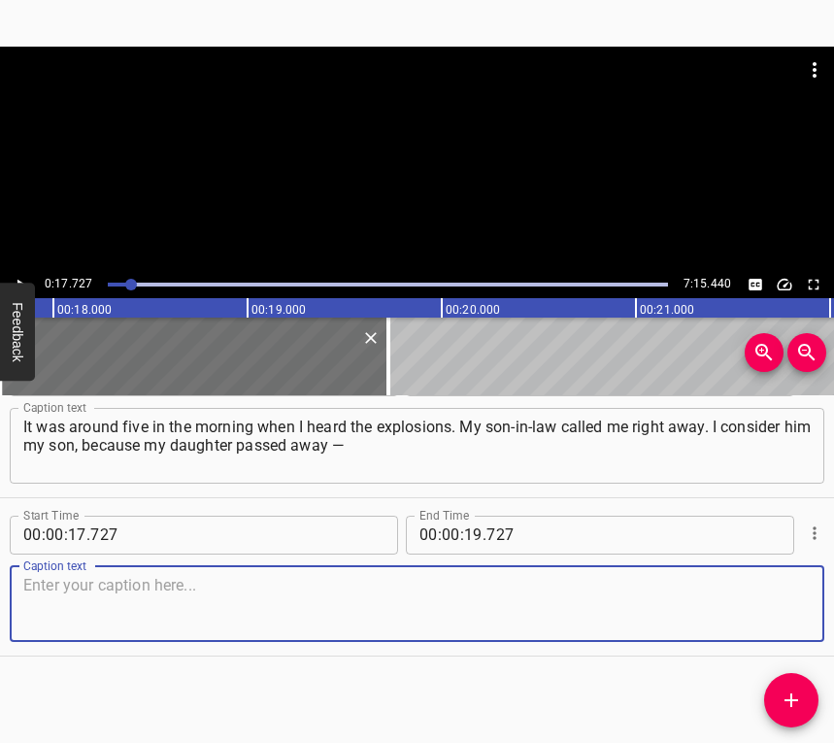
drag, startPoint x: 788, startPoint y: 608, endPoint x: 807, endPoint y: 591, distance: 24.8
click at [787, 607] on textarea at bounding box center [416, 603] width 787 height 55
click at [88, 598] on textarea at bounding box center [416, 603] width 787 height 55
paste textarea "only he remained with me. He asked, “Do you understand?” and I said, “Yes, I un…"
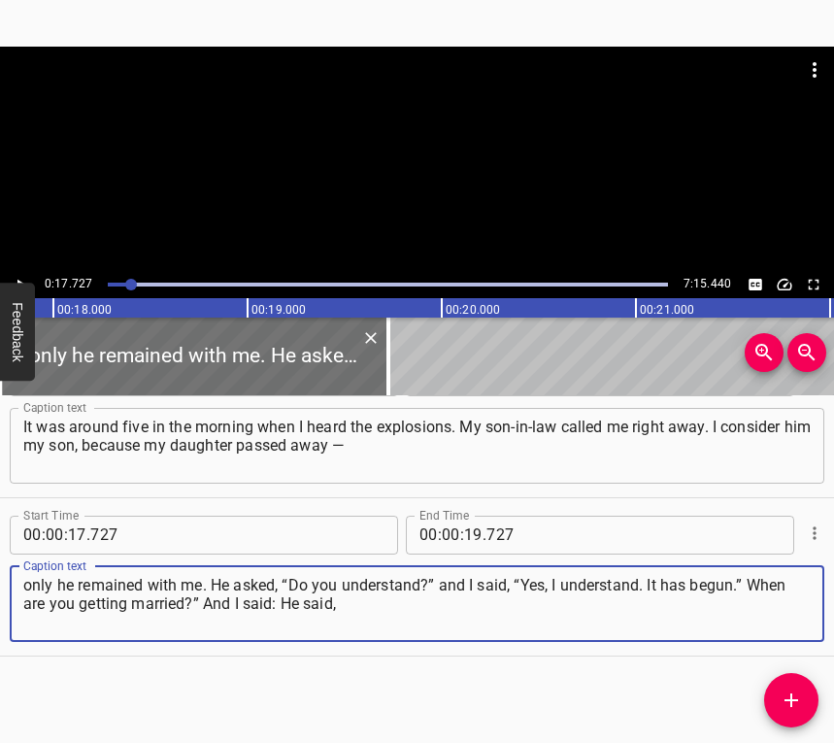
type textarea "only he remained with me. He asked, “Do you understand?” and I said, “Yes, I un…"
